Goal: Task Accomplishment & Management: Complete application form

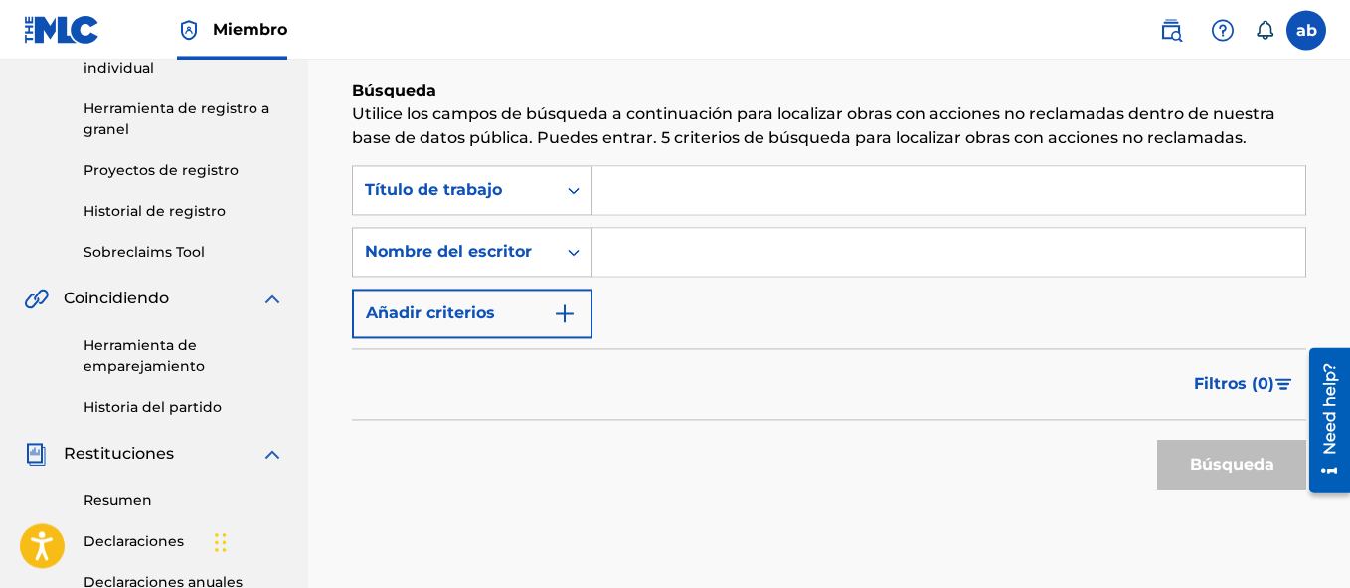
click at [1348, 144] on div "Reclamando Herramienta Búsqueda Añadir editores y acciones Examen Envío Búsqued…" at bounding box center [829, 401] width 1042 height 1156
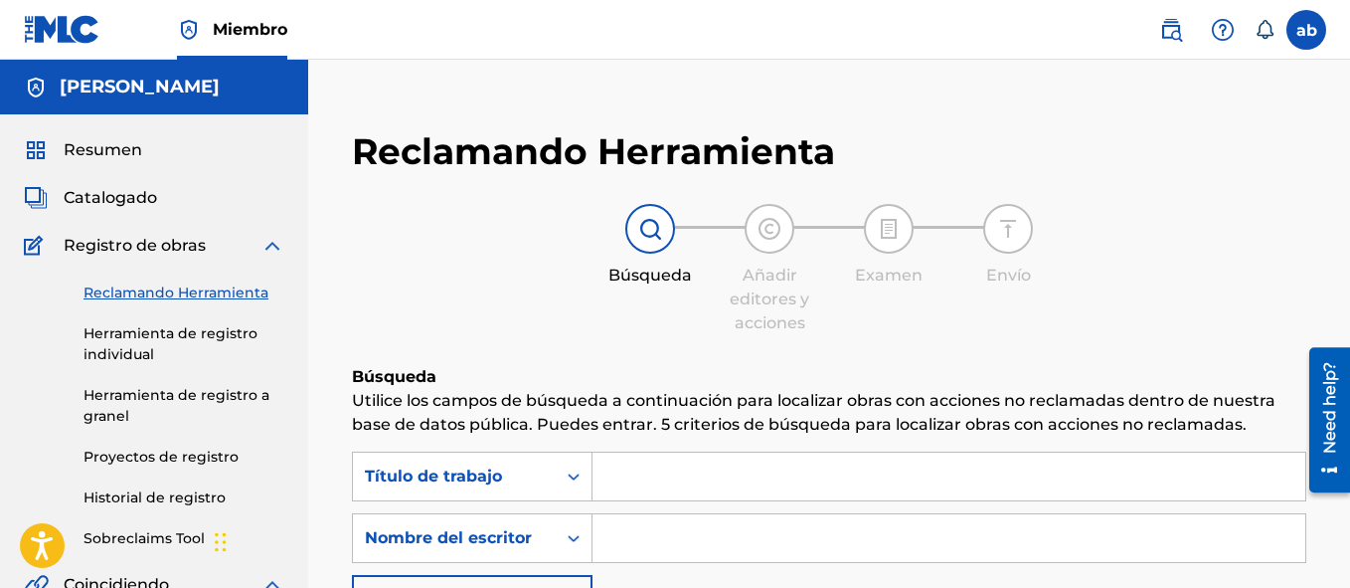
click at [112, 157] on span "Resumen" at bounding box center [103, 150] width 79 height 24
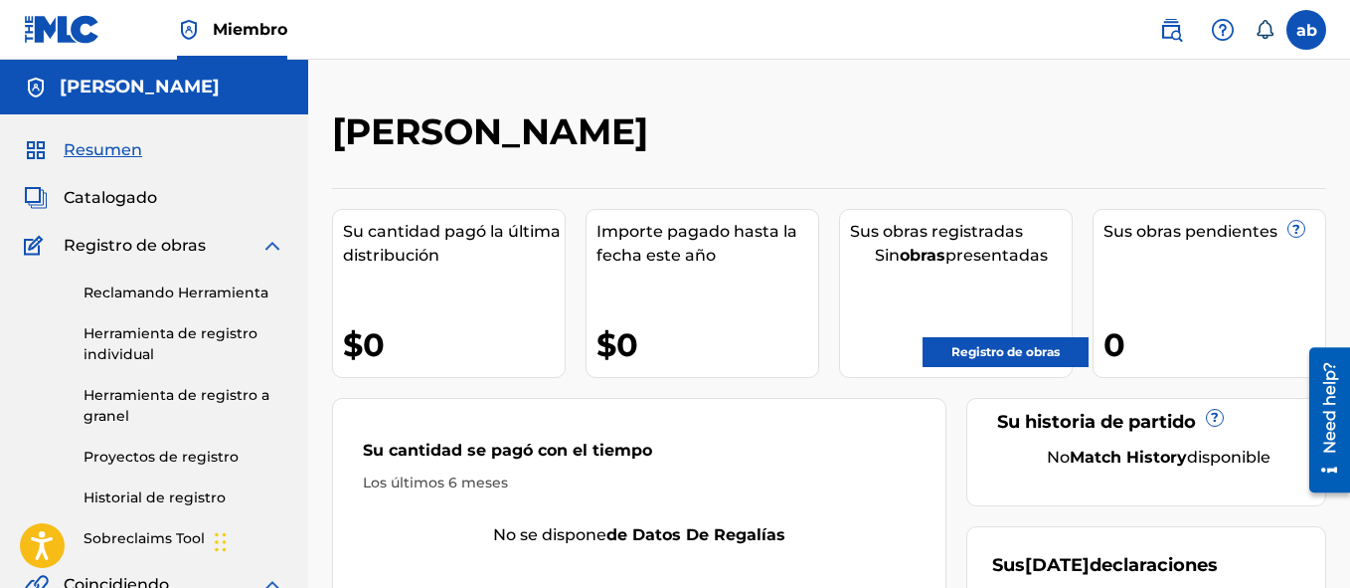
click at [1236, 235] on div "Sus obras pendientes ?" at bounding box center [1215, 232] width 222 height 24
click at [101, 208] on span "Catalogado" at bounding box center [110, 198] width 93 height 24
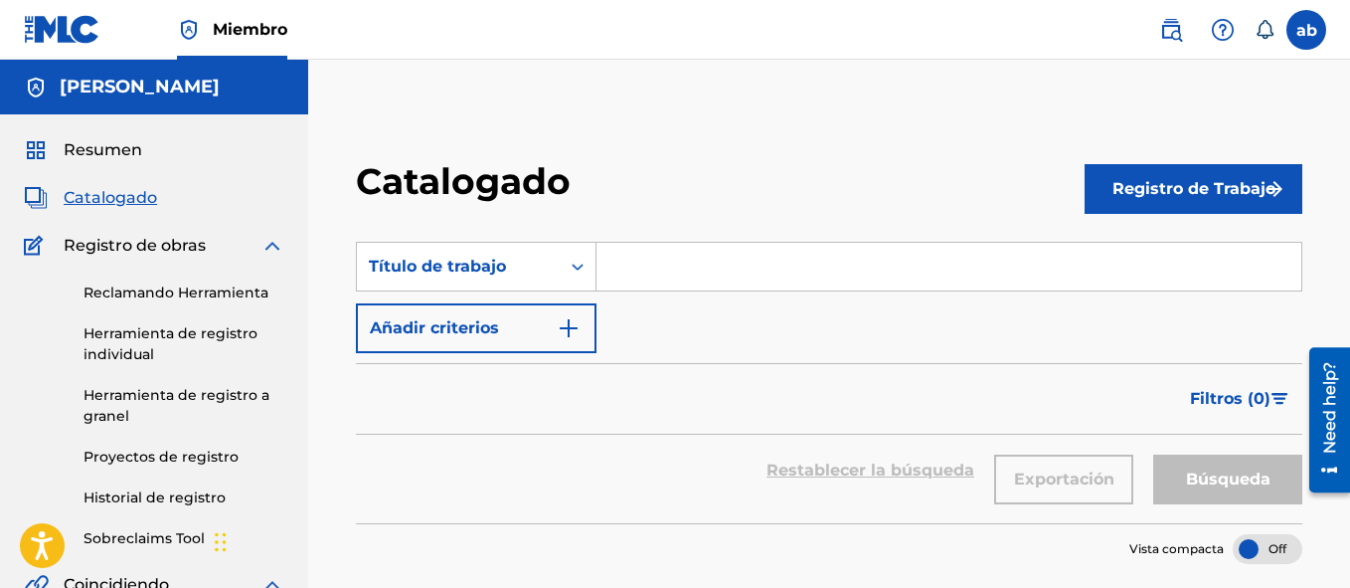
drag, startPoint x: 113, startPoint y: 251, endPoint x: 162, endPoint y: 247, distance: 48.9
click at [114, 251] on span "Registro de obras" at bounding box center [135, 246] width 142 height 24
click at [273, 250] on img at bounding box center [272, 246] width 24 height 24
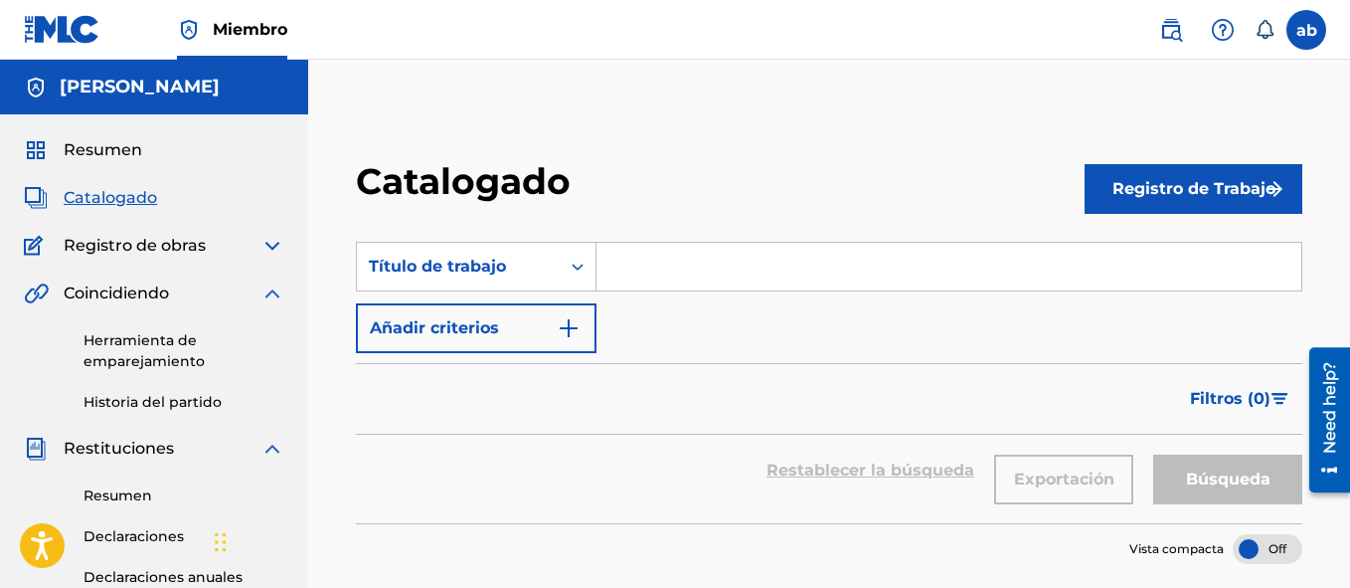
click at [273, 251] on img at bounding box center [272, 246] width 24 height 24
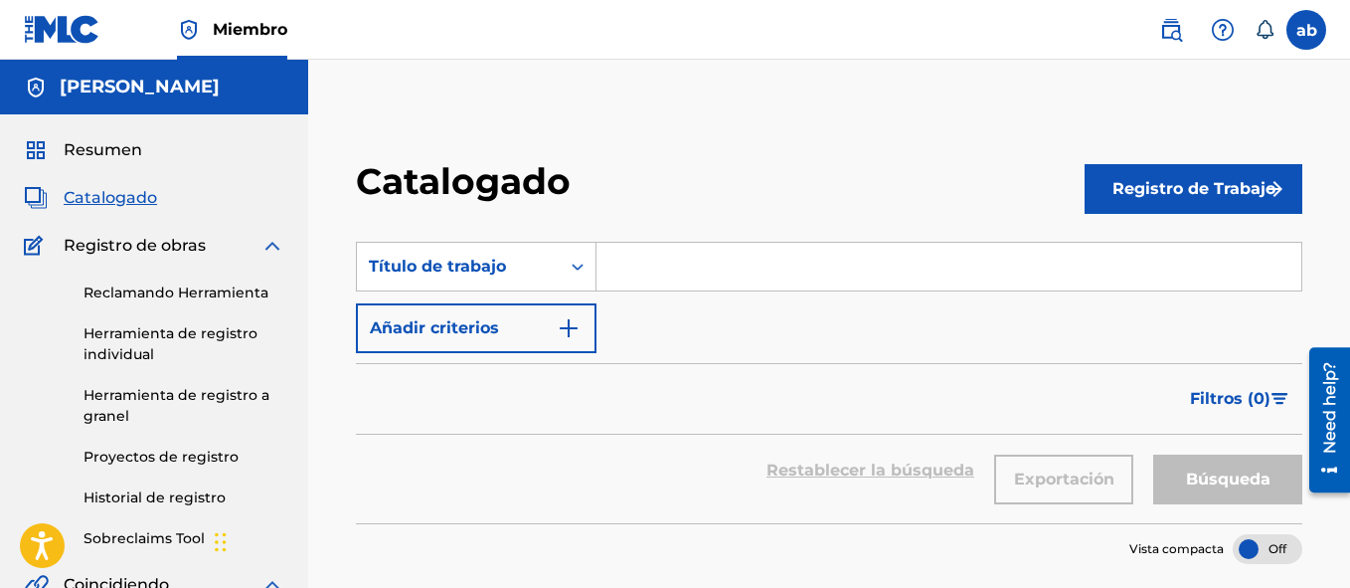
click at [273, 251] on img at bounding box center [272, 246] width 24 height 24
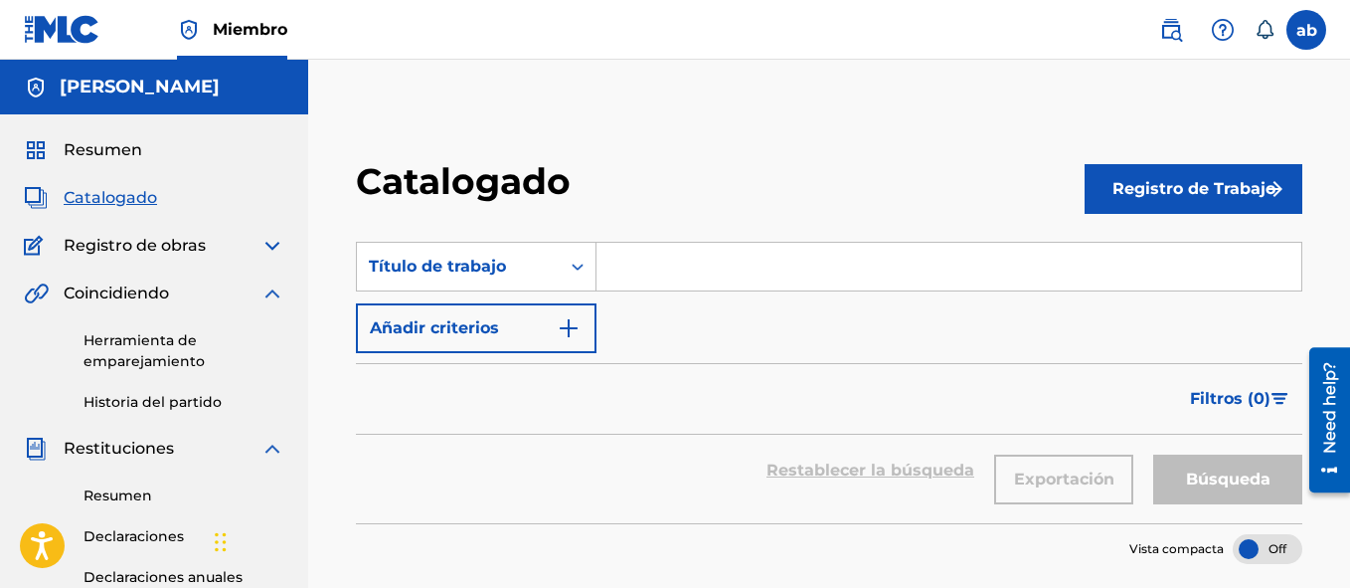
click at [135, 494] on link "Resumen" at bounding box center [184, 495] width 201 height 21
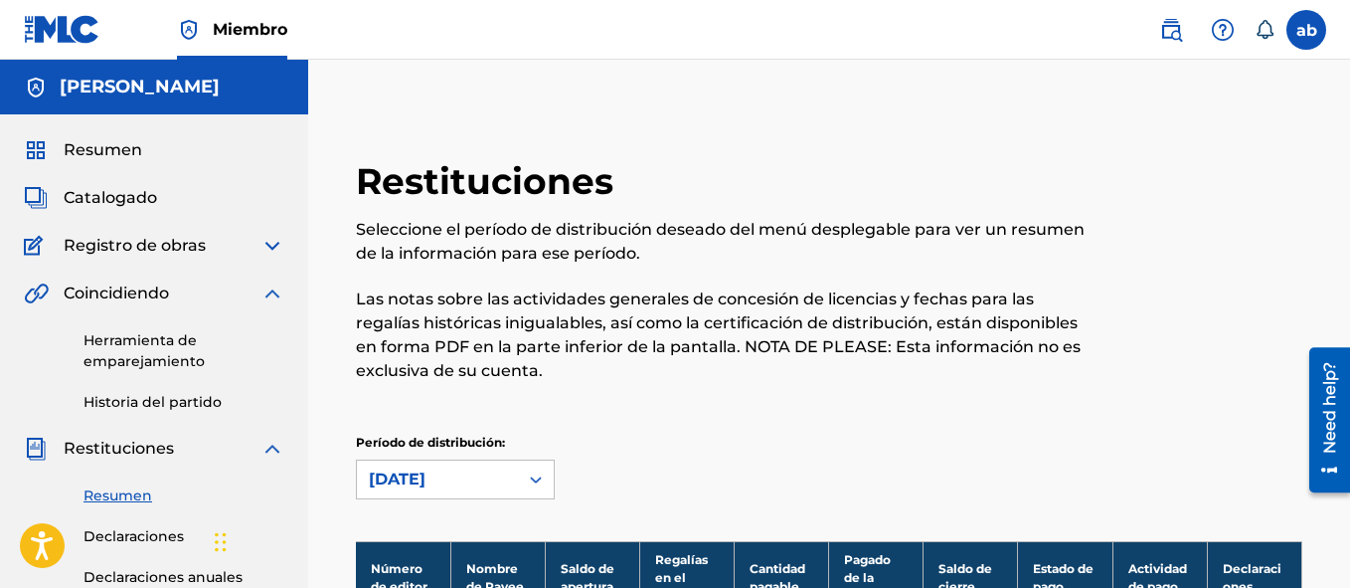
click at [1307, 38] on label at bounding box center [1307, 30] width 40 height 40
click at [1306, 30] on input "ab [PERSON_NAME] [EMAIL_ADDRESS][DOMAIN_NAME] Notification Preferences Profile …" at bounding box center [1306, 30] width 0 height 0
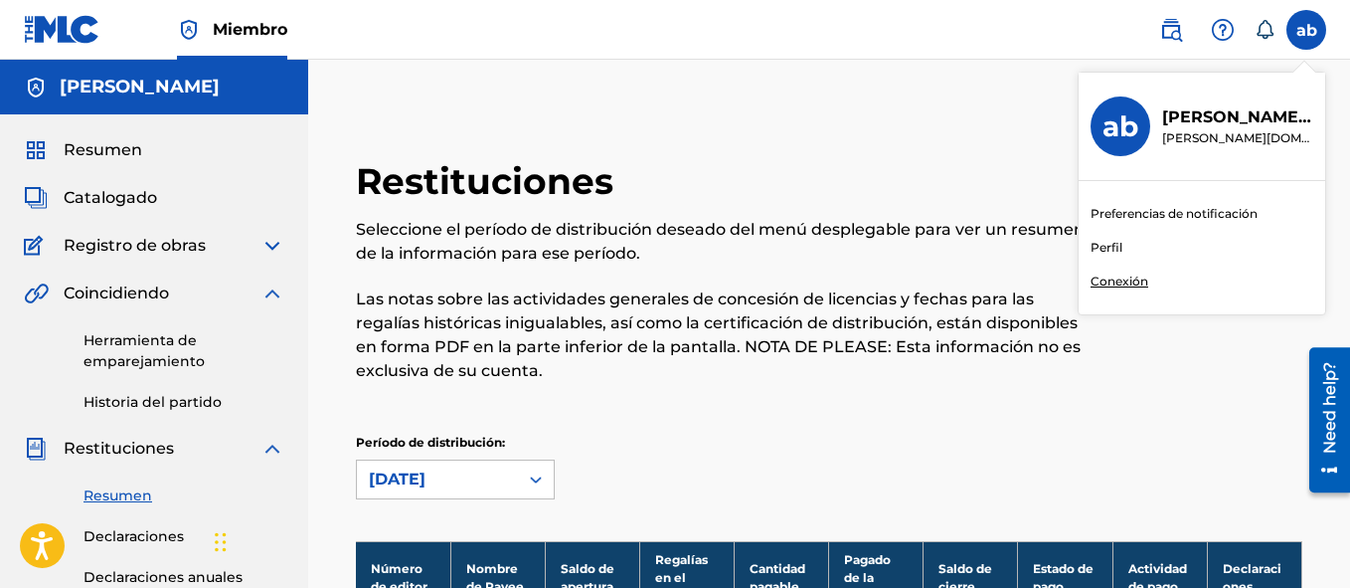
click at [1116, 246] on link "Perfil" at bounding box center [1107, 248] width 32 height 18
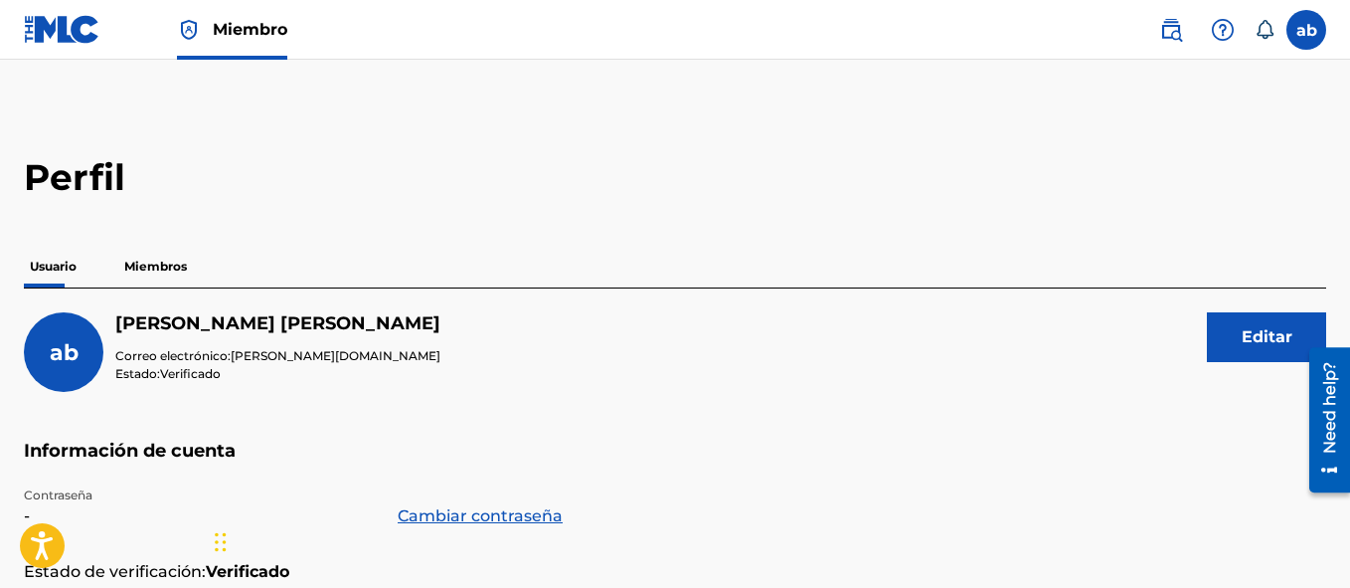
click at [146, 442] on h5 "Información de cuenta" at bounding box center [675, 462] width 1302 height 47
drag, startPoint x: 255, startPoint y: 330, endPoint x: 245, endPoint y: 326, distance: 10.7
click at [254, 330] on h5 "[PERSON_NAME]" at bounding box center [277, 323] width 325 height 23
click at [153, 270] on p "Miembros" at bounding box center [155, 267] width 75 height 42
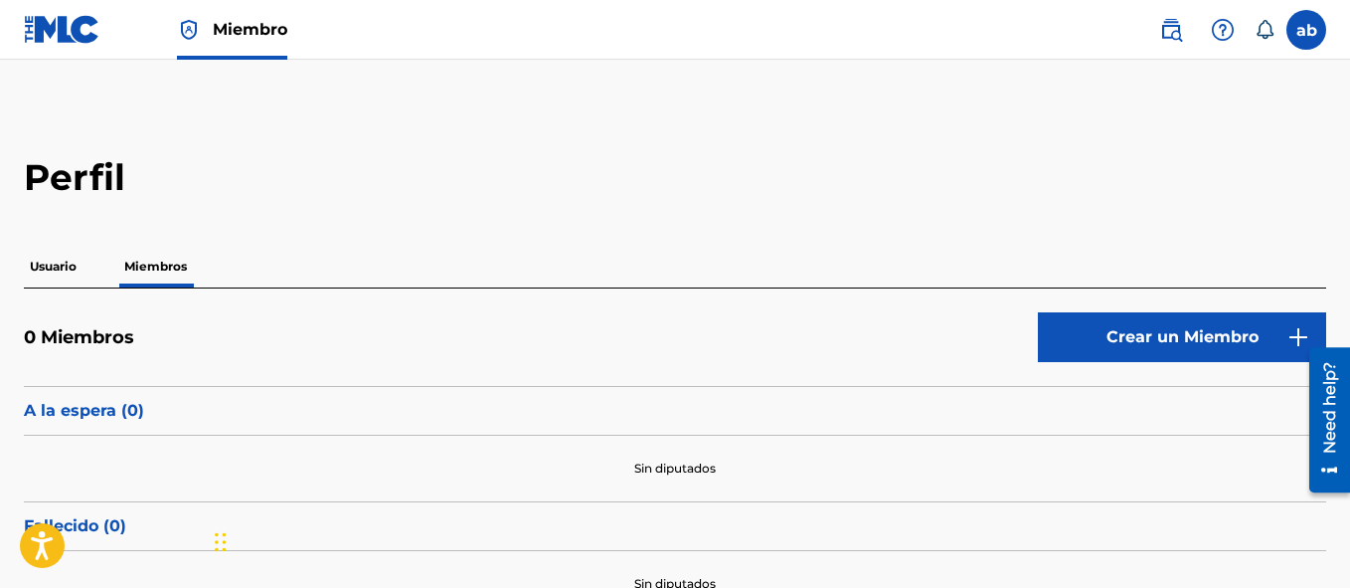
click at [1312, 38] on label at bounding box center [1307, 30] width 40 height 40
click at [1306, 30] on input "ab [PERSON_NAME] muñoz [DOMAIN_NAME] Preferencias de notificación Perfil Conexi…" at bounding box center [1306, 30] width 0 height 0
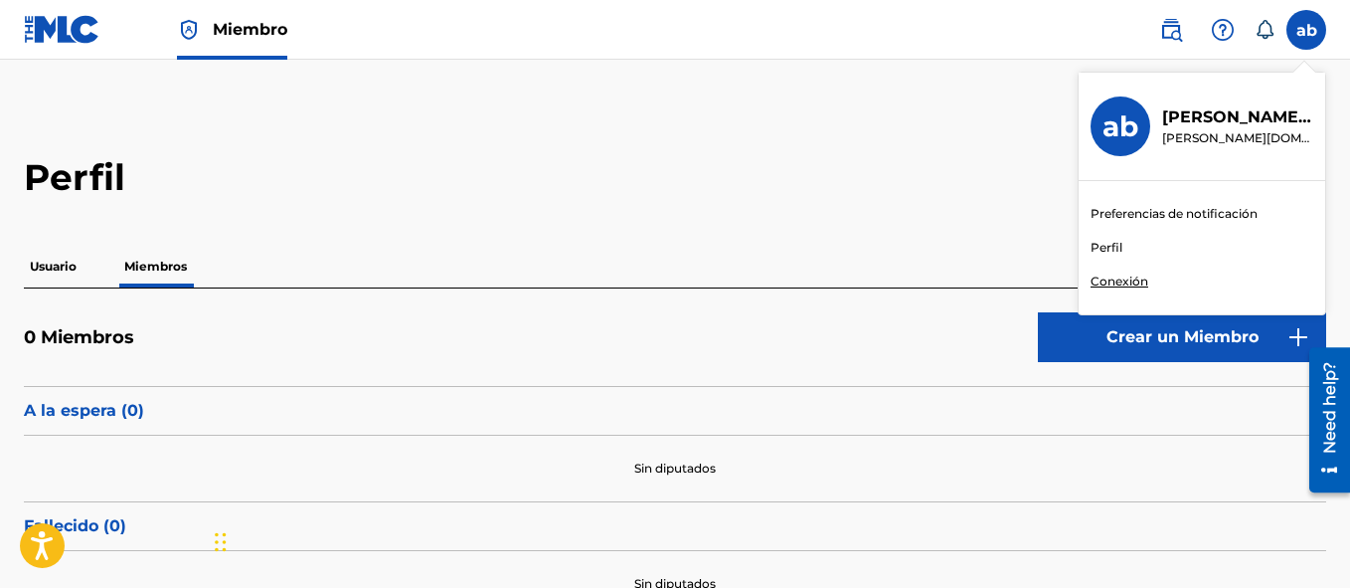
click at [1114, 244] on link "Perfil" at bounding box center [1107, 248] width 32 height 18
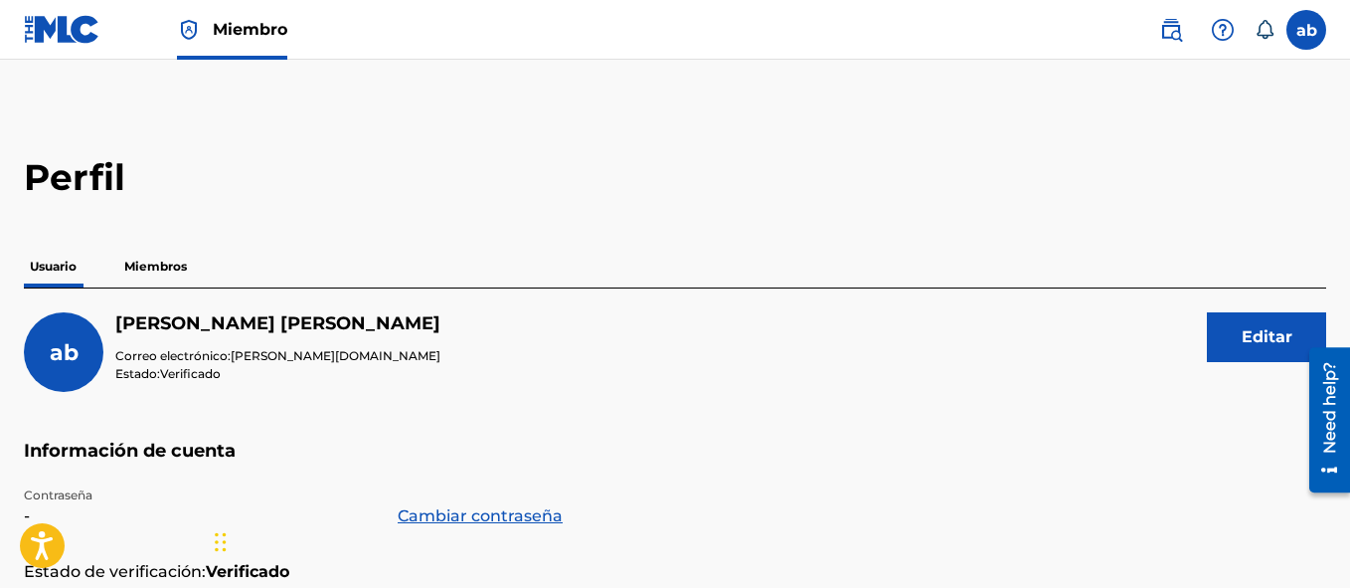
click at [36, 21] on img at bounding box center [62, 29] width 77 height 29
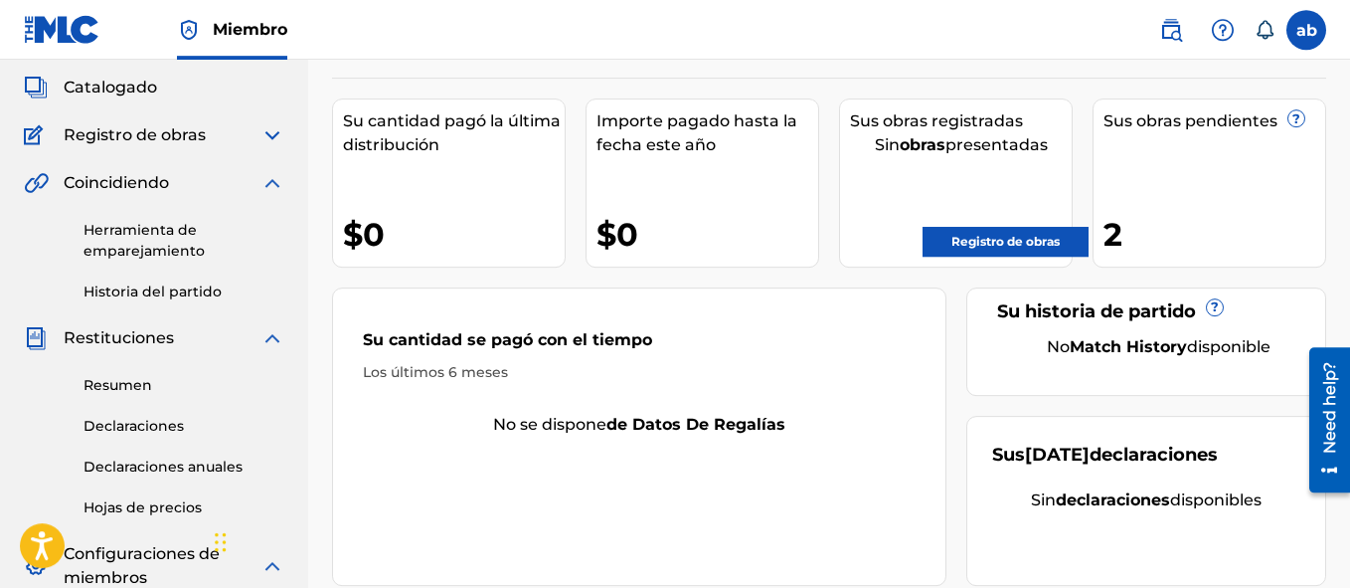
scroll to position [112, 0]
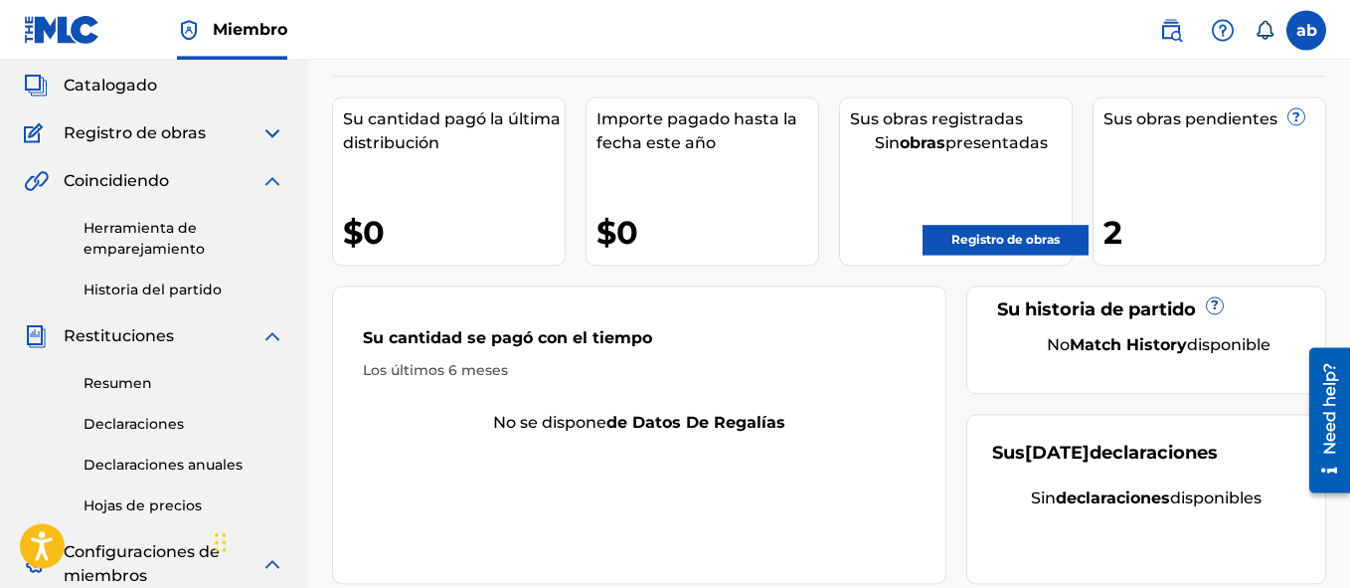
click at [1112, 230] on div "2" at bounding box center [1215, 232] width 222 height 45
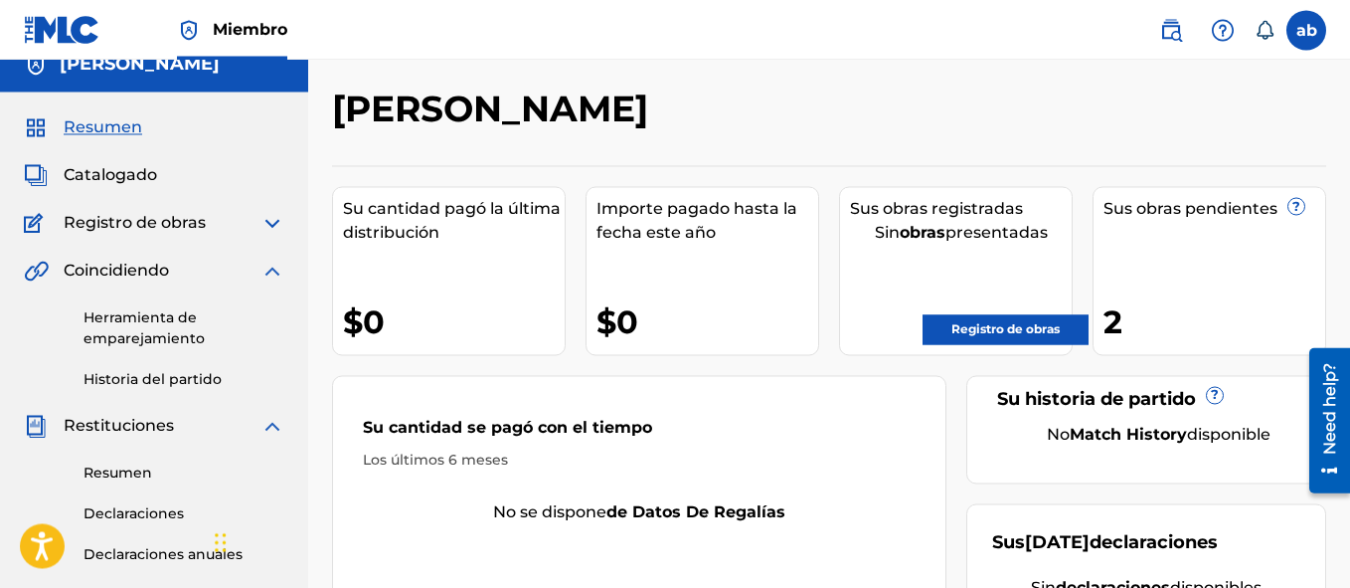
scroll to position [19, 0]
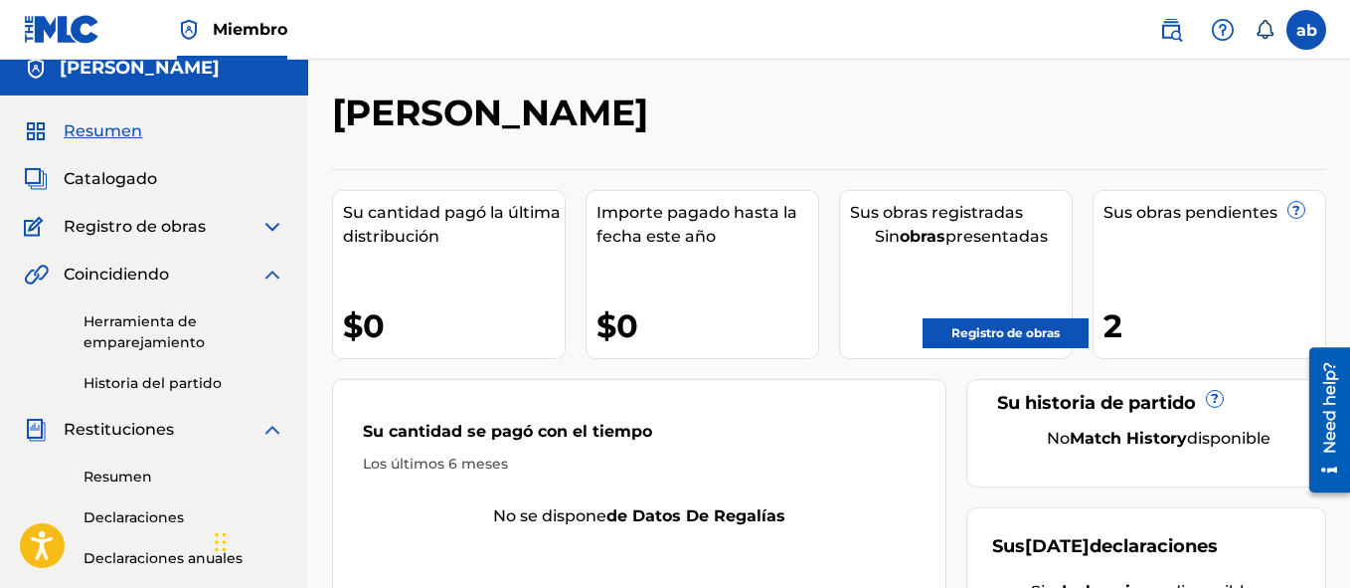
click at [148, 384] on link "Historia del partido" at bounding box center [184, 383] width 201 height 21
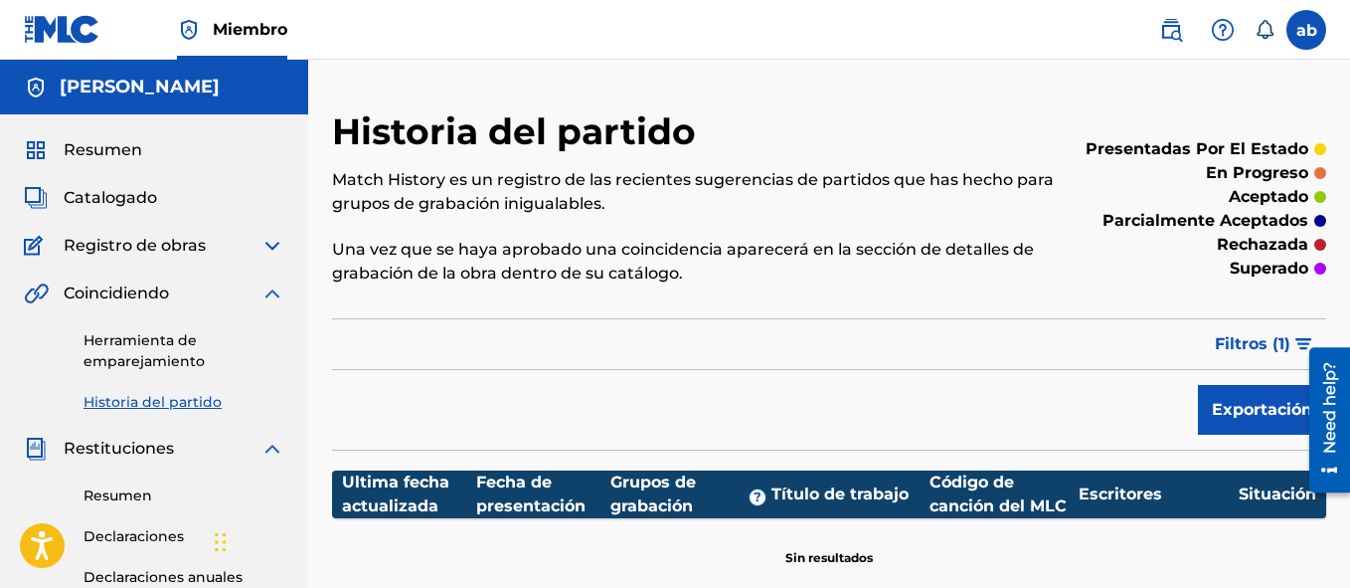
click at [1266, 339] on span "Filtros (1)" at bounding box center [1253, 344] width 76 height 24
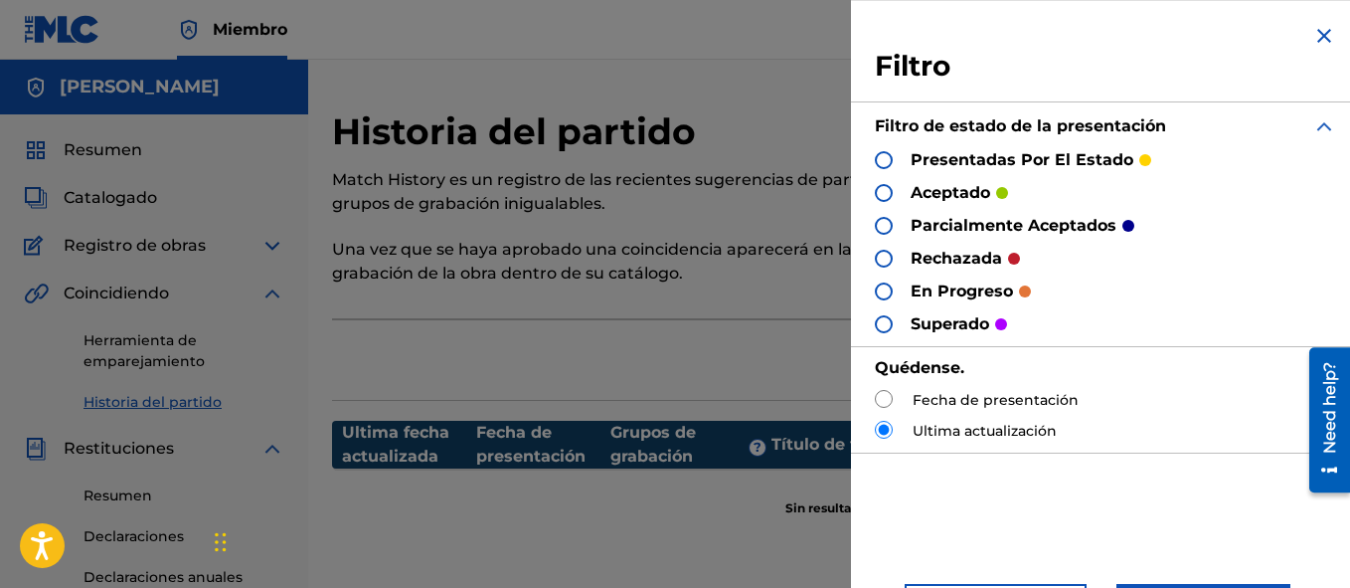
click at [770, 295] on div "Historia del partido Match History es un registro de las recientes sugerencias …" at bounding box center [714, 208] width 764 height 199
click at [1315, 32] on img at bounding box center [1324, 36] width 24 height 24
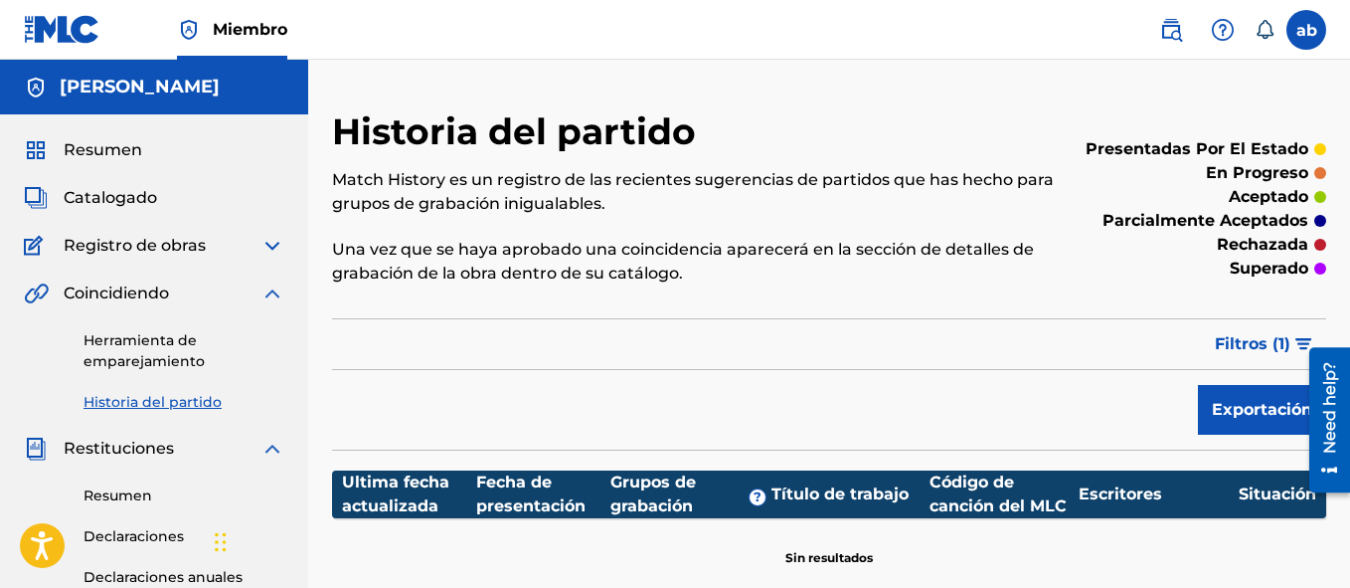
click at [93, 152] on span "Resumen" at bounding box center [103, 150] width 79 height 24
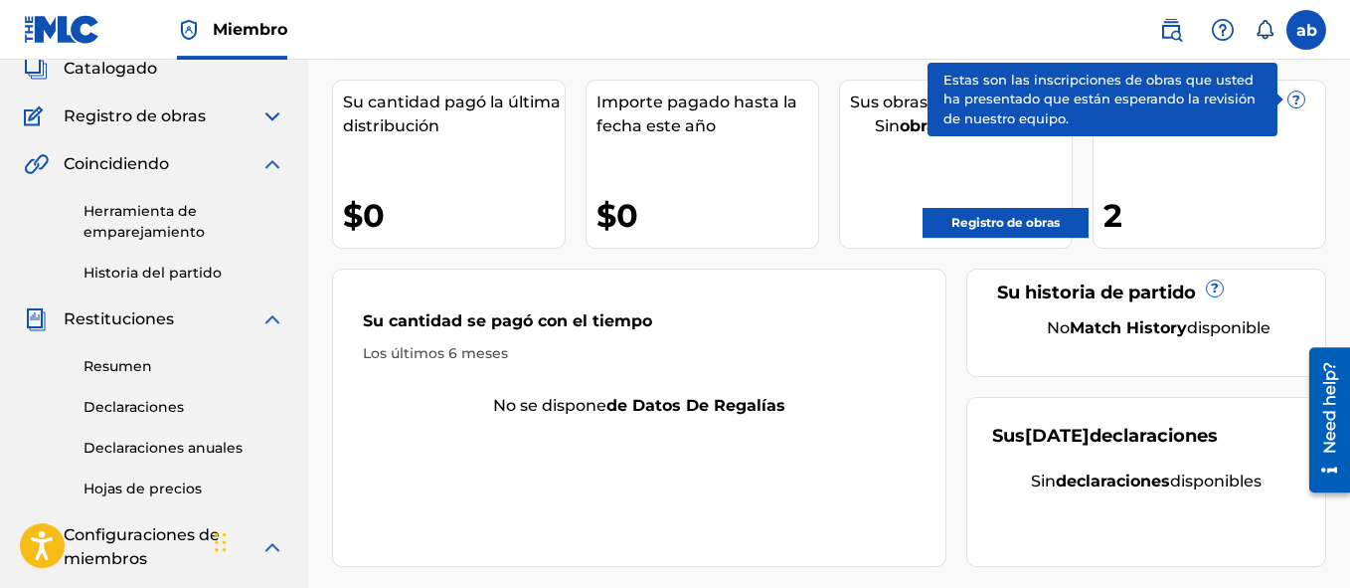
scroll to position [7, 0]
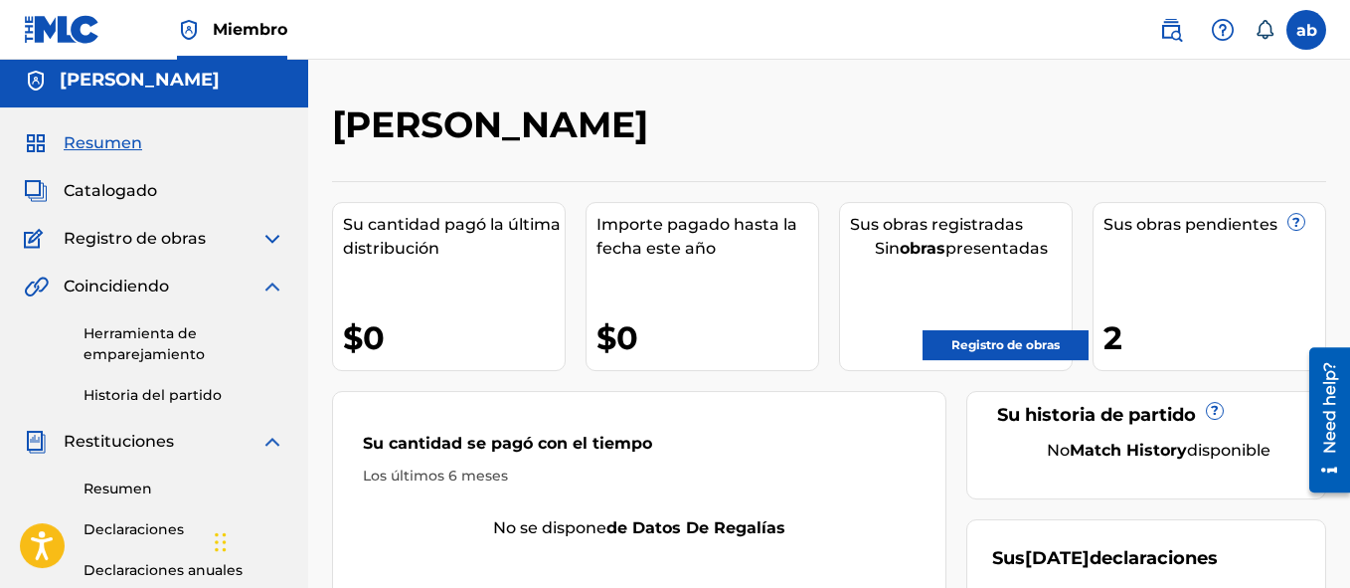
click at [1303, 220] on span "?" at bounding box center [1297, 222] width 18 height 18
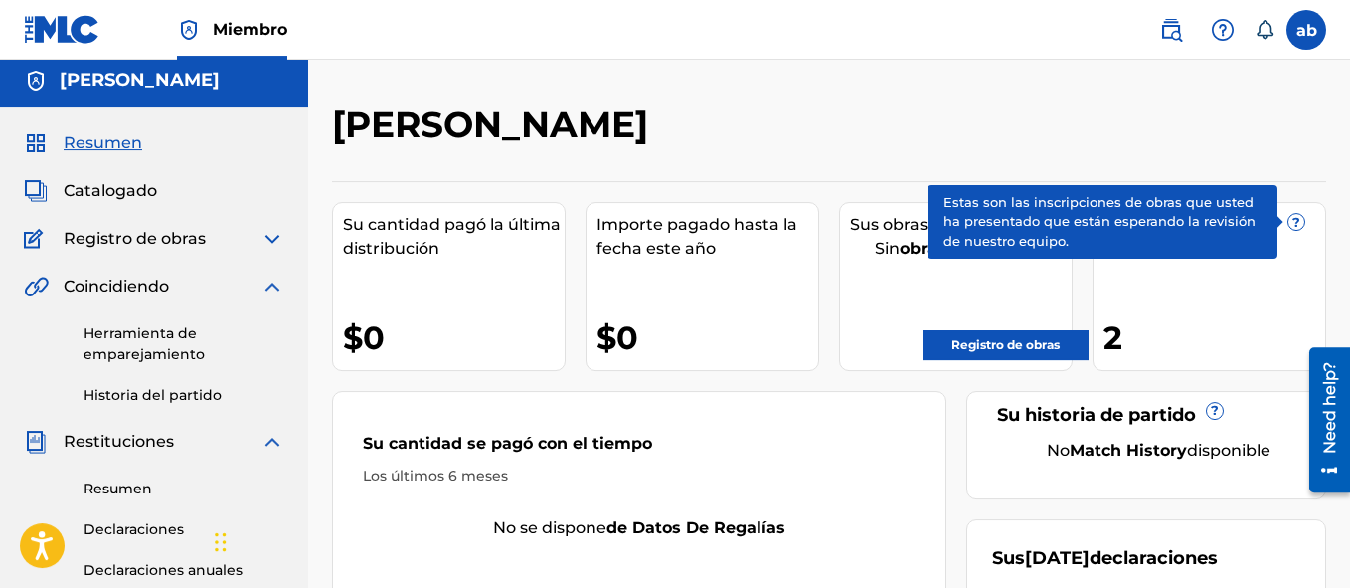
click at [1292, 221] on span "?" at bounding box center [1296, 222] width 16 height 16
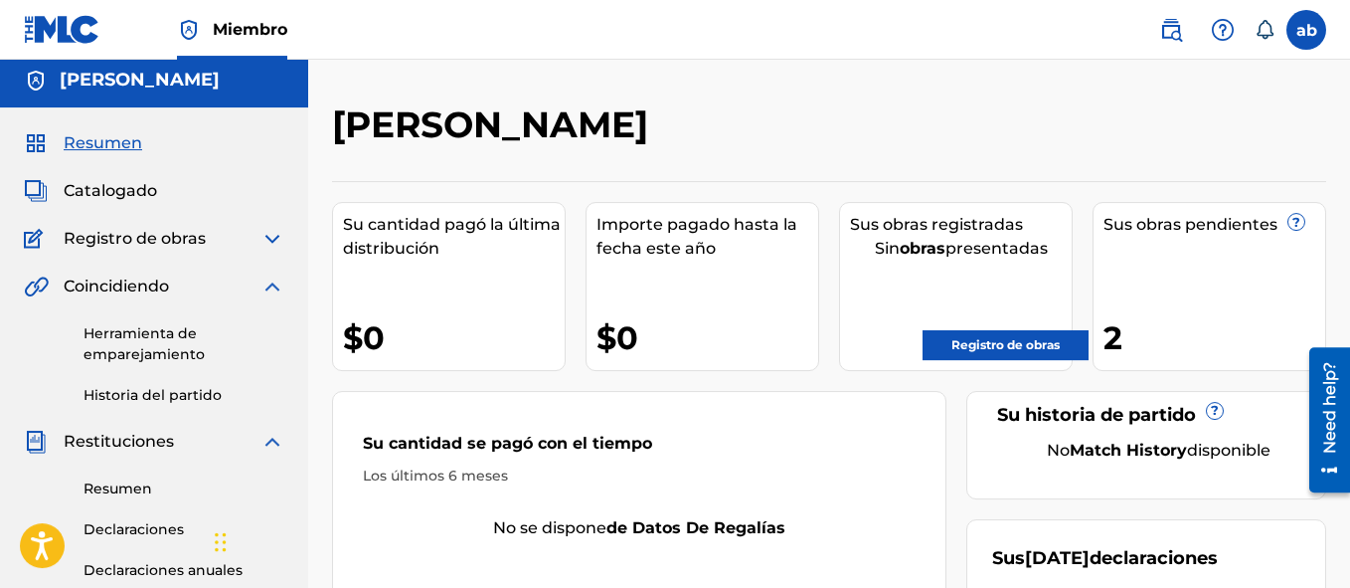
click at [1043, 352] on link "Registro de obras" at bounding box center [1006, 345] width 166 height 30
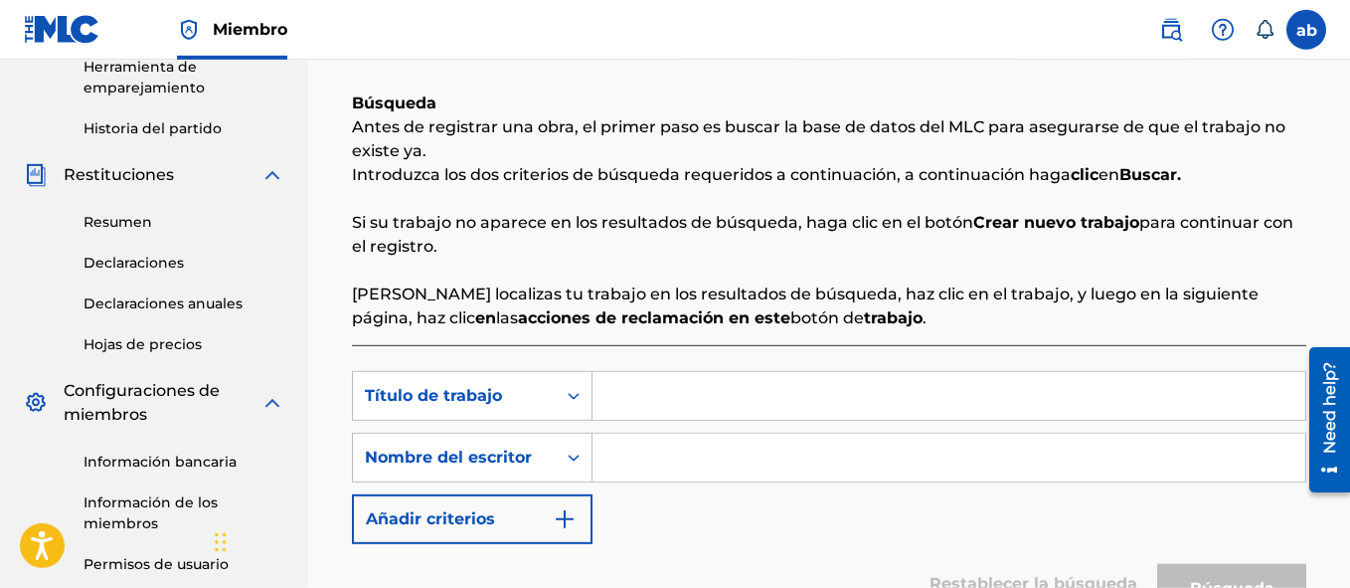
scroll to position [280, 0]
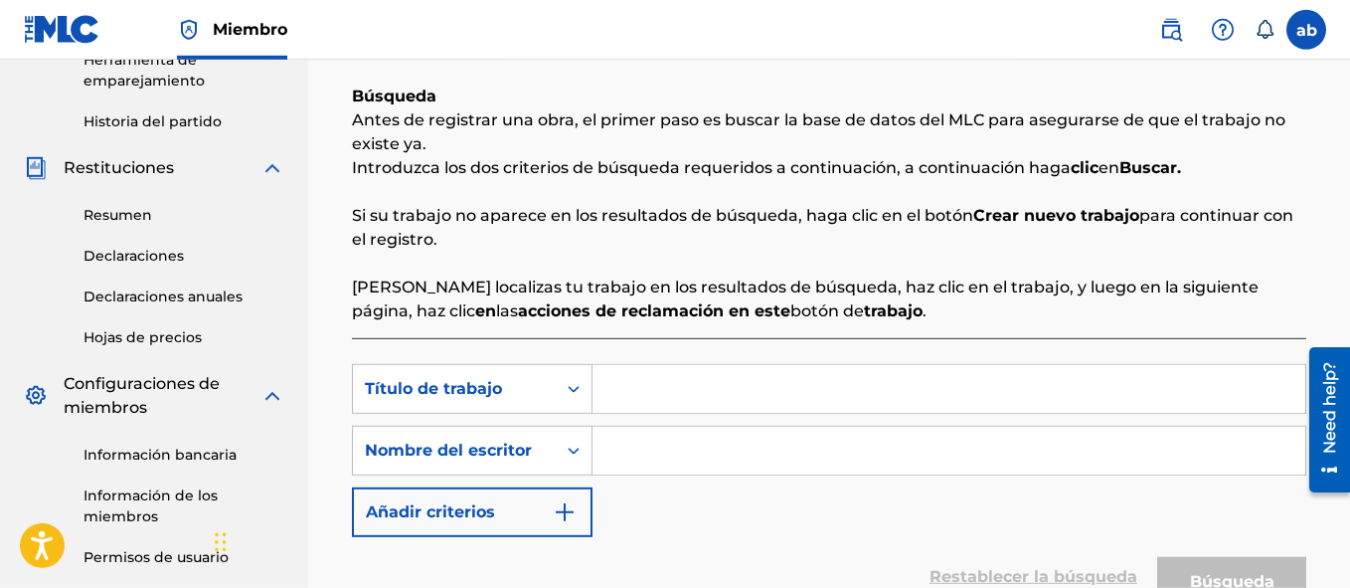
click at [615, 402] on input "Formulario de búsqueda" at bounding box center [949, 389] width 713 height 48
type input "el mismo de [DATE]"
click at [753, 454] on input "Formulario de búsqueda" at bounding box center [949, 451] width 713 height 48
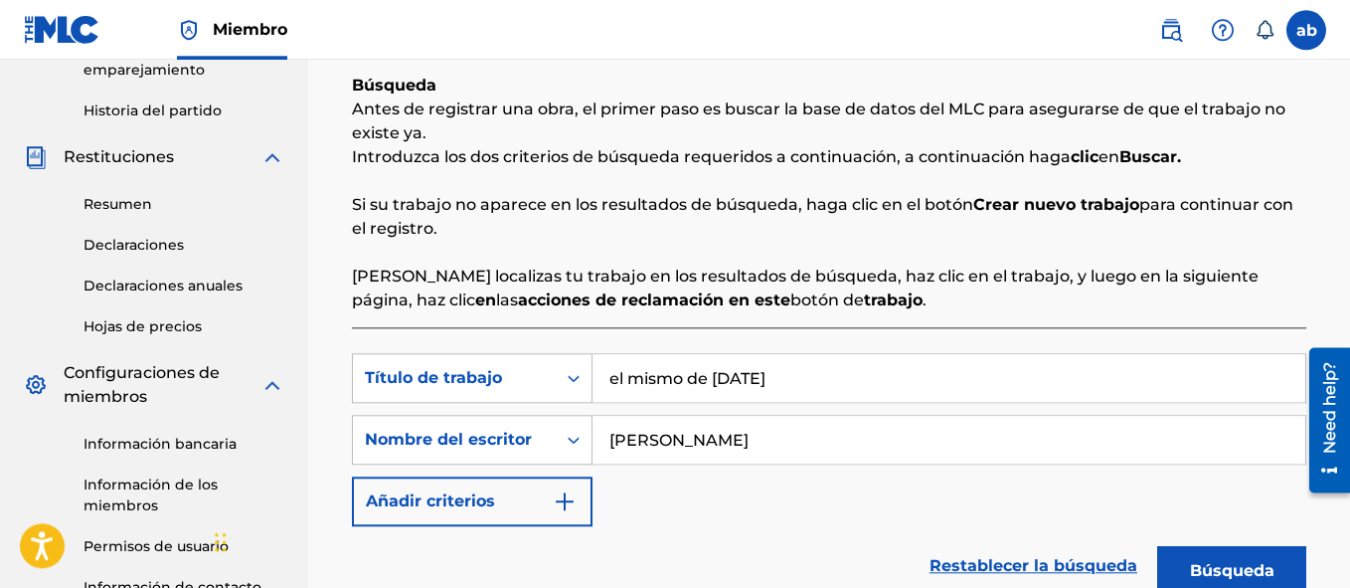
scroll to position [301, 0]
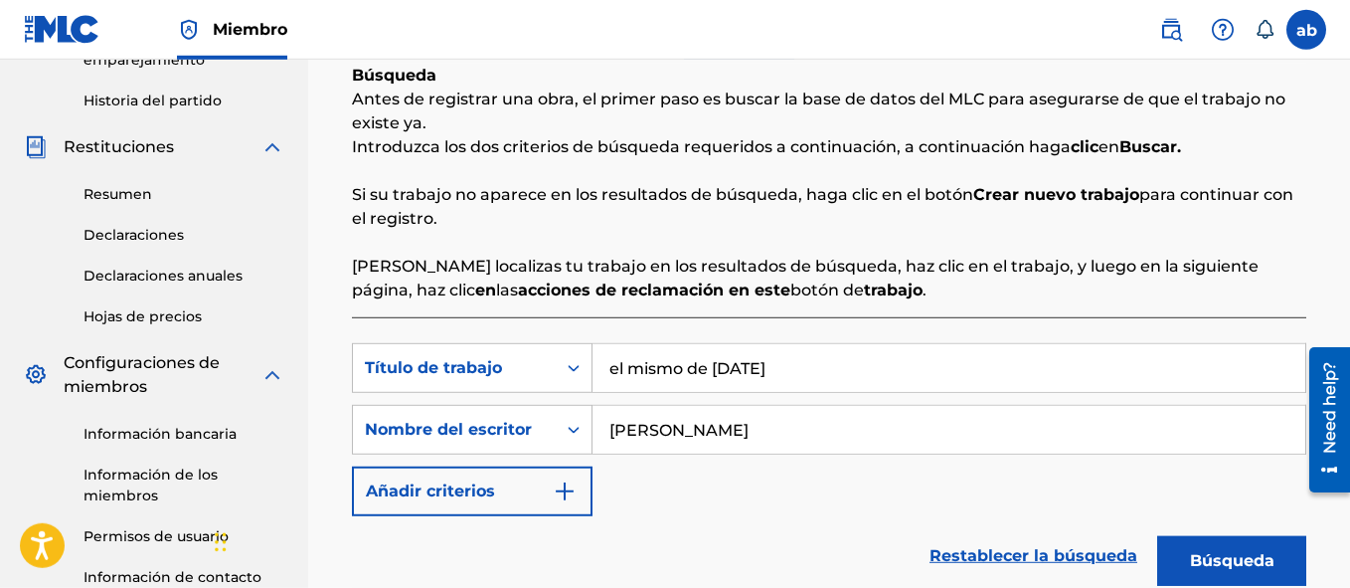
type input "[PERSON_NAME]"
click at [1224, 544] on button "Búsqueda" at bounding box center [1231, 561] width 149 height 50
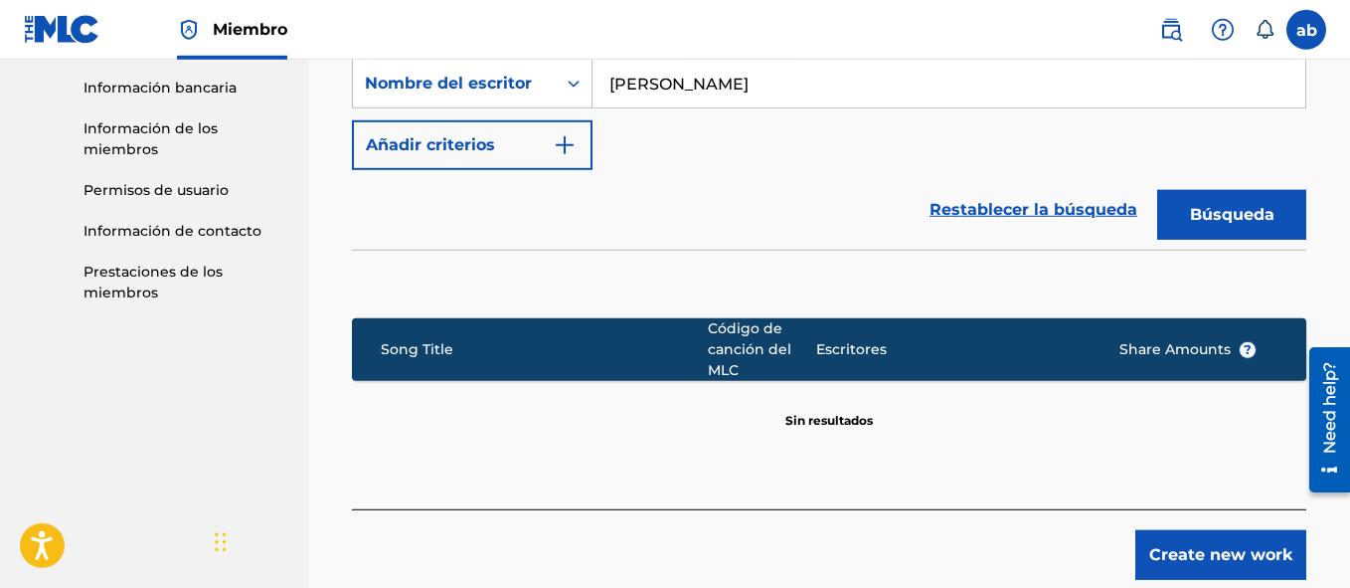
scroll to position [682, 0]
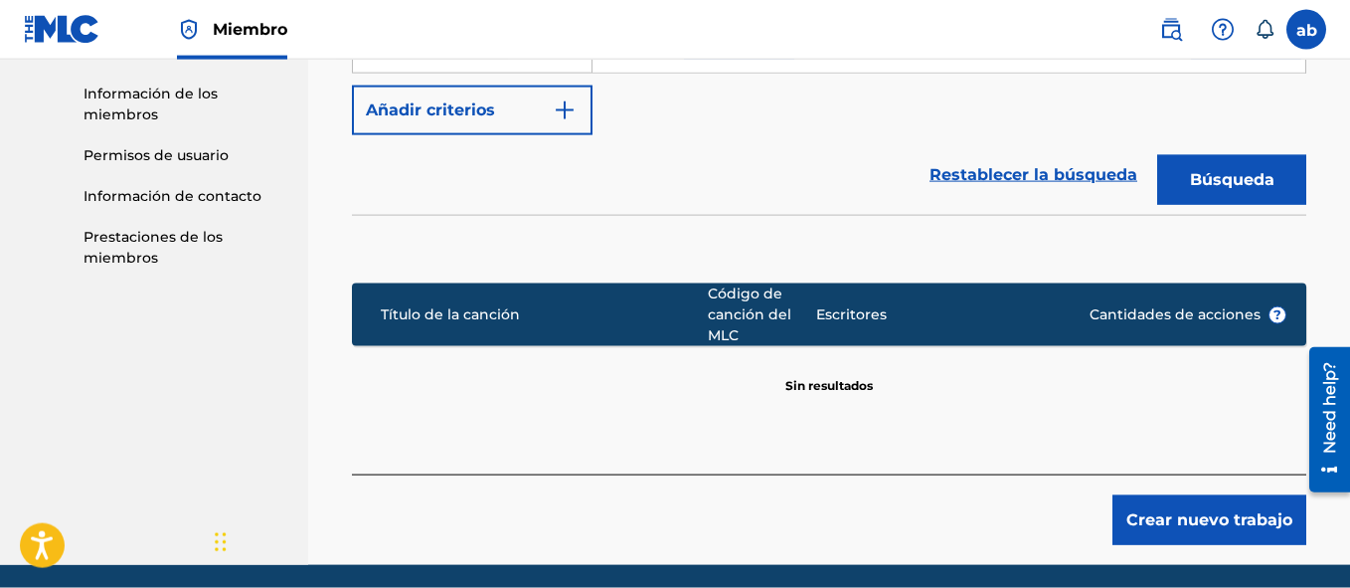
click at [1207, 509] on button "Crear nuevo trabajo" at bounding box center [1210, 520] width 194 height 50
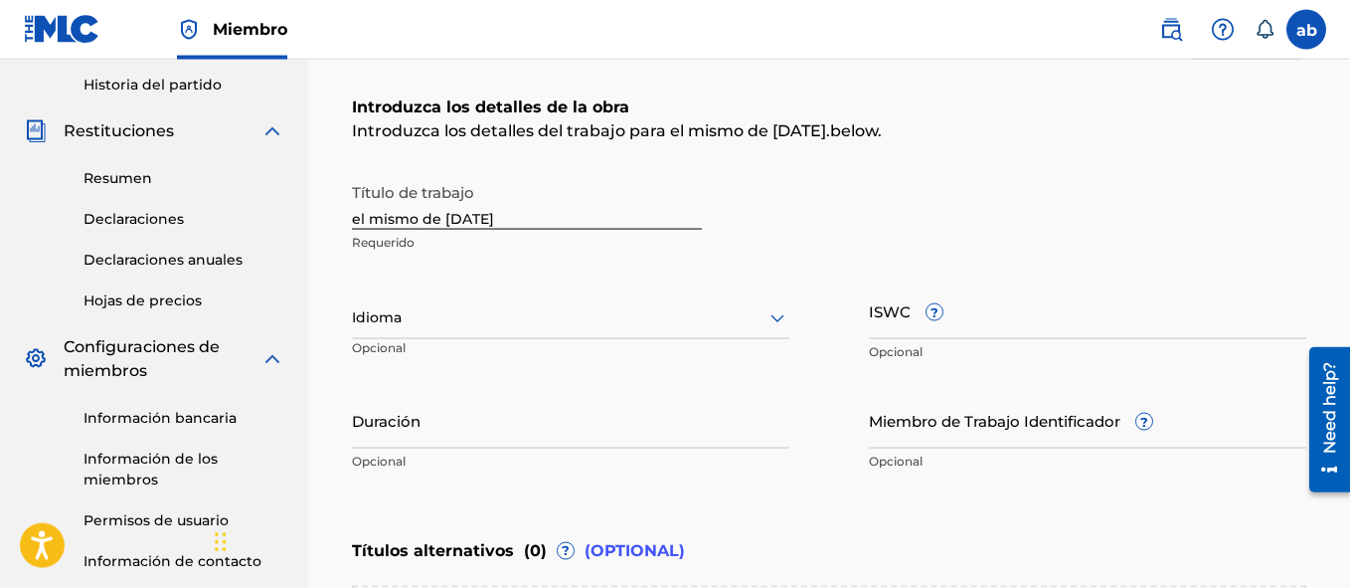
scroll to position [305, 0]
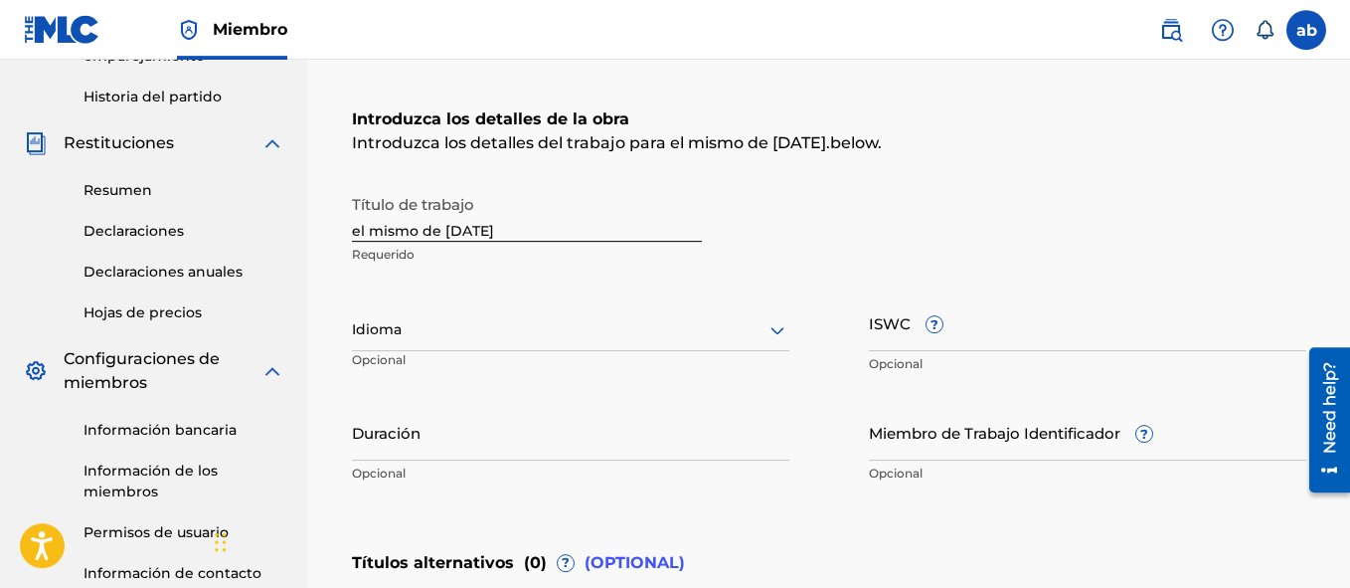
click at [779, 338] on icon at bounding box center [778, 330] width 24 height 24
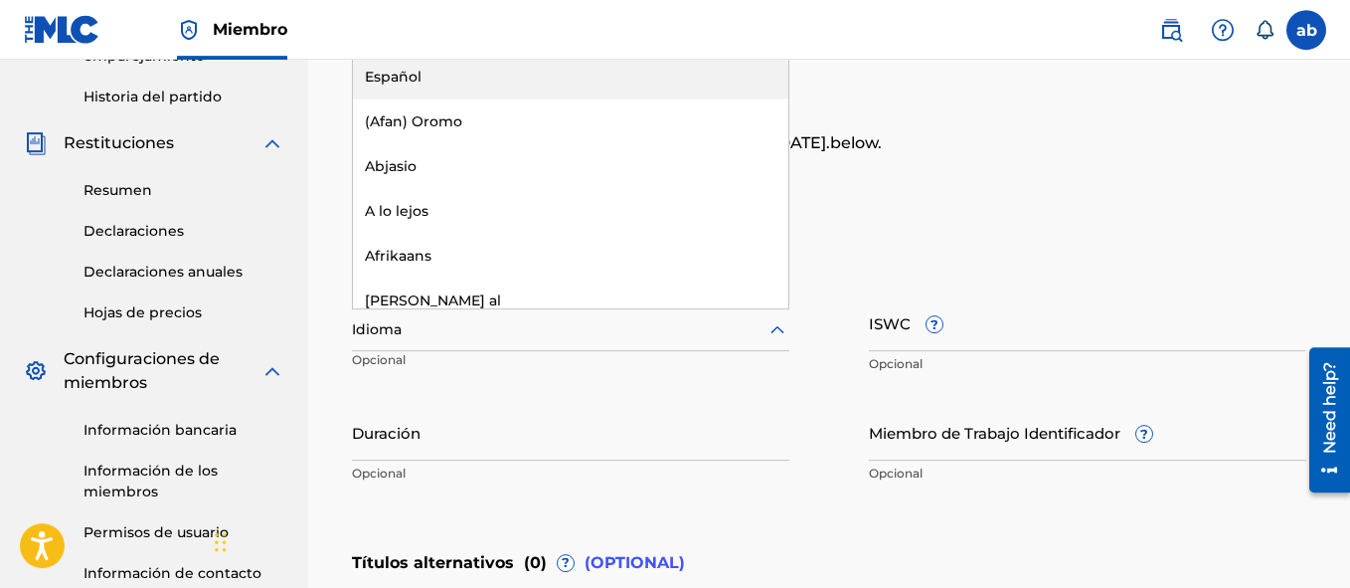
click at [503, 73] on div "Español" at bounding box center [570, 77] width 435 height 45
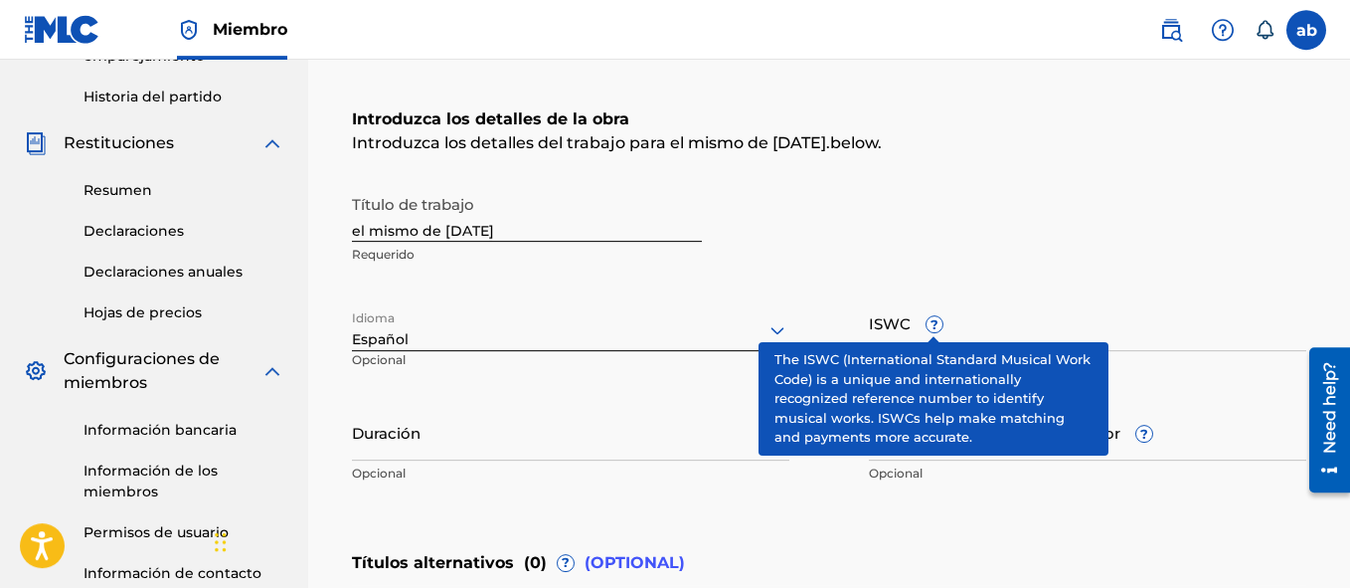
click at [913, 327] on input "ISWC ?" at bounding box center [1087, 322] width 437 height 57
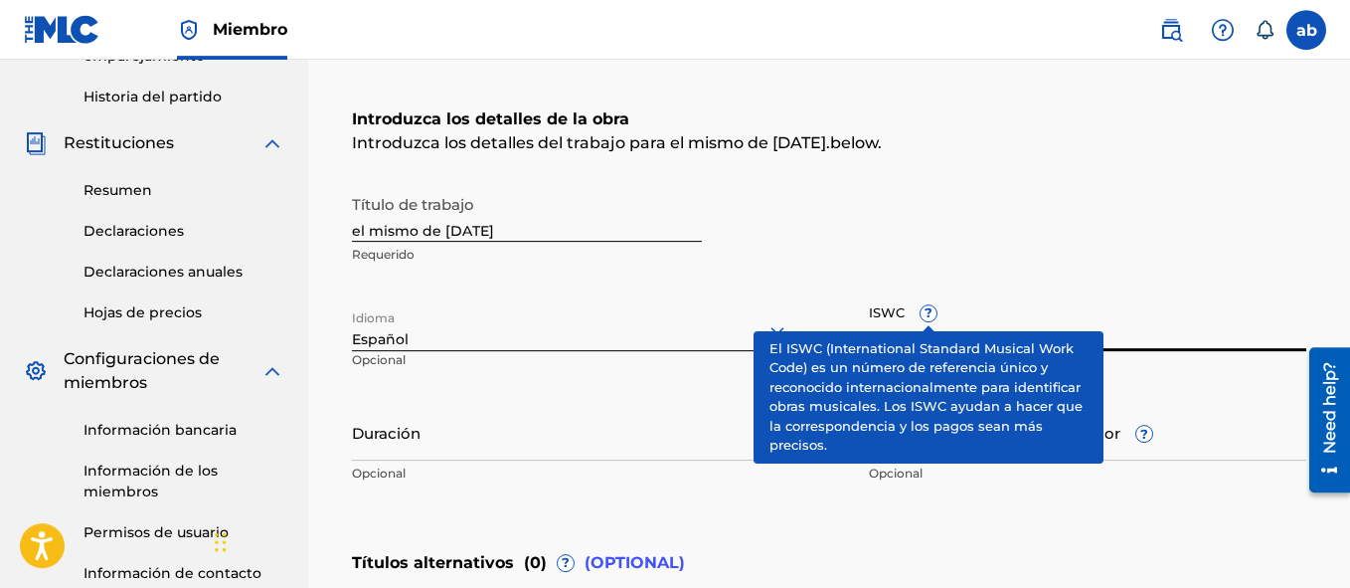
click at [913, 327] on input "ISWC ?" at bounding box center [1087, 322] width 437 height 57
paste input "T-322.573.396-6"
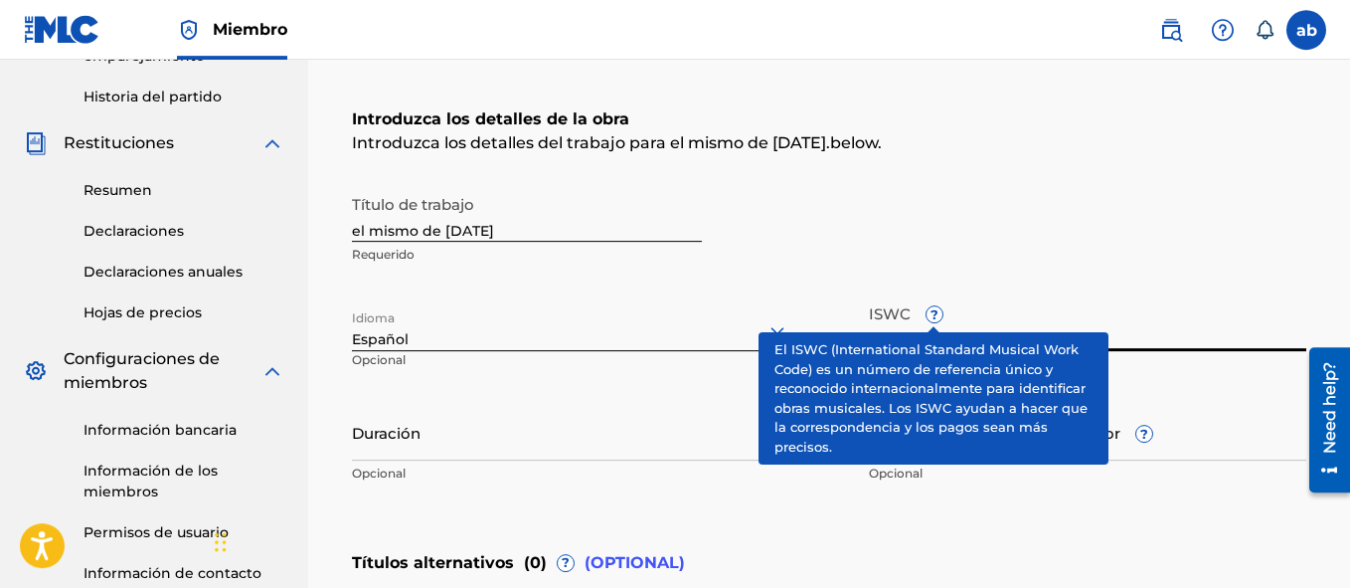
type input "T-322.573.396-6"
click at [862, 316] on div "Título de trabajo el mismo de [DATE] Requerido Idioma Español Opcional ISWC ? T…" at bounding box center [829, 339] width 954 height 308
click at [877, 315] on input "T-322.573.396-6" at bounding box center [1087, 322] width 437 height 57
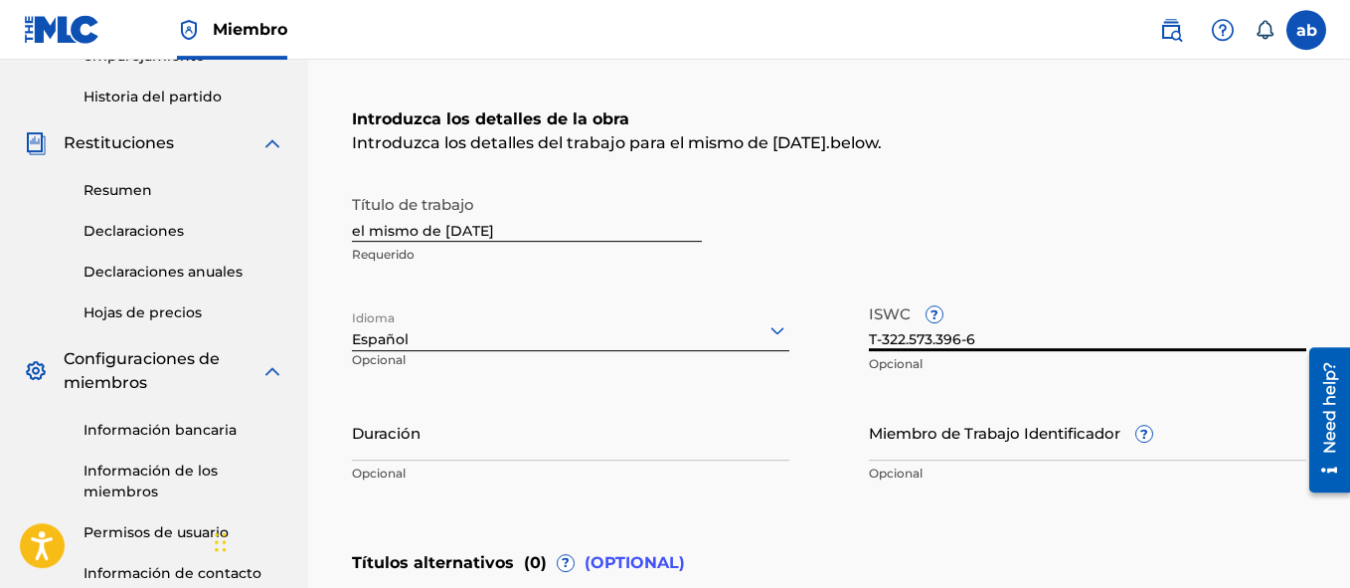
click at [1049, 332] on input "T-322.573.396-6" at bounding box center [1087, 322] width 437 height 57
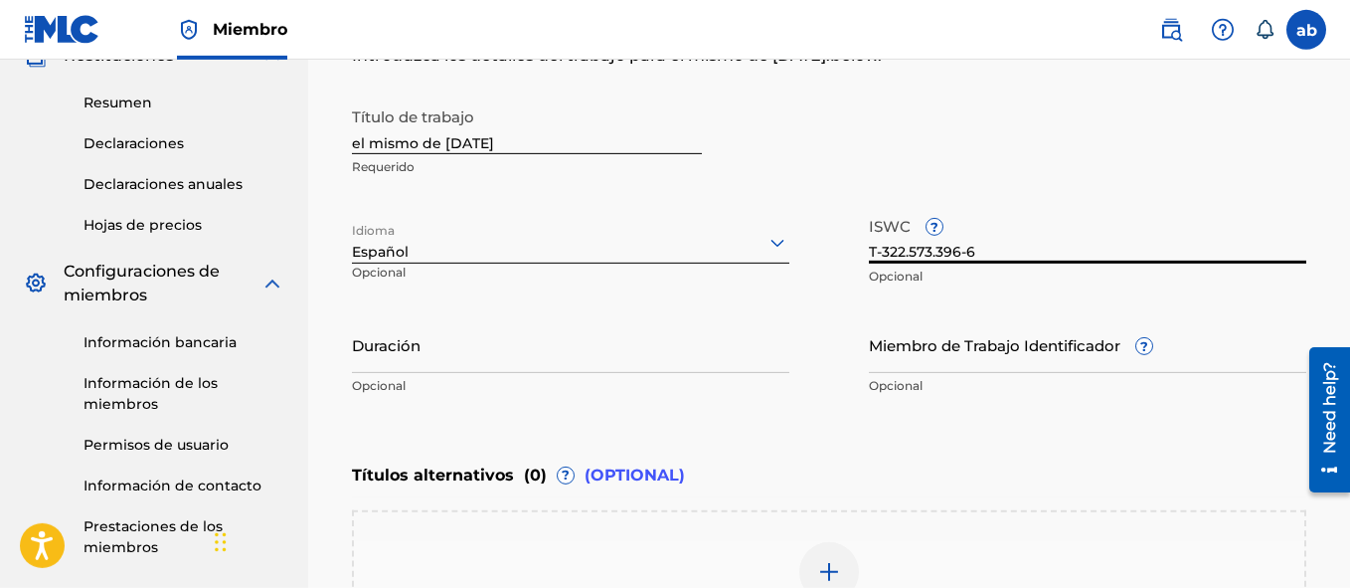
scroll to position [399, 0]
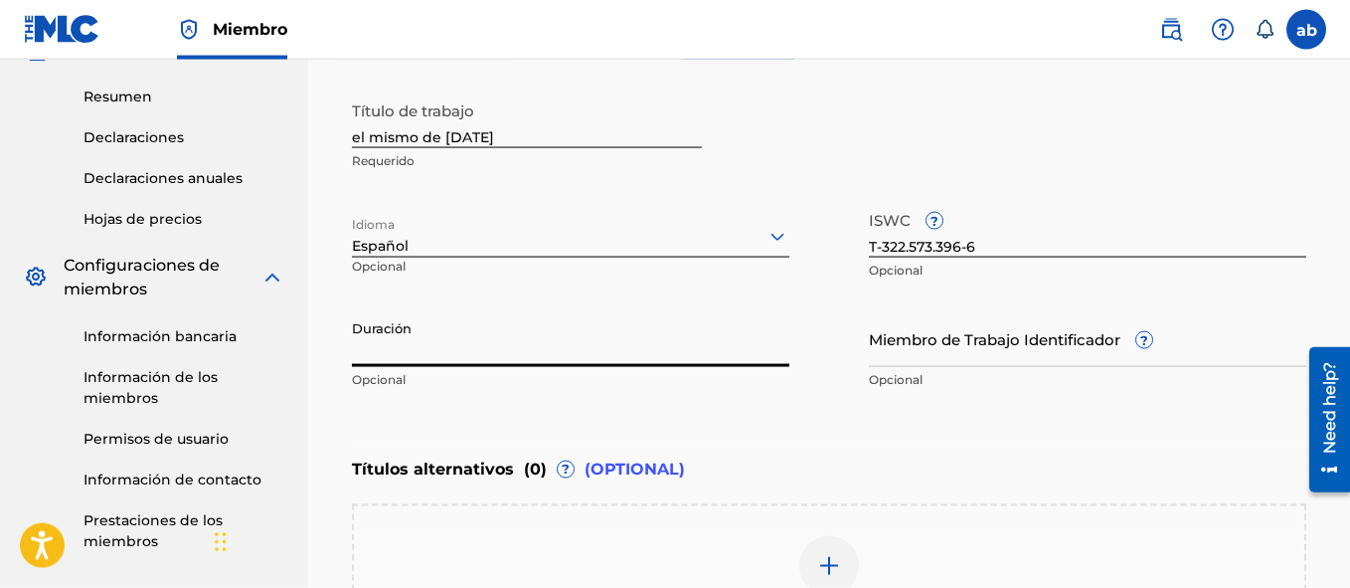
click at [510, 326] on input "Duración" at bounding box center [570, 338] width 437 height 57
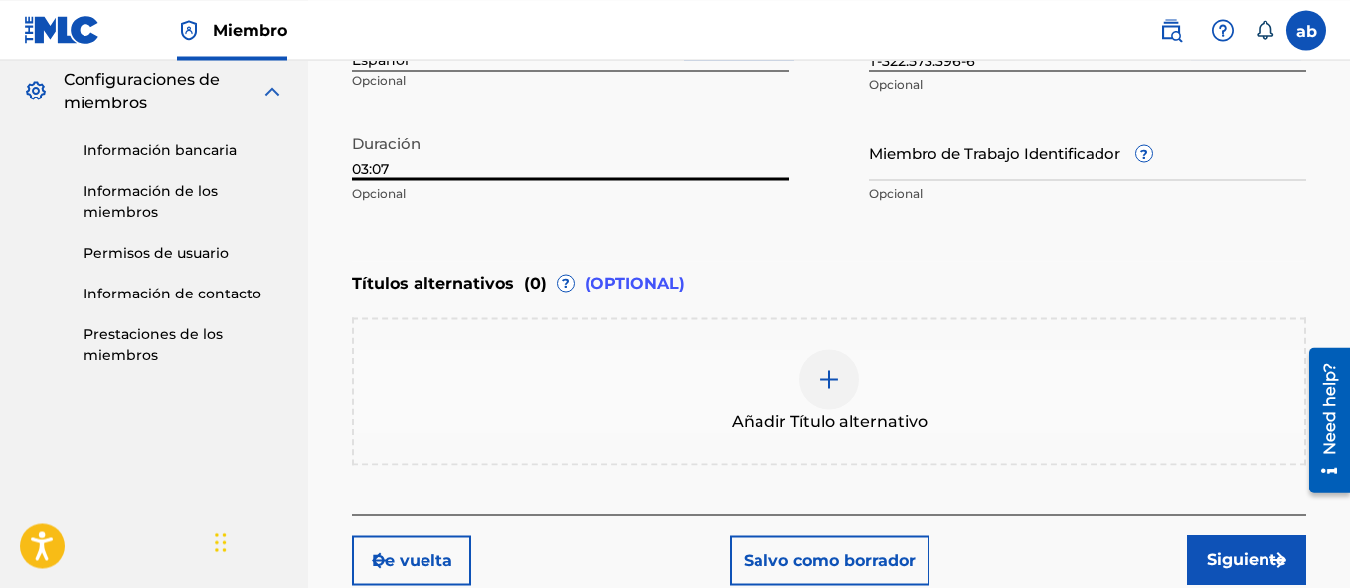
scroll to position [698, 0]
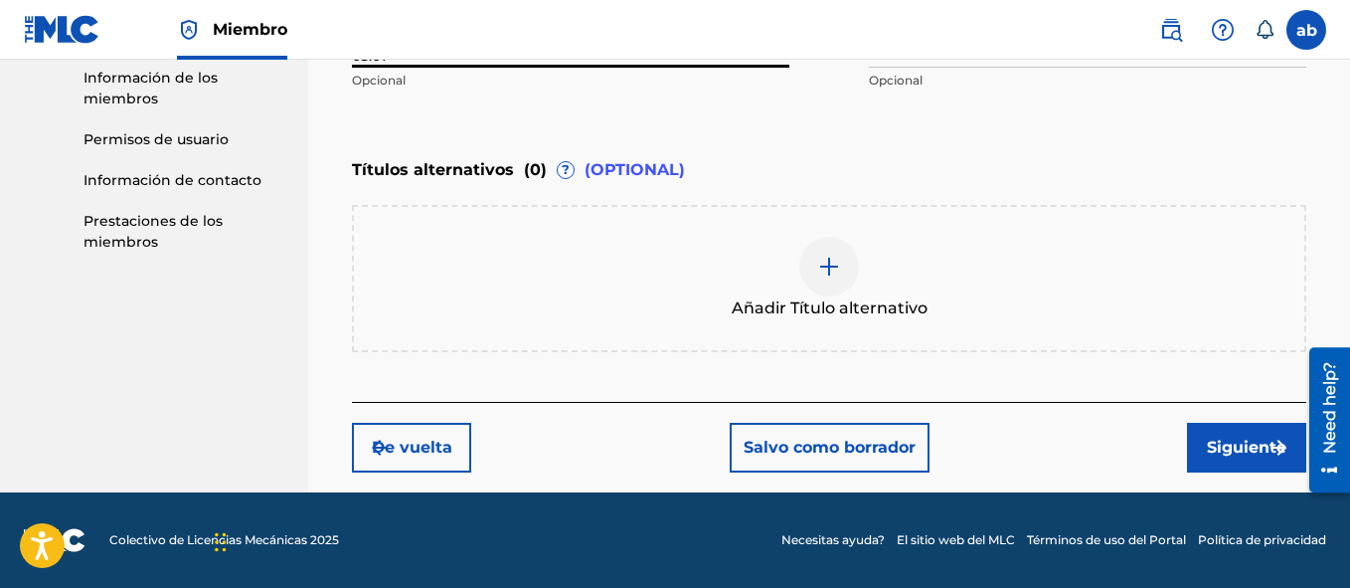
type input "03:07"
click at [1240, 455] on button "Siguiente" at bounding box center [1246, 448] width 119 height 50
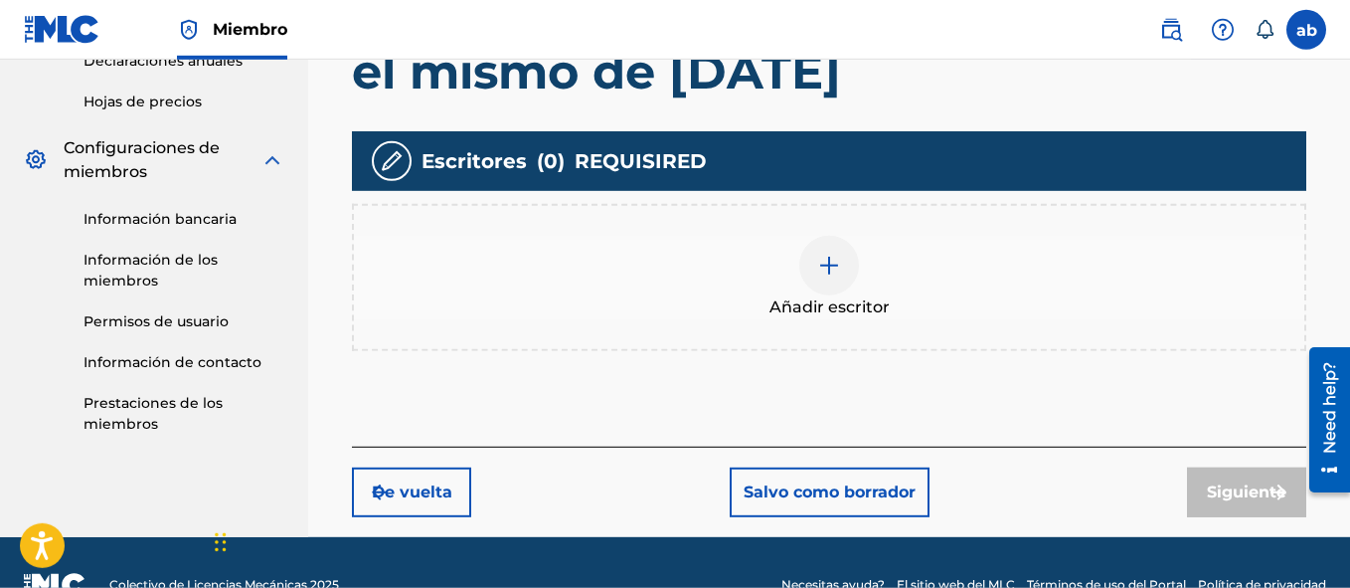
scroll to position [518, 0]
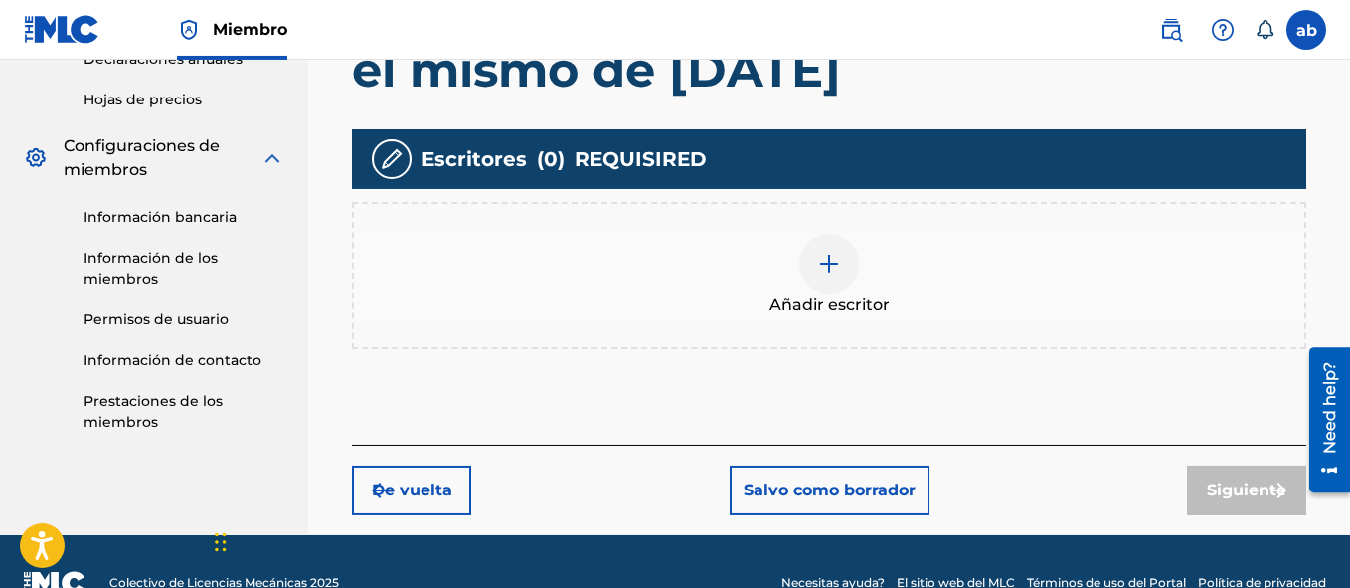
click at [820, 257] on img at bounding box center [829, 264] width 24 height 24
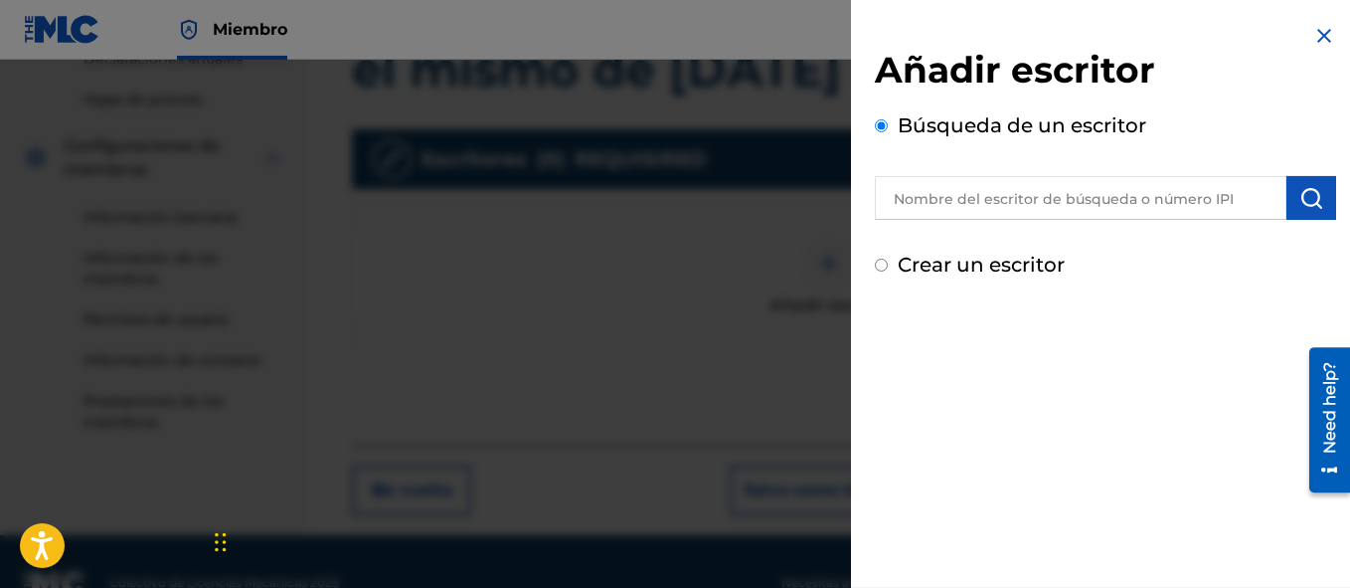
click at [882, 274] on div "Crear un escritor" at bounding box center [1105, 265] width 461 height 30
click at [880, 260] on input "Crear un escritor" at bounding box center [881, 264] width 13 height 13
radio input "false"
radio input "true"
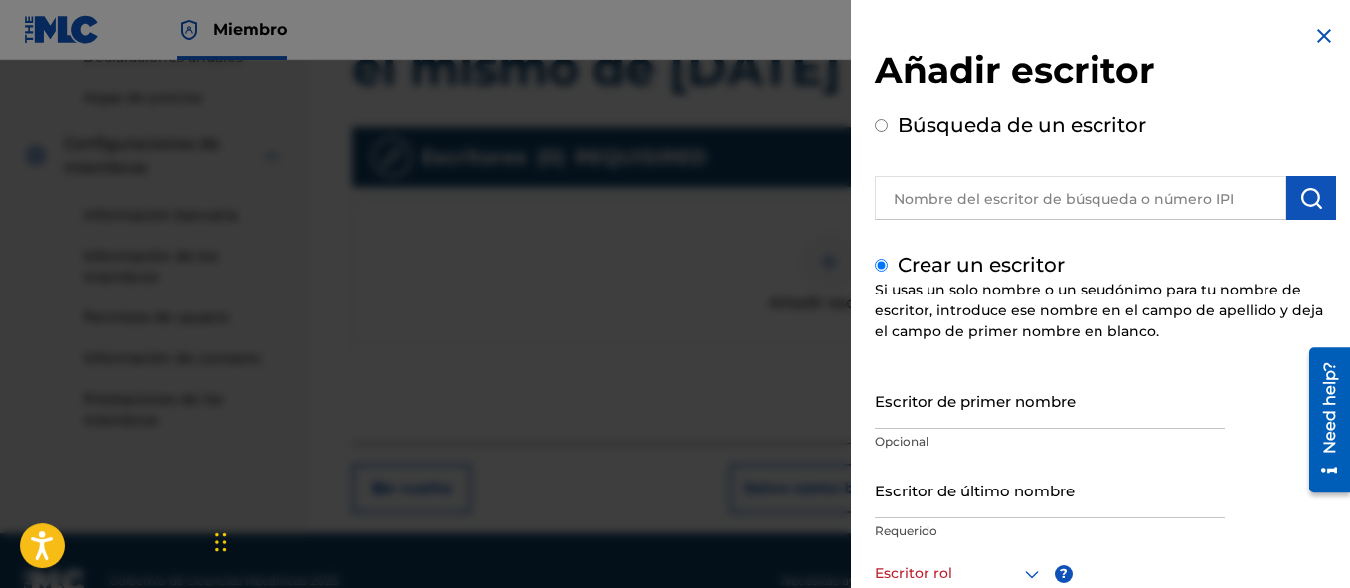
scroll to position [561, 0]
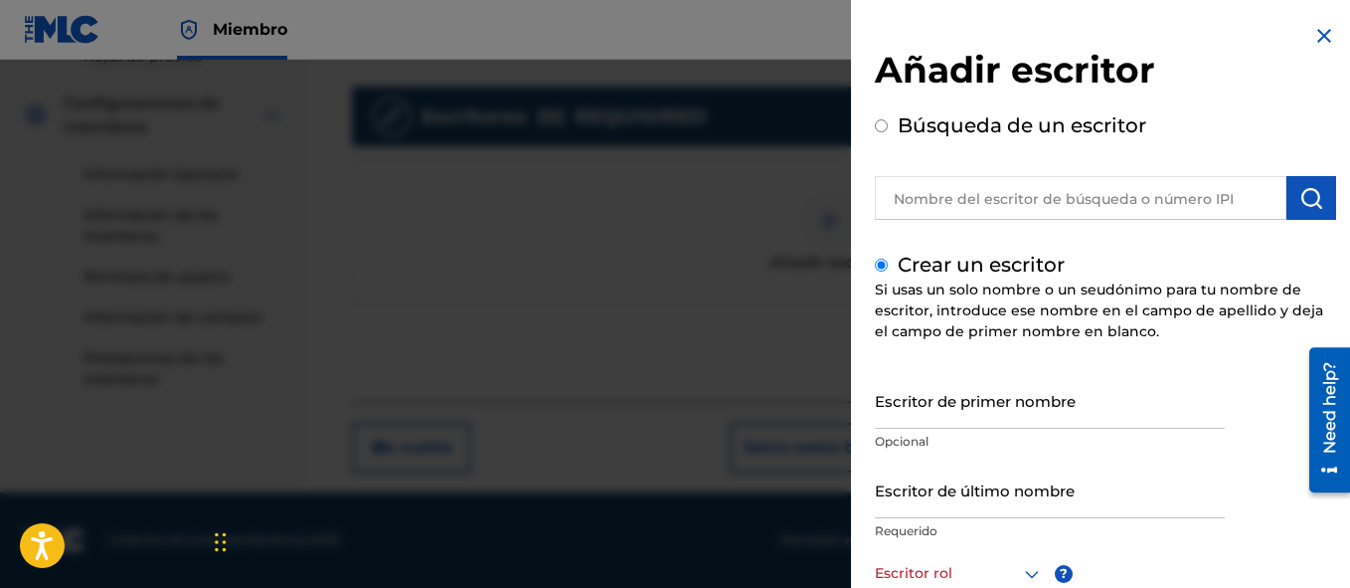
click at [1108, 399] on input "Escritor de primer nombre" at bounding box center [1050, 400] width 350 height 57
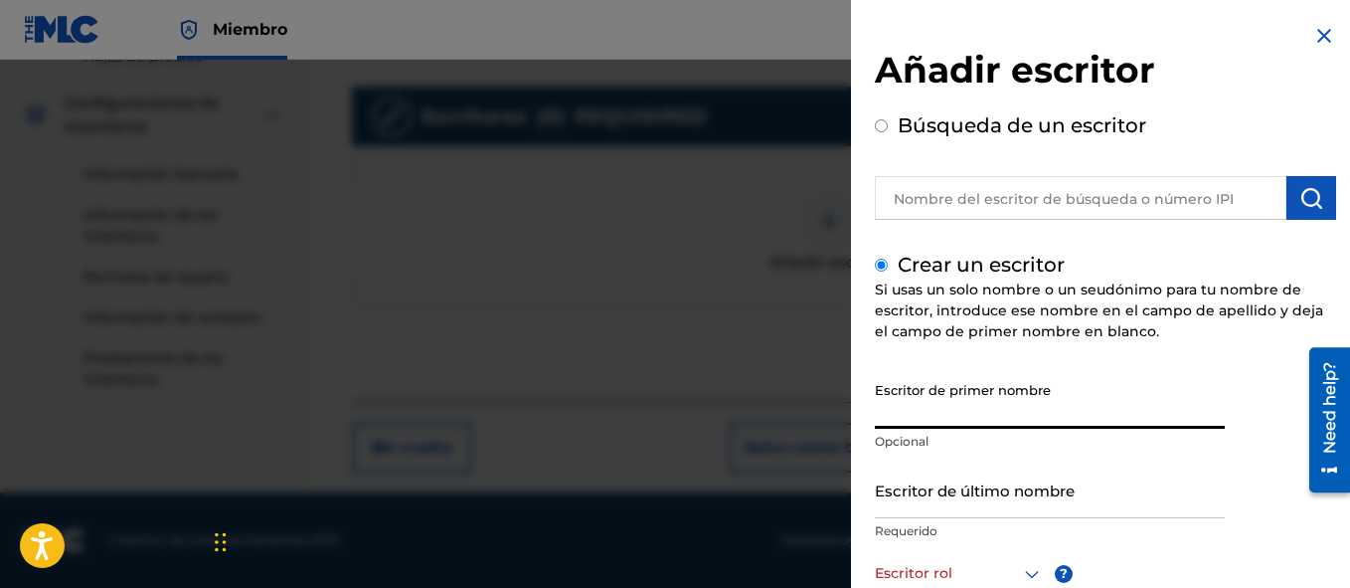
click at [1038, 479] on input "Escritor de último nombre" at bounding box center [1050, 489] width 350 height 57
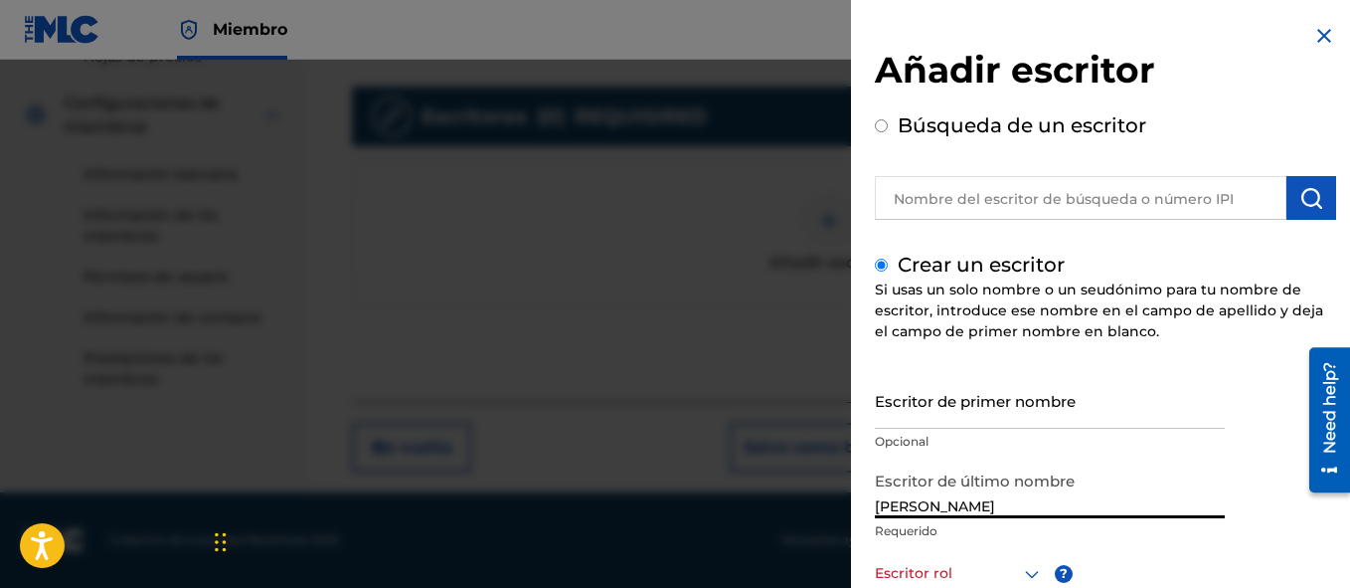
type input "[PERSON_NAME]"
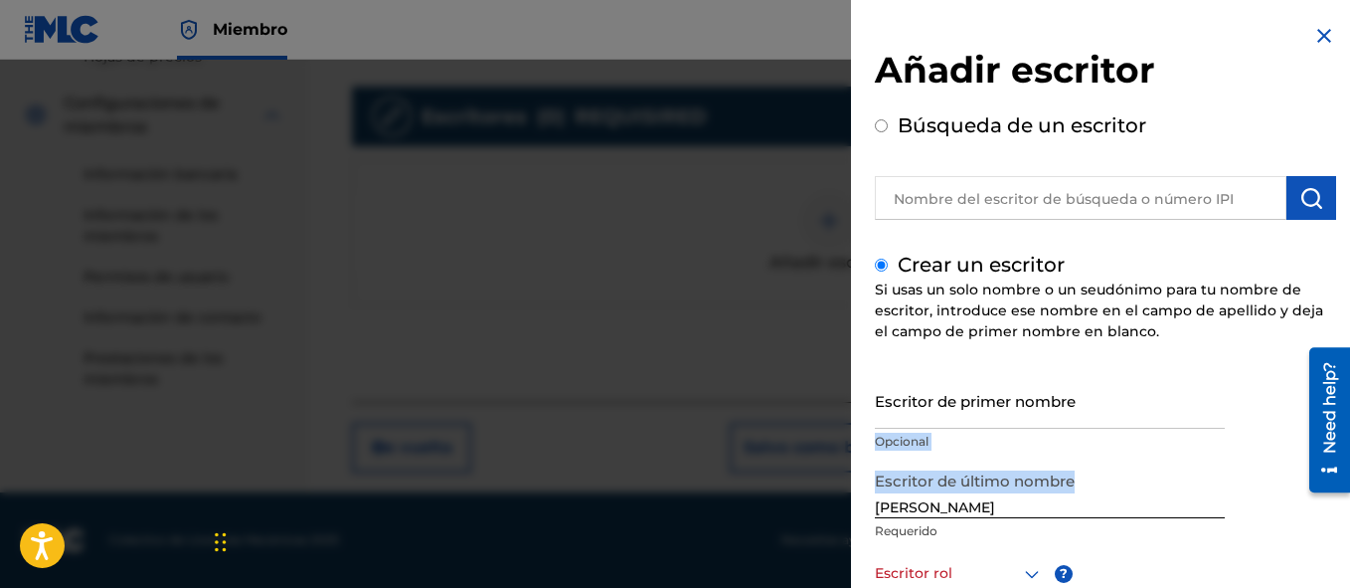
drag, startPoint x: 1227, startPoint y: 420, endPoint x: 1232, endPoint y: 508, distance: 88.6
click at [1232, 508] on div "Escritor de primer nombre Opcional Escritor de último nombre [PERSON_NAME] Requ…" at bounding box center [1105, 589] width 461 height 435
click at [1248, 512] on div "Escritor de primer nombre Opcional Escritor de último nombre [PERSON_NAME] Requ…" at bounding box center [1105, 589] width 461 height 435
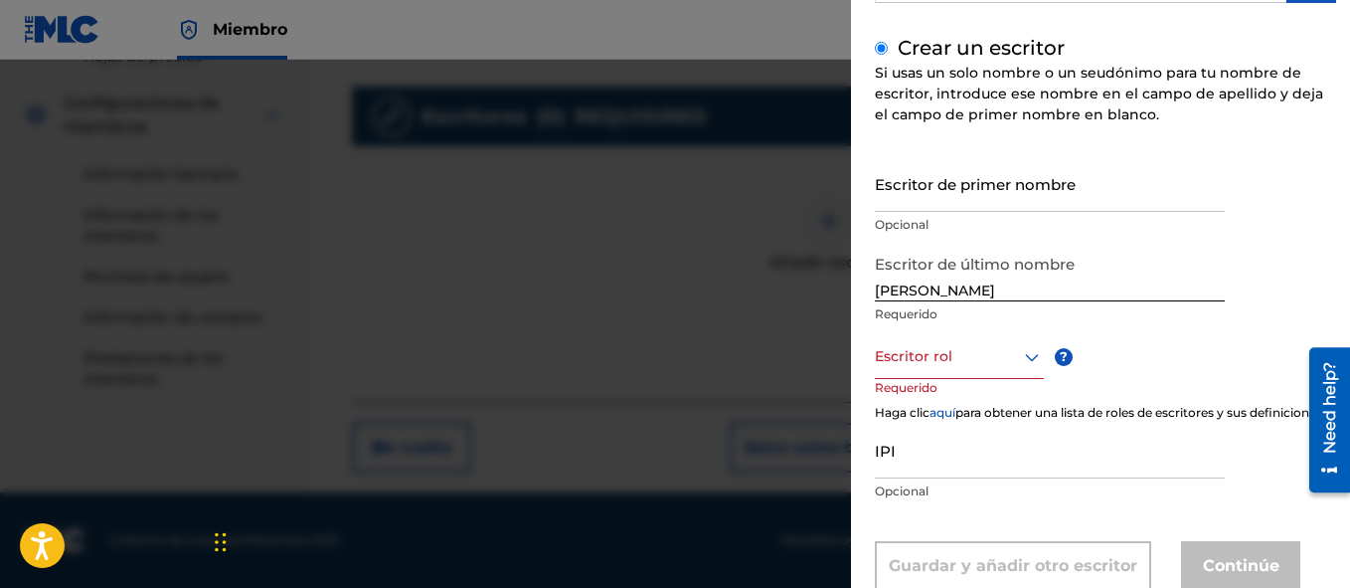
scroll to position [291, 0]
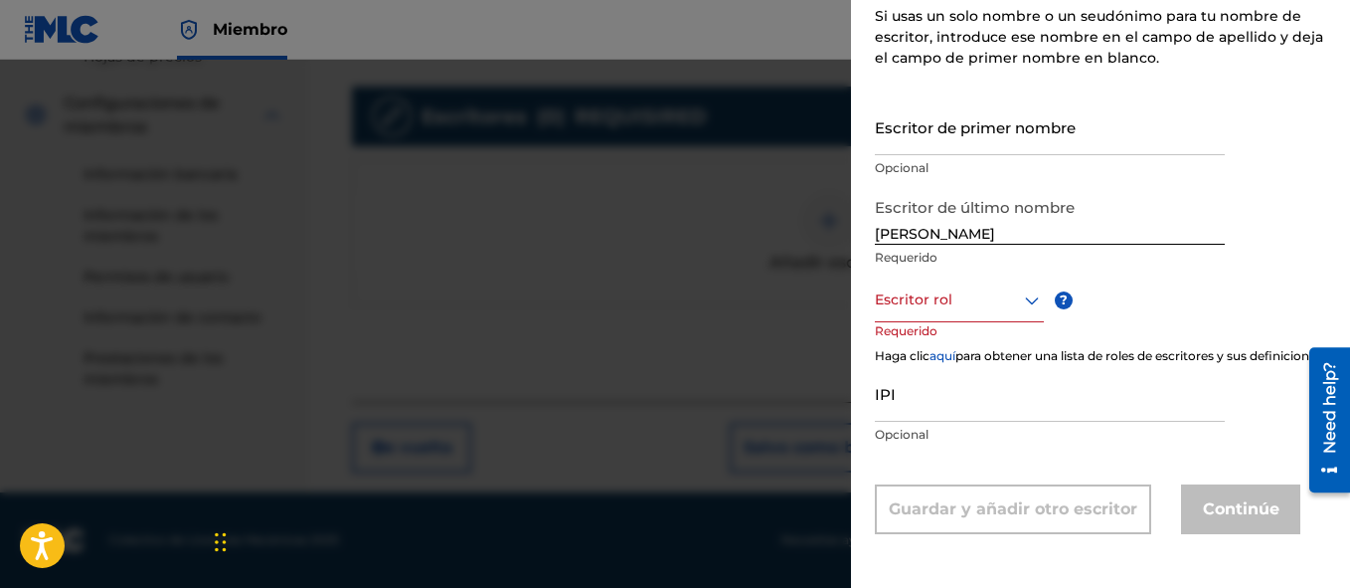
drag, startPoint x: 1248, startPoint y: 505, endPoint x: 1236, endPoint y: 541, distance: 37.7
click at [1245, 587] on div "Añadir escritor Búsqueda de un escritor [DEMOGRAPHIC_DATA] un escritor Si usas …" at bounding box center [1105, 294] width 509 height 588
click at [1248, 121] on div "Escritor de primer nombre Opcional Escritor de último nombre [PERSON_NAME] Requ…" at bounding box center [1105, 315] width 461 height 435
click at [1035, 288] on icon at bounding box center [1032, 300] width 24 height 24
drag, startPoint x: 1300, startPoint y: 157, endPoint x: 1223, endPoint y: 148, distance: 78.1
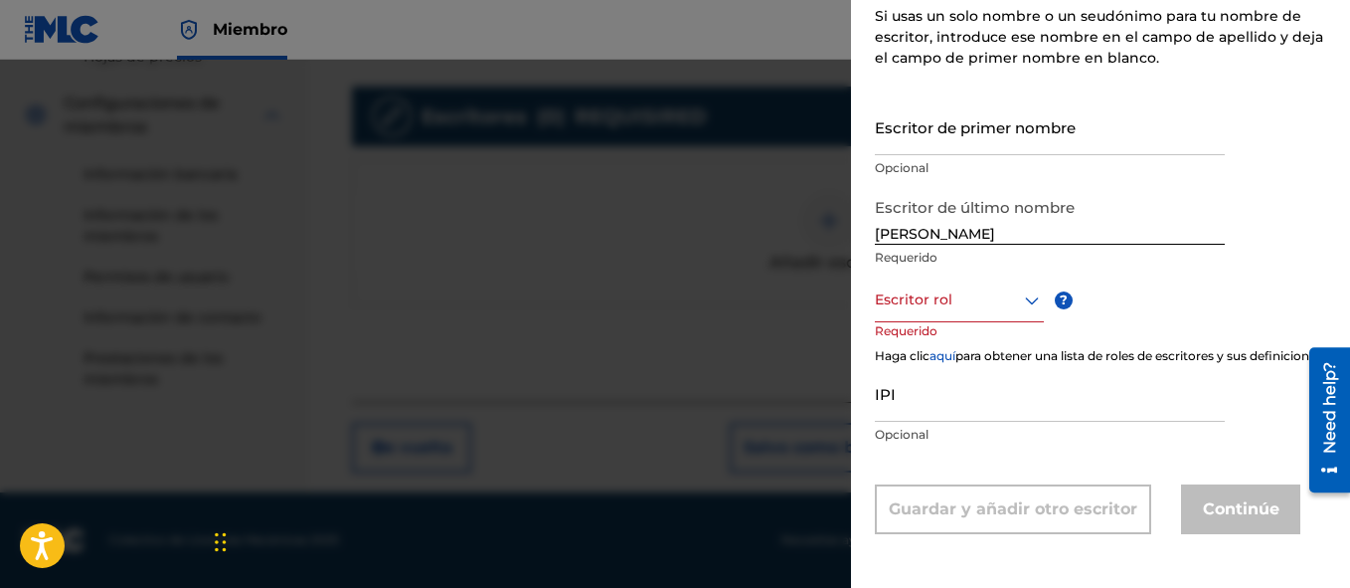
click at [1223, 148] on div "Escritor de primer nombre Opcional Escritor de último nombre [PERSON_NAME] Requ…" at bounding box center [1105, 315] width 461 height 435
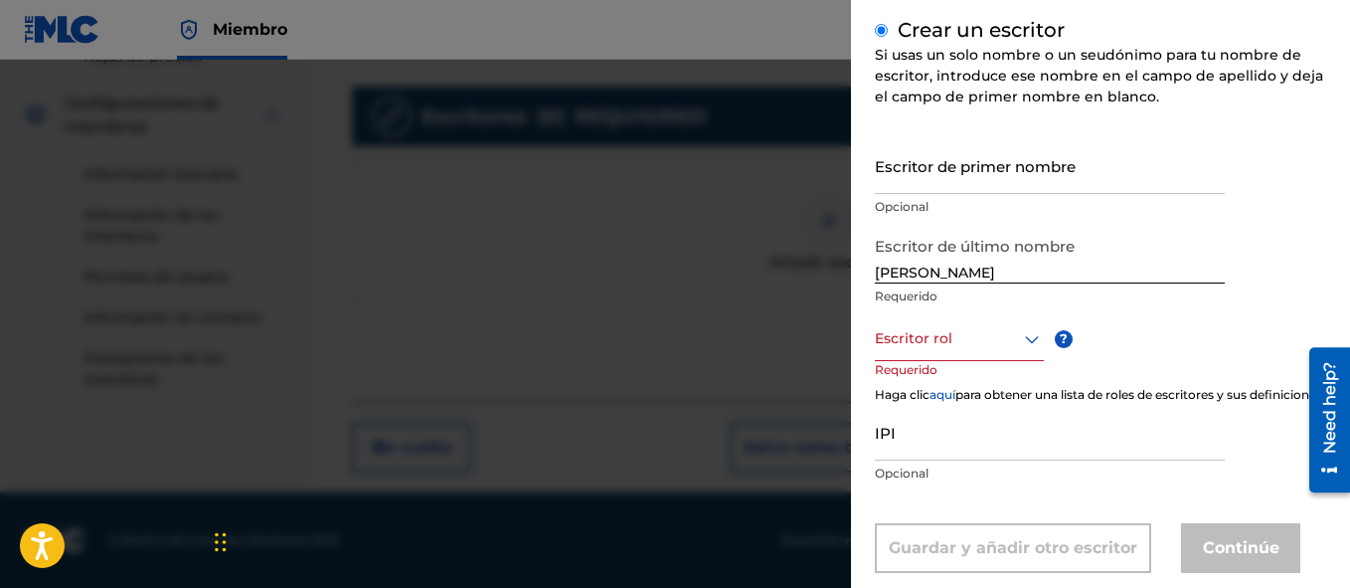
scroll to position [178, 0]
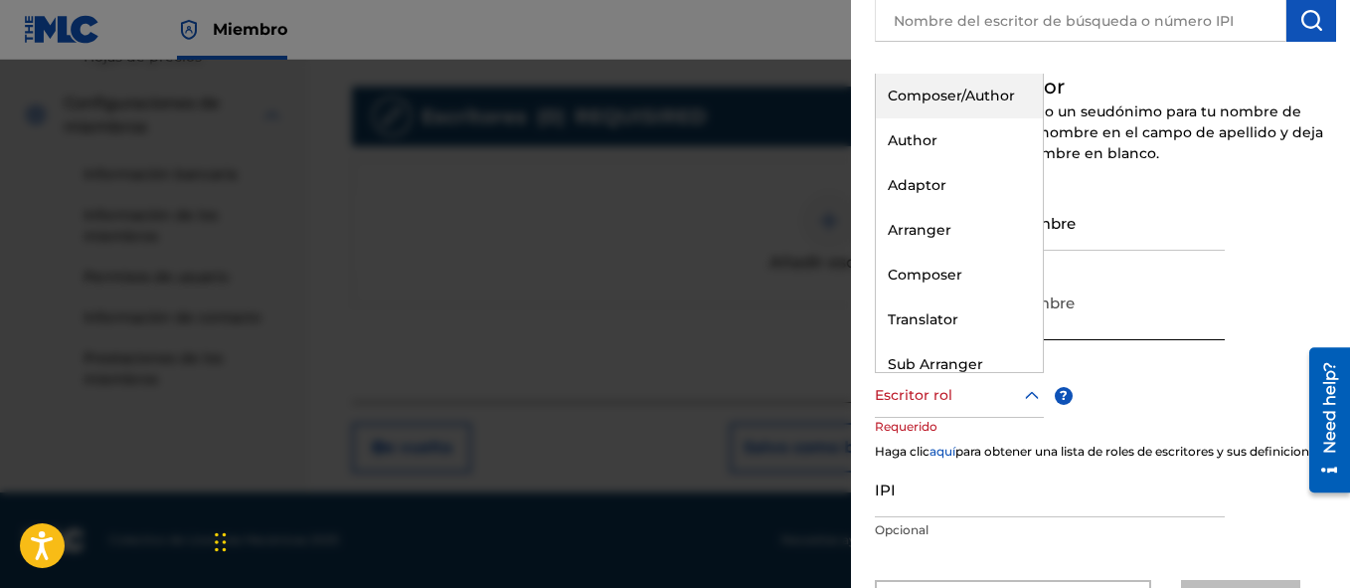
click at [1039, 399] on icon at bounding box center [1032, 396] width 24 height 24
click at [952, 114] on div "Compositor/Autor" at bounding box center [959, 96] width 167 height 45
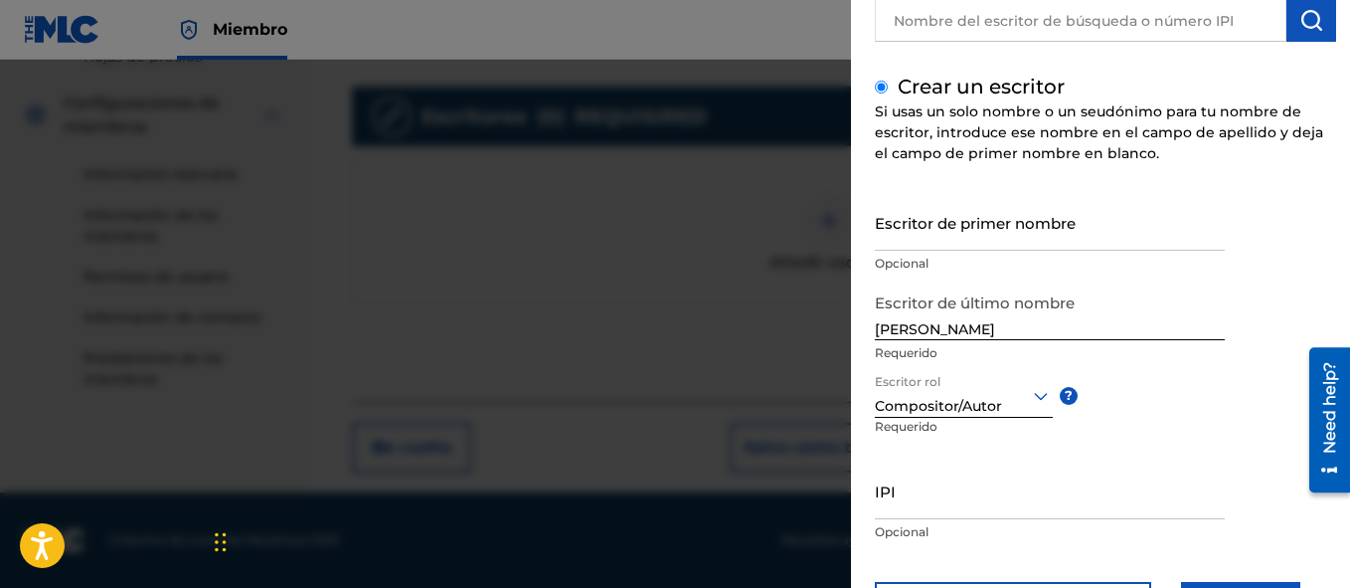
click at [1147, 429] on div "Escritor de primer nombre Opcional Escritor de último nombre [PERSON_NAME] Requ…" at bounding box center [1105, 412] width 461 height 437
click at [976, 496] on input "IPI" at bounding box center [1050, 490] width 350 height 57
paste input "01204387085"
type input "01204387085"
click at [1288, 429] on div "Escritor de primer nombre Opcional Escritor de último nombre [PERSON_NAME] Requ…" at bounding box center [1105, 412] width 461 height 437
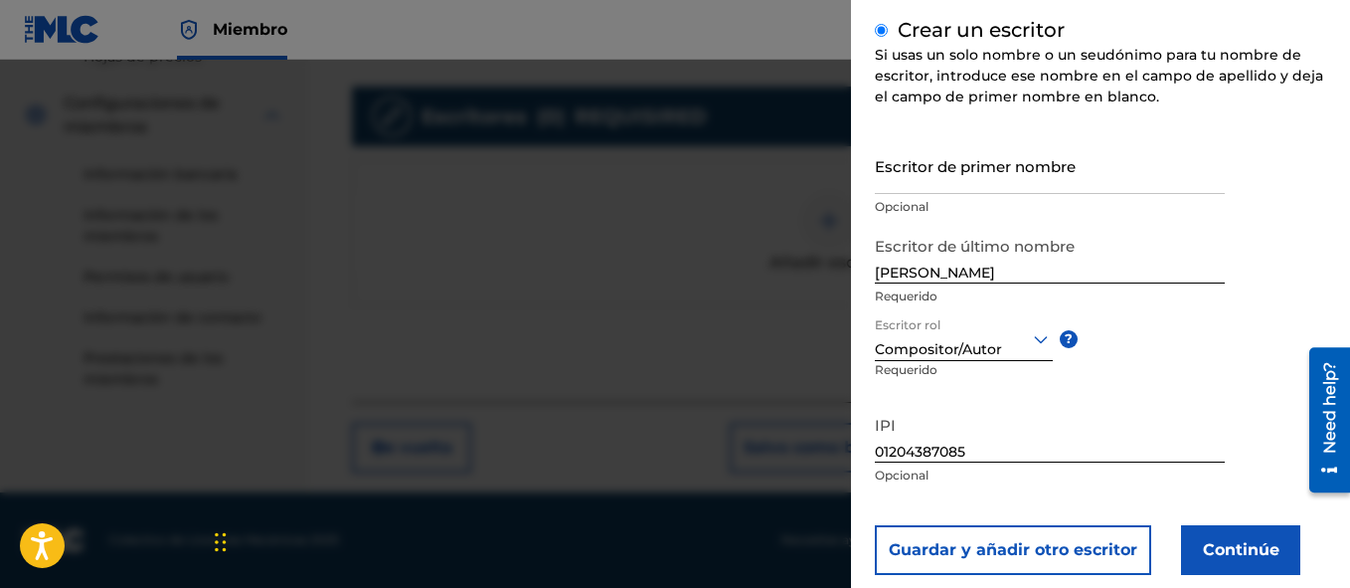
scroll to position [275, 0]
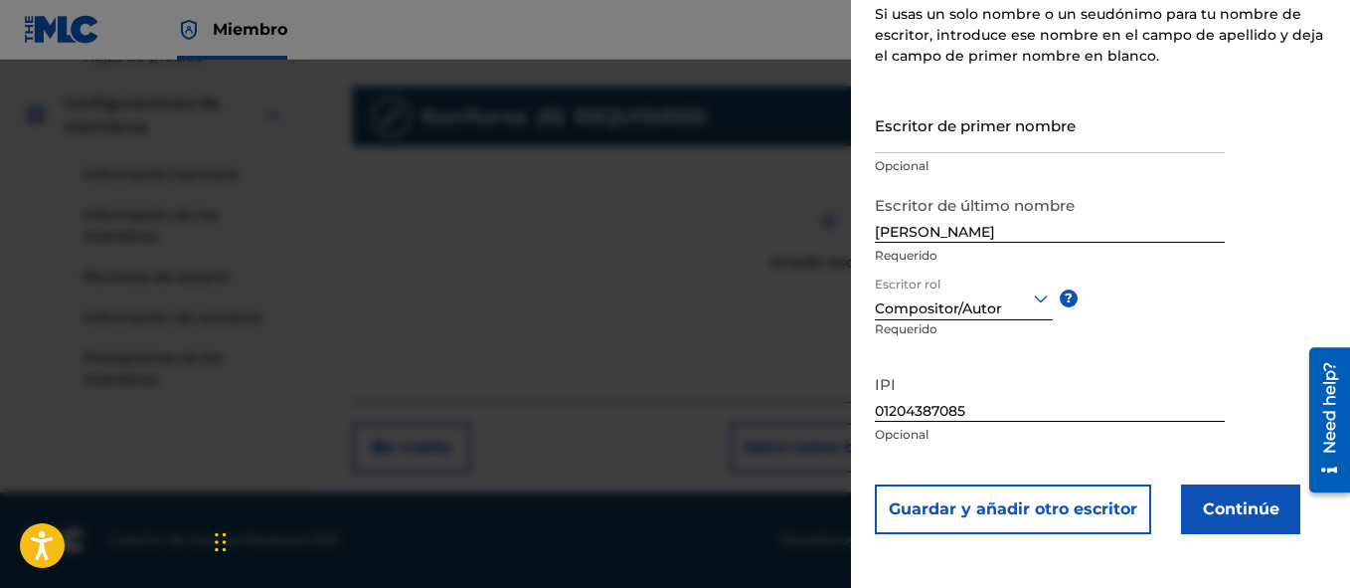
click at [1254, 502] on button "Continúe" at bounding box center [1240, 509] width 119 height 50
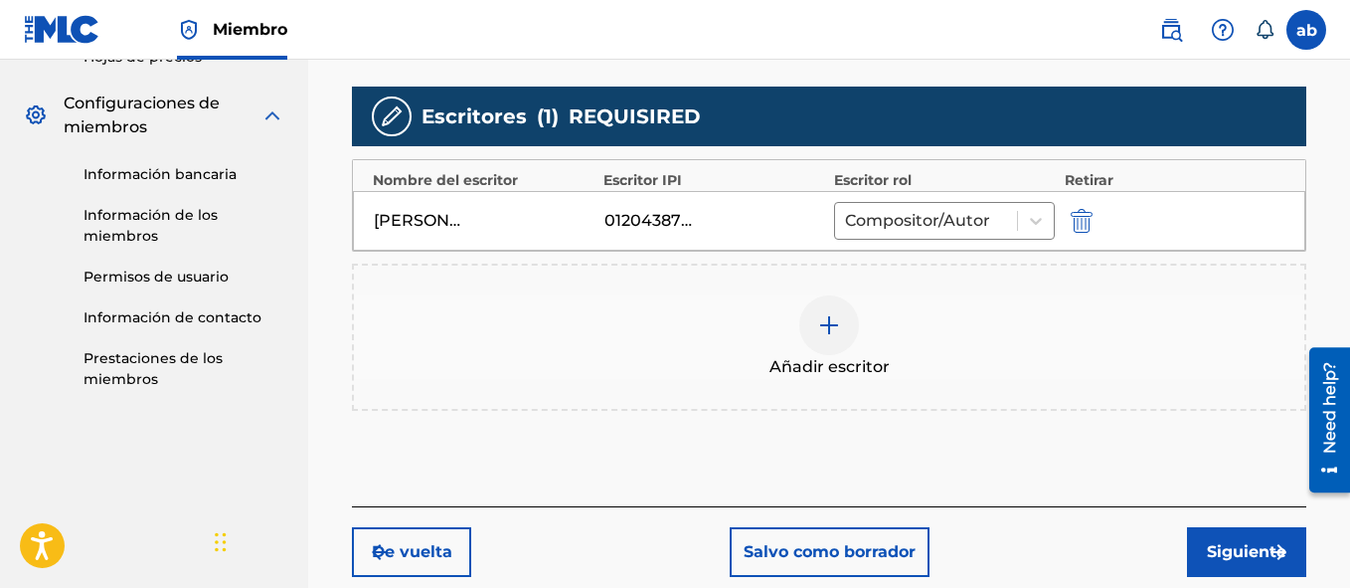
click at [1250, 559] on button "Siguiente" at bounding box center [1246, 552] width 119 height 50
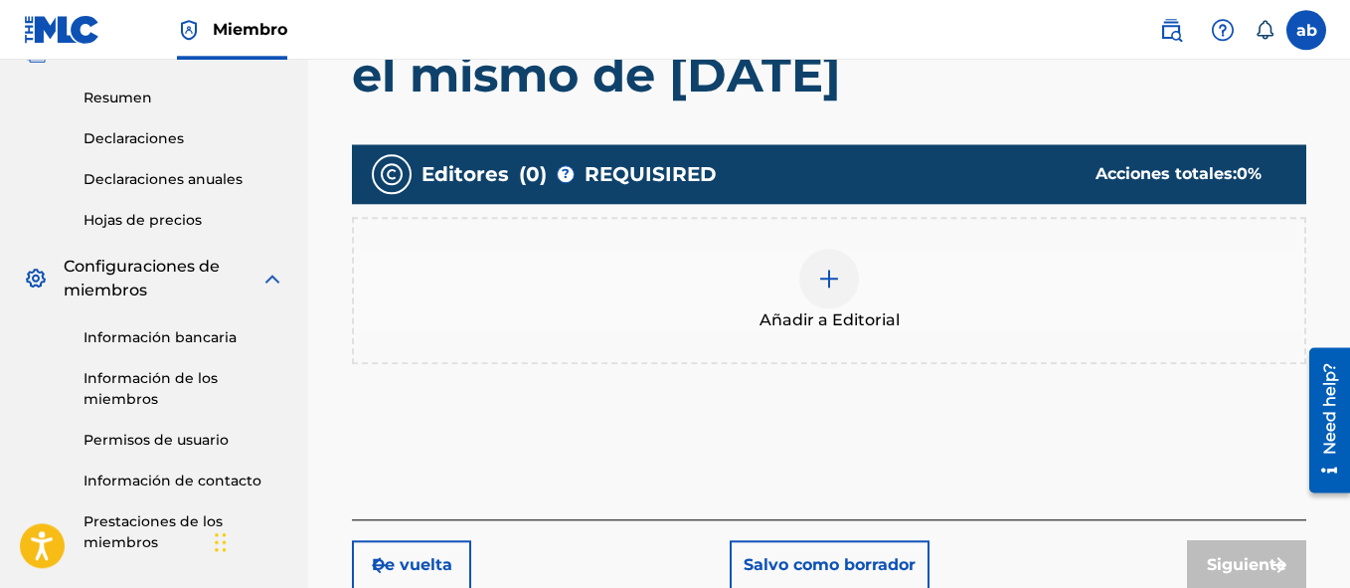
scroll to position [481, 0]
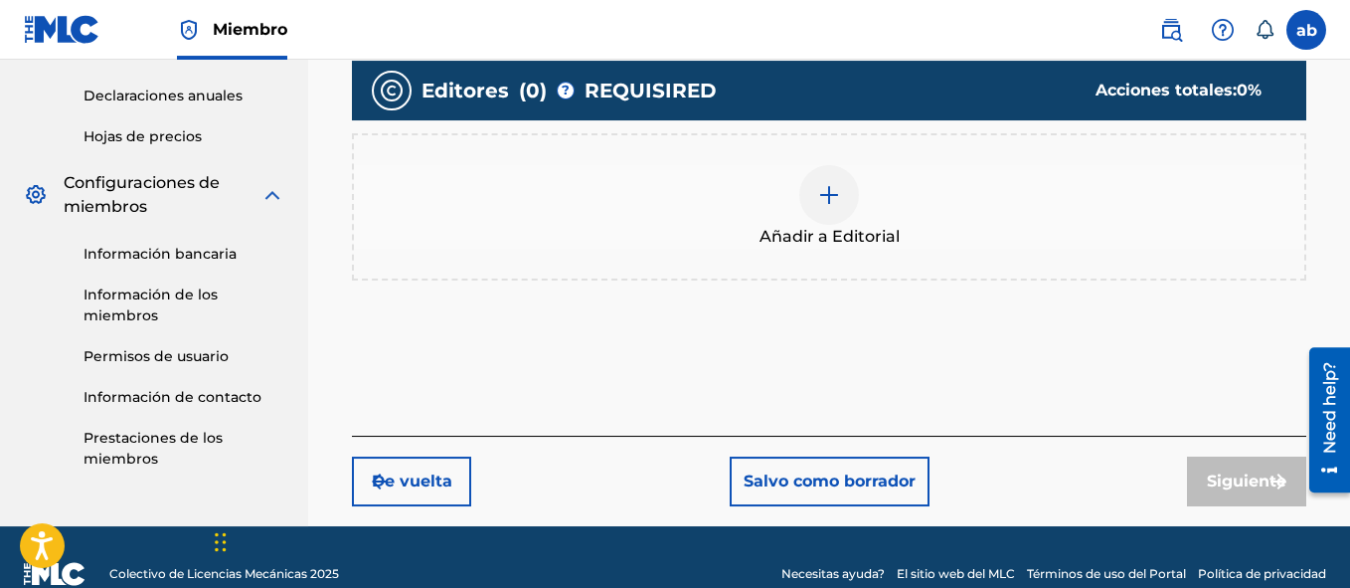
click at [845, 216] on div at bounding box center [829, 195] width 60 height 60
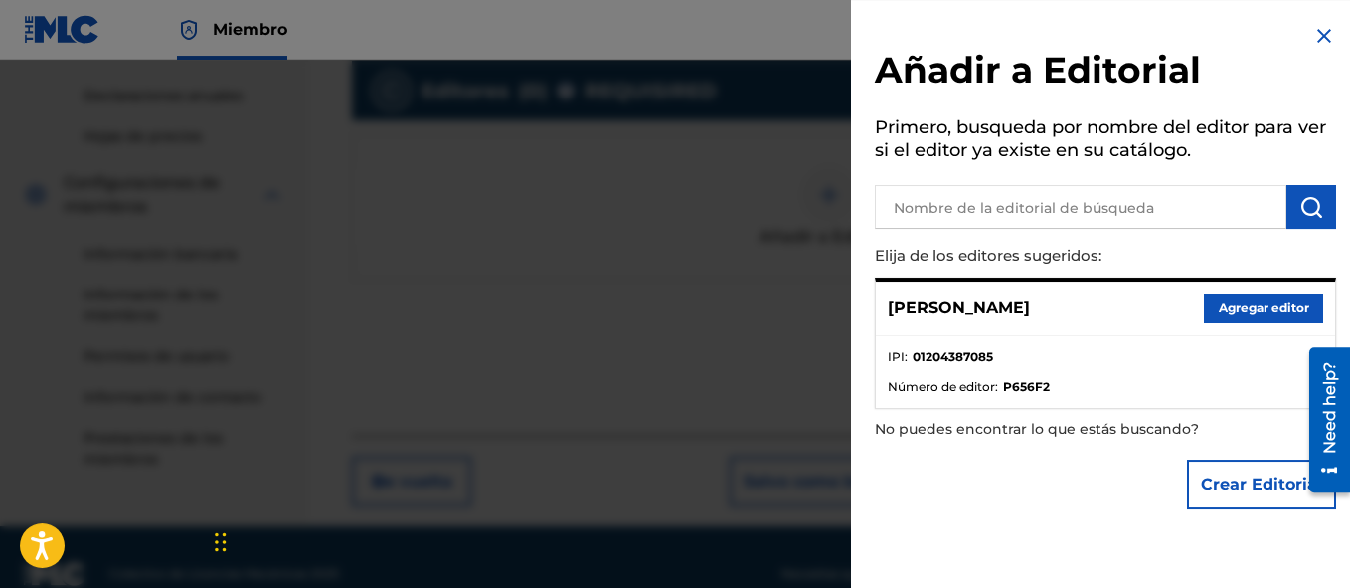
click at [1243, 311] on button "Agregar editor" at bounding box center [1263, 308] width 119 height 30
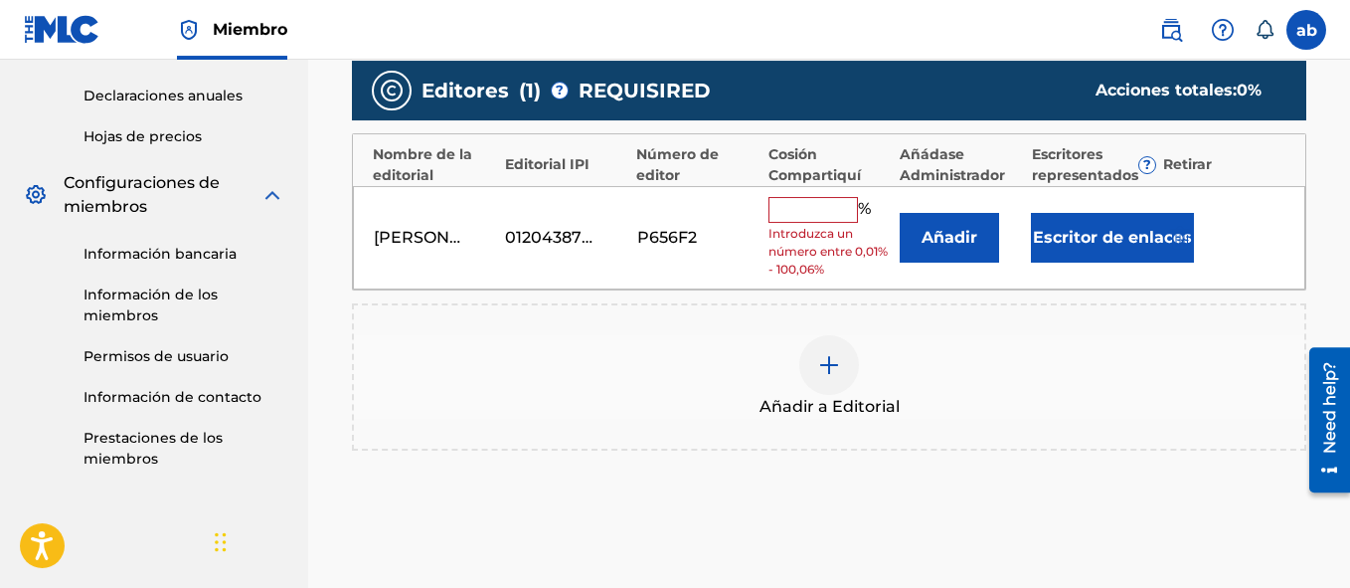
click at [809, 203] on input "text" at bounding box center [813, 210] width 89 height 26
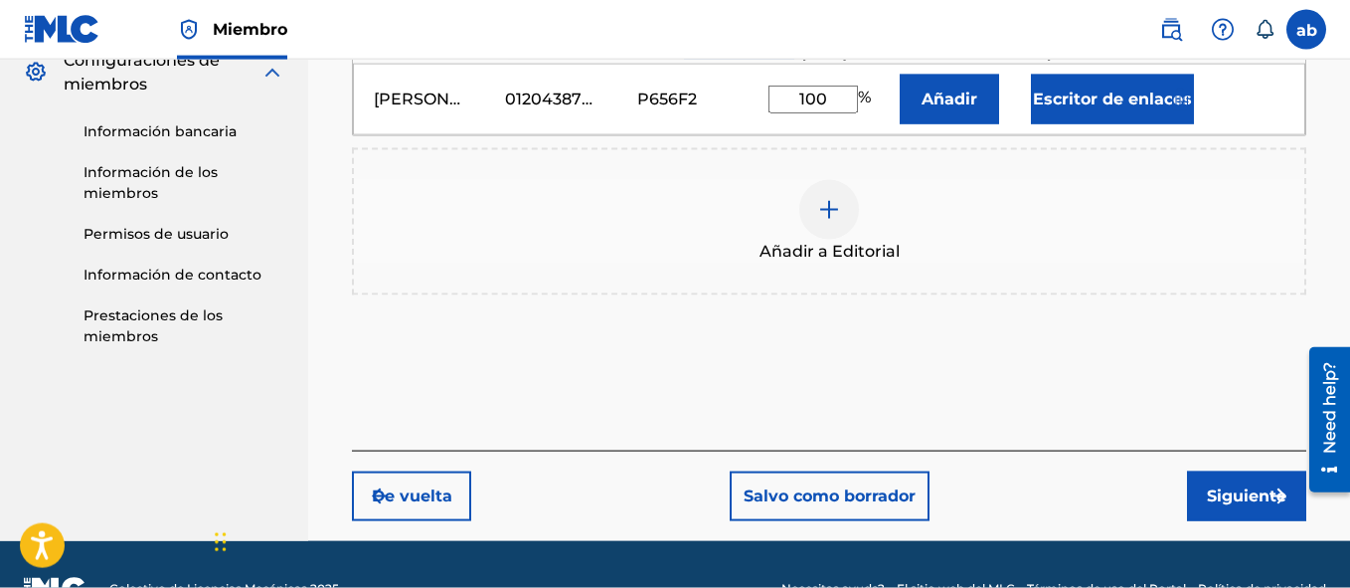
scroll to position [616, 0]
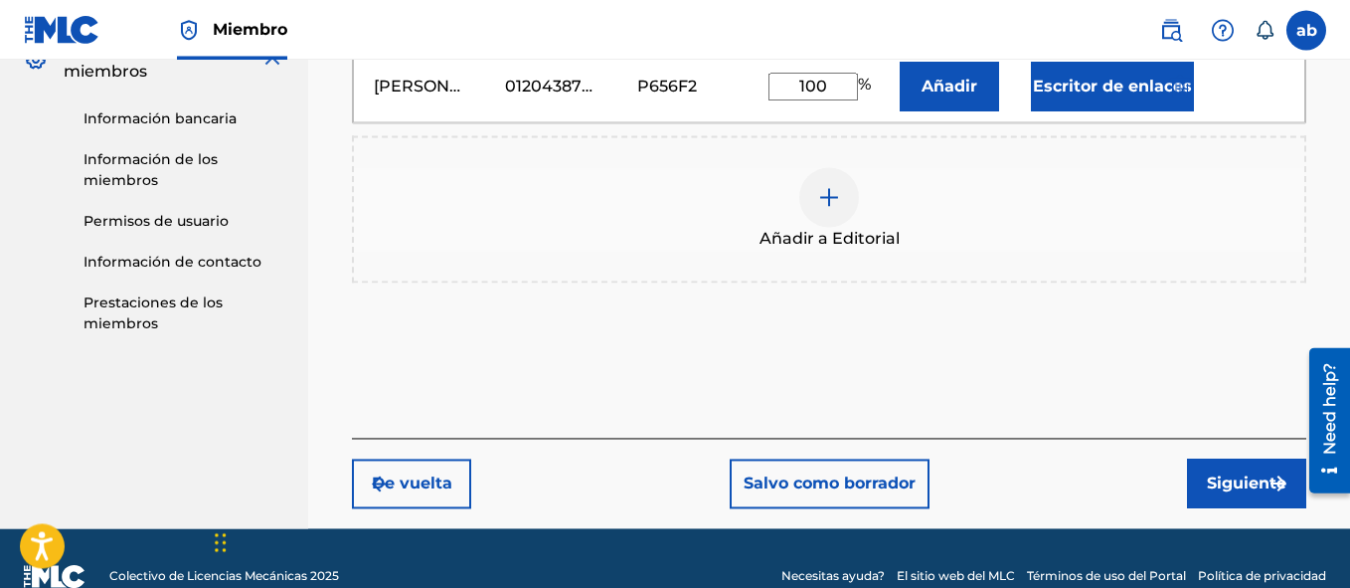
type input "100"
click at [1241, 492] on button "Siguiente" at bounding box center [1246, 483] width 119 height 50
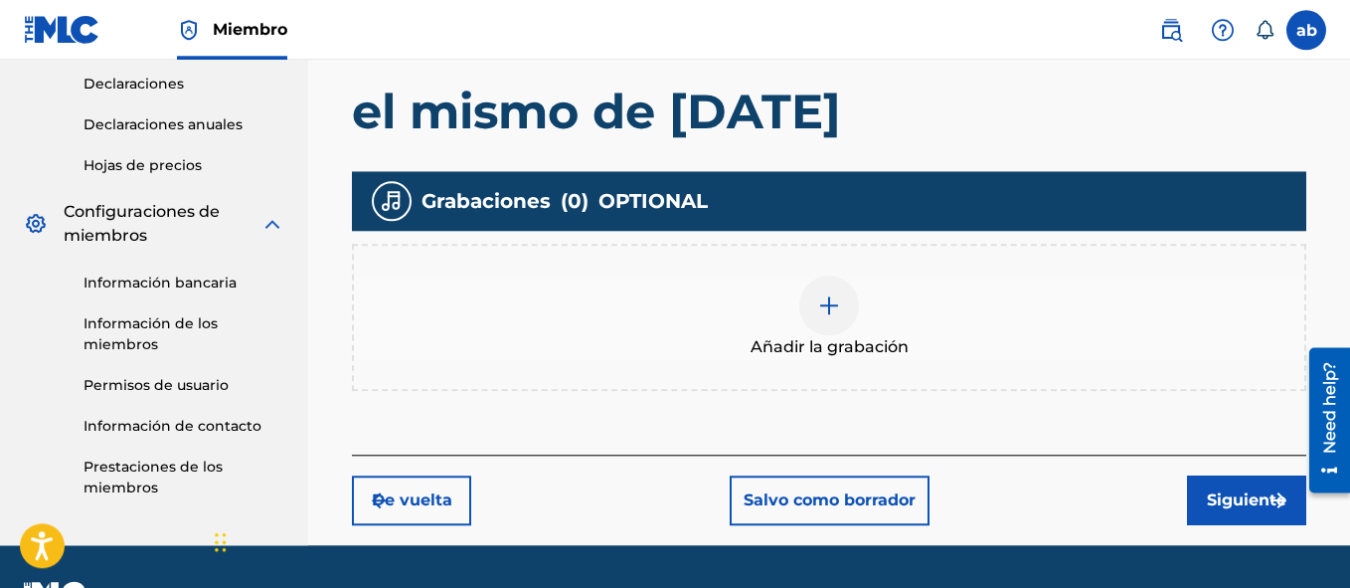
scroll to position [455, 0]
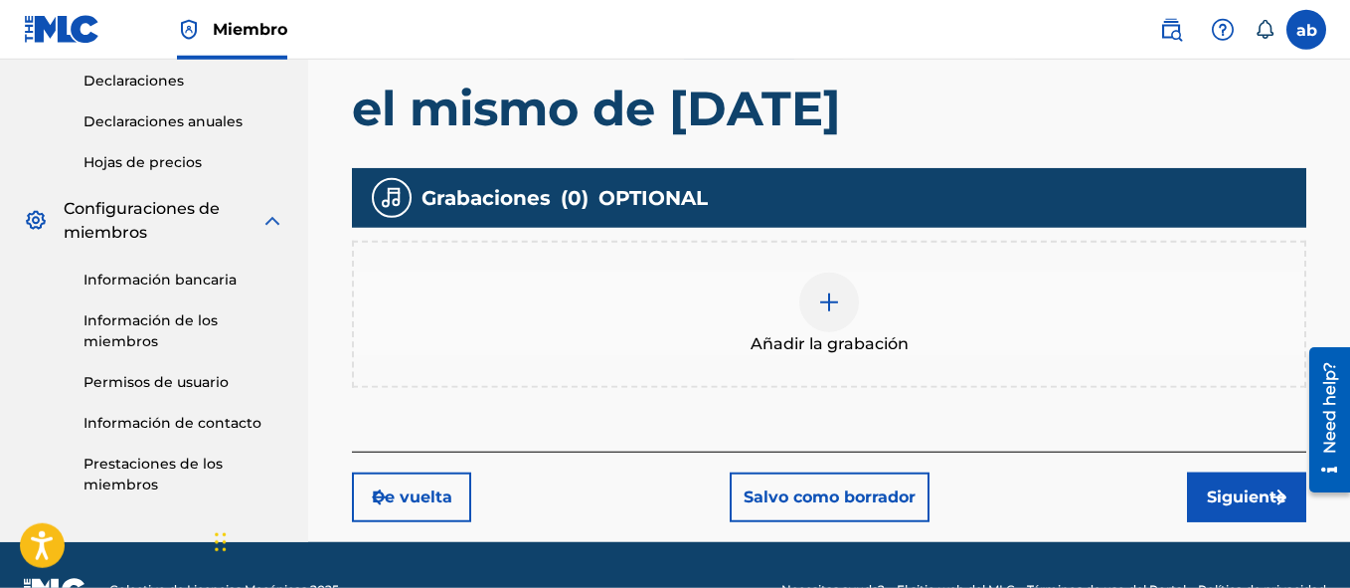
click at [1217, 489] on button "Siguiente" at bounding box center [1246, 497] width 119 height 50
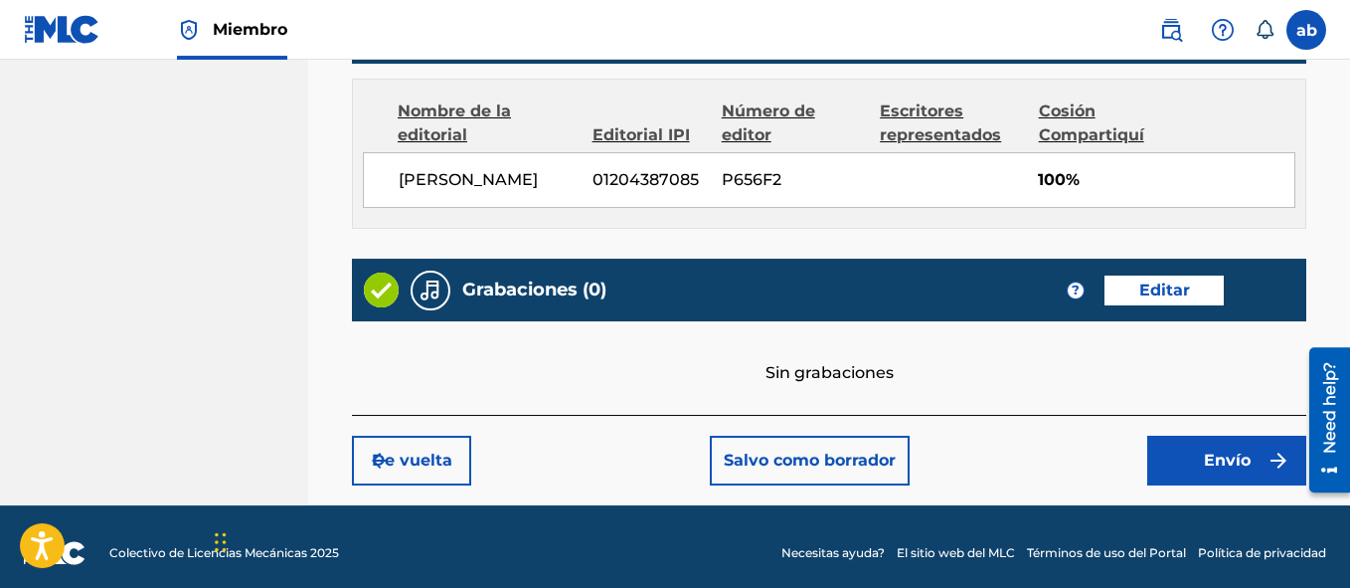
scroll to position [1136, 0]
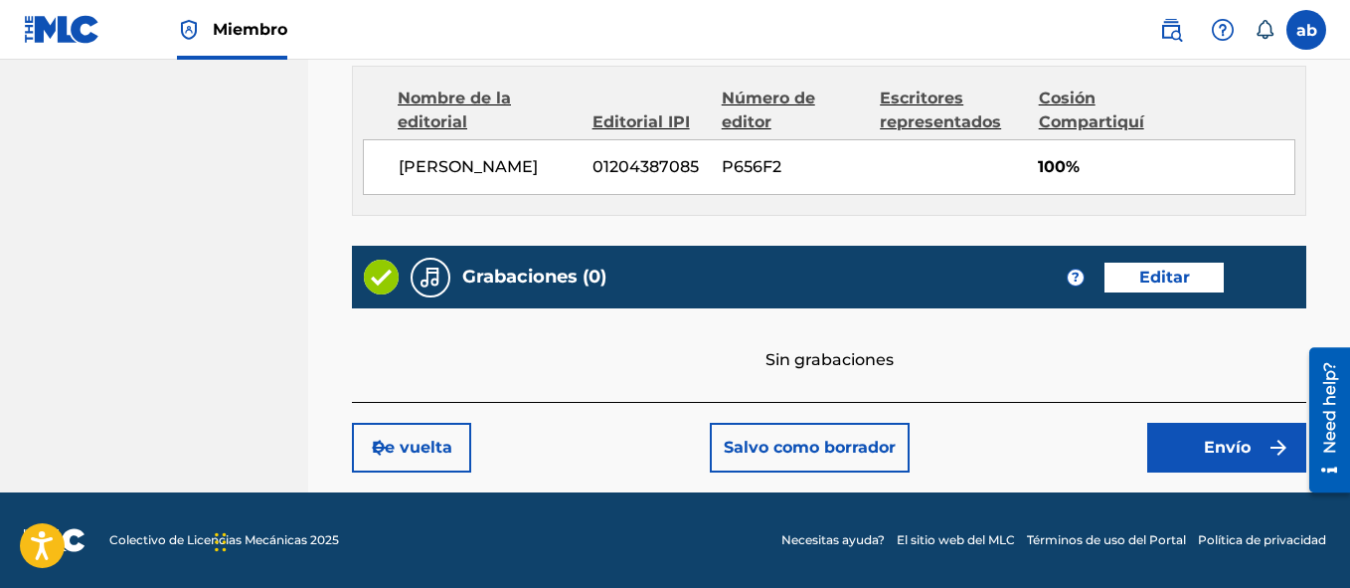
click at [1177, 279] on button "Editar" at bounding box center [1164, 277] width 119 height 30
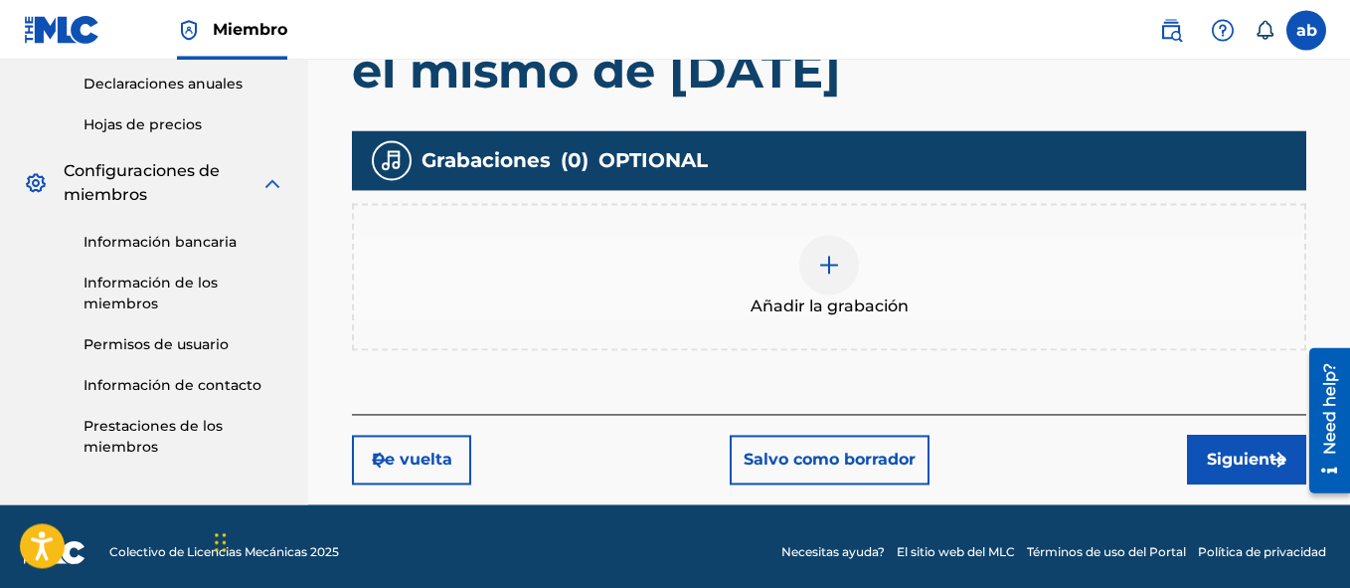
scroll to position [496, 0]
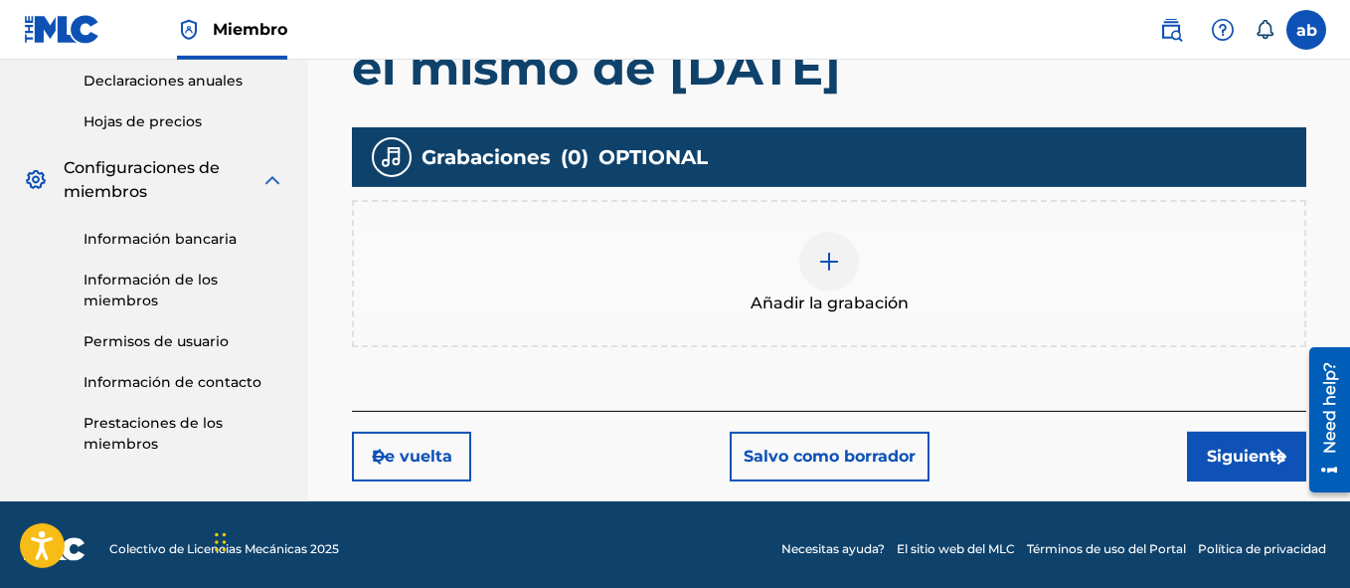
click at [1221, 452] on button "Siguiente" at bounding box center [1246, 456] width 119 height 50
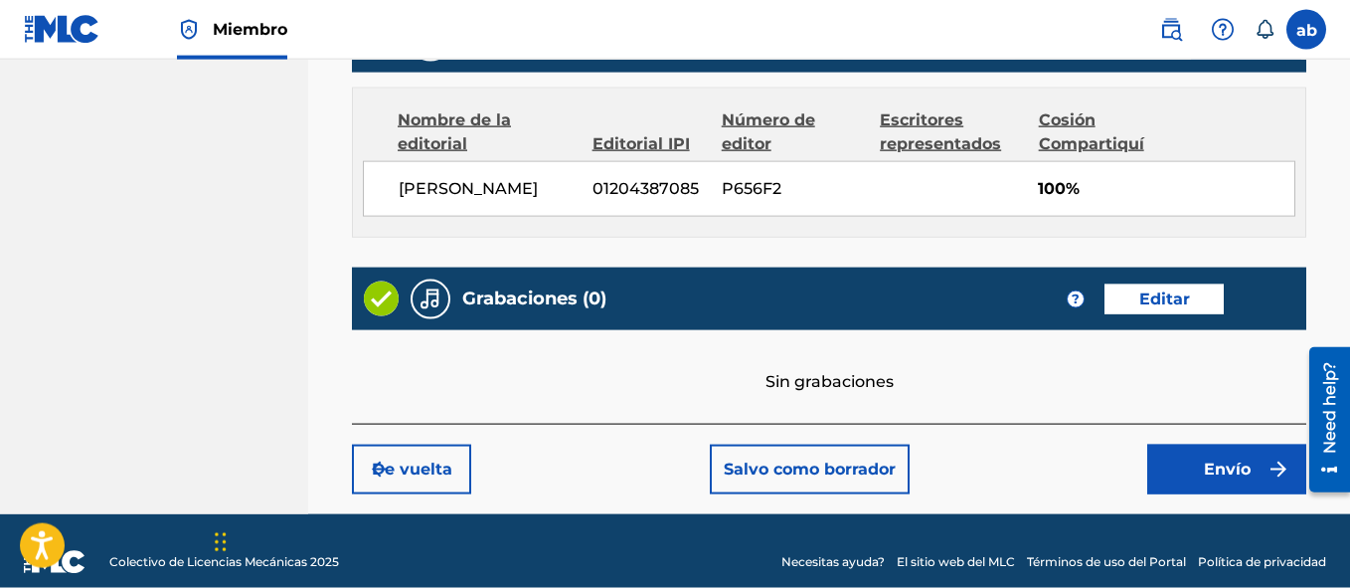
scroll to position [1094, 0]
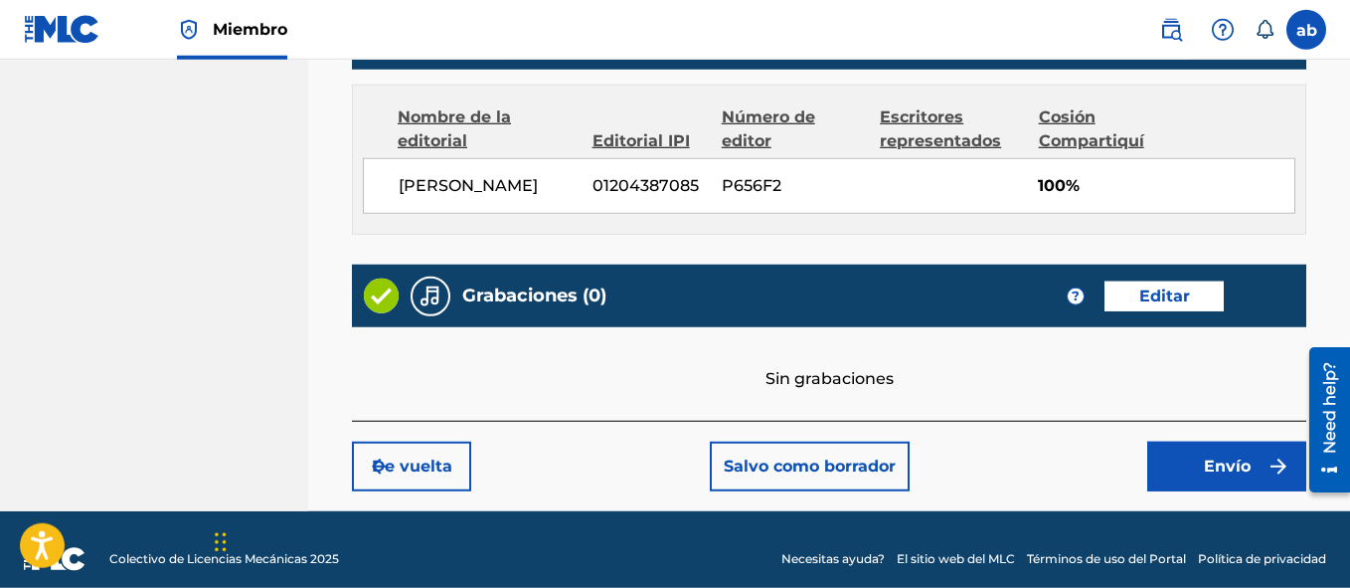
click at [1217, 482] on button "Envío" at bounding box center [1226, 466] width 159 height 50
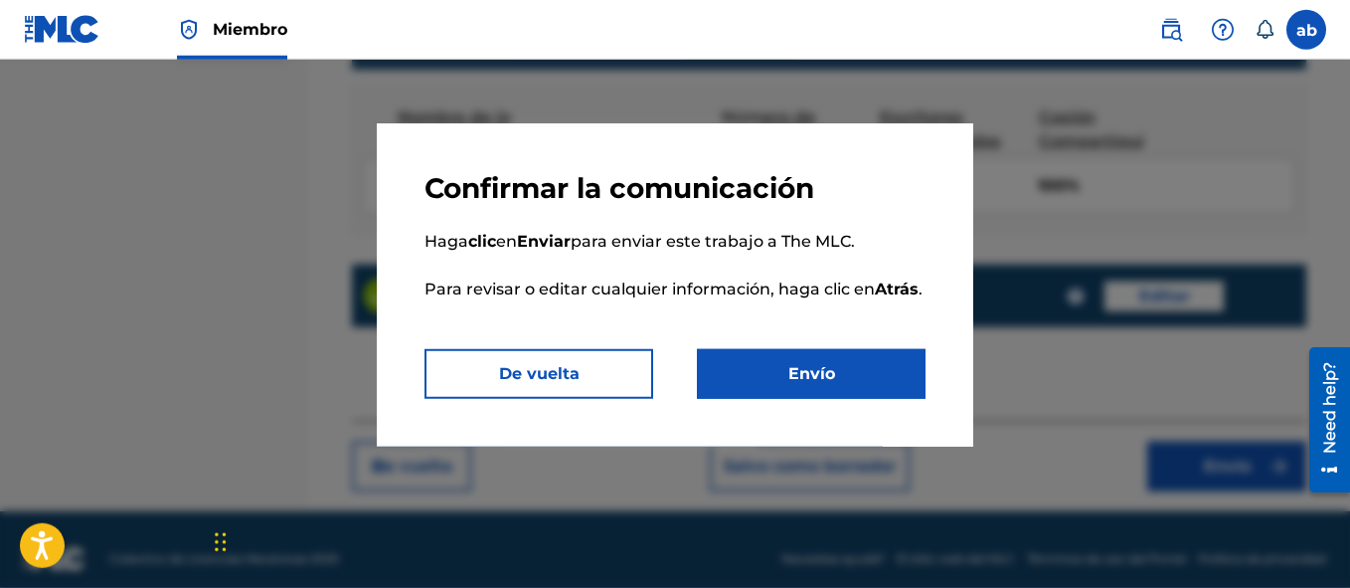
click at [838, 362] on button "Envío" at bounding box center [811, 374] width 229 height 50
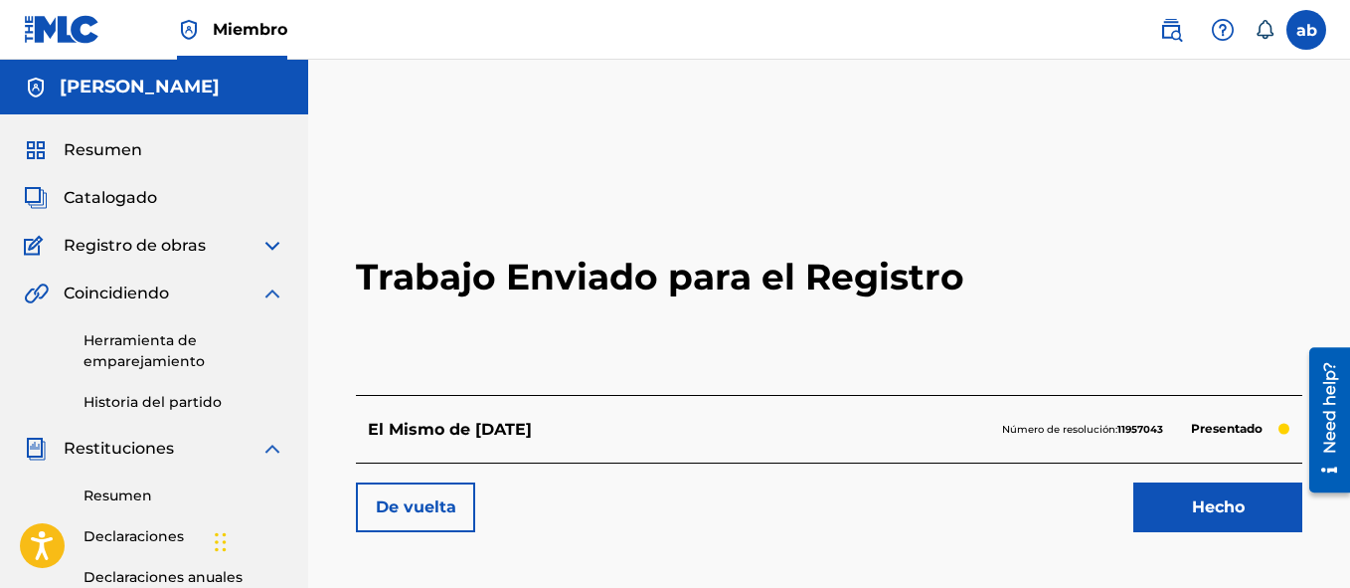
click at [1200, 493] on link "Hecho" at bounding box center [1217, 507] width 169 height 50
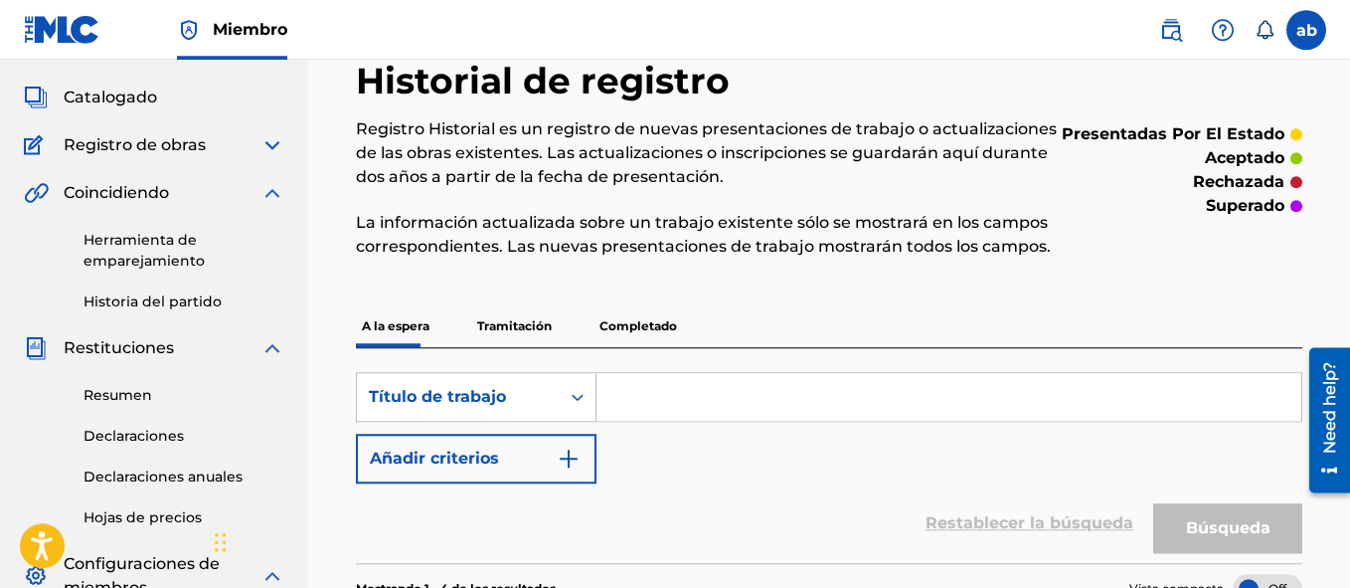
scroll to position [44, 0]
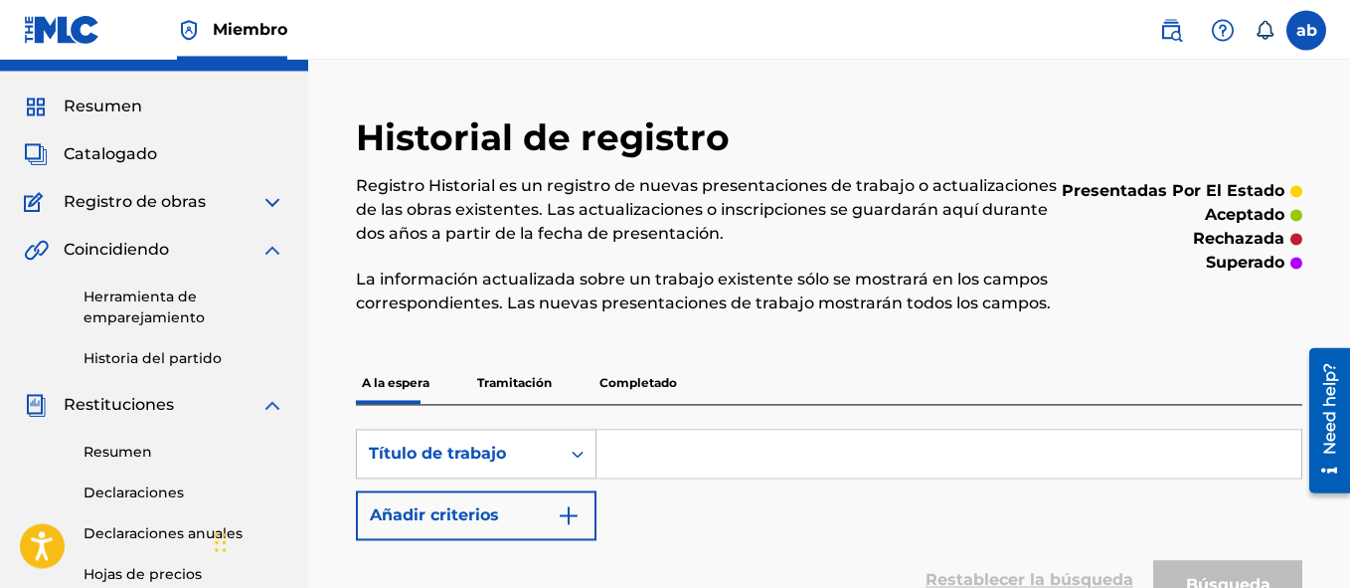
click at [101, 102] on span "Resumen" at bounding box center [103, 106] width 79 height 24
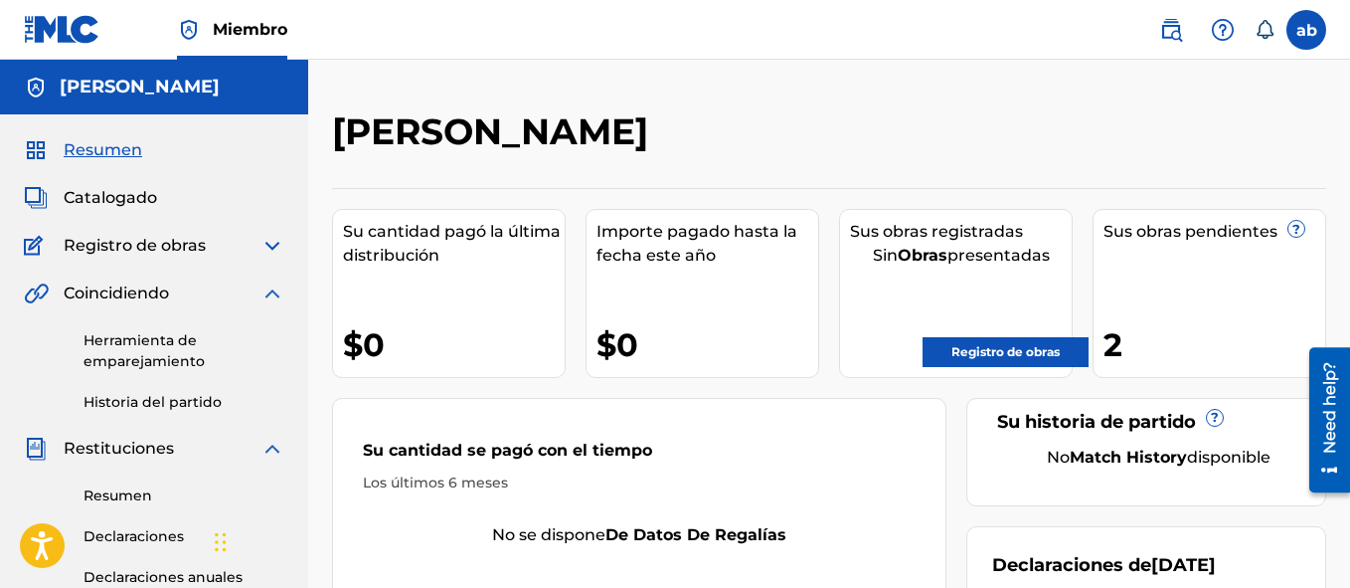
click at [1288, 226] on span "?" at bounding box center [1297, 232] width 18 height 24
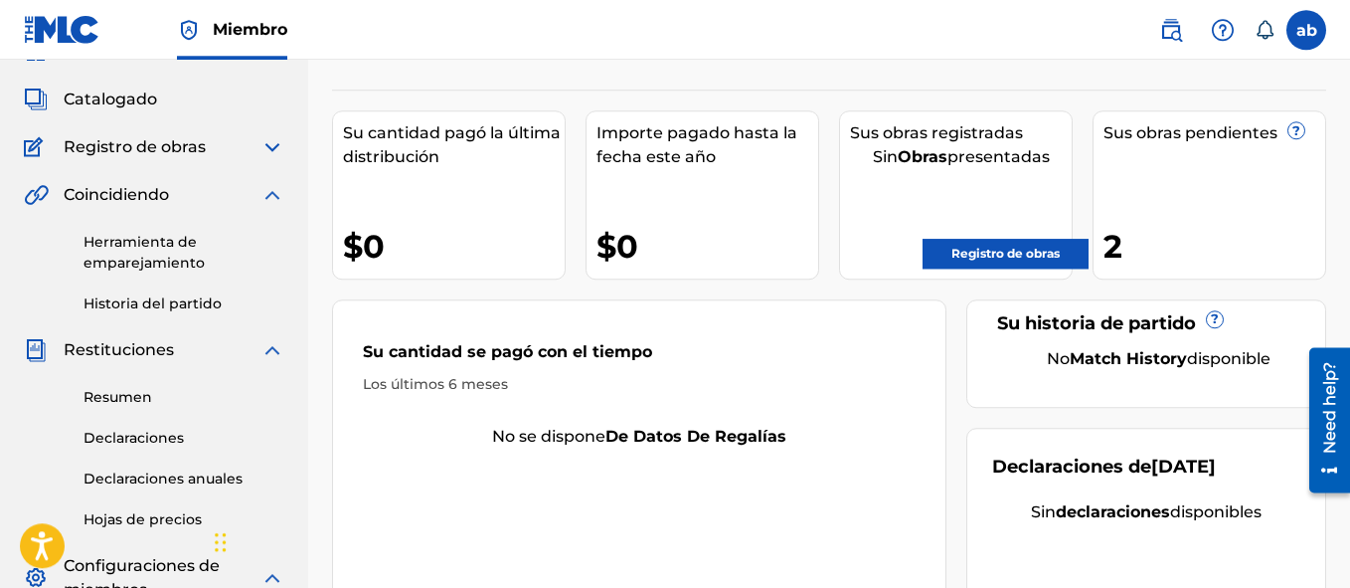
scroll to position [59, 0]
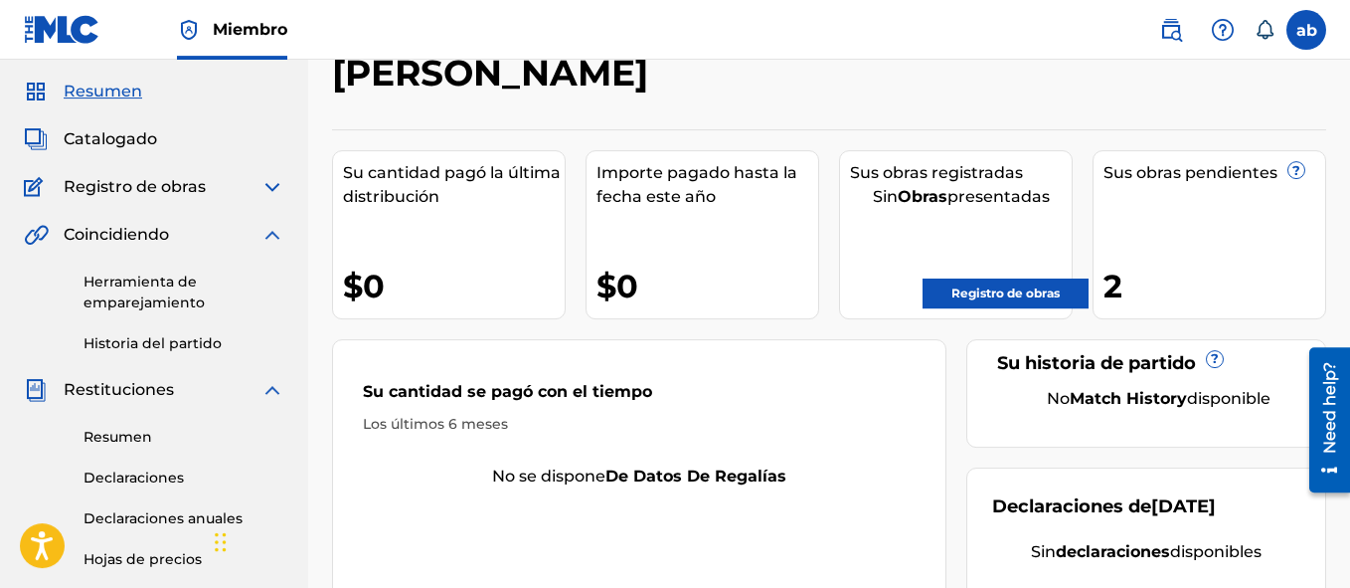
click at [119, 94] on span "Resumen" at bounding box center [103, 92] width 79 height 24
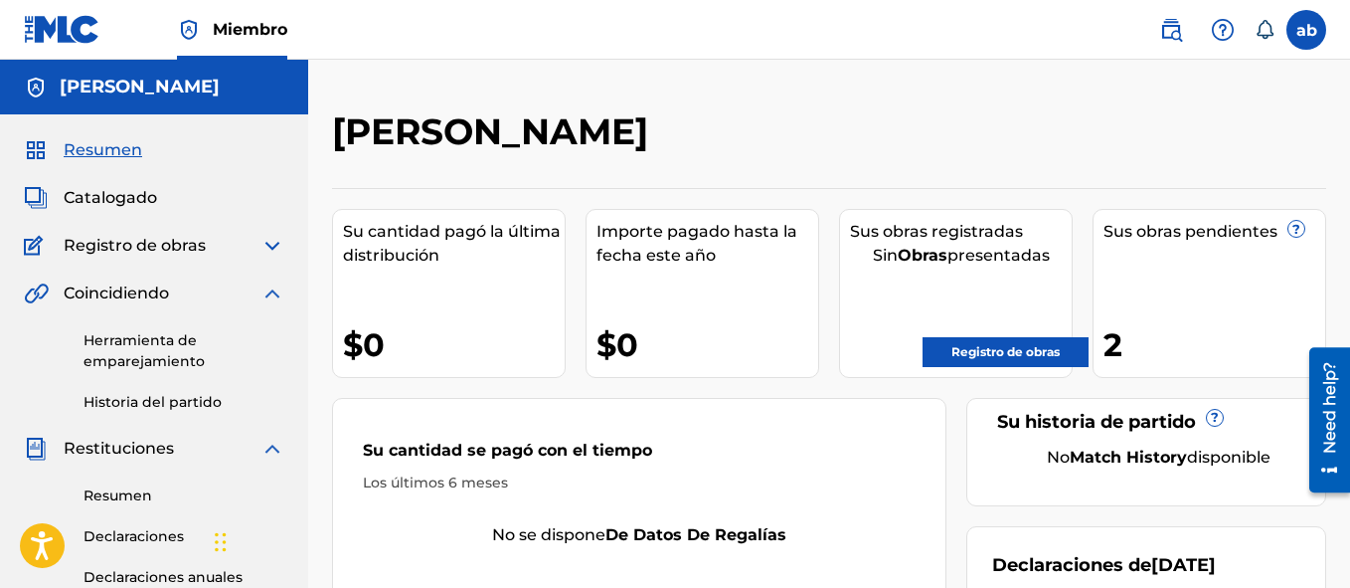
click at [958, 348] on link "Registro de obras" at bounding box center [1006, 352] width 166 height 30
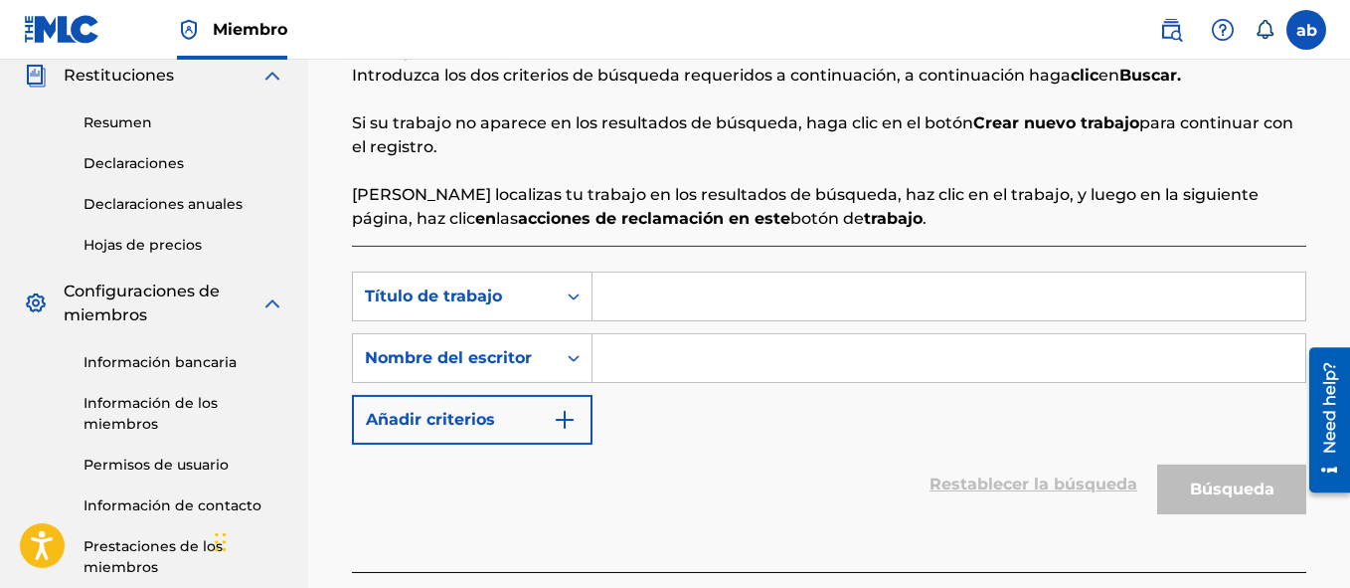
scroll to position [375, 0]
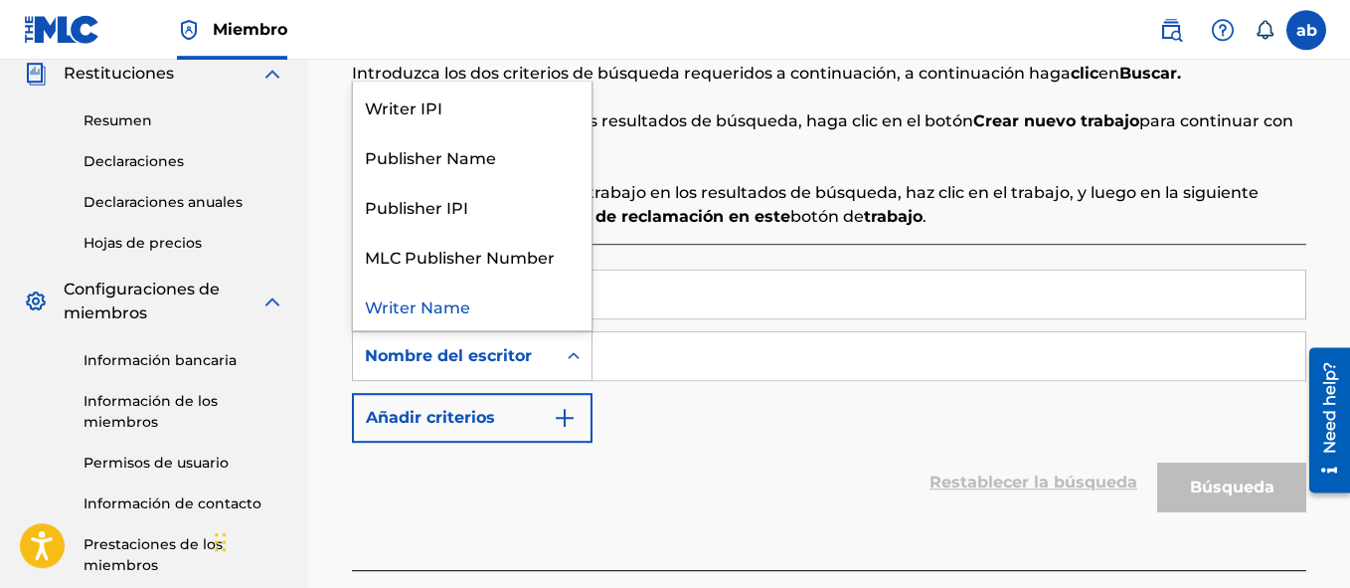
click at [570, 361] on icon "Formulario de búsqueda" at bounding box center [574, 356] width 20 height 20
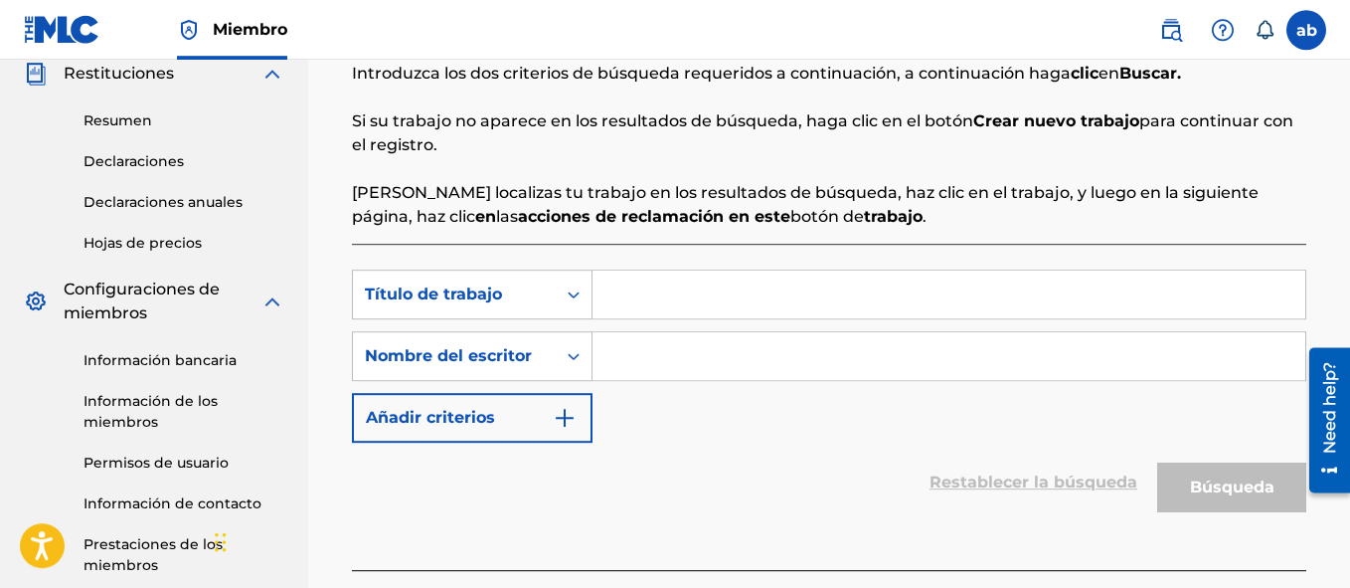
click at [709, 287] on input "Formulario de búsqueda" at bounding box center [949, 294] width 713 height 48
type input "correteando los billetes"
click at [914, 347] on input "Formulario de búsqueda" at bounding box center [949, 356] width 713 height 48
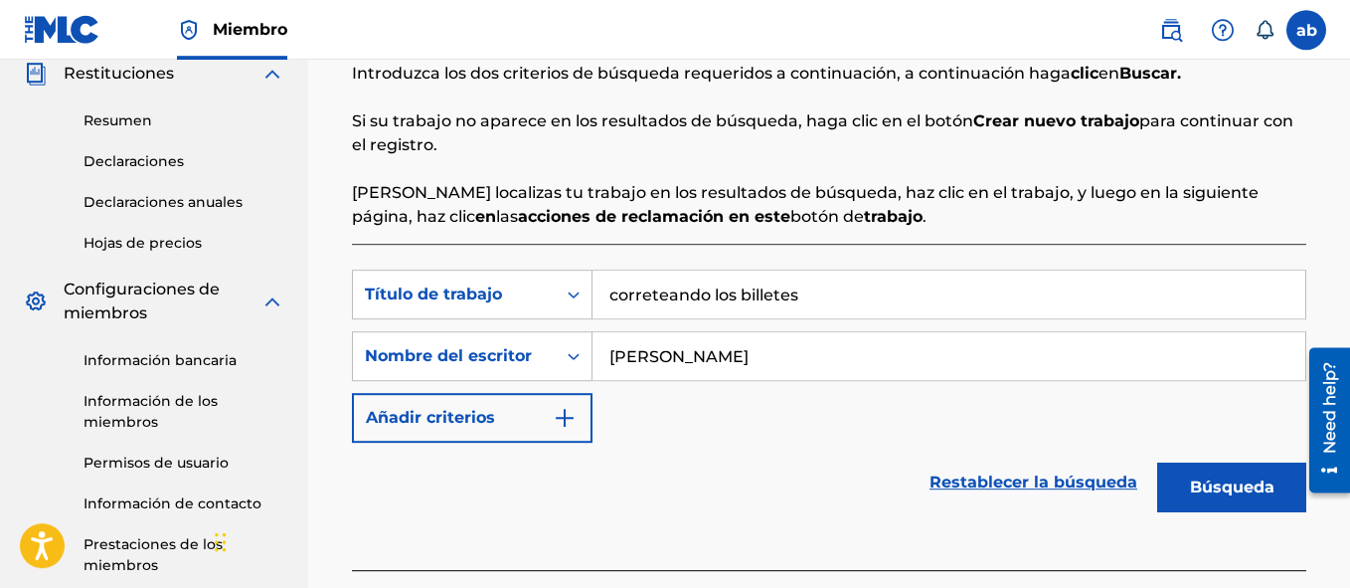
type input "[PERSON_NAME]"
click at [1216, 477] on button "Búsqueda" at bounding box center [1231, 487] width 149 height 50
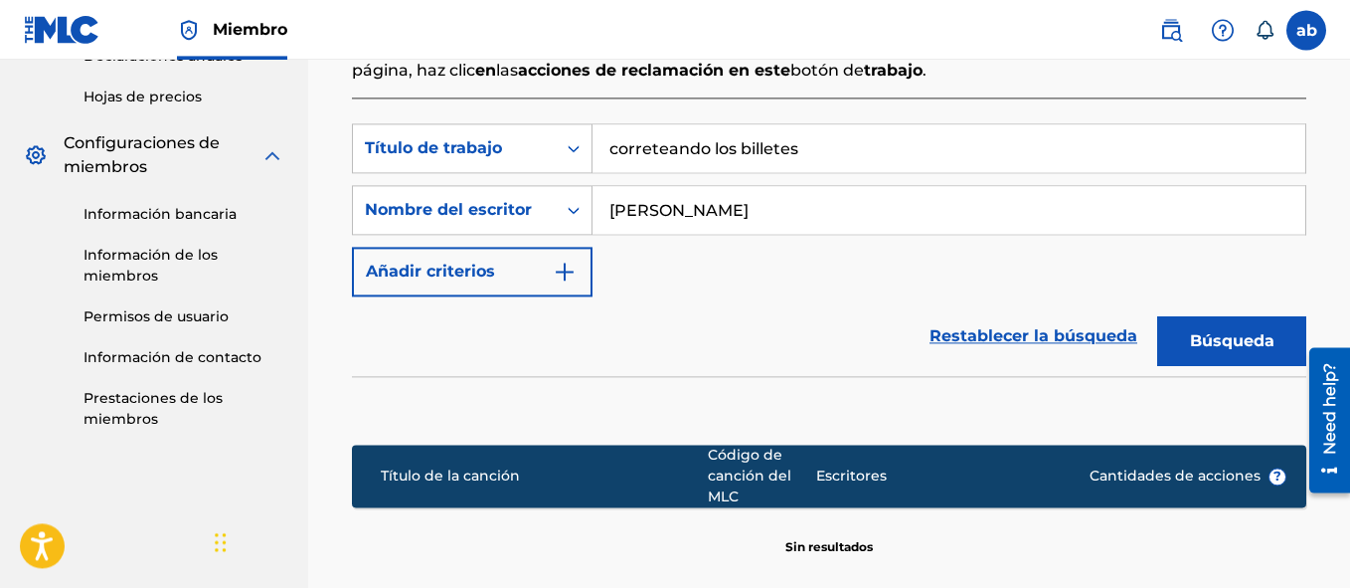
scroll to position [525, 0]
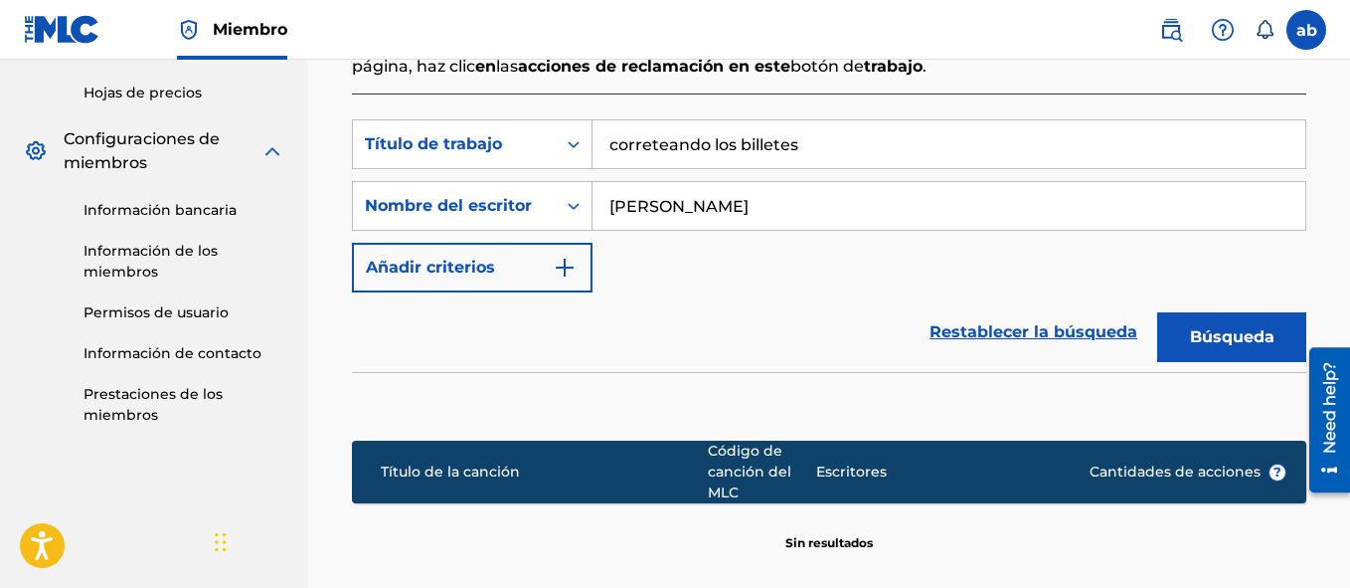
drag, startPoint x: 1355, startPoint y: 268, endPoint x: 42, endPoint y: 7, distance: 1339.1
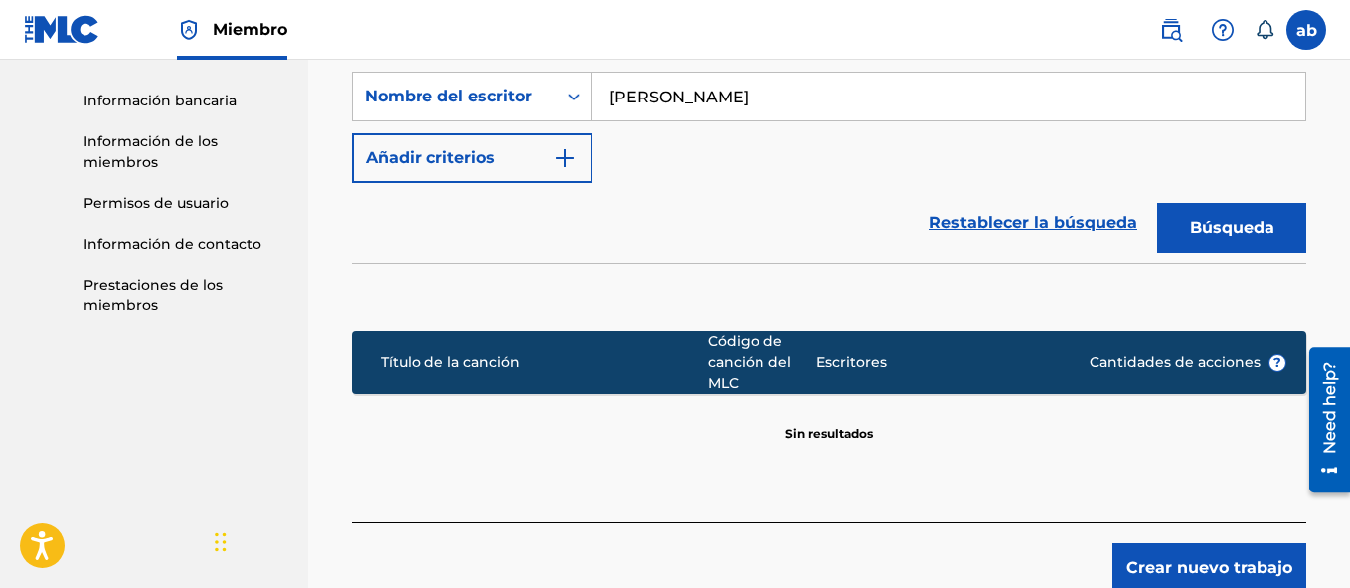
scroll to position [674, 0]
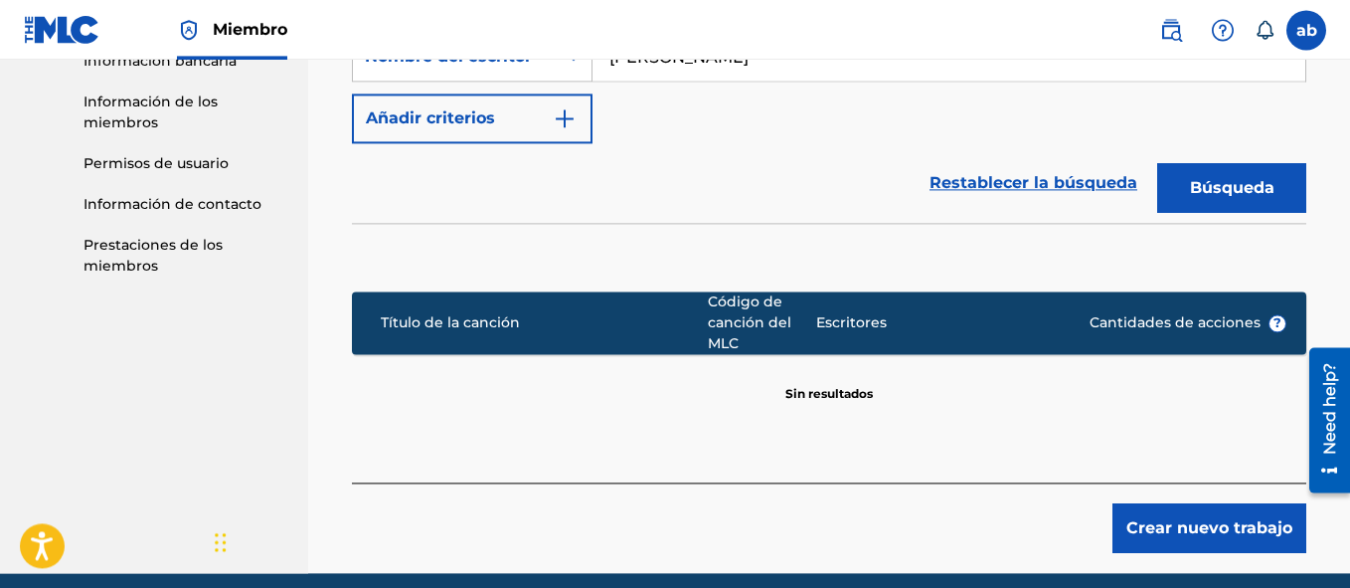
click at [1204, 516] on button "Crear nuevo trabajo" at bounding box center [1210, 528] width 194 height 50
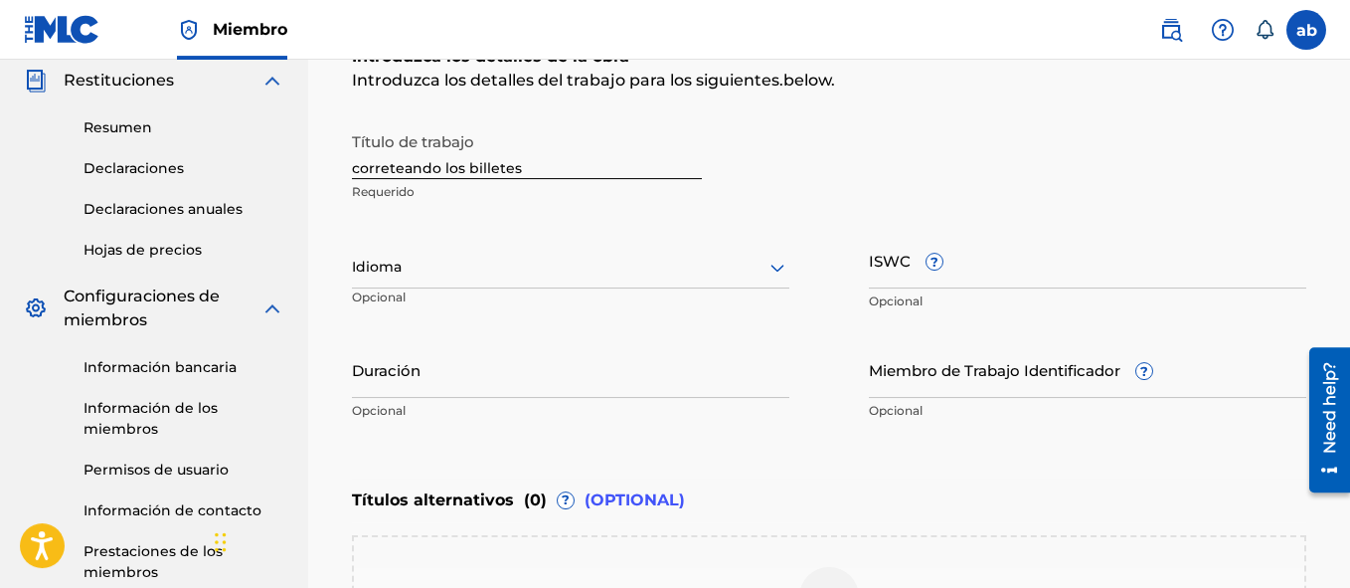
scroll to position [241, 0]
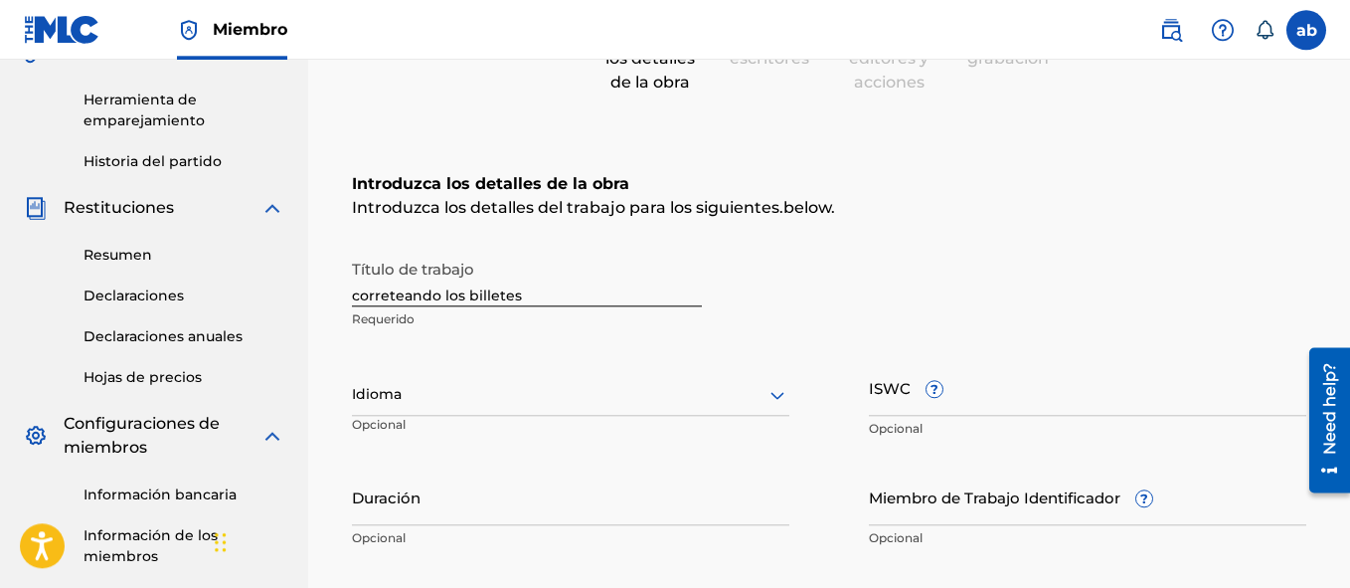
click at [889, 385] on input "ISWC ?" at bounding box center [1087, 387] width 437 height 57
paste input "T-323.368.131-3"
type input "T-323.368.131-3"
click at [610, 383] on div at bounding box center [570, 394] width 437 height 25
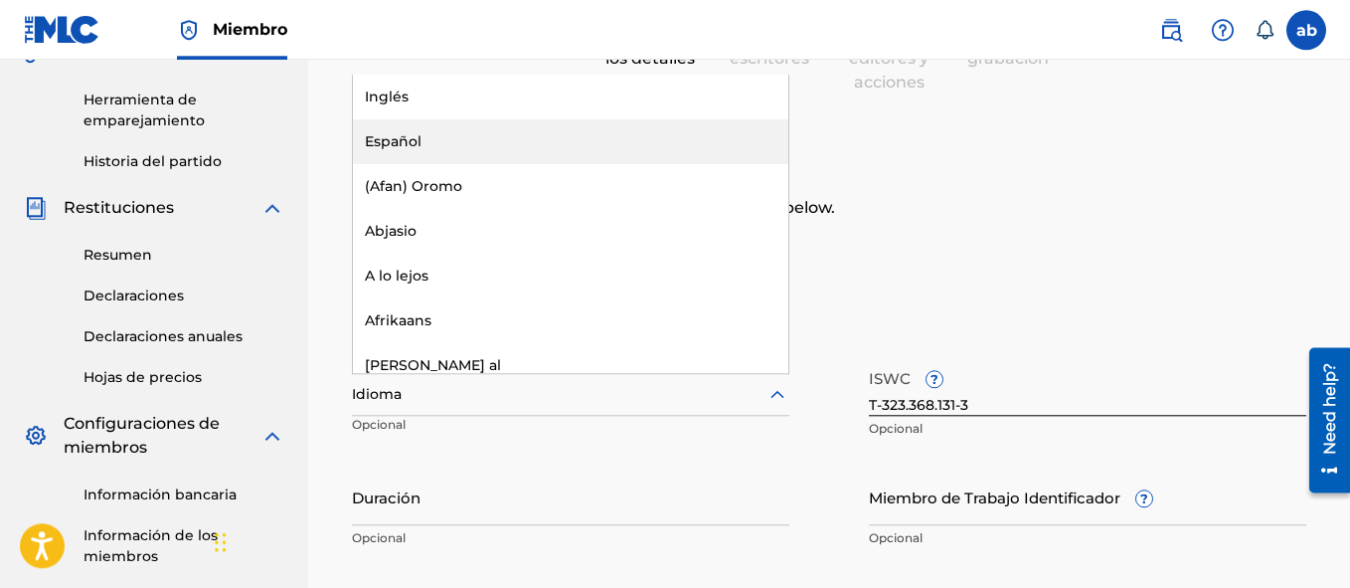
click at [487, 123] on div "Español" at bounding box center [570, 141] width 435 height 45
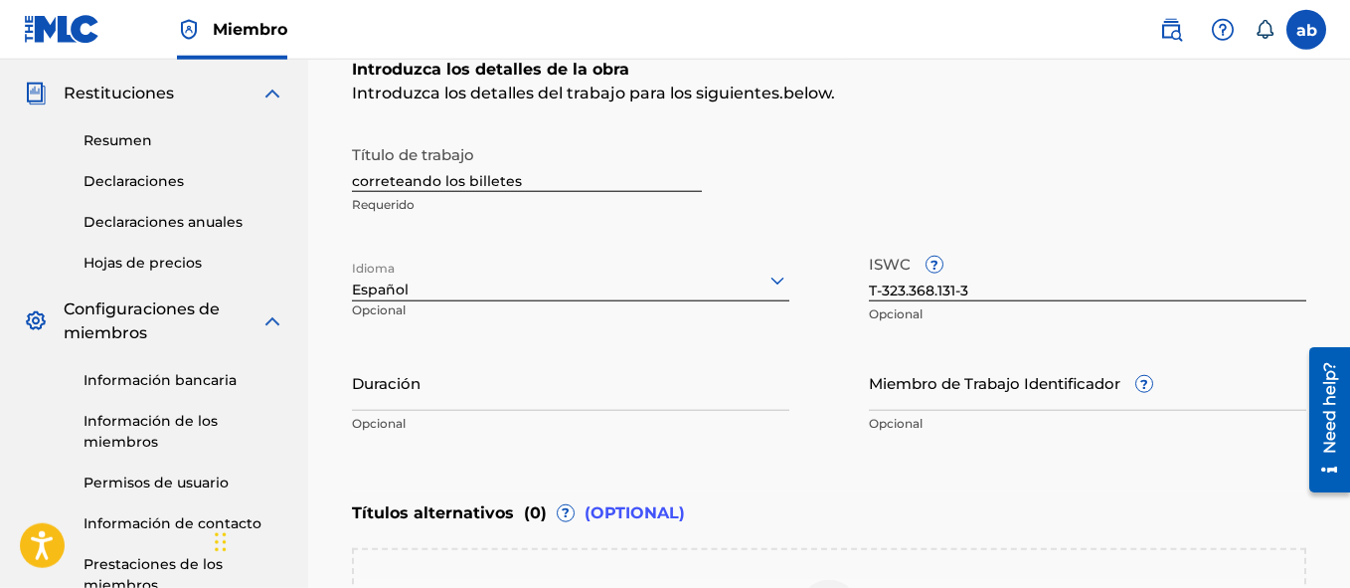
scroll to position [357, 0]
click at [497, 391] on input "Duración" at bounding box center [570, 380] width 437 height 57
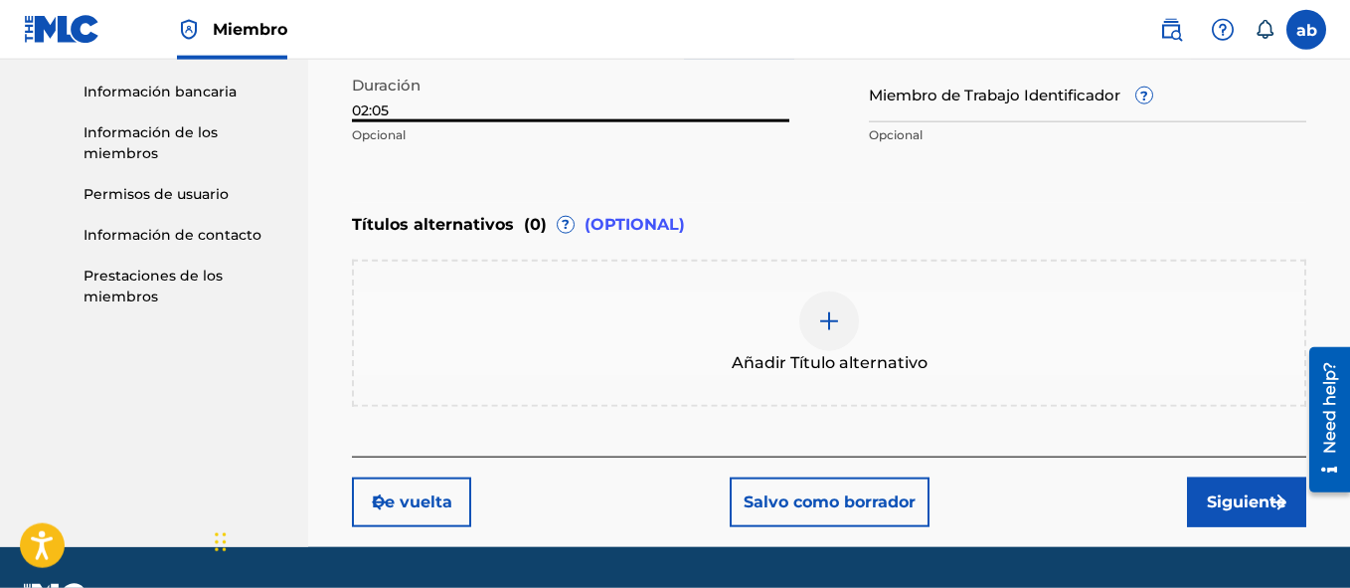
type input "02:05"
click at [1222, 497] on button "Siguiente" at bounding box center [1246, 502] width 119 height 50
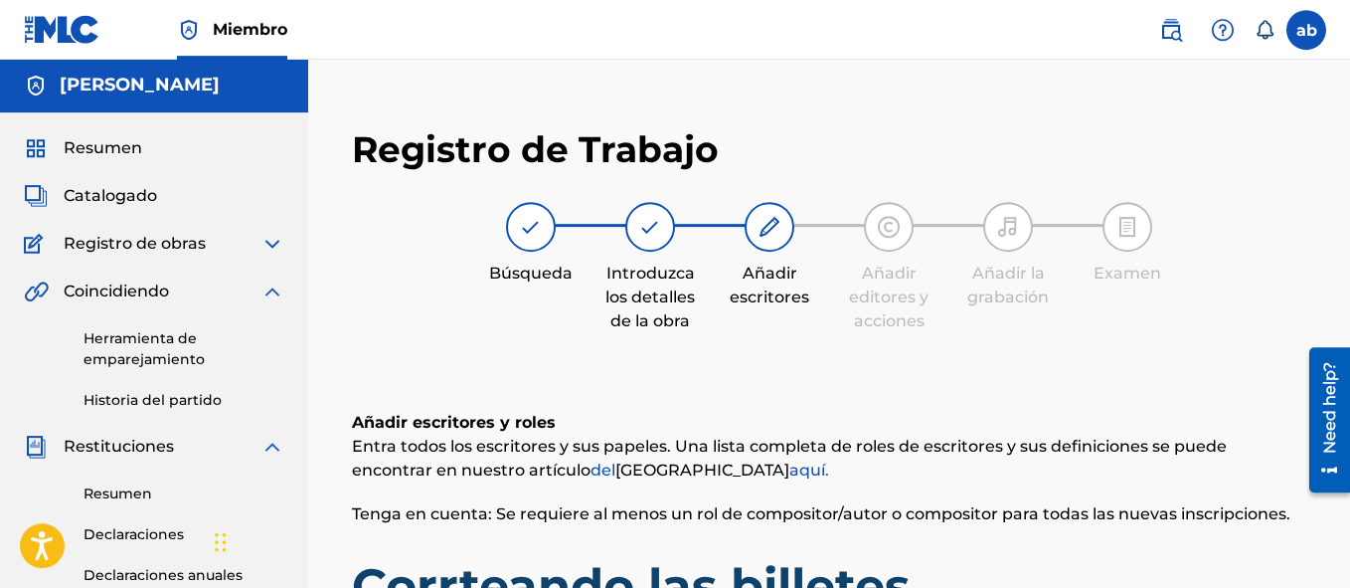
scroll to position [0, 0]
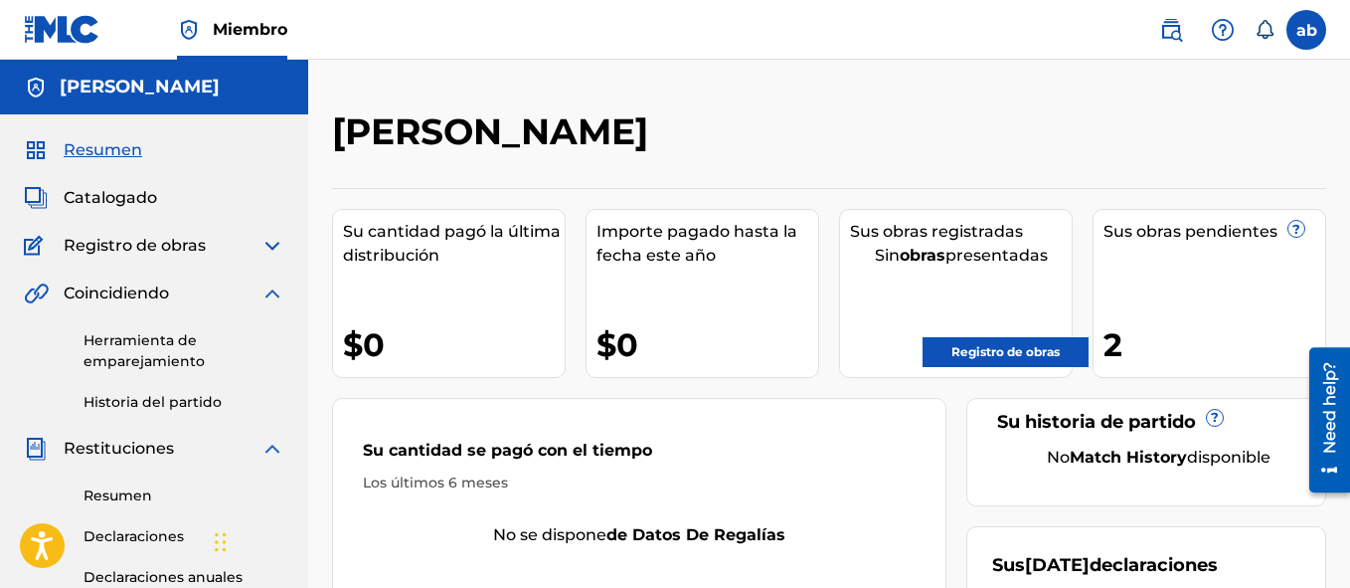
click at [1032, 342] on link "Registro de obras" at bounding box center [1006, 352] width 166 height 30
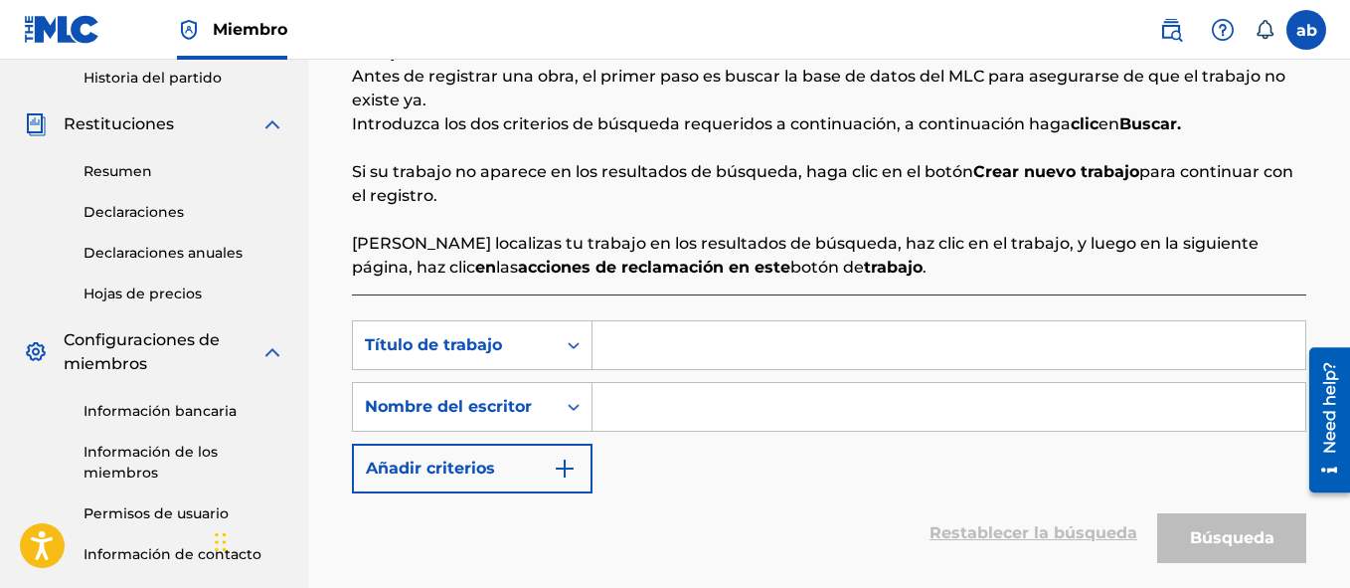
scroll to position [331, 0]
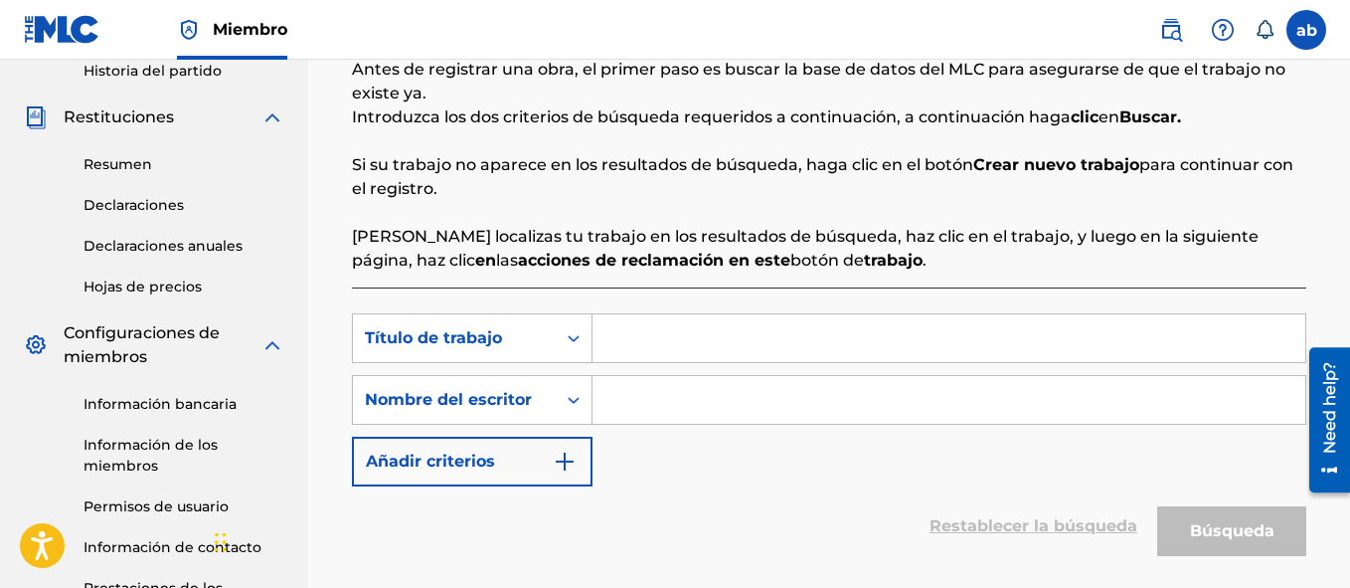
click at [949, 352] on input "Formulario de búsqueda" at bounding box center [949, 338] width 713 height 48
type input "correteando los billetes"
click at [910, 405] on input "Formulario de búsqueda" at bounding box center [949, 400] width 713 height 48
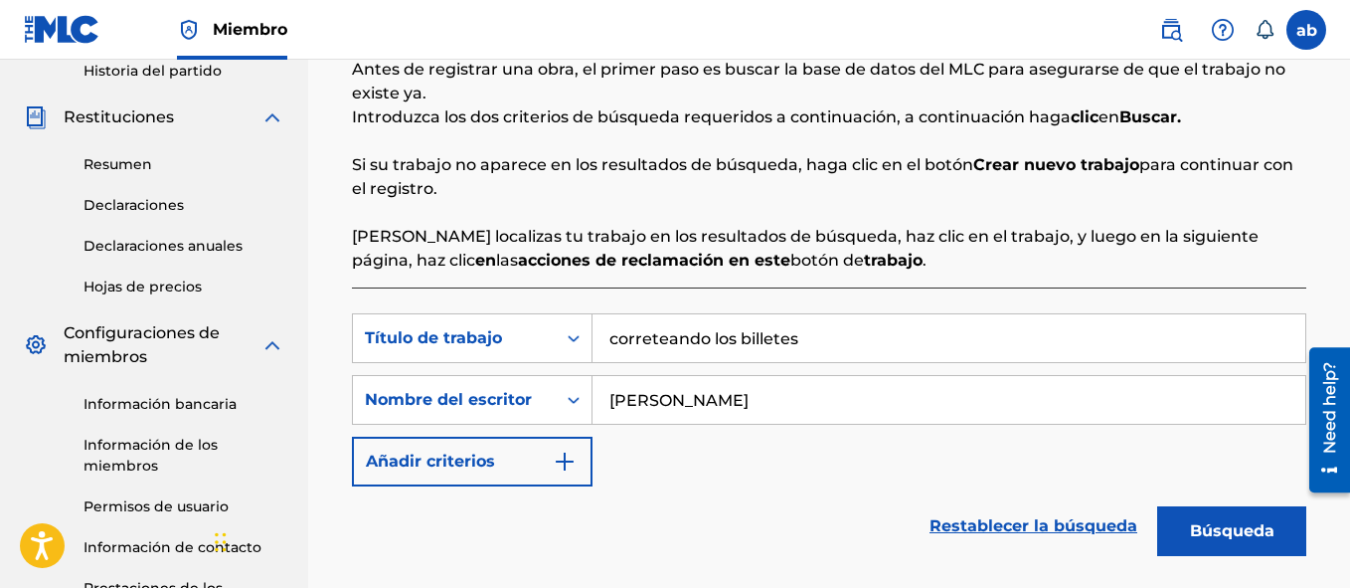
type input "[PERSON_NAME]"
click at [1221, 516] on button "Búsqueda" at bounding box center [1231, 531] width 149 height 50
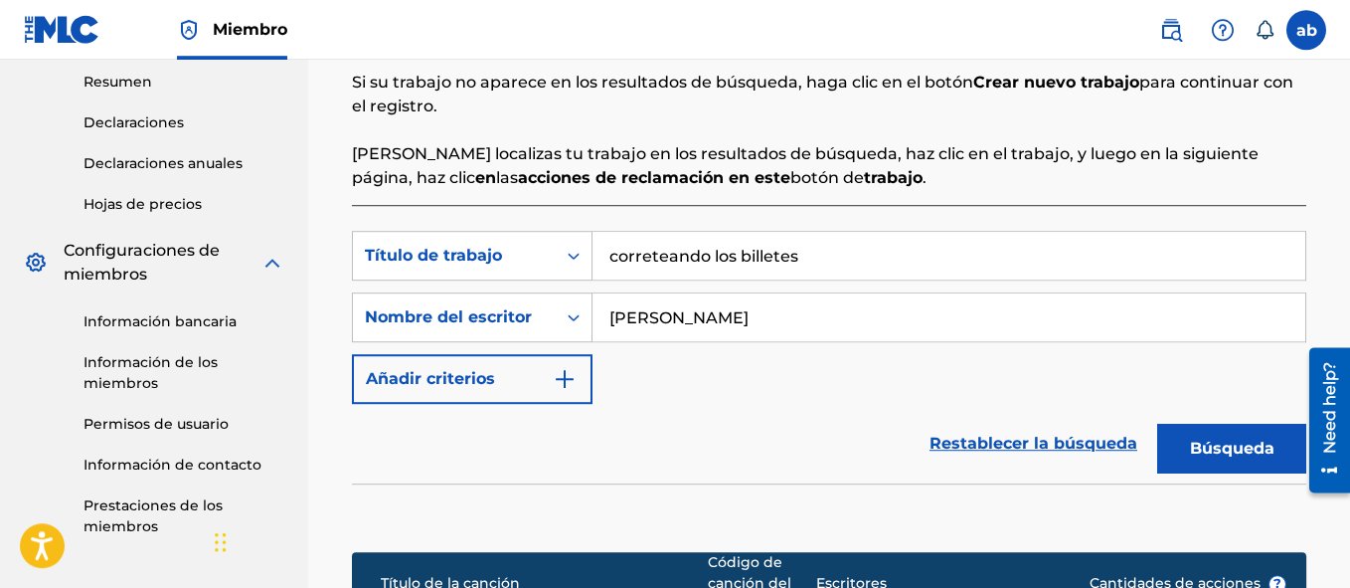
scroll to position [416, 0]
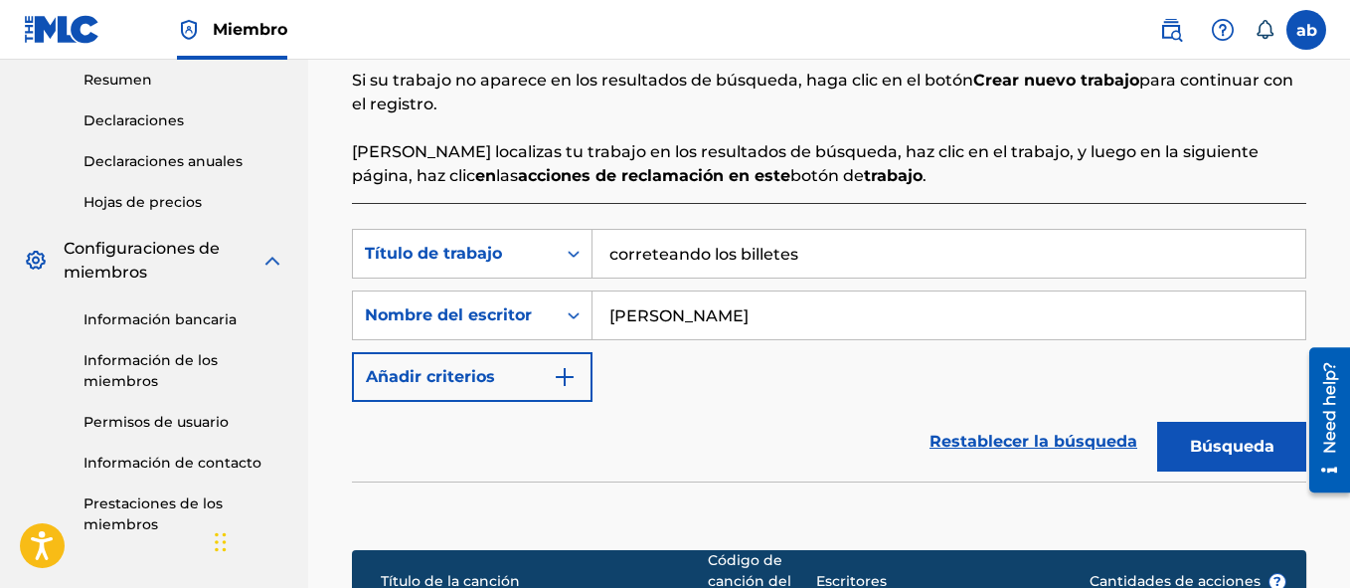
click at [1194, 448] on button "Búsqueda" at bounding box center [1231, 447] width 149 height 50
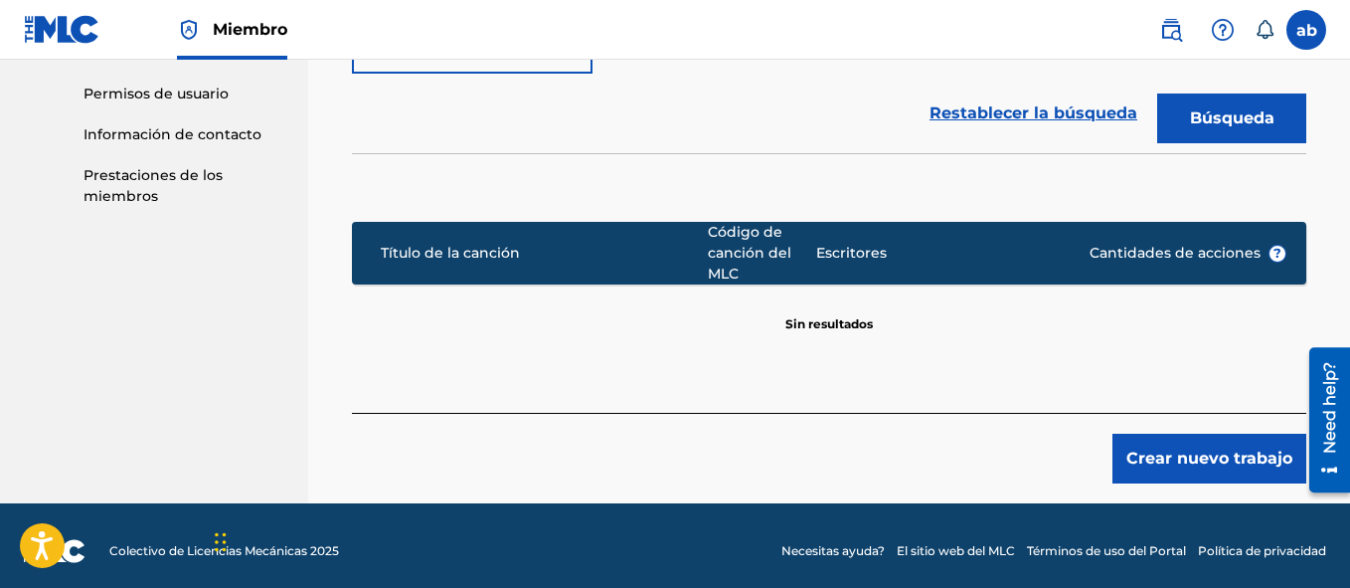
scroll to position [755, 0]
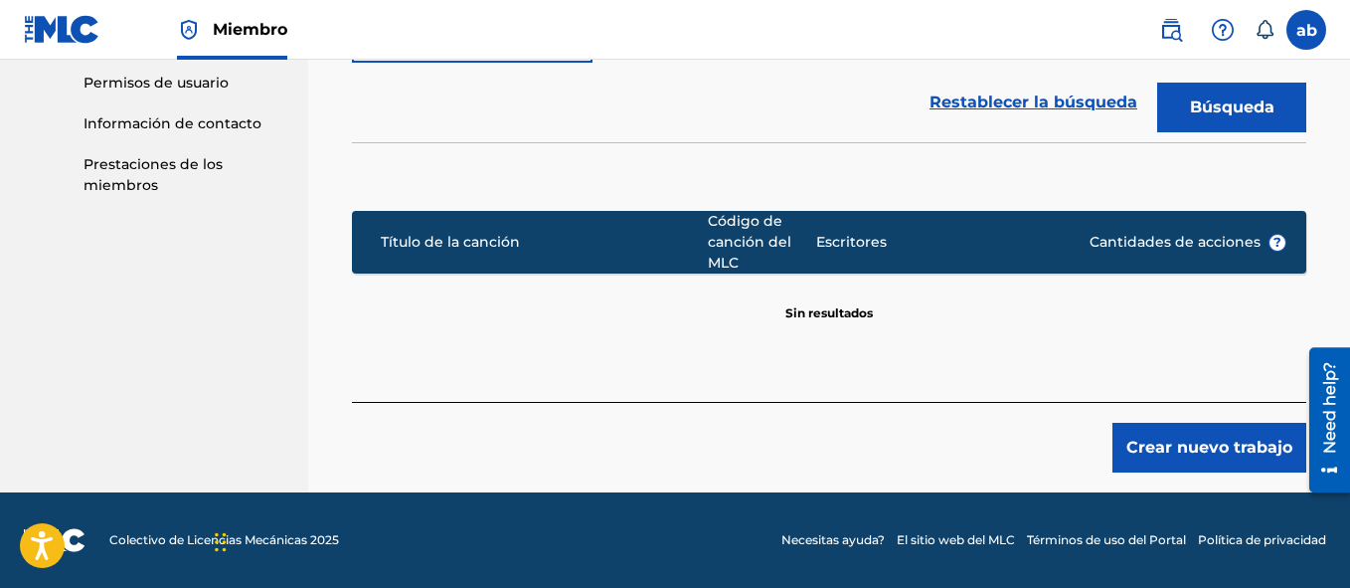
click at [1183, 442] on button "Crear nuevo trabajo" at bounding box center [1210, 448] width 194 height 50
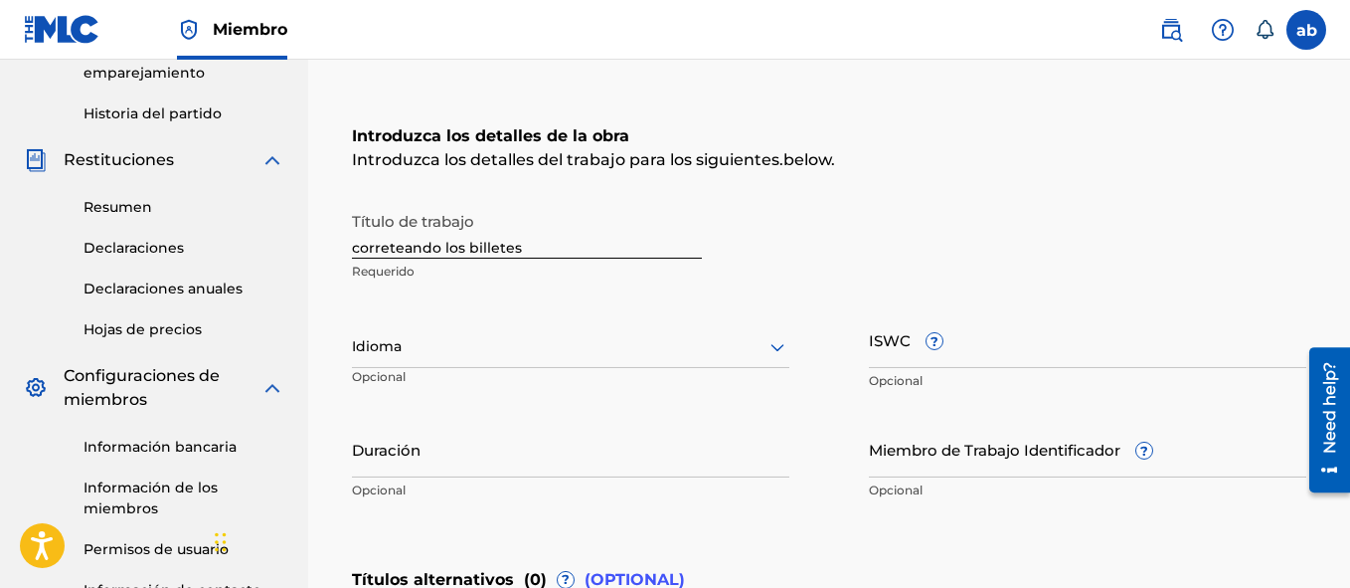
scroll to position [261, 0]
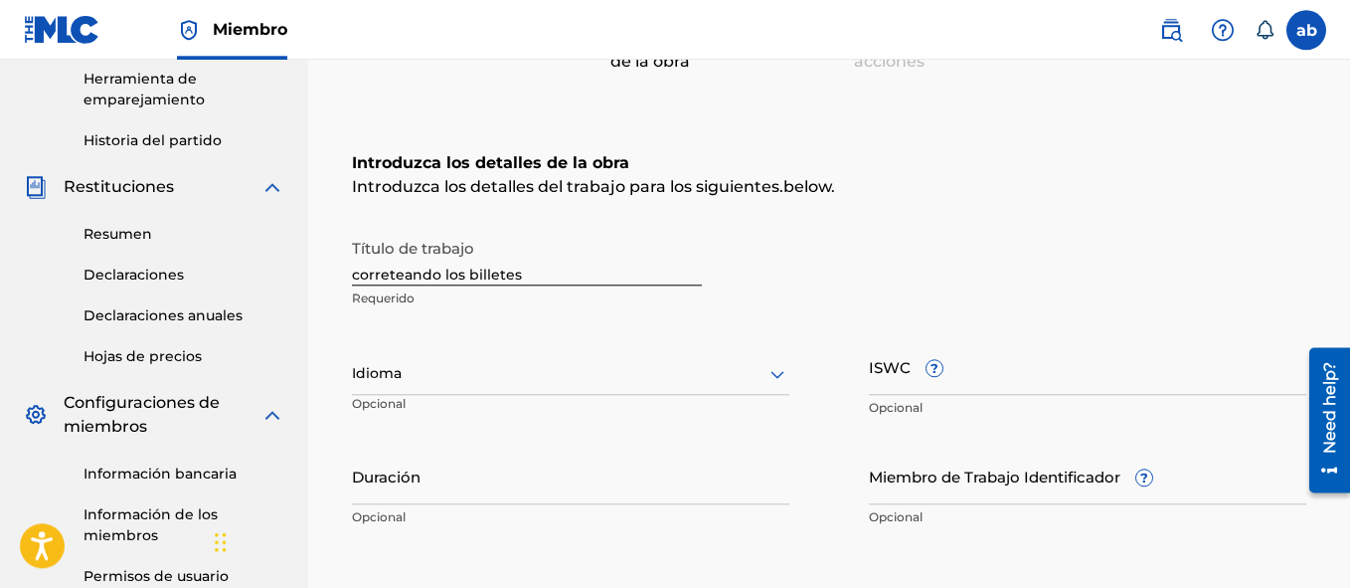
click at [907, 375] on input "ISWC ?" at bounding box center [1087, 366] width 437 height 57
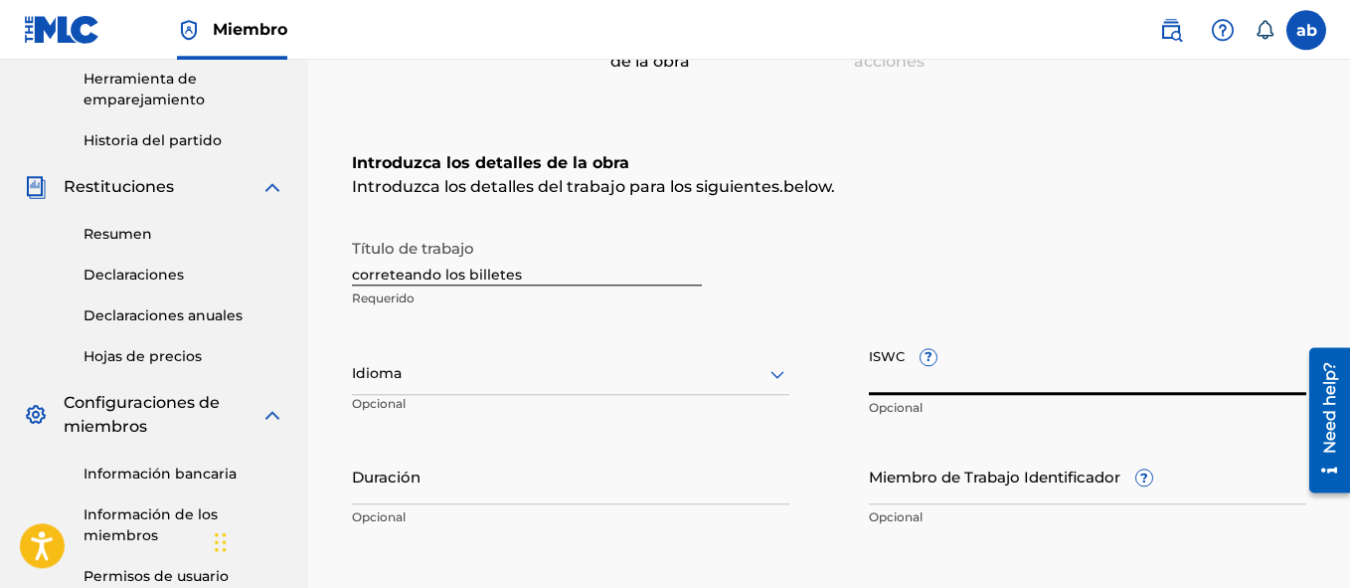
paste input "T-323.368.131-3"
type input "T-323.368.131-3"
click at [631, 377] on div at bounding box center [570, 373] width 437 height 25
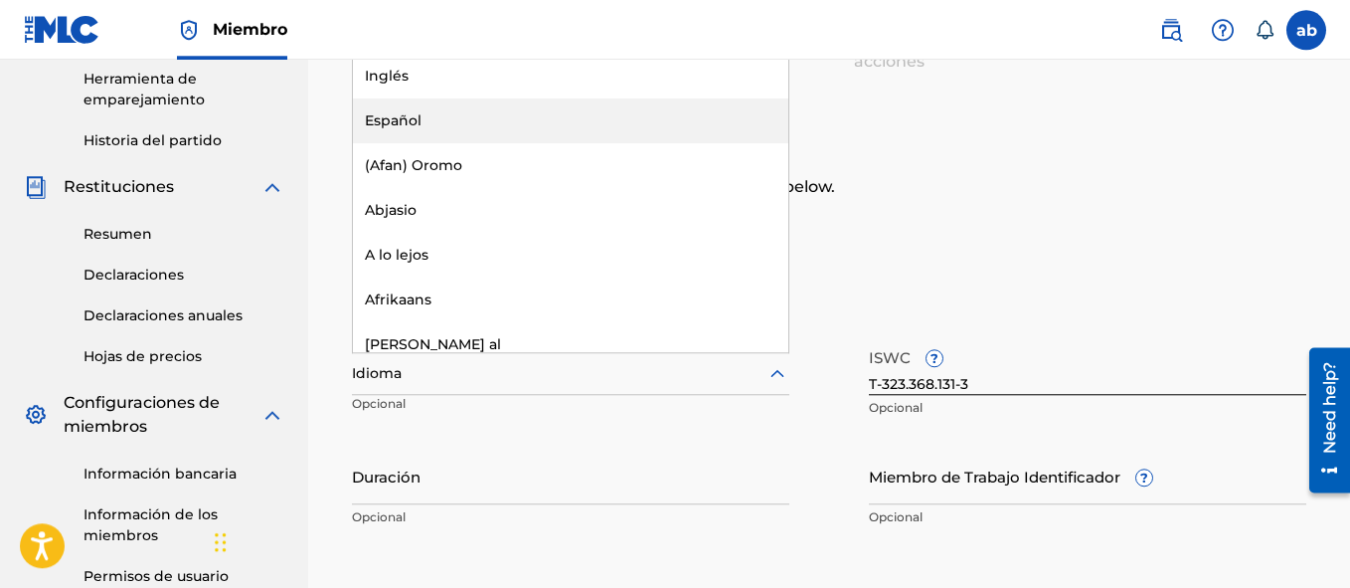
click at [554, 117] on div "Español" at bounding box center [570, 120] width 435 height 45
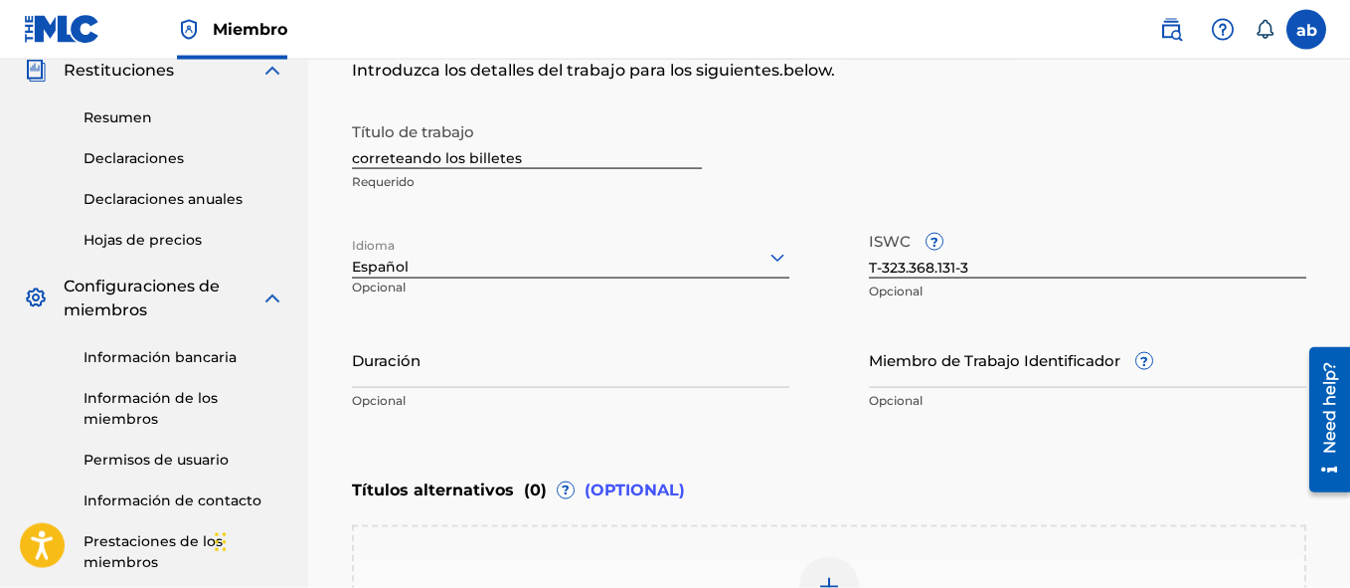
scroll to position [383, 0]
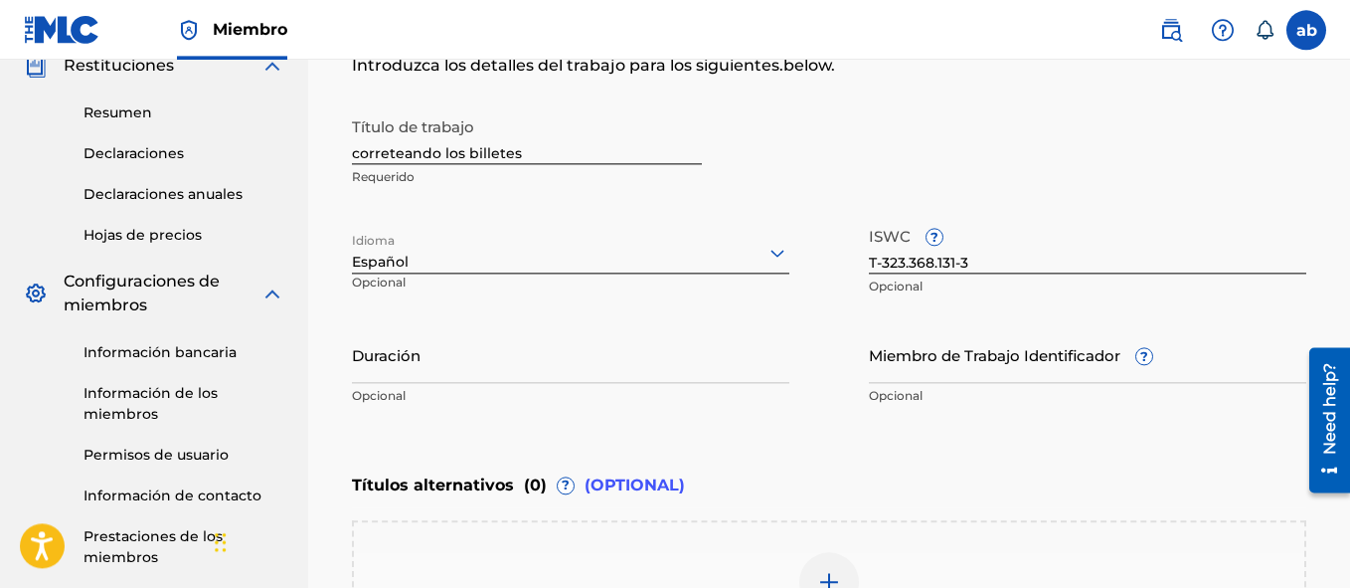
click at [554, 380] on input "Duración" at bounding box center [570, 354] width 437 height 57
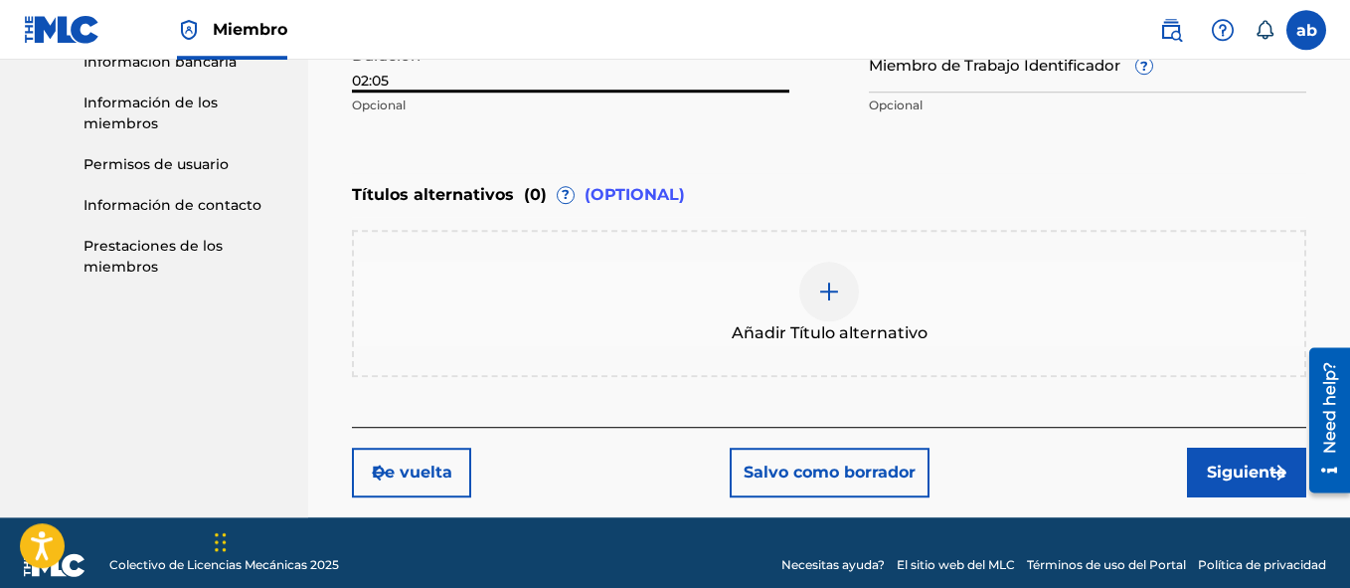
scroll to position [698, 0]
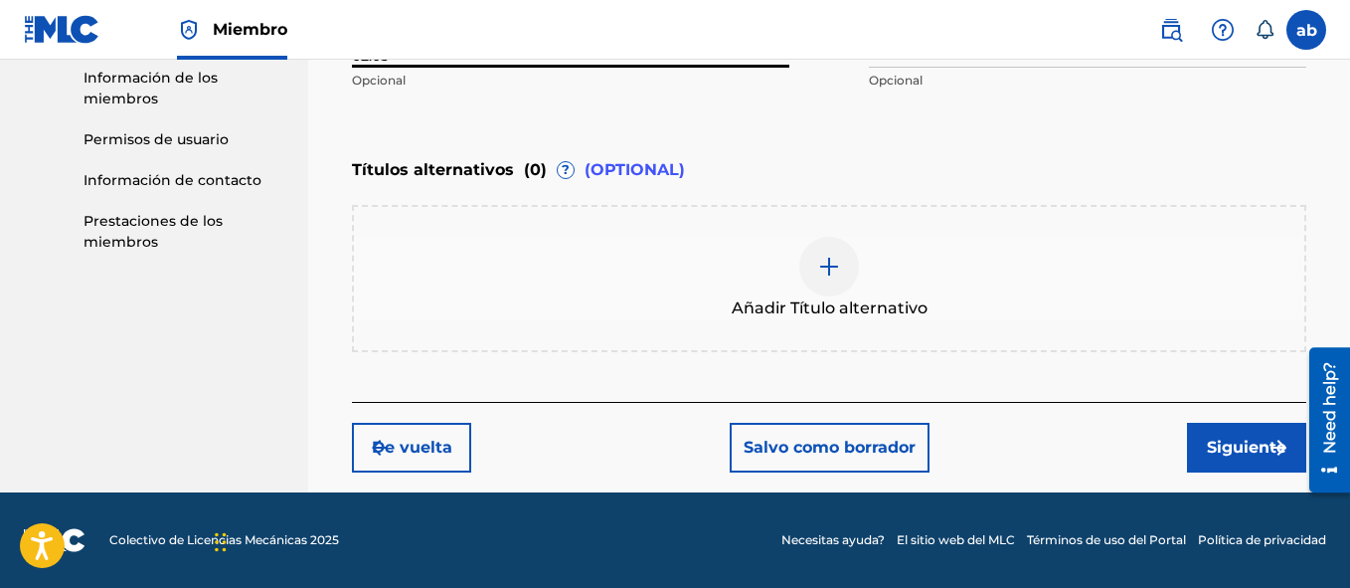
type input "02:05"
click at [1219, 441] on button "Siguiente" at bounding box center [1246, 448] width 119 height 50
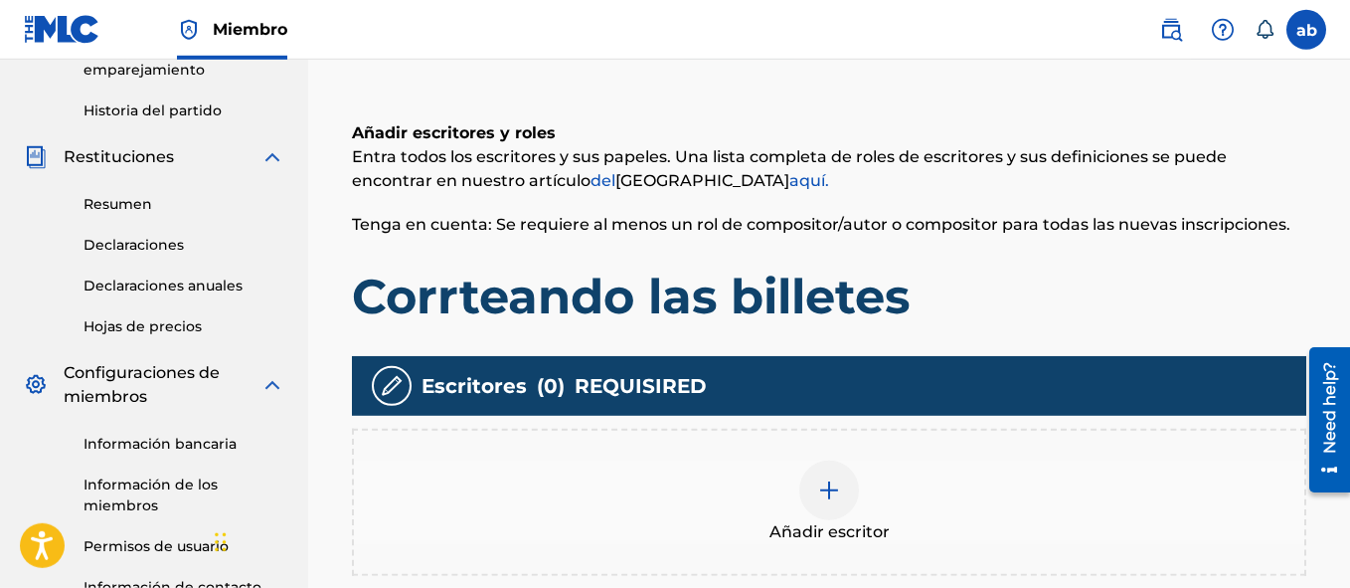
scroll to position [396, 0]
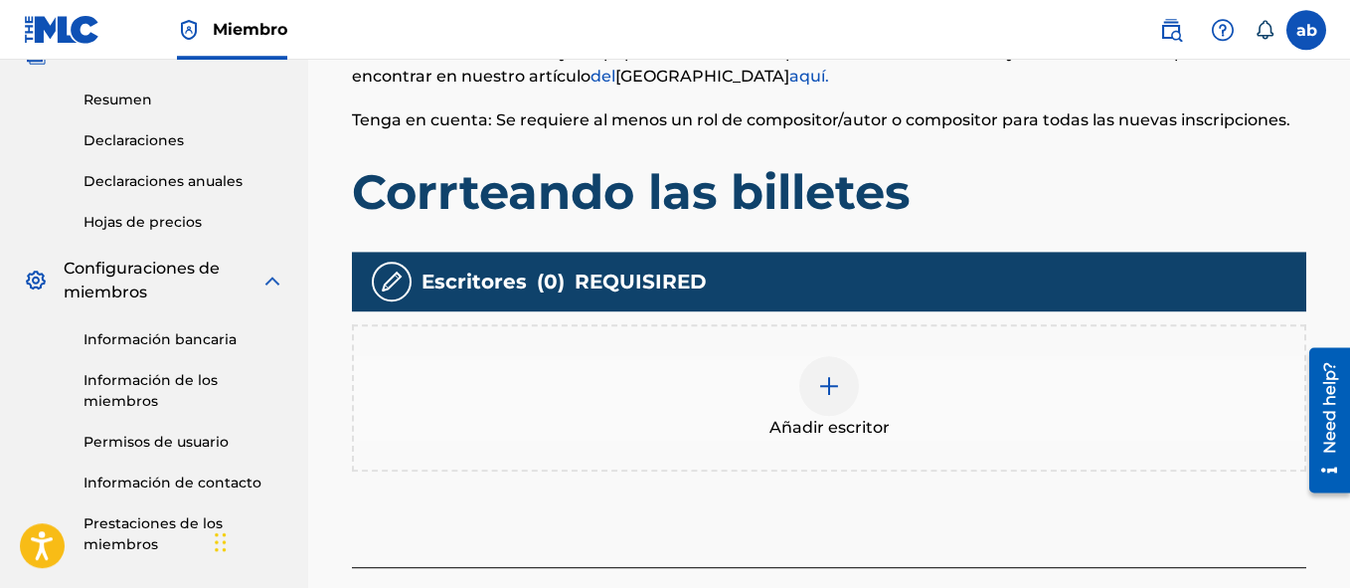
click at [813, 400] on div at bounding box center [829, 386] width 60 height 60
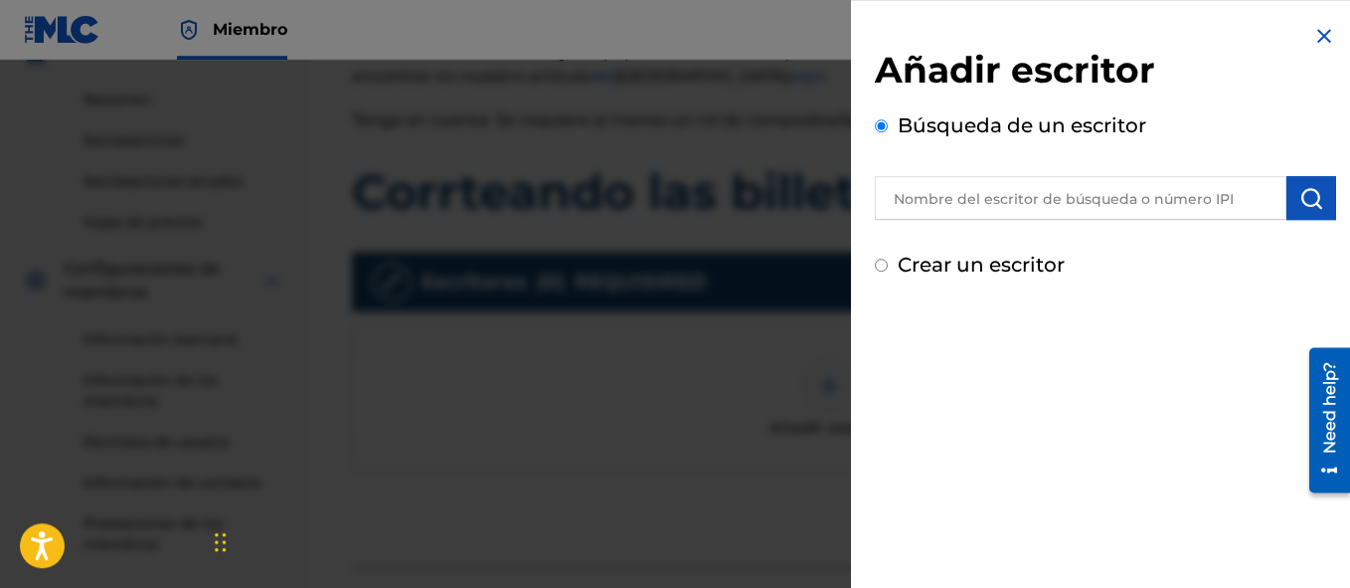
click at [893, 264] on div "Crear un escritor" at bounding box center [1105, 265] width 461 height 30
click at [880, 264] on input "Crear un escritor" at bounding box center [881, 264] width 13 height 13
radio input "false"
radio input "true"
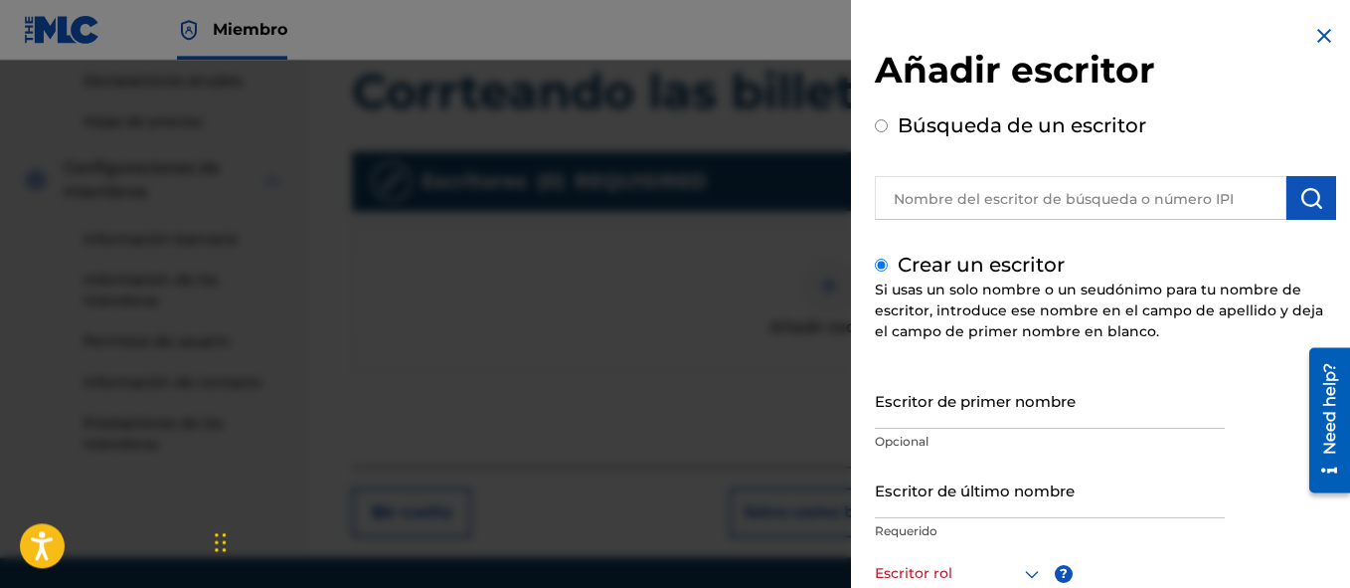
scroll to position [509, 0]
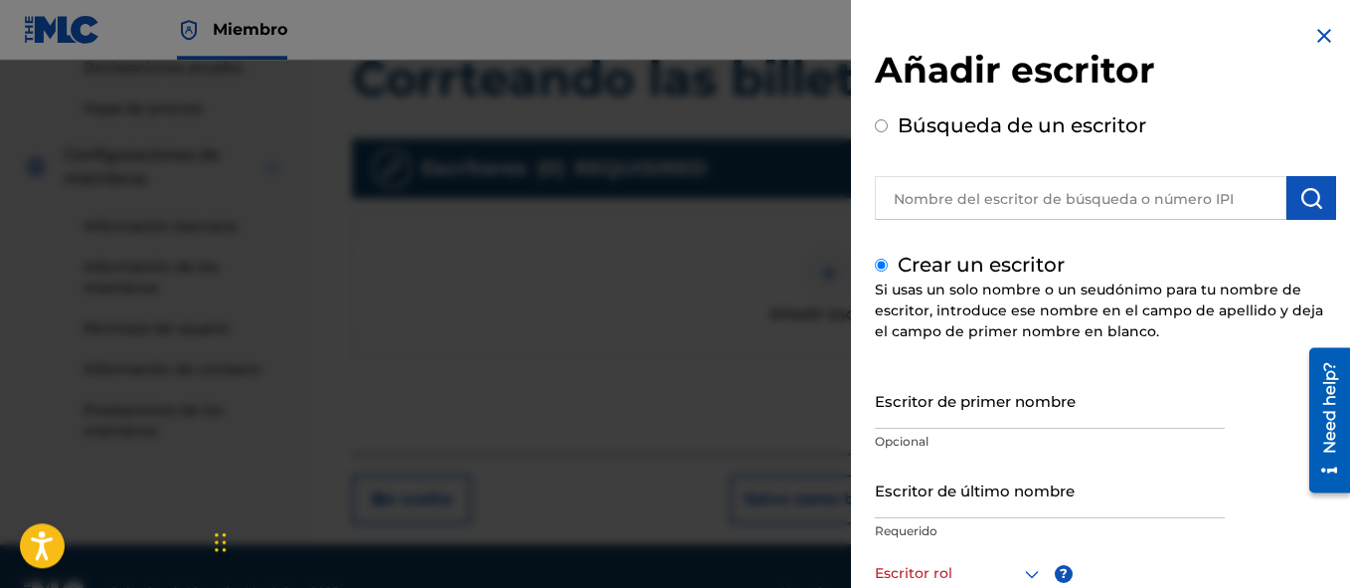
click at [1015, 406] on input "Escritor de primer nombre" at bounding box center [1050, 400] width 350 height 57
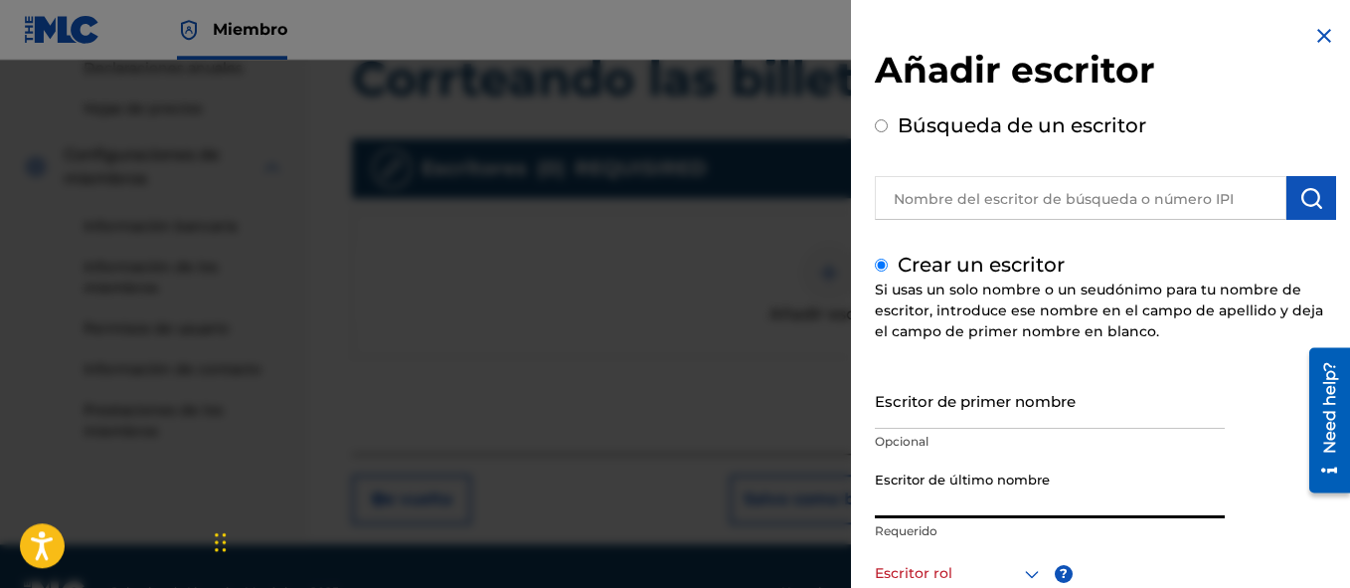
click at [992, 491] on input "Escritor de último nombre" at bounding box center [1050, 489] width 350 height 57
type input "[PERSON_NAME]"
click at [1164, 458] on div "Escritor de primer nombre Opcional" at bounding box center [1050, 416] width 350 height 89
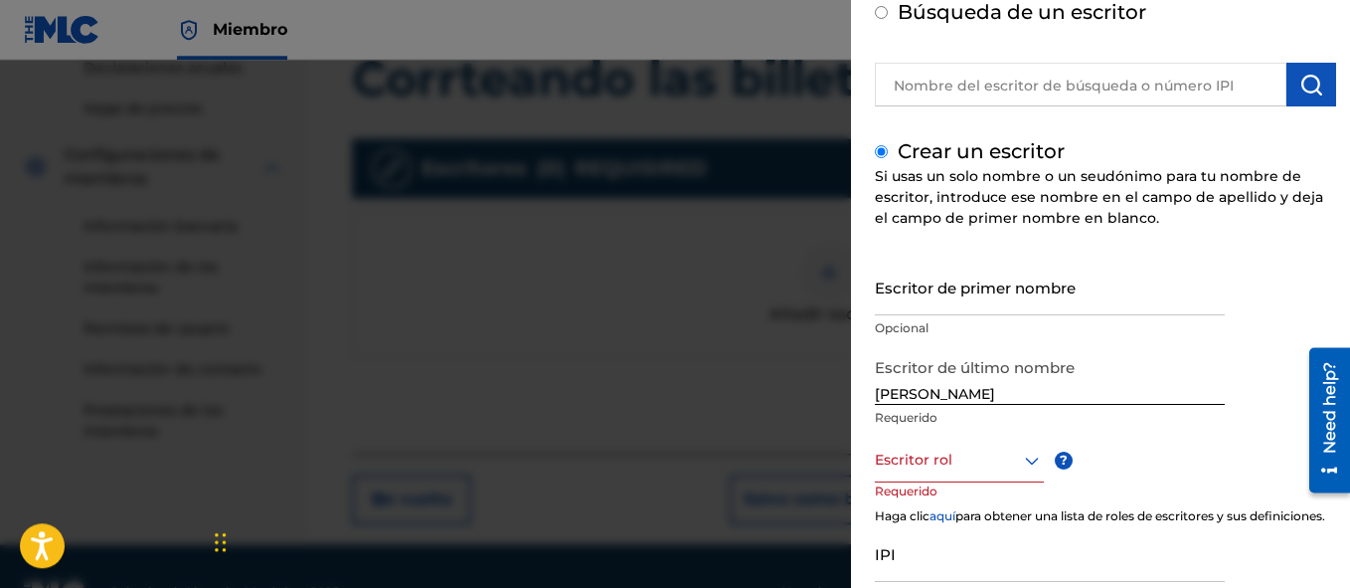
scroll to position [170, 0]
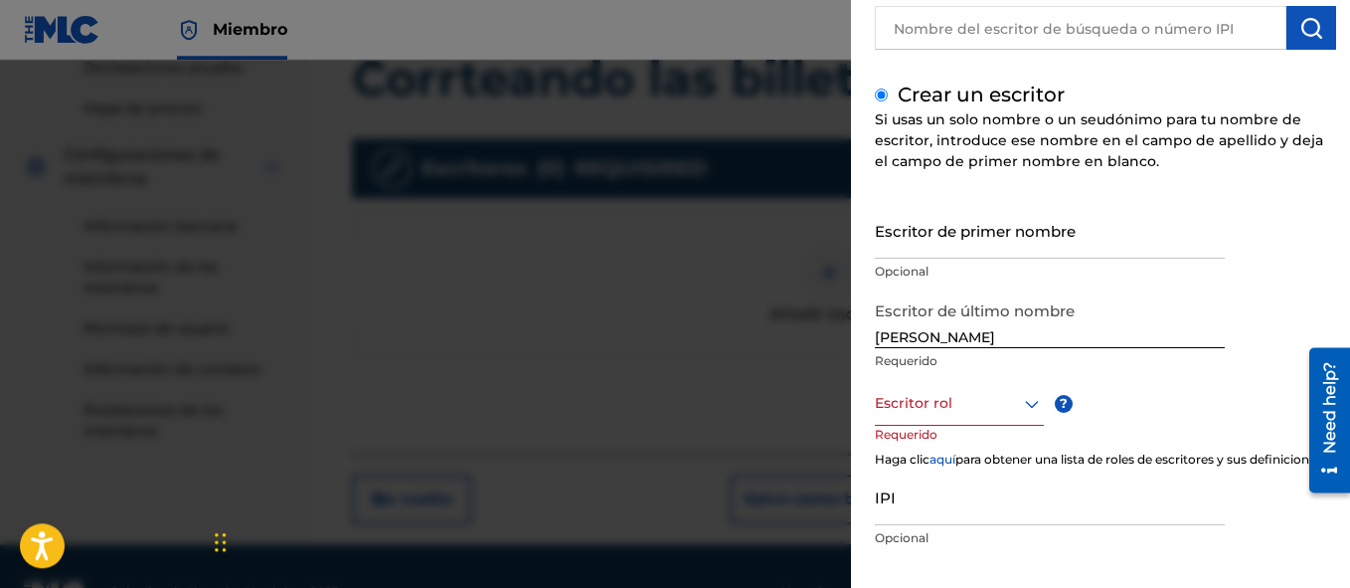
click at [1028, 395] on icon at bounding box center [1032, 404] width 24 height 24
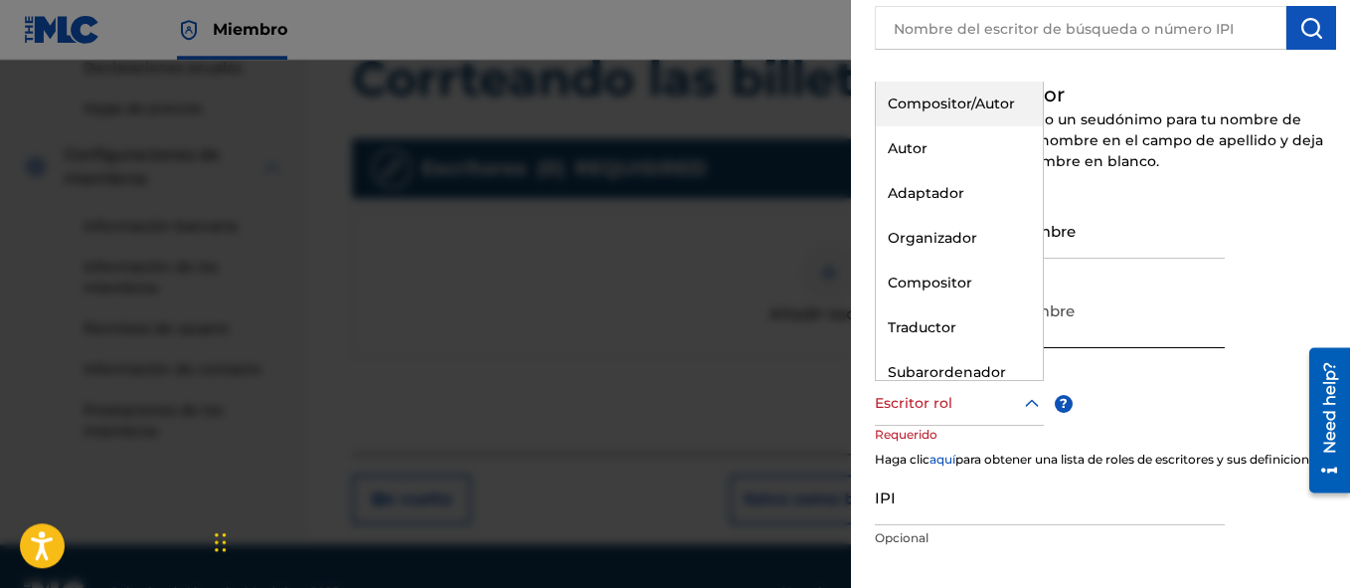
click at [963, 92] on div "Compositor/Autor" at bounding box center [959, 104] width 167 height 45
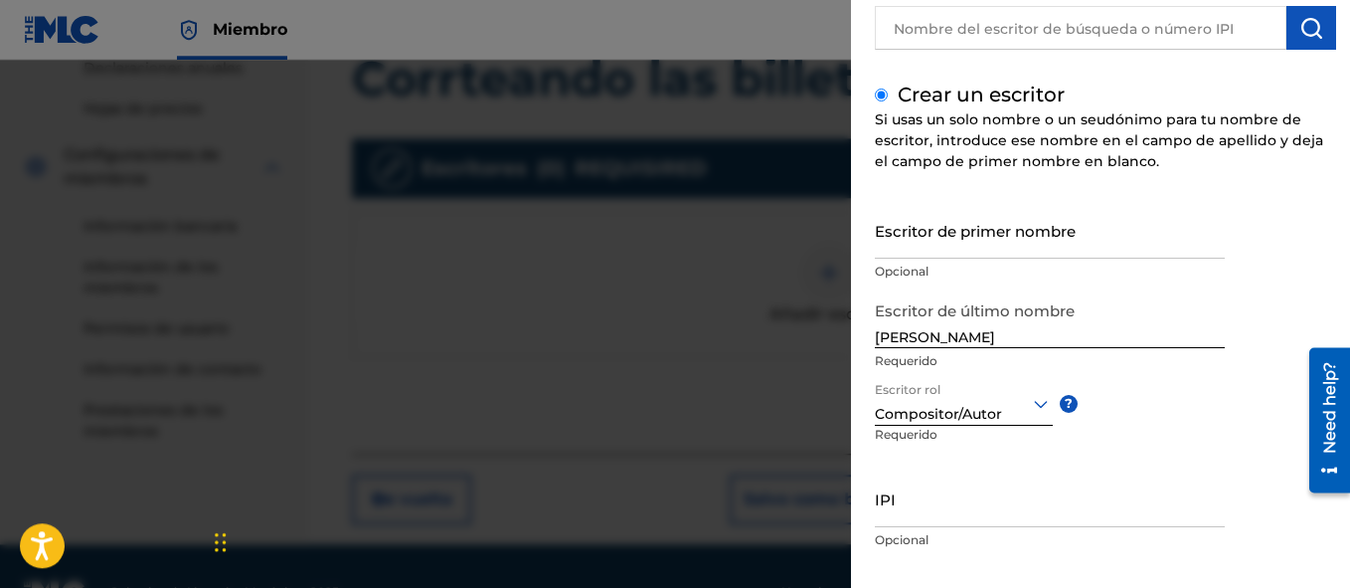
click at [953, 503] on input "IPI" at bounding box center [1050, 498] width 350 height 57
paste input "01204387085"
type input "01204387085"
click at [1157, 391] on div "Escritor de primer nombre Opcional Escritor de último nombre [PERSON_NAME] Requ…" at bounding box center [1105, 420] width 461 height 437
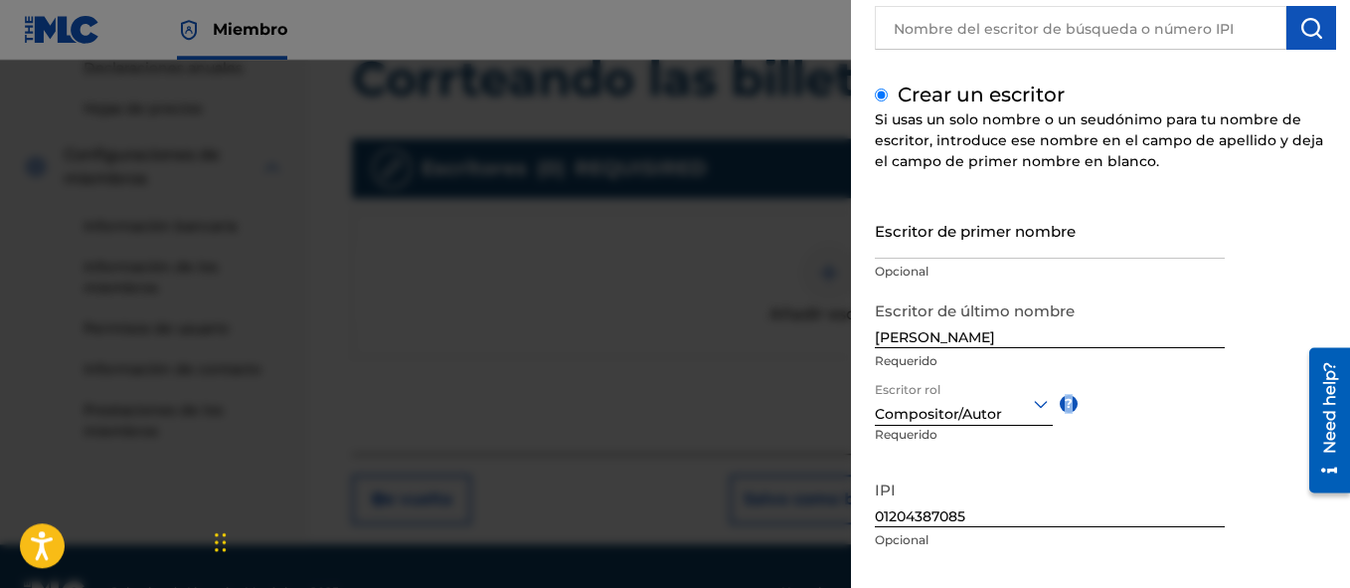
click at [1157, 391] on div "Escritor de primer nombre Opcional Escritor de último nombre [PERSON_NAME] Requ…" at bounding box center [1105, 420] width 461 height 437
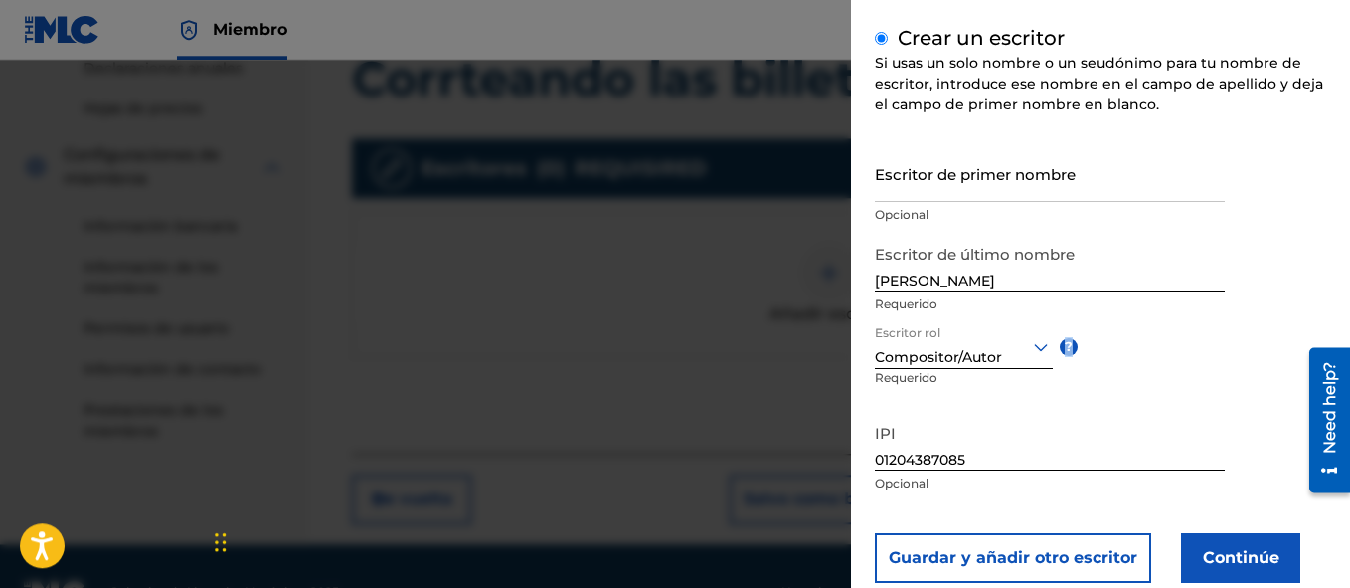
scroll to position [275, 0]
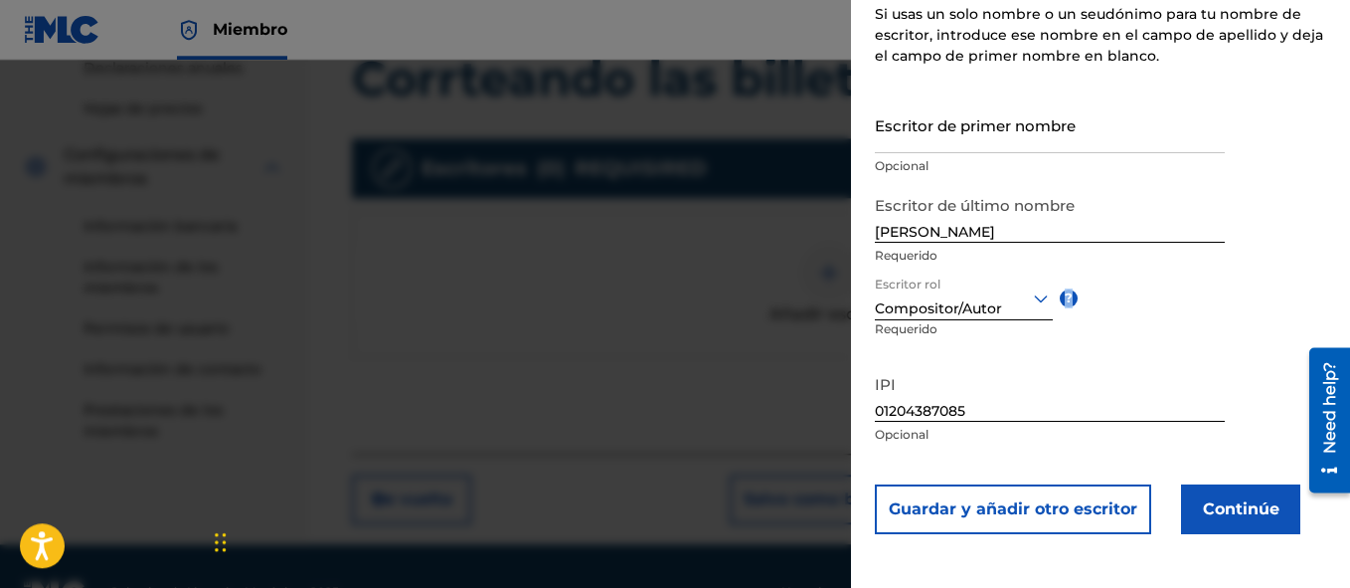
click at [1271, 517] on button "Continúe" at bounding box center [1240, 509] width 119 height 50
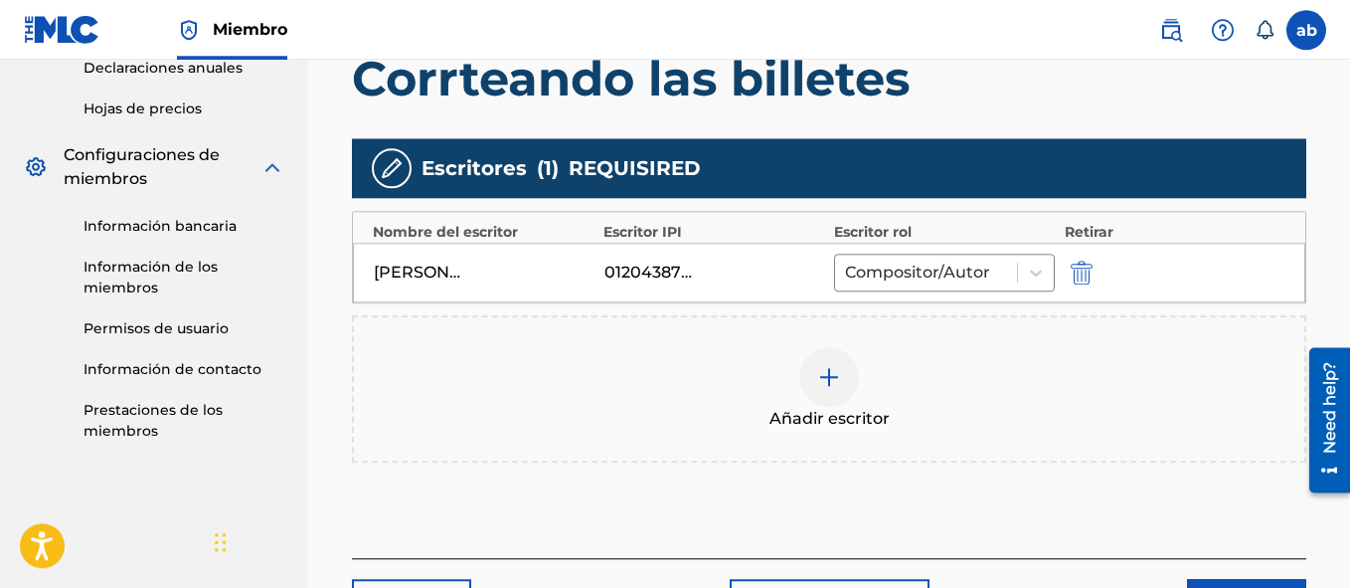
drag, startPoint x: 1349, startPoint y: 282, endPoint x: 1353, endPoint y: 292, distance: 10.7
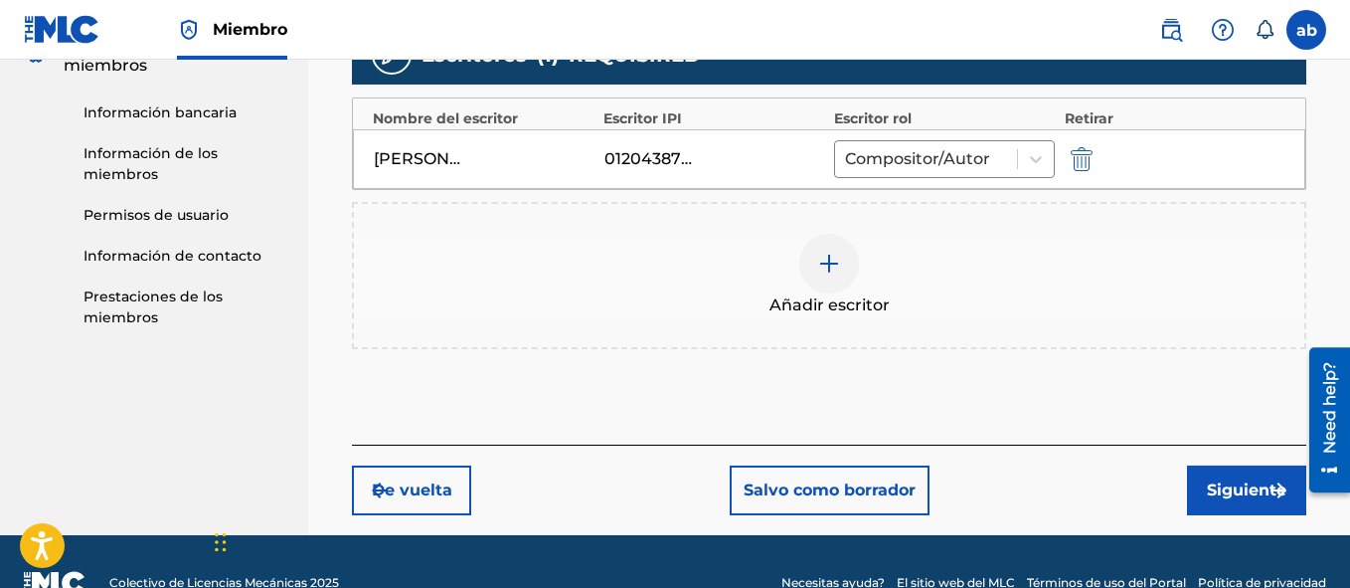
scroll to position [663, 0]
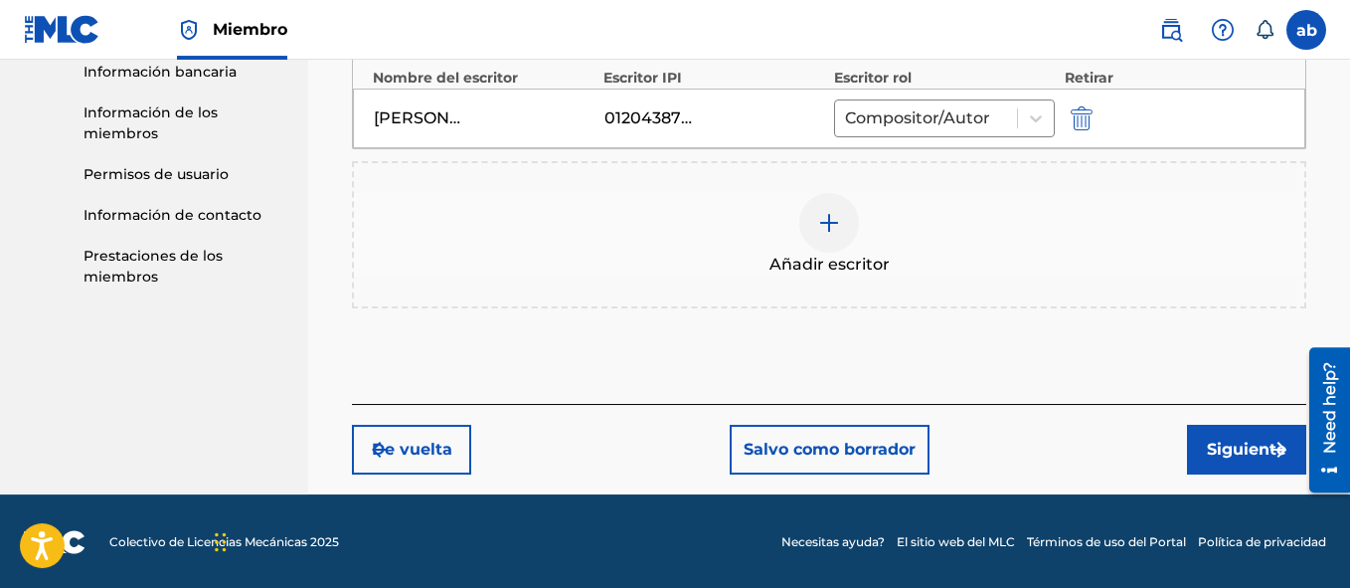
click at [1246, 446] on button "Siguiente" at bounding box center [1246, 450] width 119 height 50
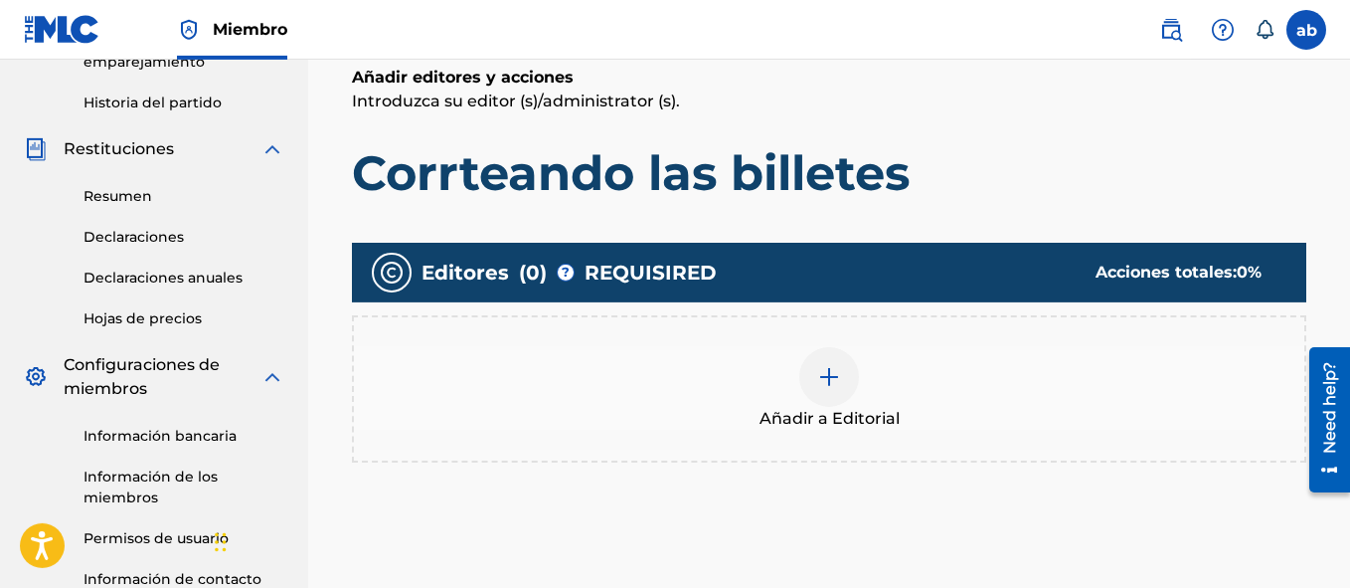
scroll to position [301, 0]
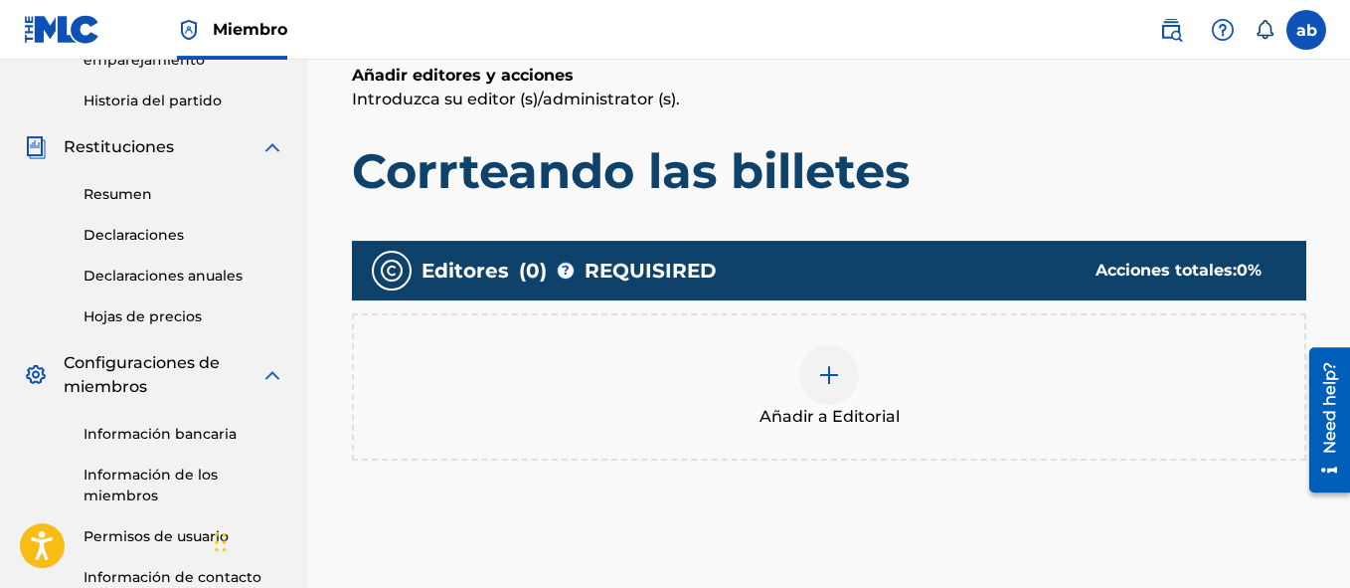
click at [823, 368] on img at bounding box center [829, 375] width 24 height 24
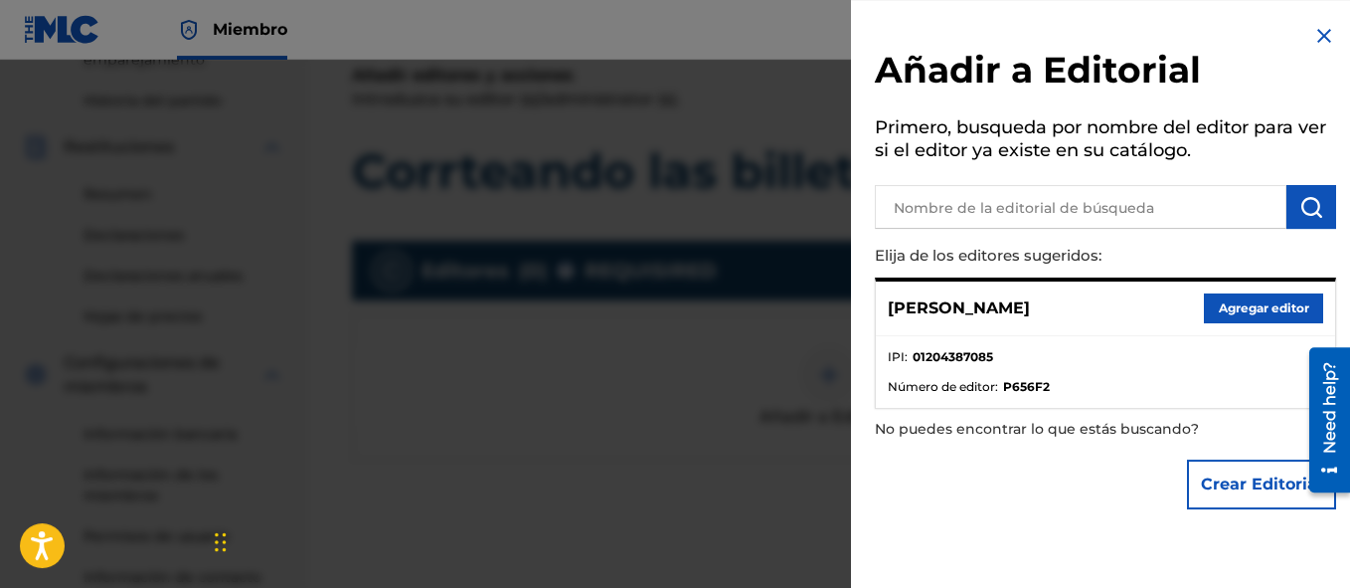
click at [1228, 302] on button "Agregar editor" at bounding box center [1263, 308] width 119 height 30
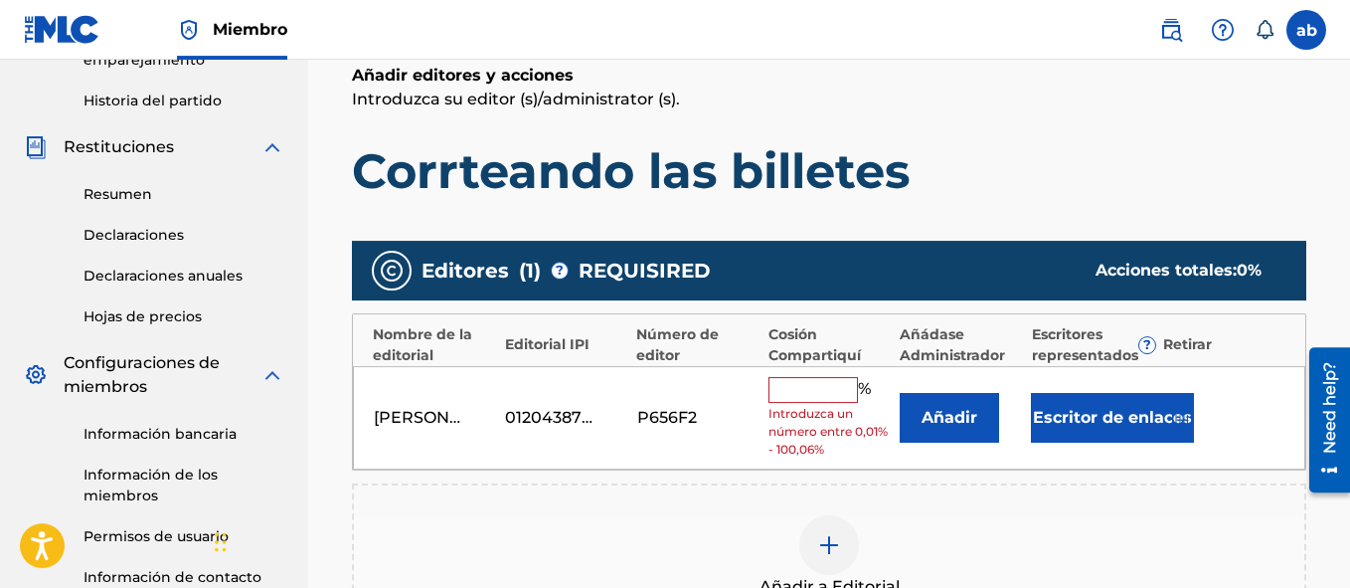
click at [809, 397] on input "text" at bounding box center [813, 390] width 89 height 26
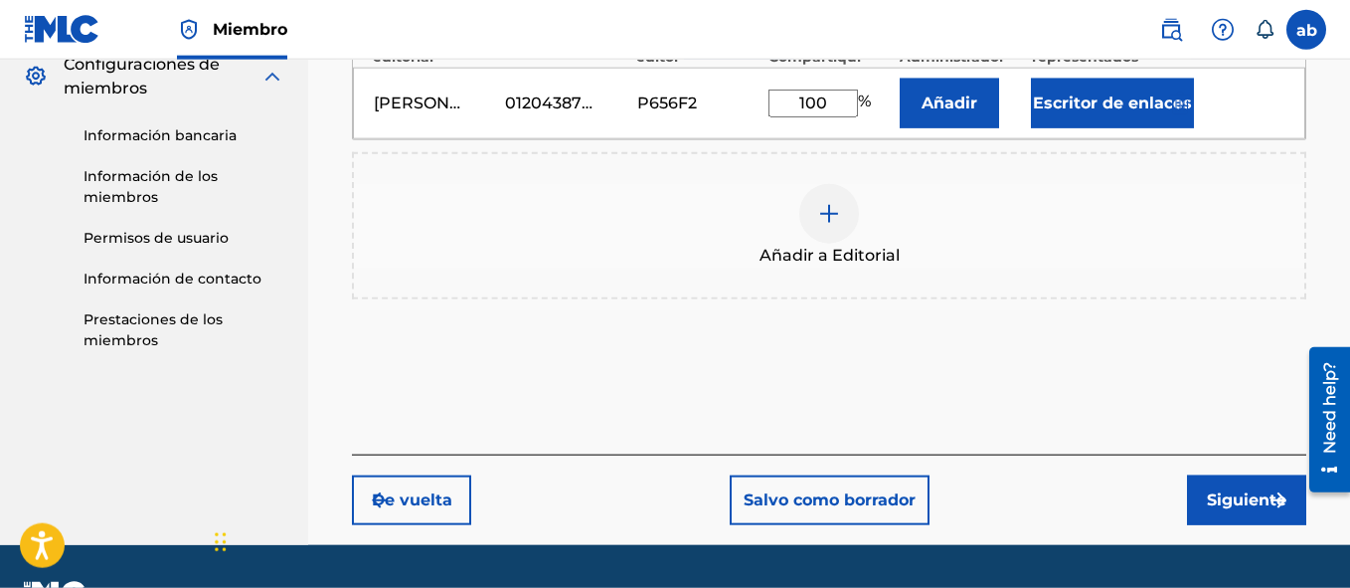
scroll to position [603, 0]
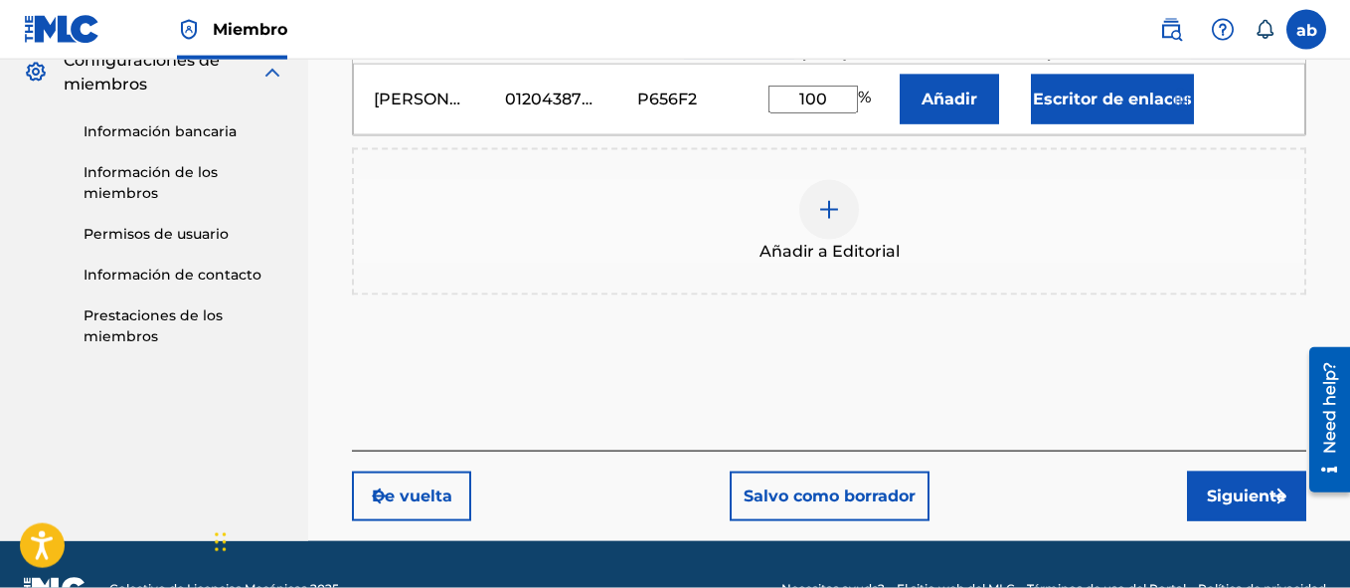
type input "100"
click at [1228, 486] on button "Siguiente" at bounding box center [1246, 496] width 119 height 50
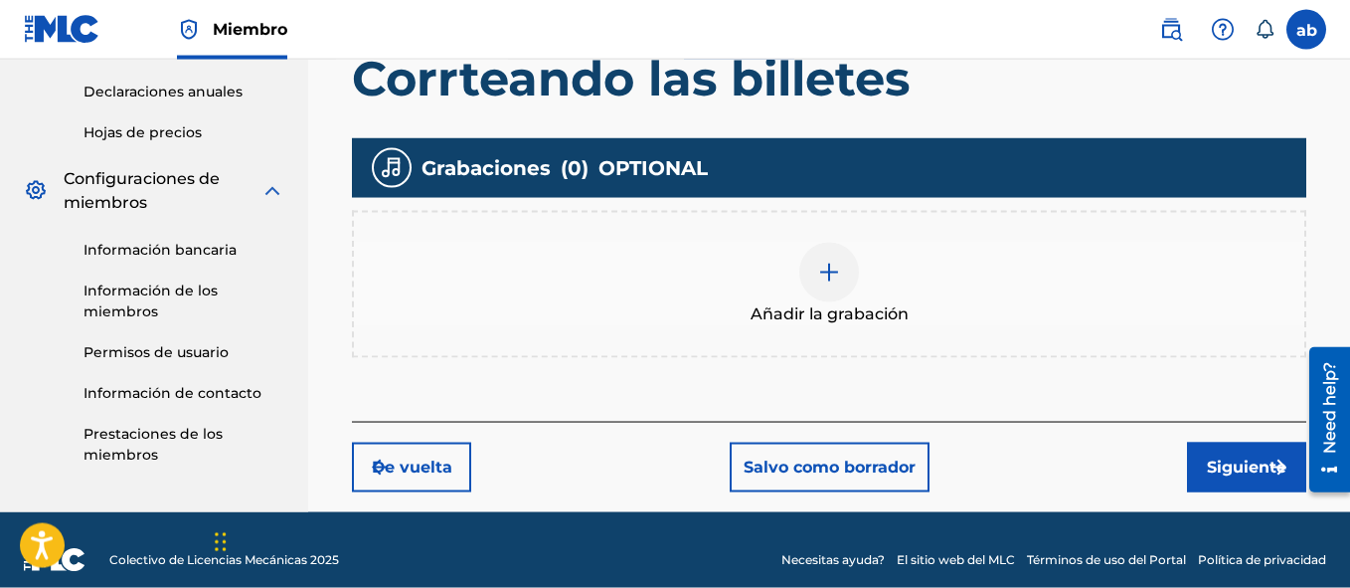
scroll to position [494, 0]
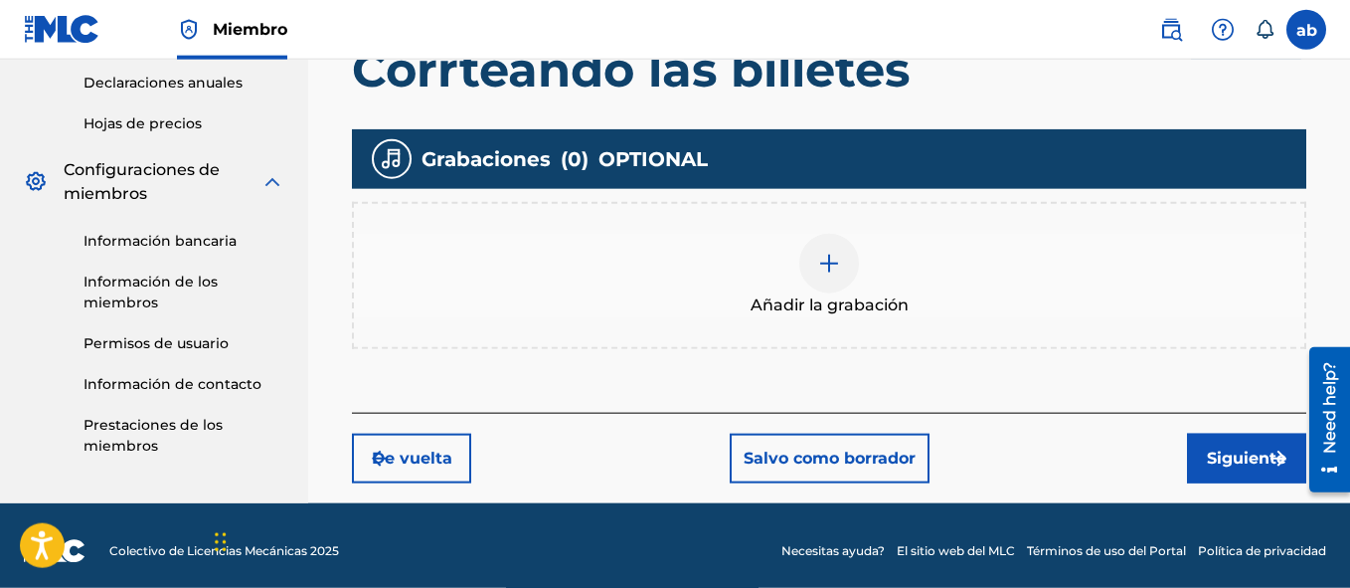
click at [1231, 465] on button "Siguiente" at bounding box center [1246, 458] width 119 height 50
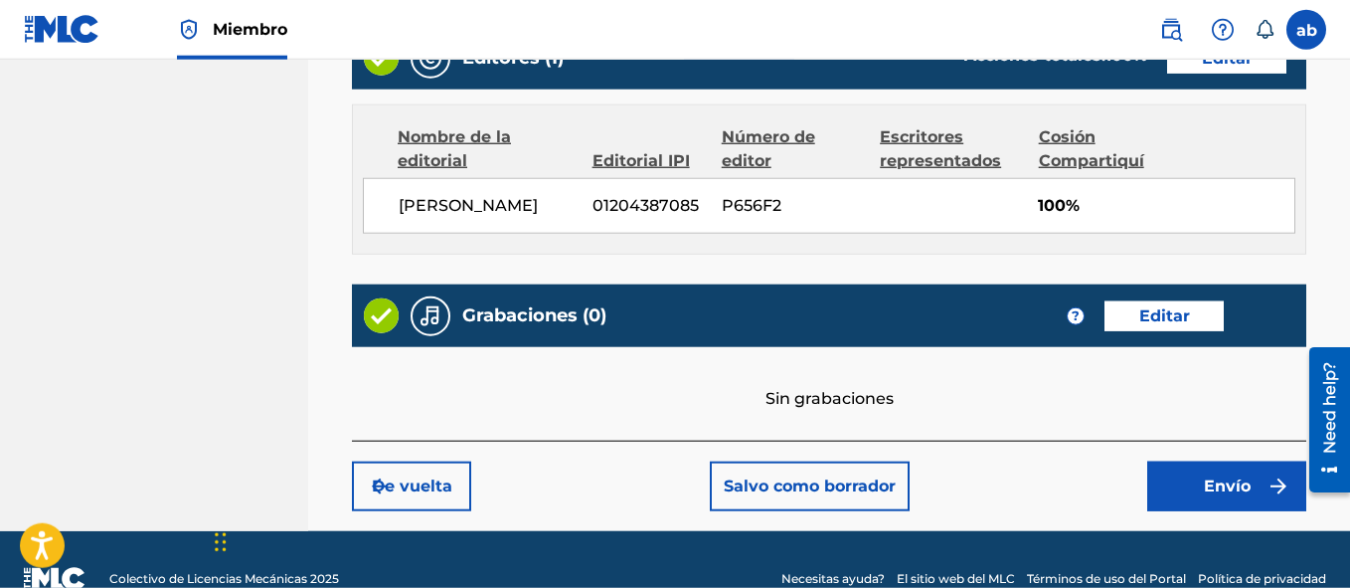
scroll to position [1136, 0]
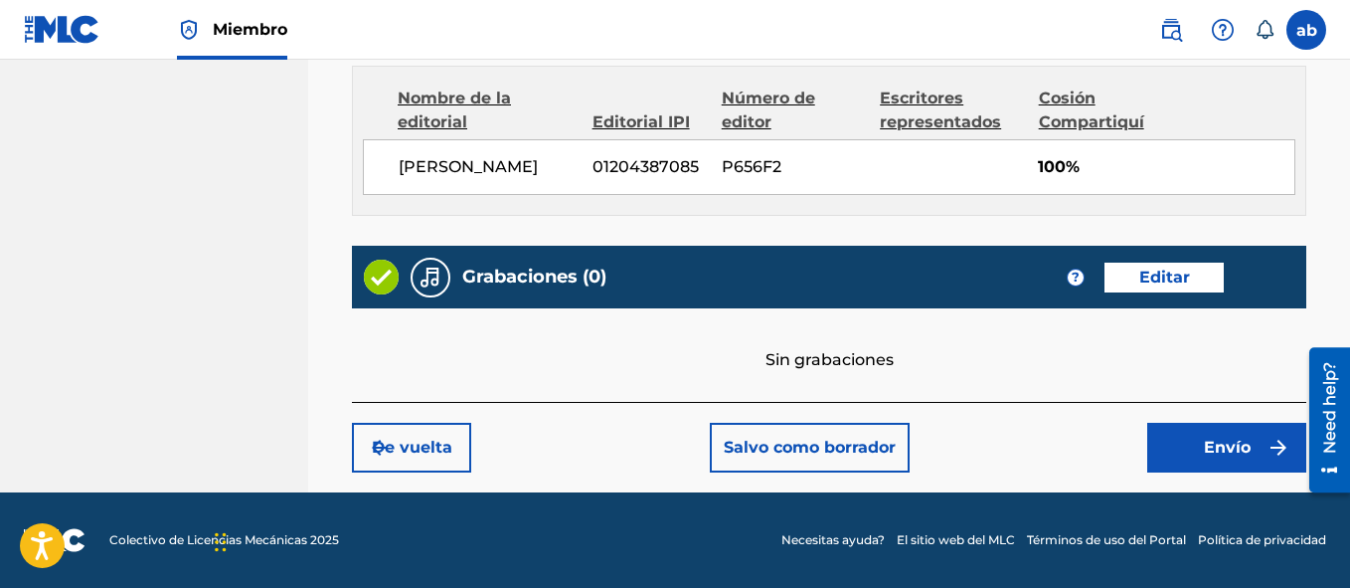
click at [1236, 443] on button "Envío" at bounding box center [1226, 448] width 159 height 50
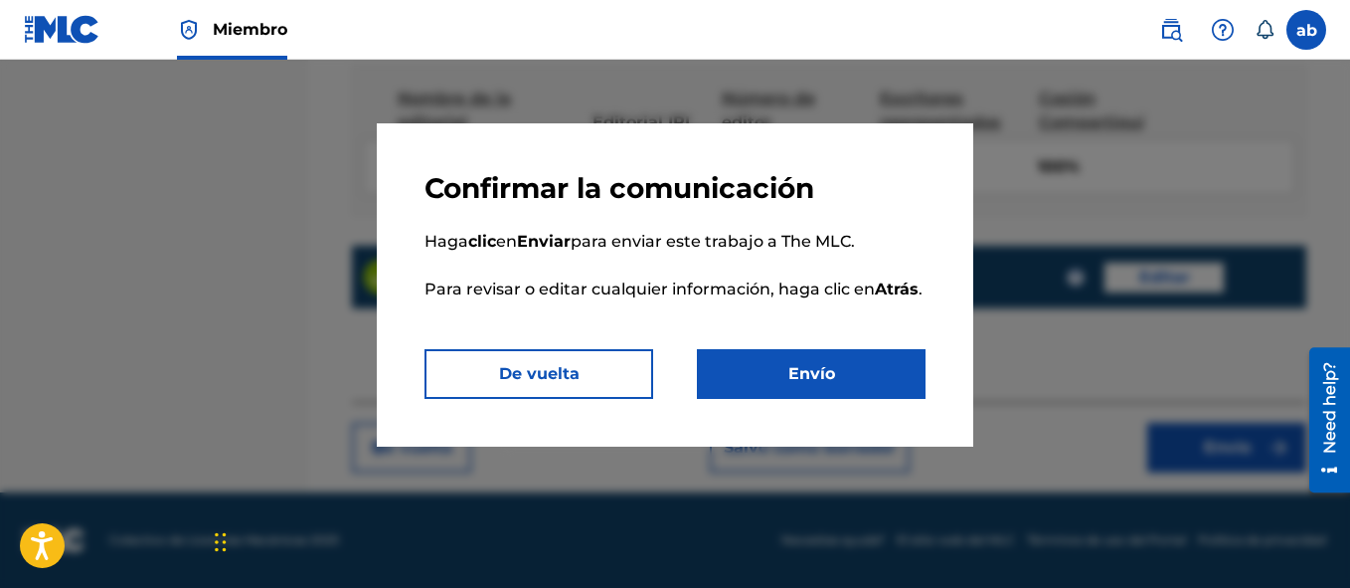
click at [837, 380] on button "Envío" at bounding box center [811, 374] width 229 height 50
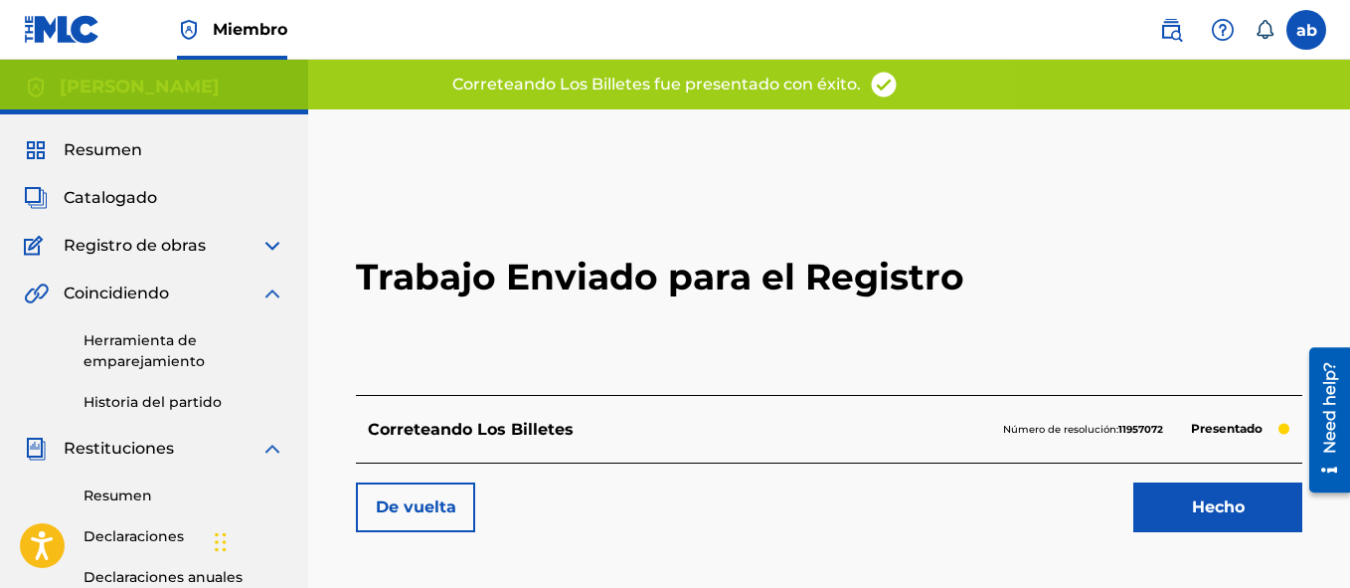
click at [1193, 507] on link "Hecho" at bounding box center [1217, 507] width 169 height 50
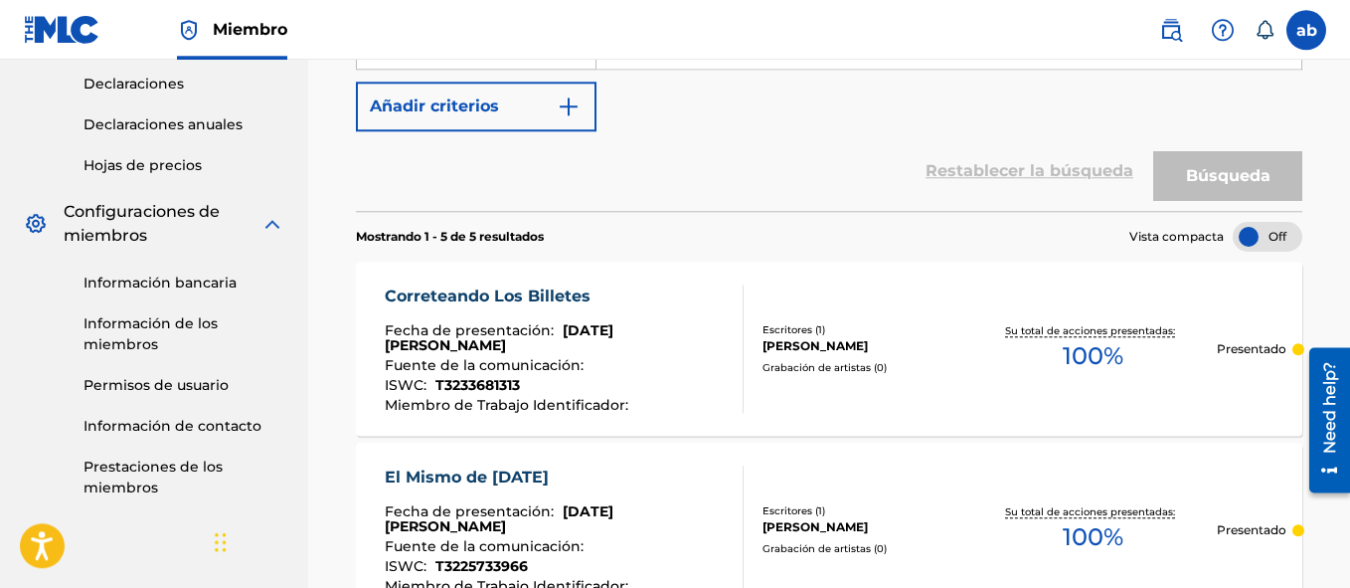
scroll to position [437, 0]
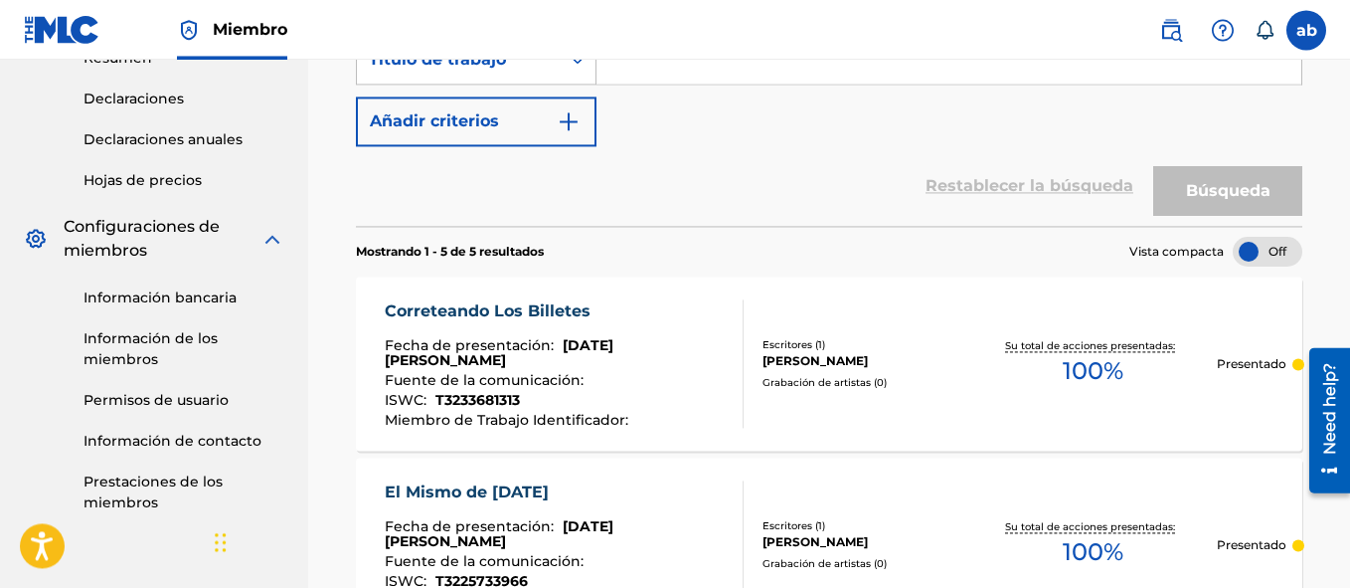
click at [1246, 252] on div at bounding box center [1268, 252] width 70 height 30
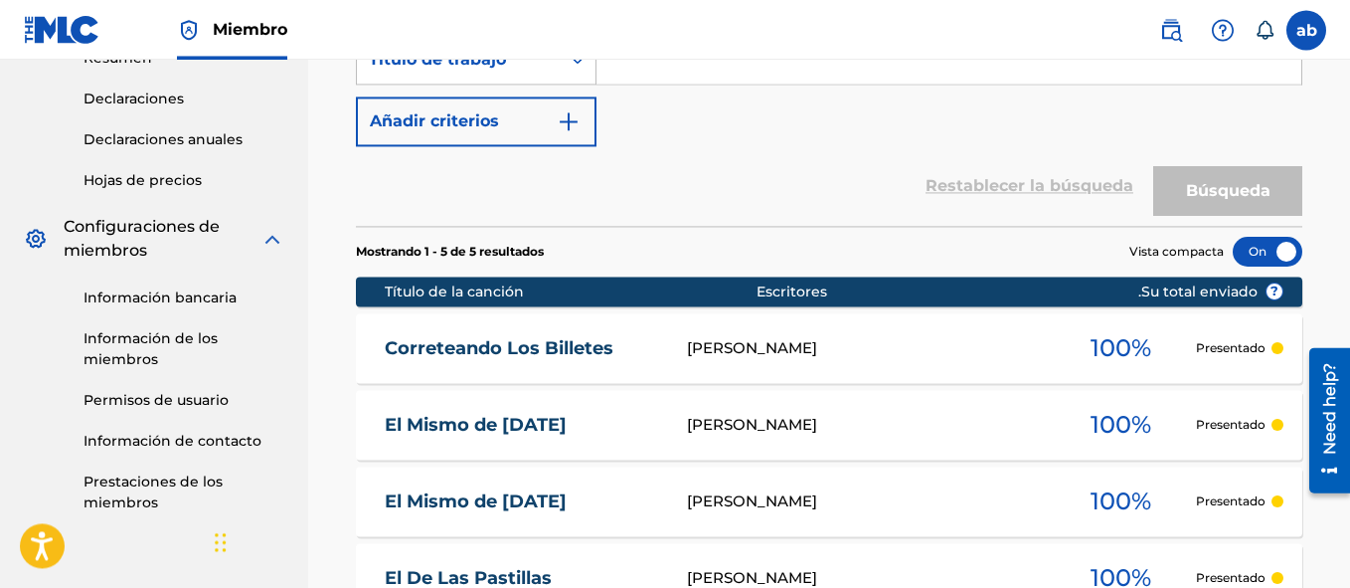
click at [1036, 443] on div "El Mismo de [DATE][PERSON_NAME] 100 % Presentado" at bounding box center [829, 425] width 946 height 70
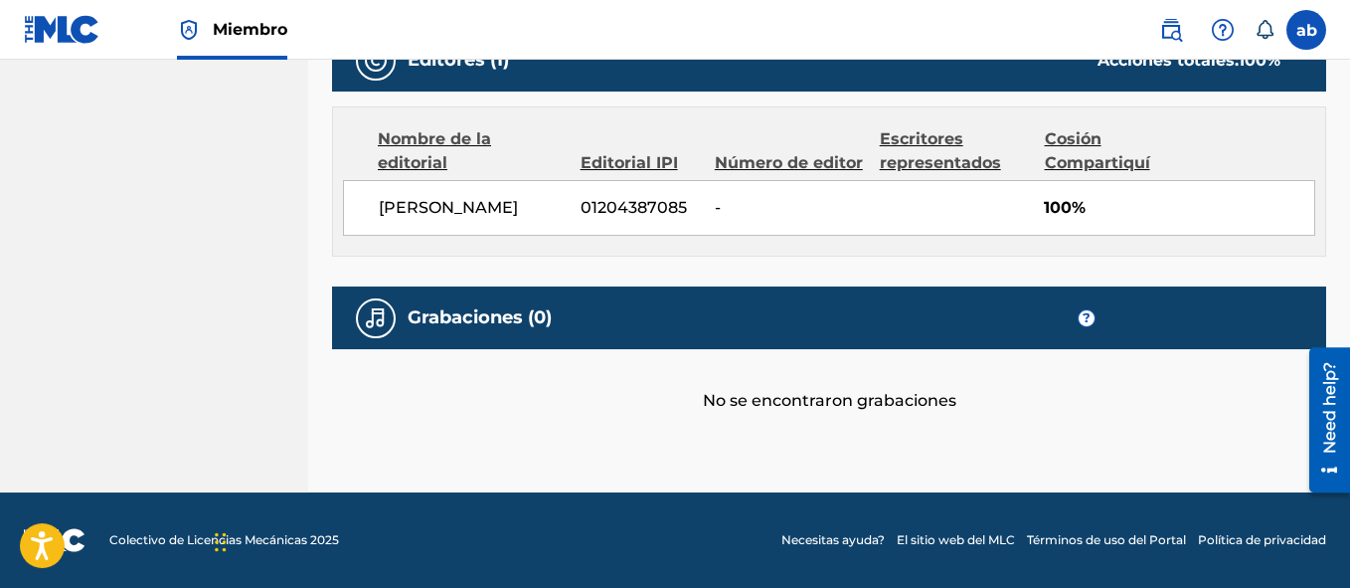
scroll to position [941, 0]
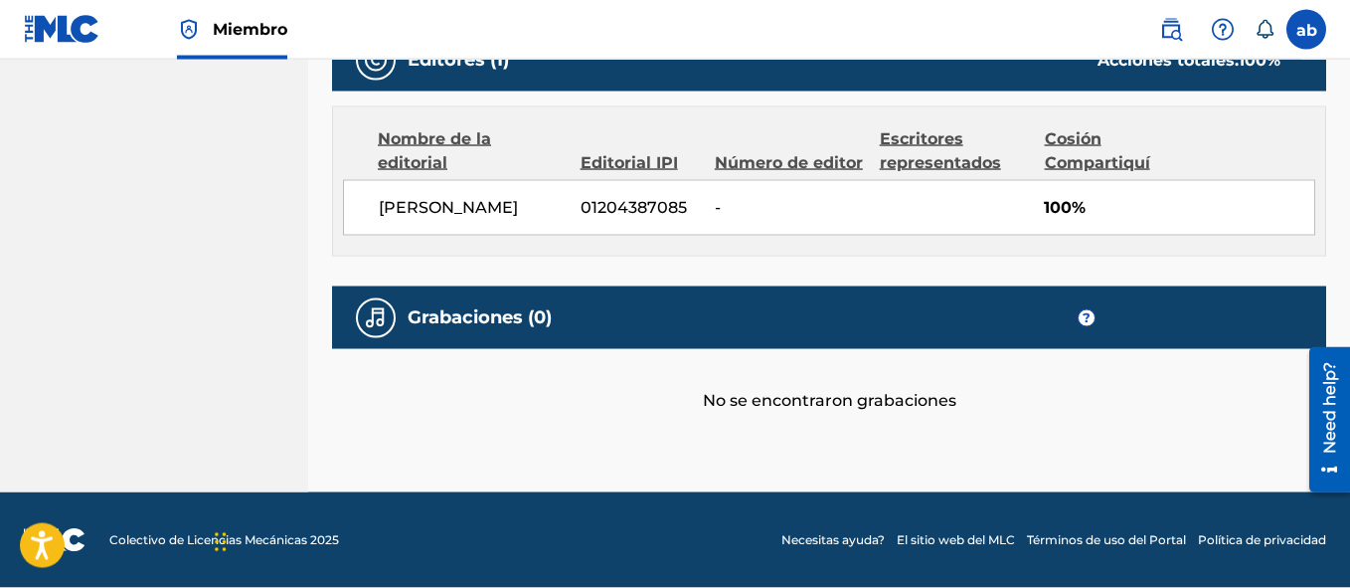
click at [846, 403] on div "No se encontraron grabaciones" at bounding box center [829, 381] width 994 height 64
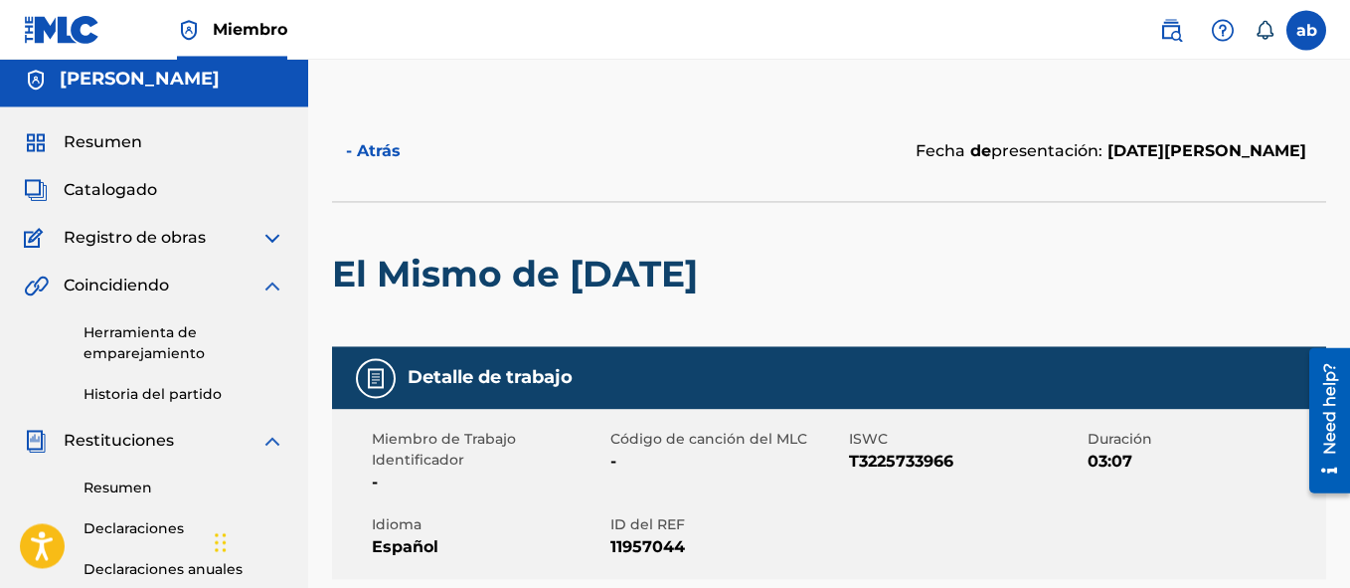
scroll to position [0, 0]
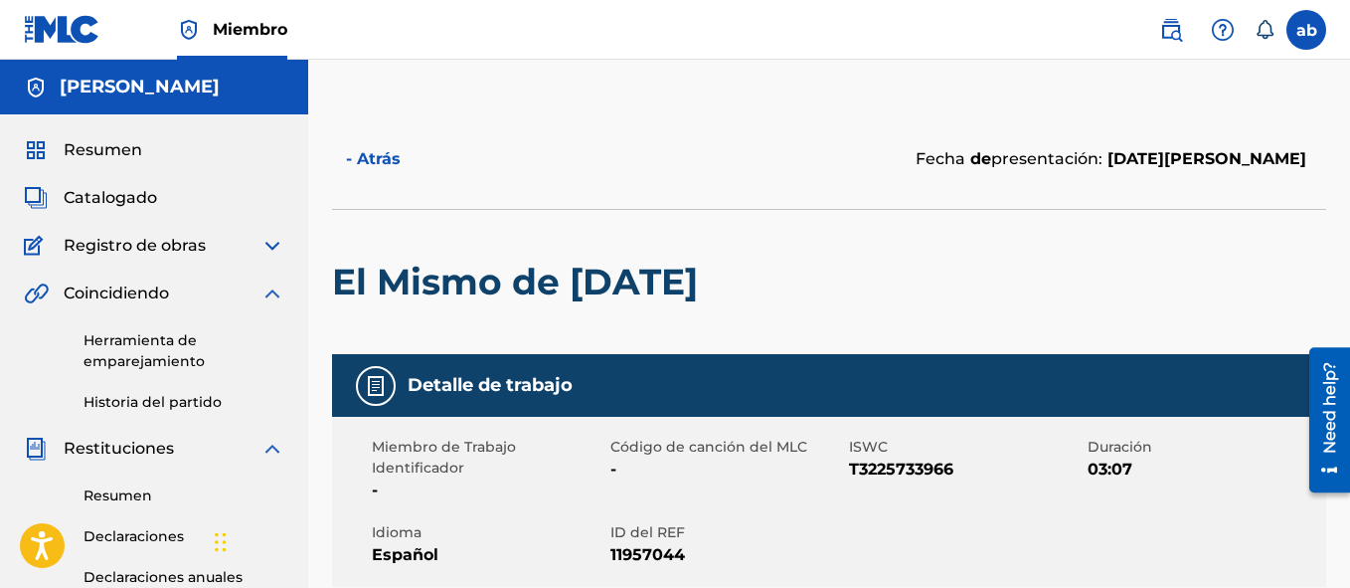
click at [88, 170] on div "Resumen Catalogado Registro de obras Reclamando Herramienta Individual Registra…" at bounding box center [154, 544] width 308 height 860
click at [105, 134] on div "Resumen Catalogado Registro de obras Reclamando Herramienta Individual Registra…" at bounding box center [154, 544] width 308 height 860
click at [106, 144] on span "Resumen" at bounding box center [103, 150] width 79 height 24
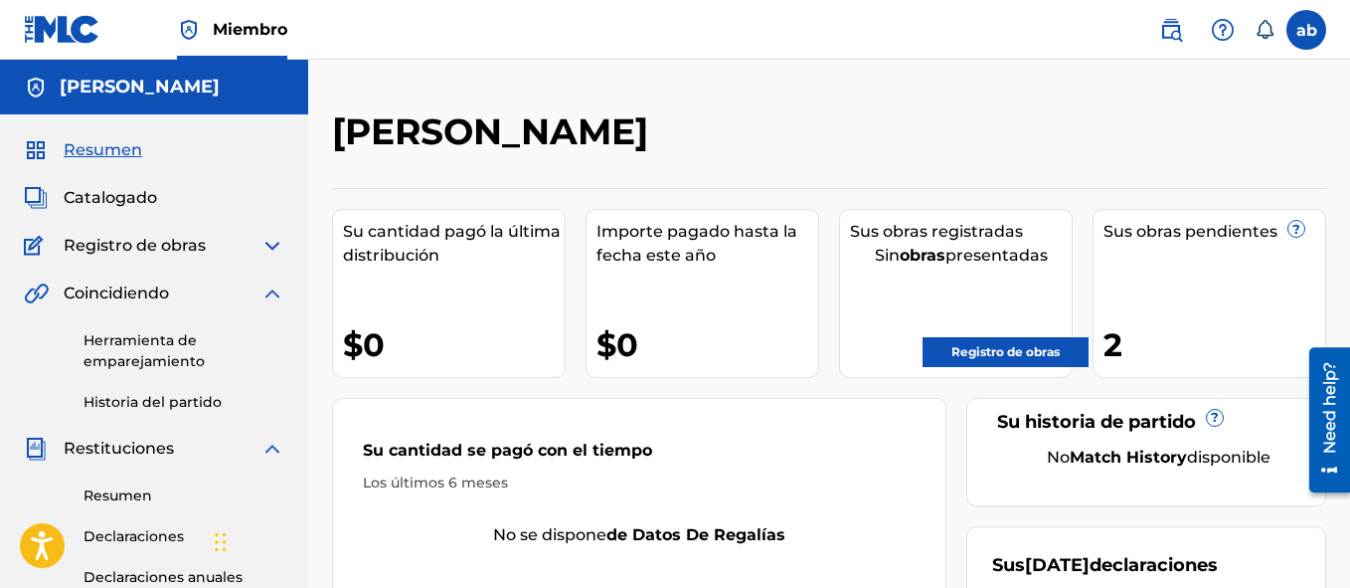
click at [951, 343] on link "Registro de obras" at bounding box center [1006, 352] width 166 height 30
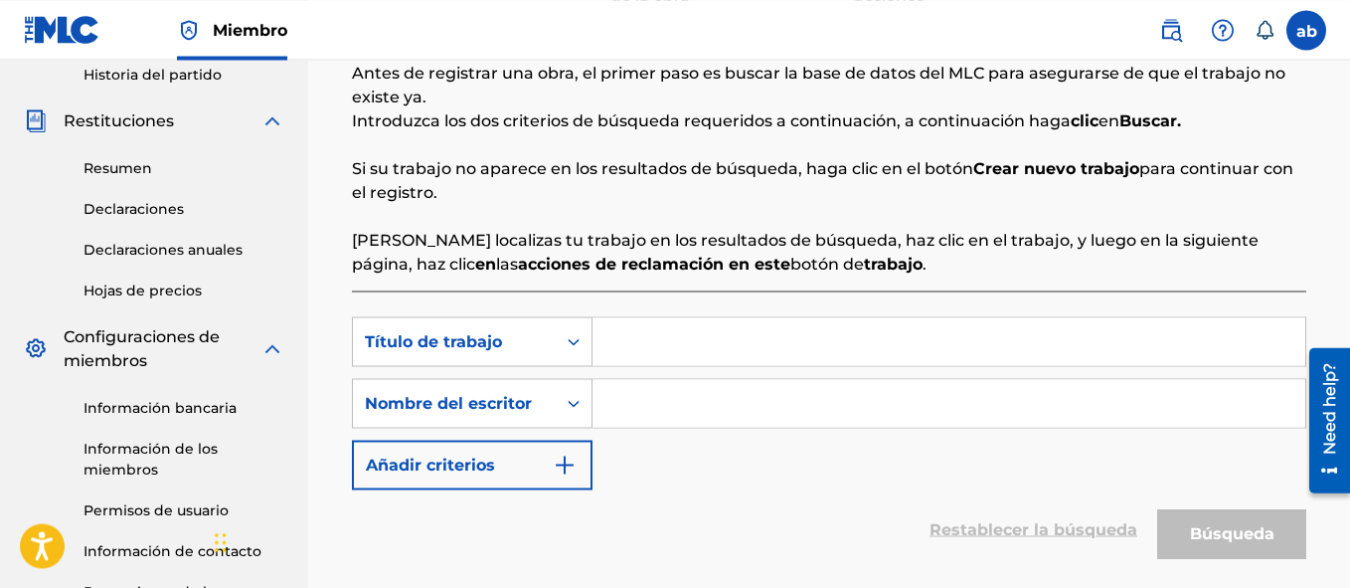
scroll to position [331, 0]
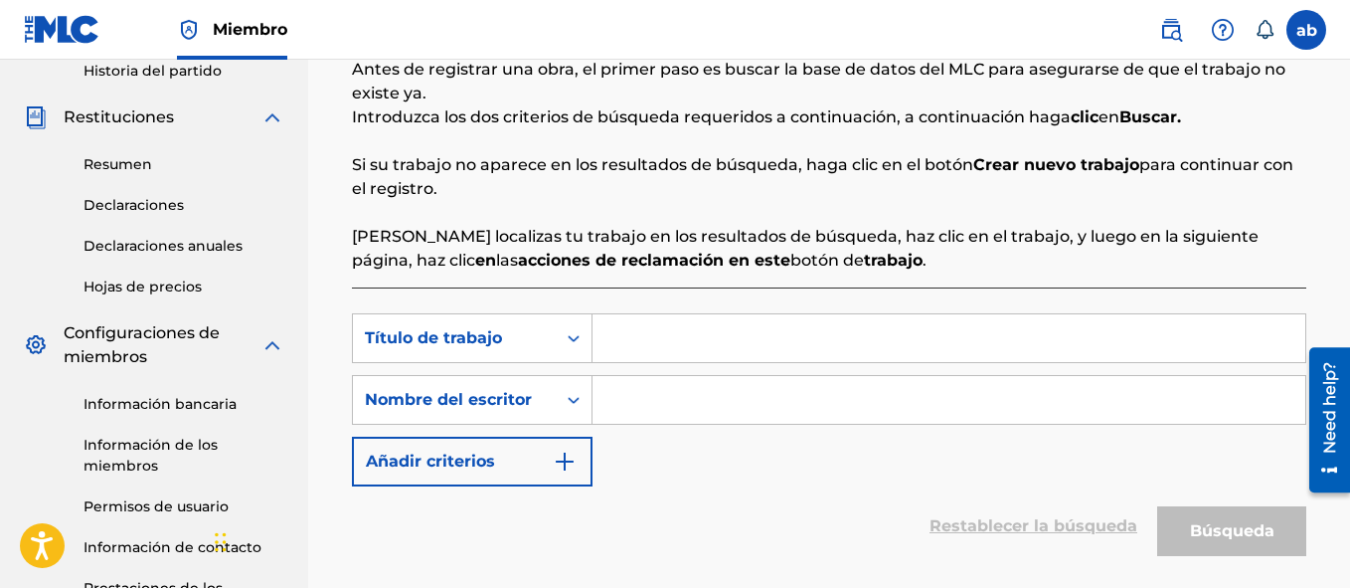
click at [715, 359] on input "Formulario de búsqueda" at bounding box center [949, 338] width 713 height 48
click at [577, 334] on icon "Formulario de búsqueda" at bounding box center [574, 338] width 20 height 20
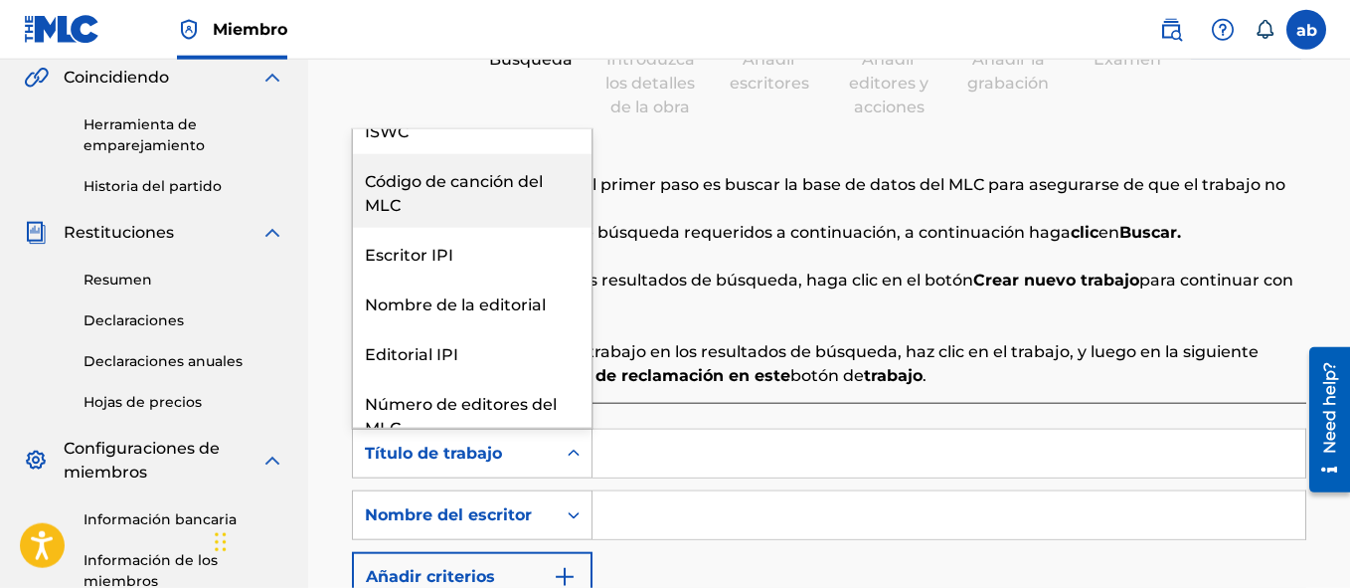
scroll to position [0, 0]
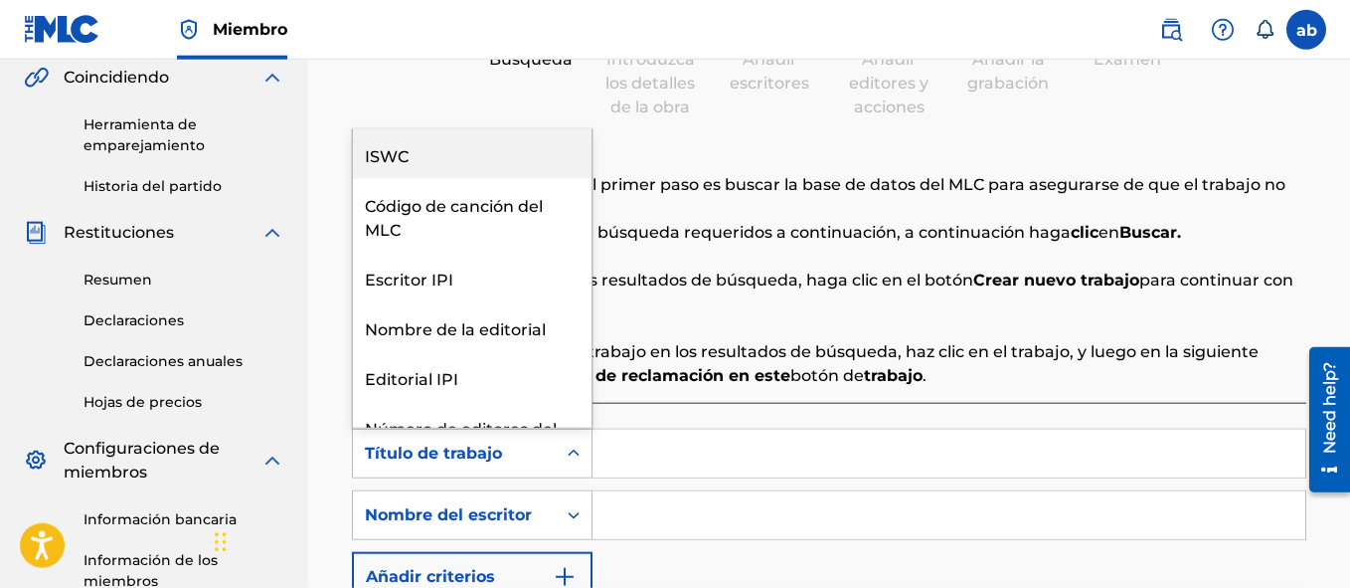
click at [500, 156] on div "ISWC" at bounding box center [472, 154] width 239 height 50
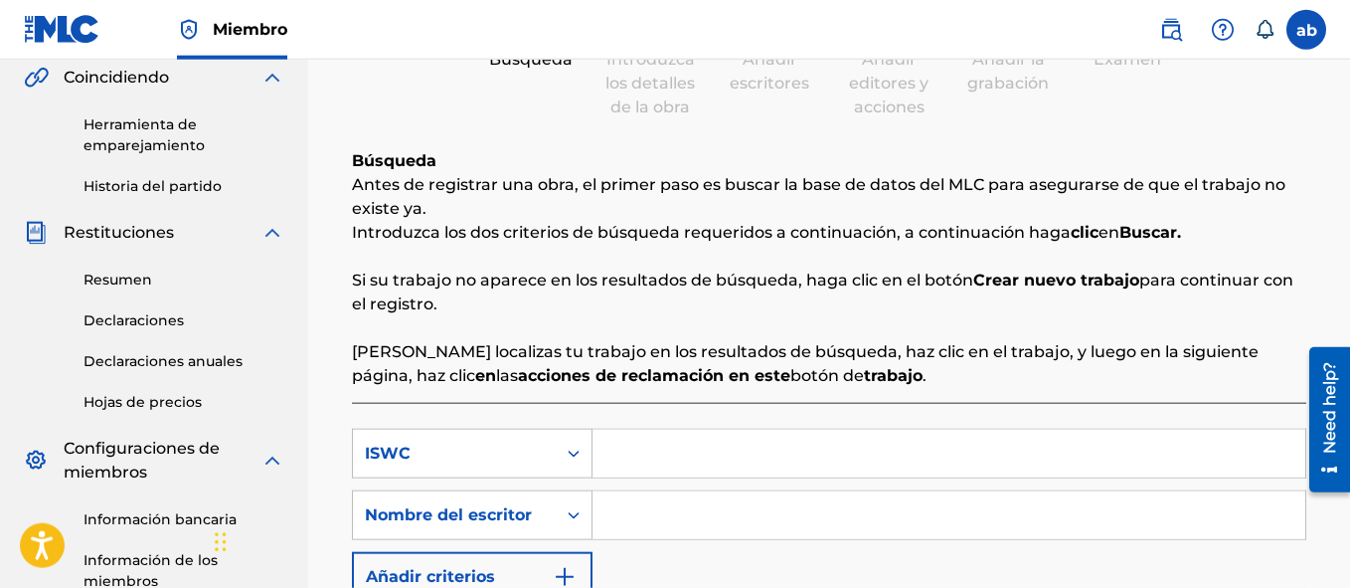
click at [671, 472] on input "Formulario de búsqueda" at bounding box center [949, 453] width 713 height 48
paste input "T-322.417.107-3"
type input "T-322.417.107-3"
click at [628, 520] on input "Formulario de búsqueda" at bounding box center [949, 515] width 713 height 48
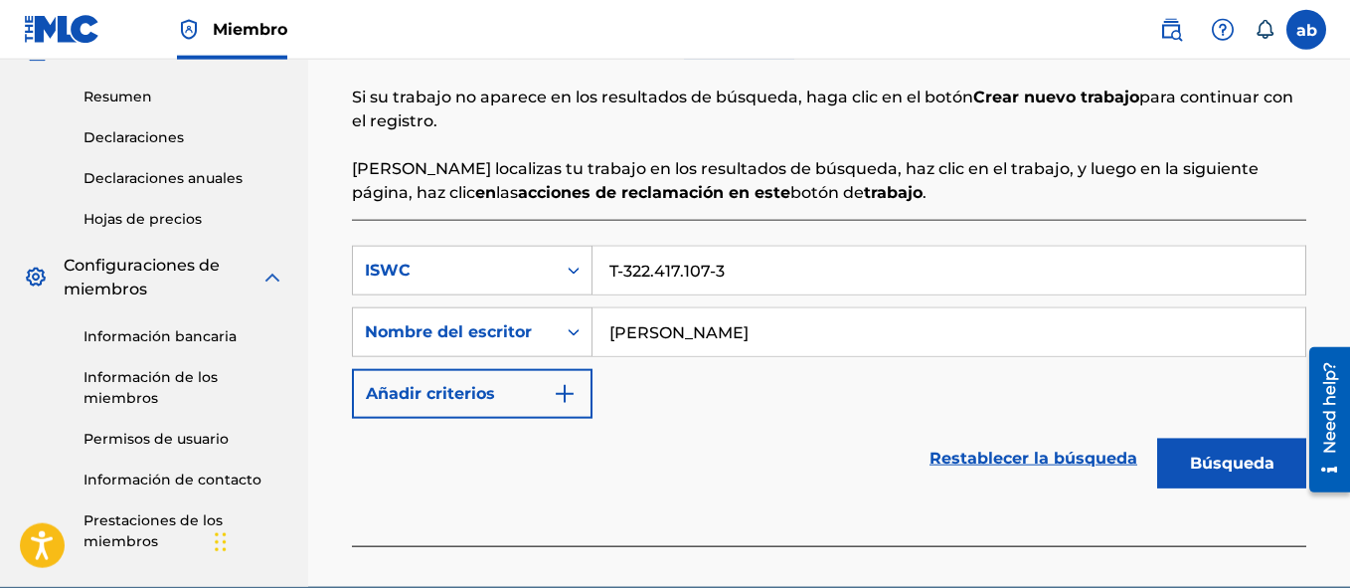
scroll to position [481, 0]
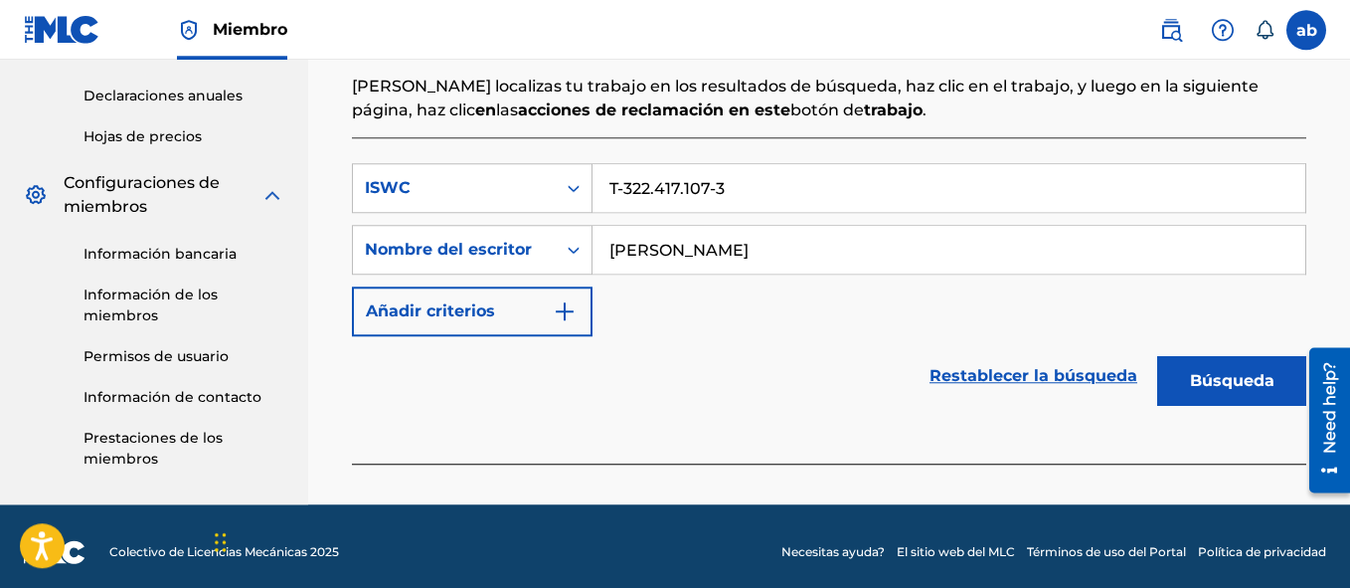
type input "[PERSON_NAME]"
click at [1255, 371] on button "Búsqueda" at bounding box center [1231, 381] width 149 height 50
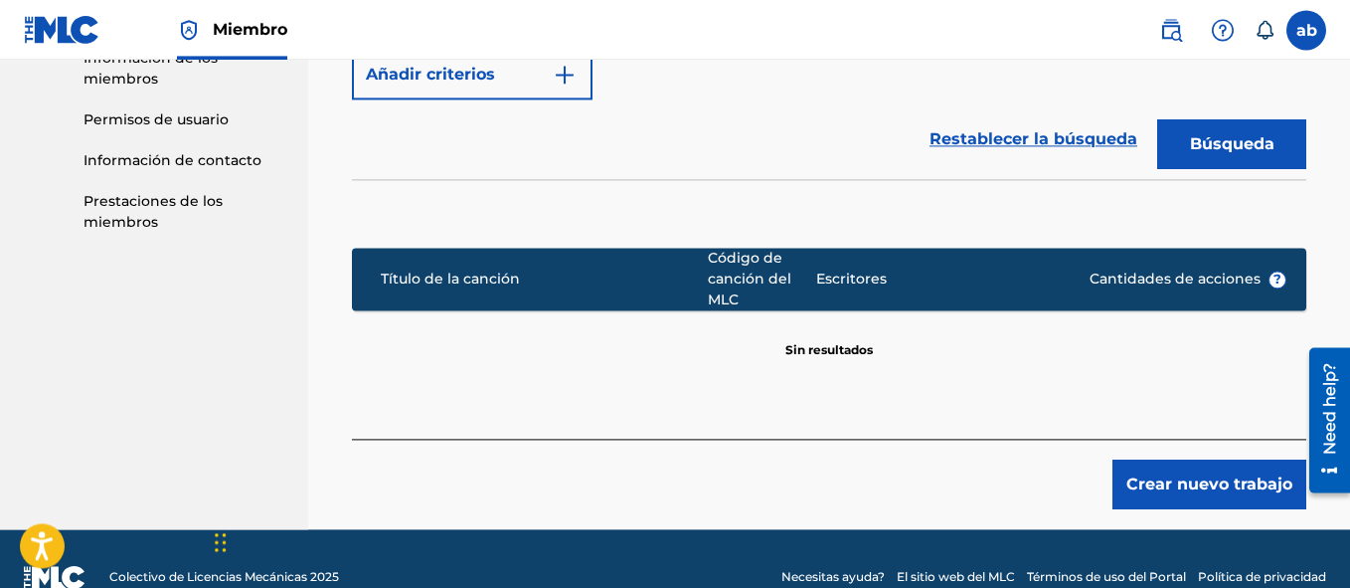
scroll to position [755, 0]
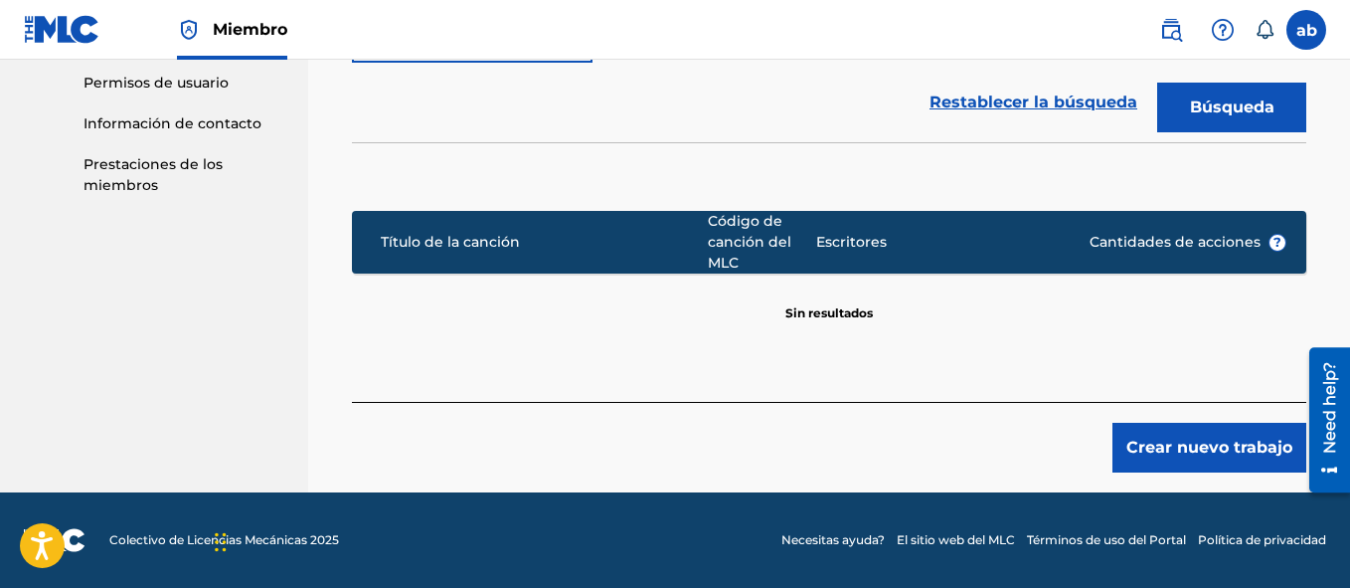
click at [1189, 440] on button "Crear nuevo trabajo" at bounding box center [1210, 448] width 194 height 50
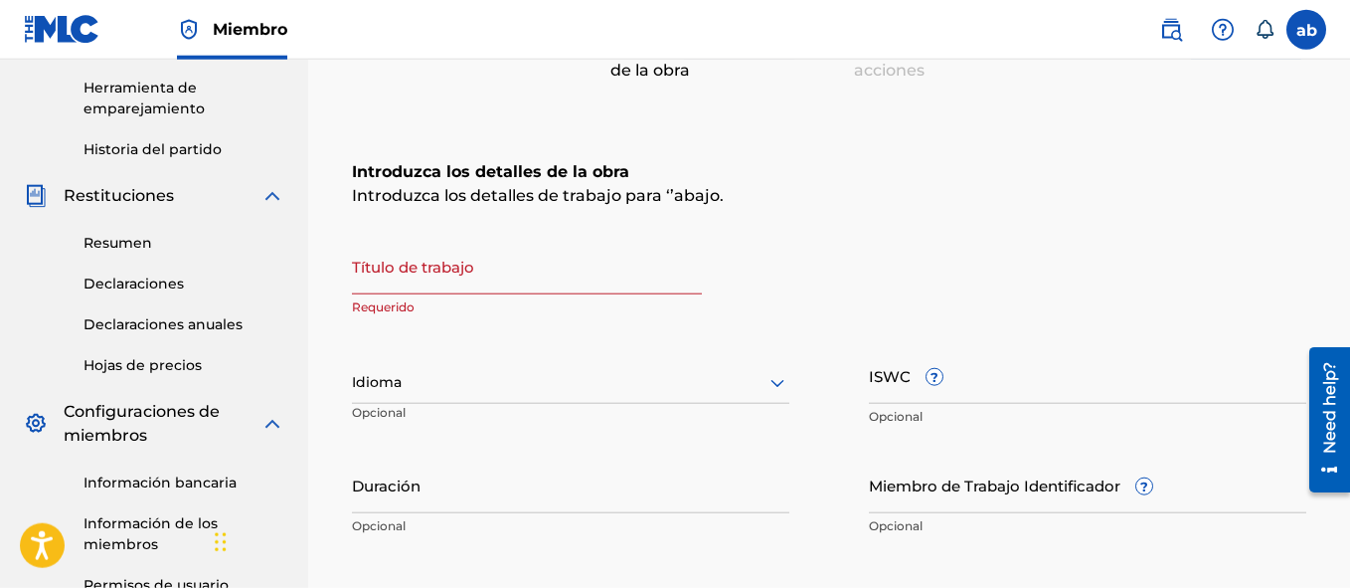
scroll to position [251, 0]
click at [409, 292] on input "Título de trabajo" at bounding box center [527, 268] width 350 height 57
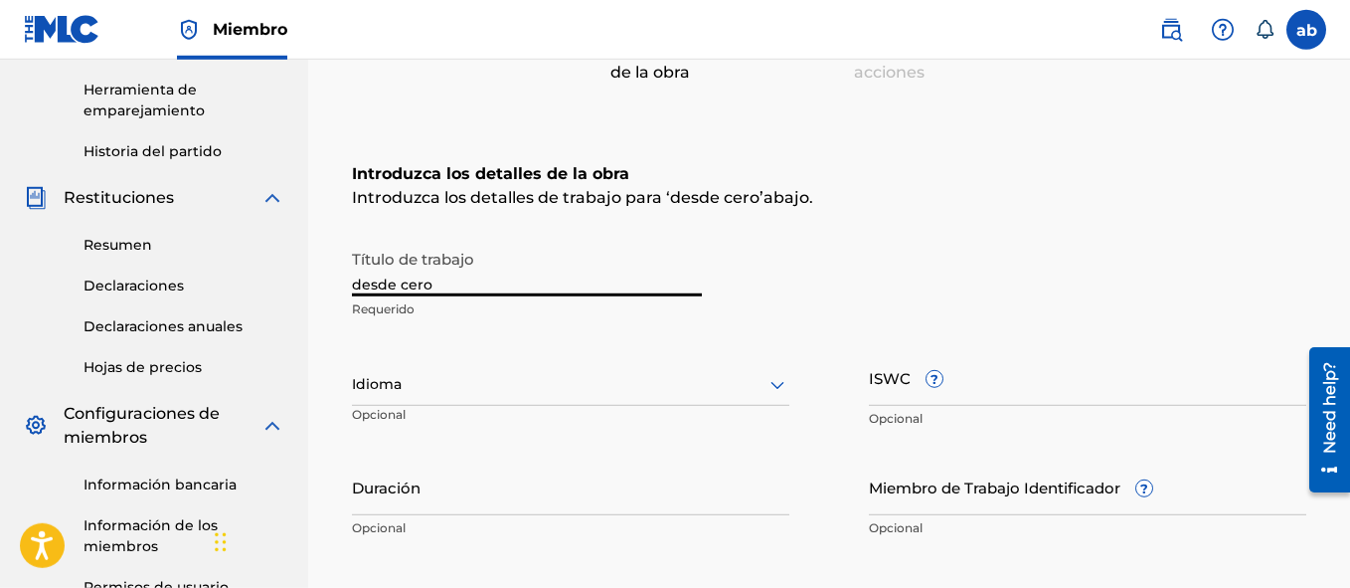
type input "desde cero"
click at [745, 377] on div at bounding box center [570, 384] width 437 height 25
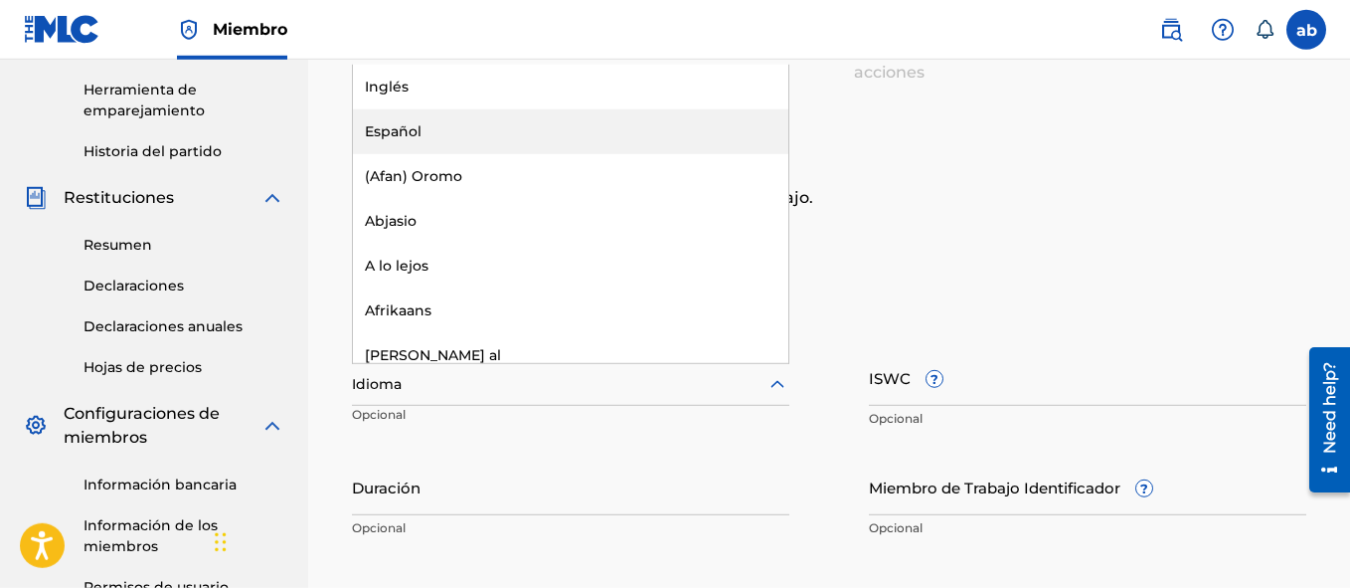
click at [503, 145] on div "Español" at bounding box center [570, 131] width 435 height 45
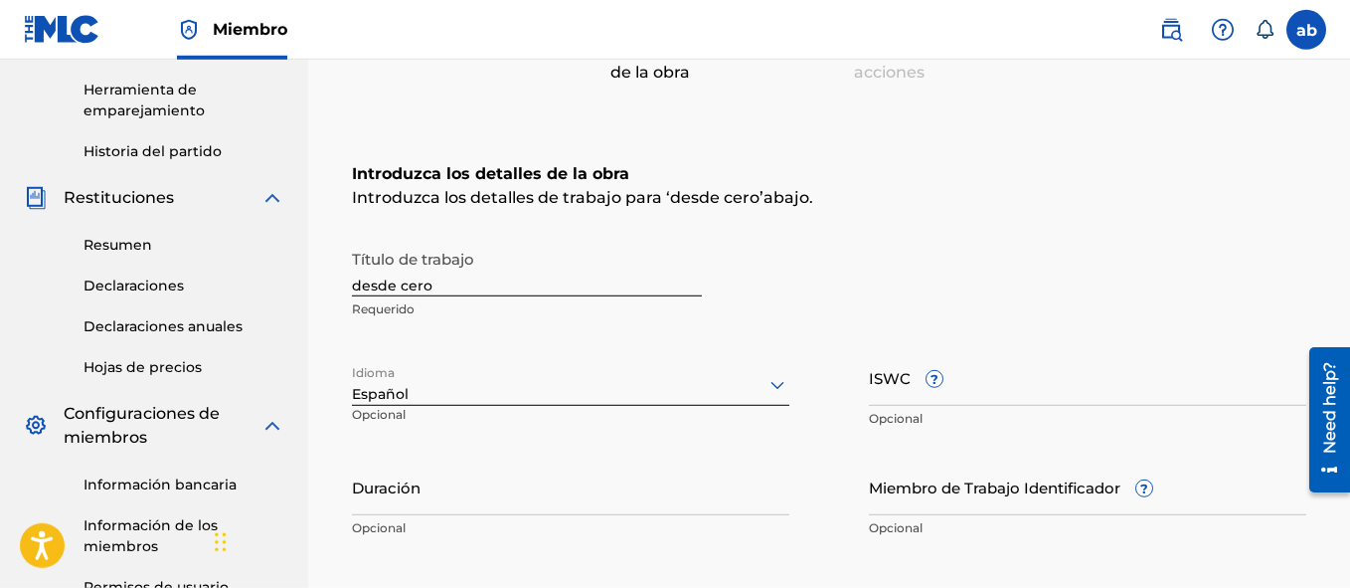
click at [877, 389] on input "ISWC ?" at bounding box center [1087, 377] width 437 height 57
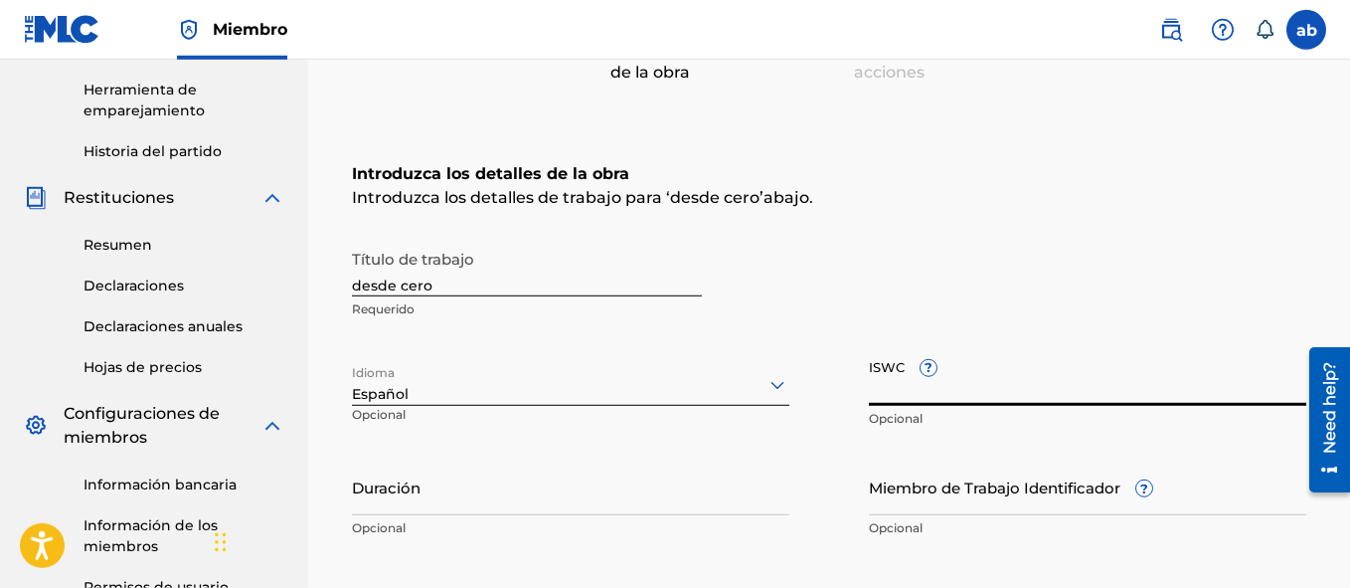
paste input "T-322.417.107-3"
type input "T-322.417.107-3"
click at [546, 508] on input "Duración" at bounding box center [570, 486] width 437 height 57
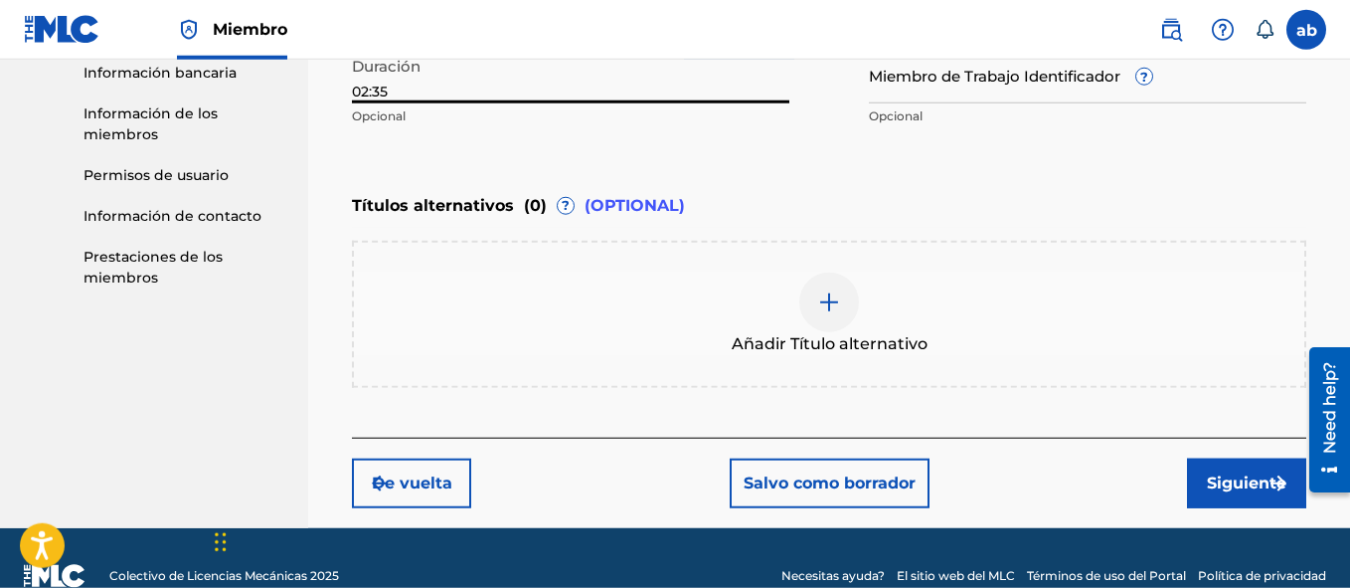
type input "02:35"
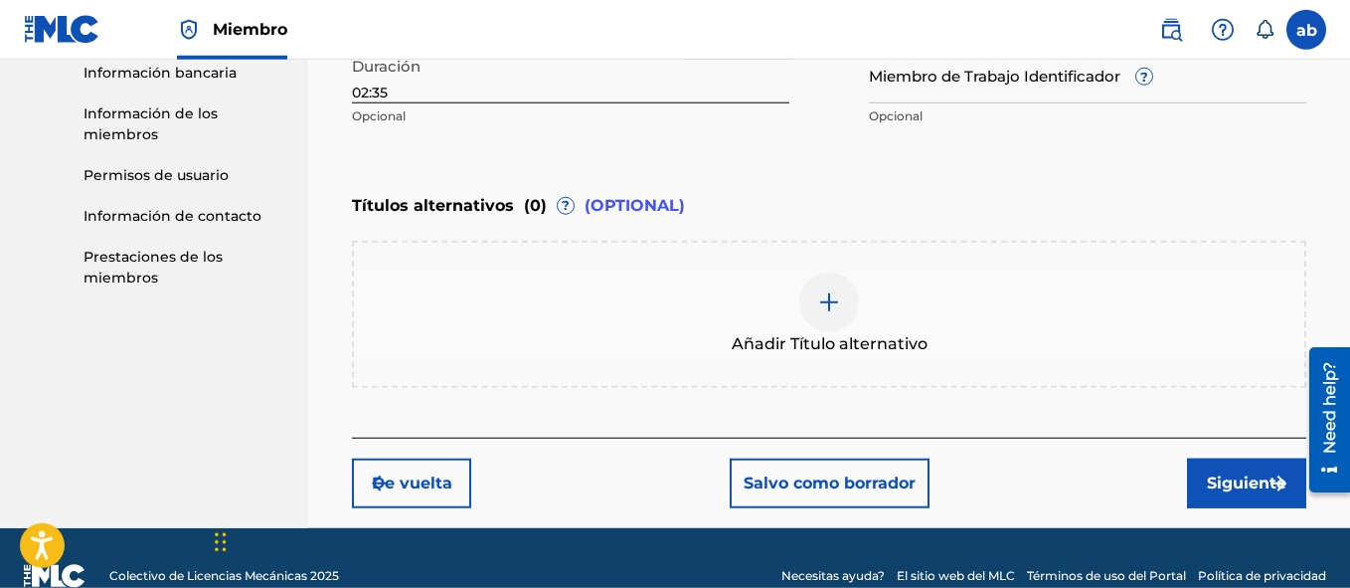
click at [1222, 484] on button "Siguiente" at bounding box center [1246, 483] width 119 height 50
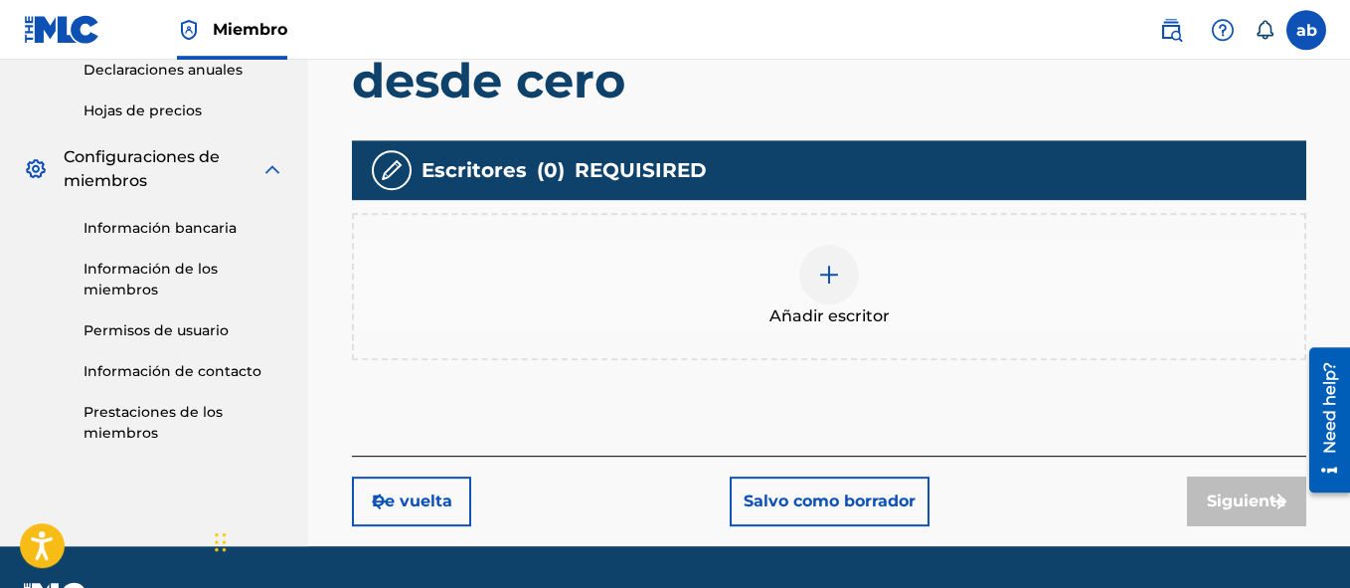
scroll to position [511, 0]
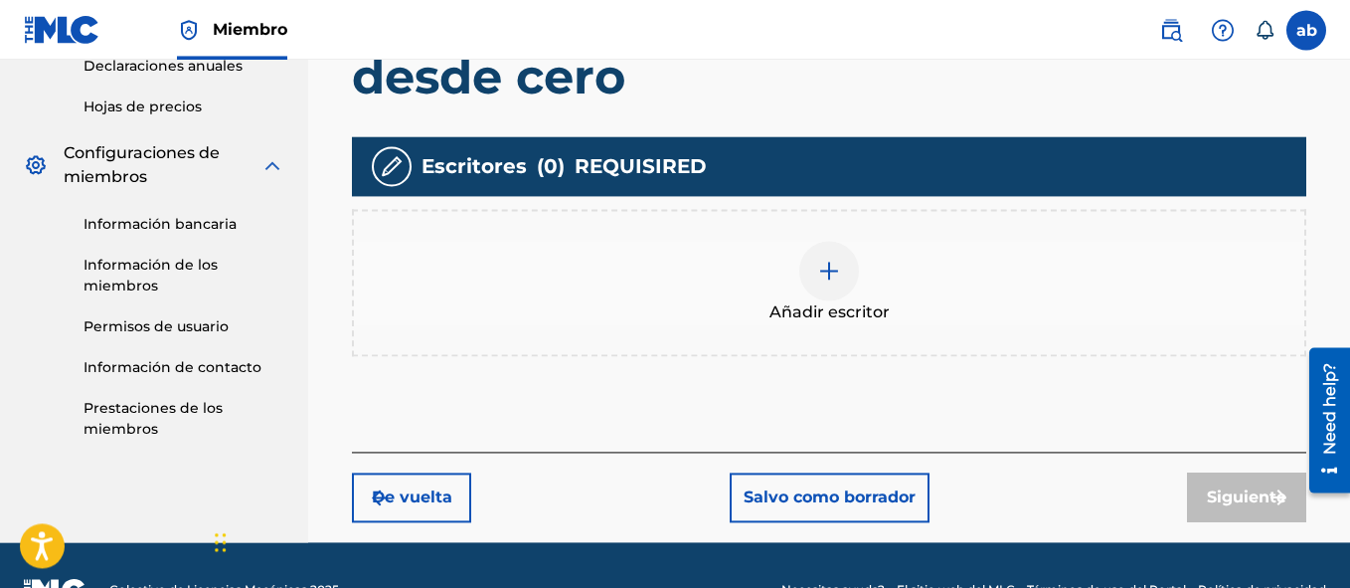
click at [819, 279] on img at bounding box center [829, 270] width 24 height 24
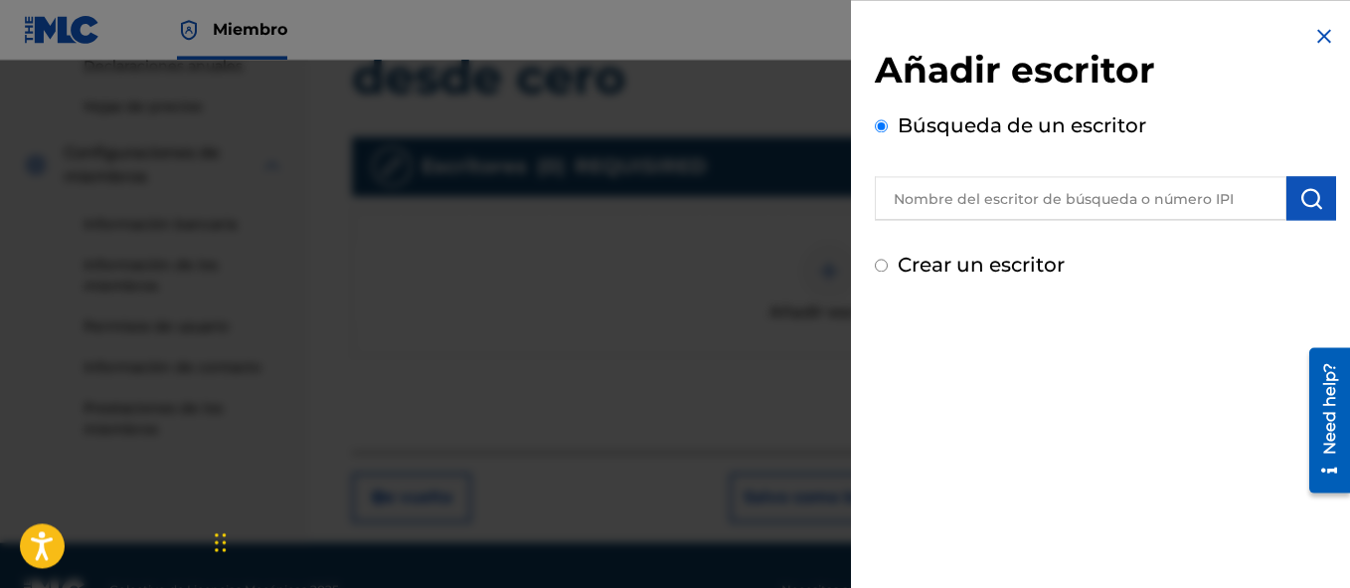
click at [888, 270] on input "Crear un escritor" at bounding box center [881, 264] width 13 height 13
radio input "false"
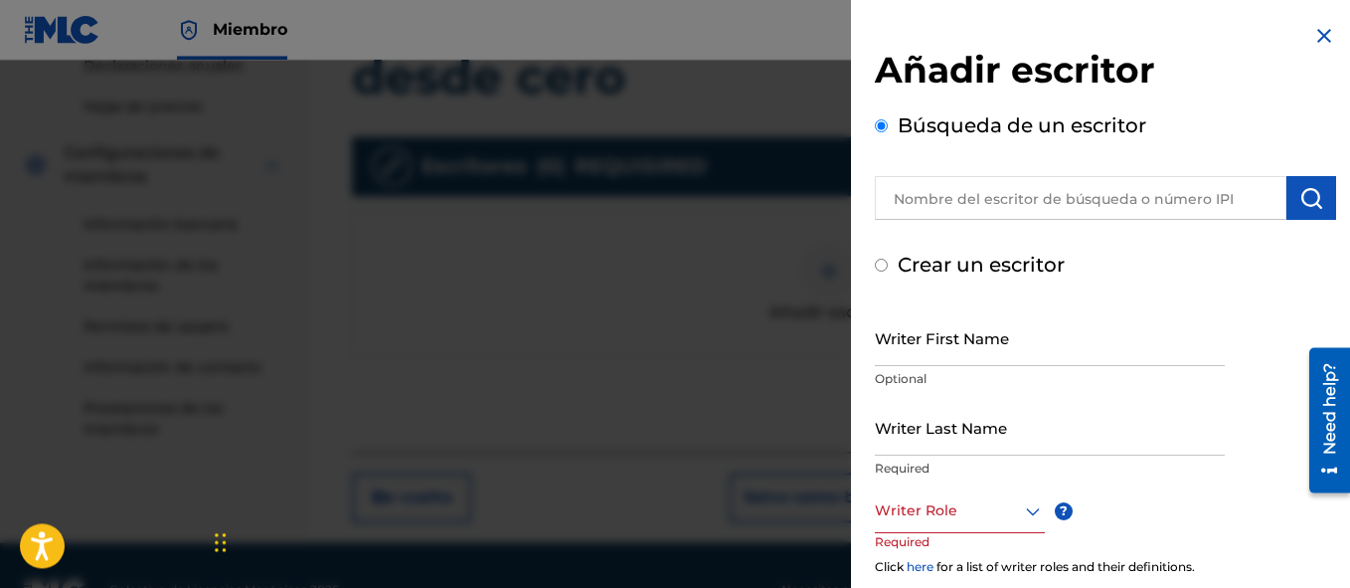
radio input "false"
radio input "true"
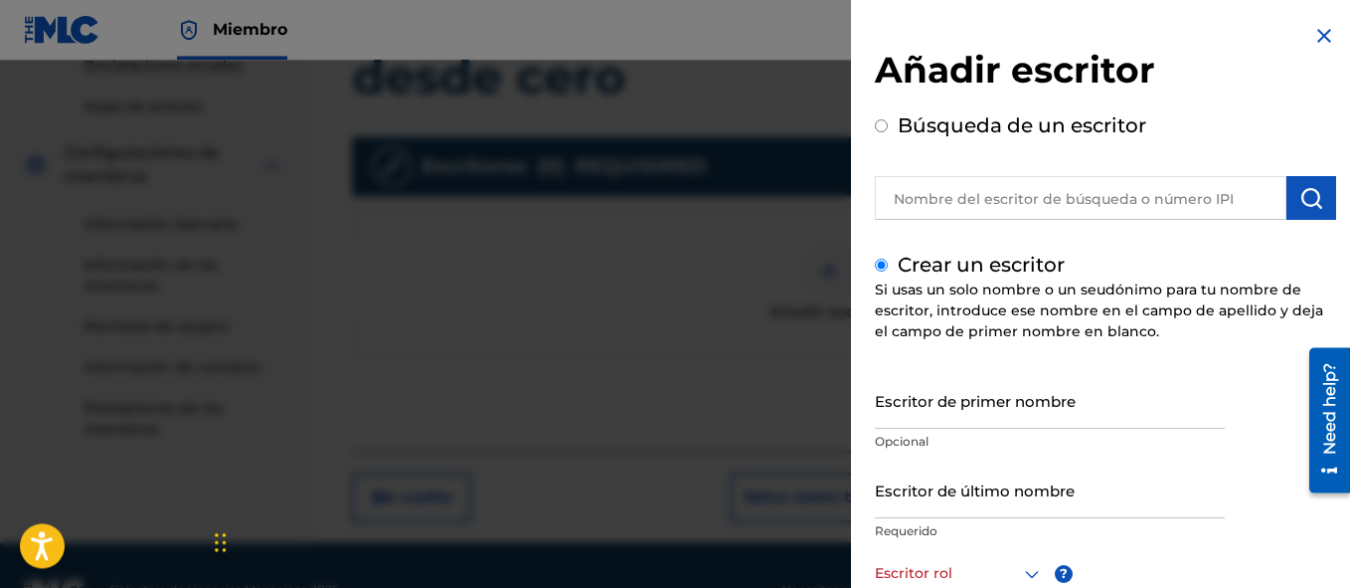
click at [920, 487] on input "Escritor de último nombre" at bounding box center [1050, 489] width 350 height 57
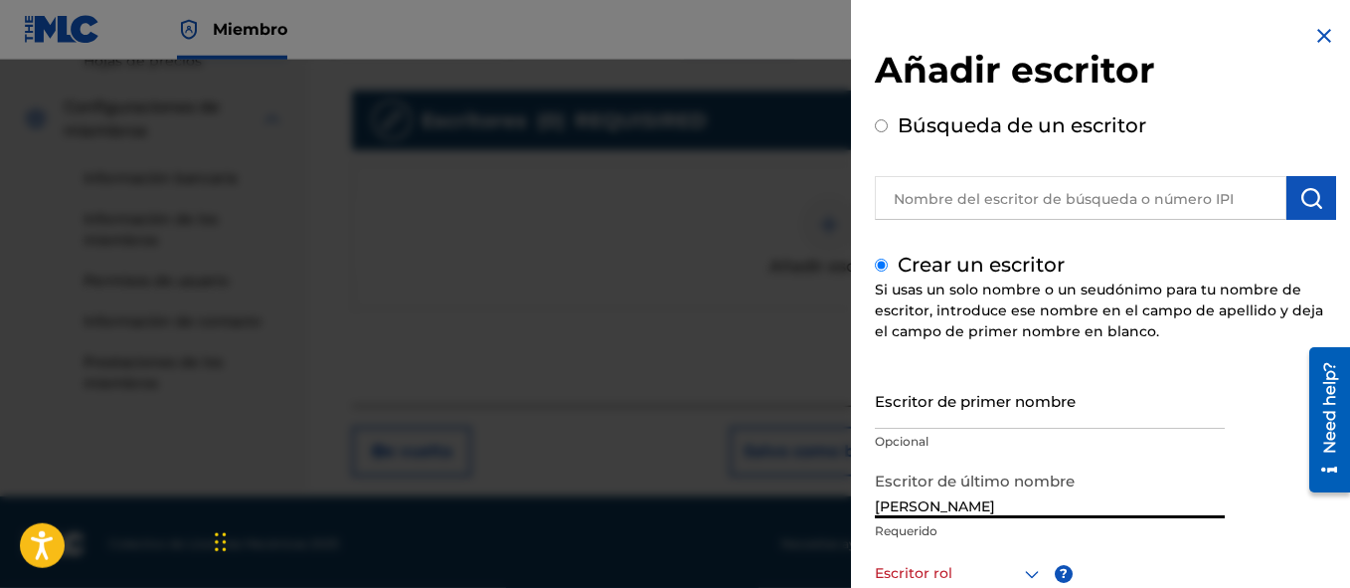
scroll to position [559, 0]
type input "[PERSON_NAME]"
click at [1205, 444] on p "Opcional" at bounding box center [1050, 441] width 350 height 18
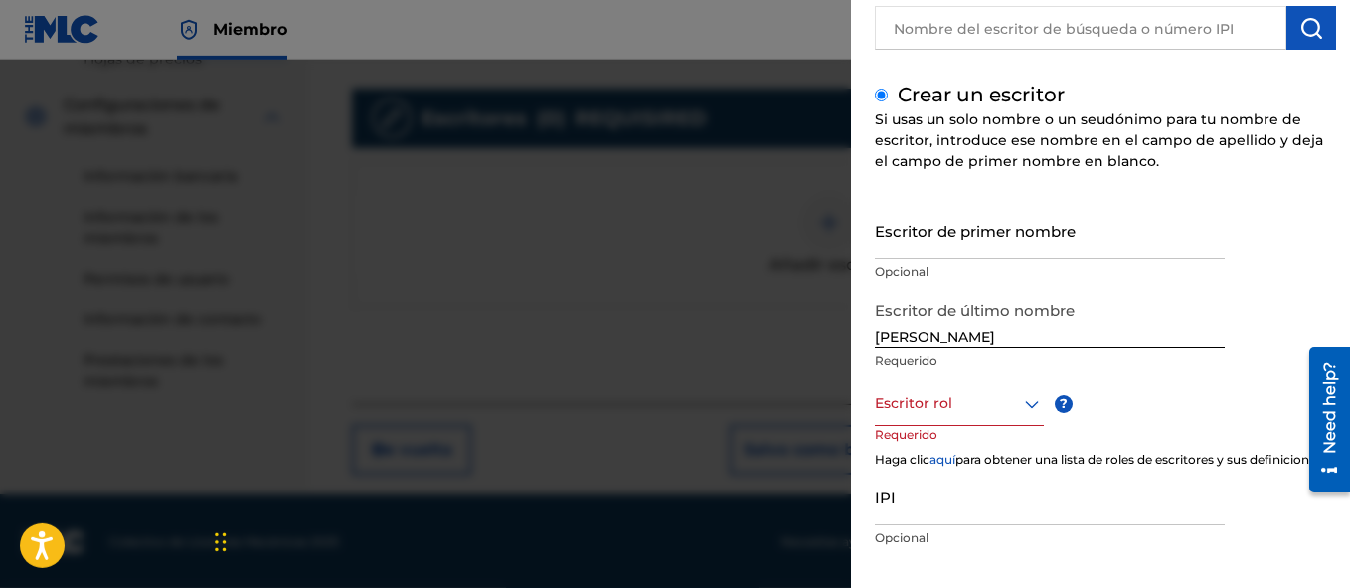
scroll to position [227, 0]
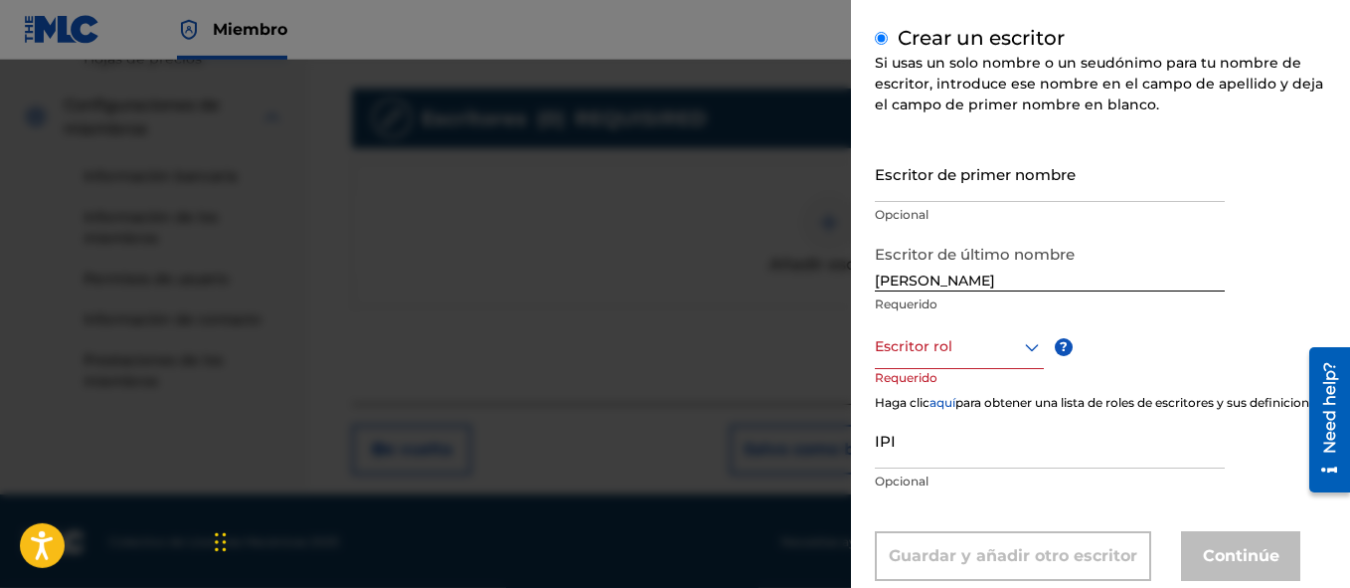
click at [1028, 352] on icon at bounding box center [1032, 347] width 24 height 24
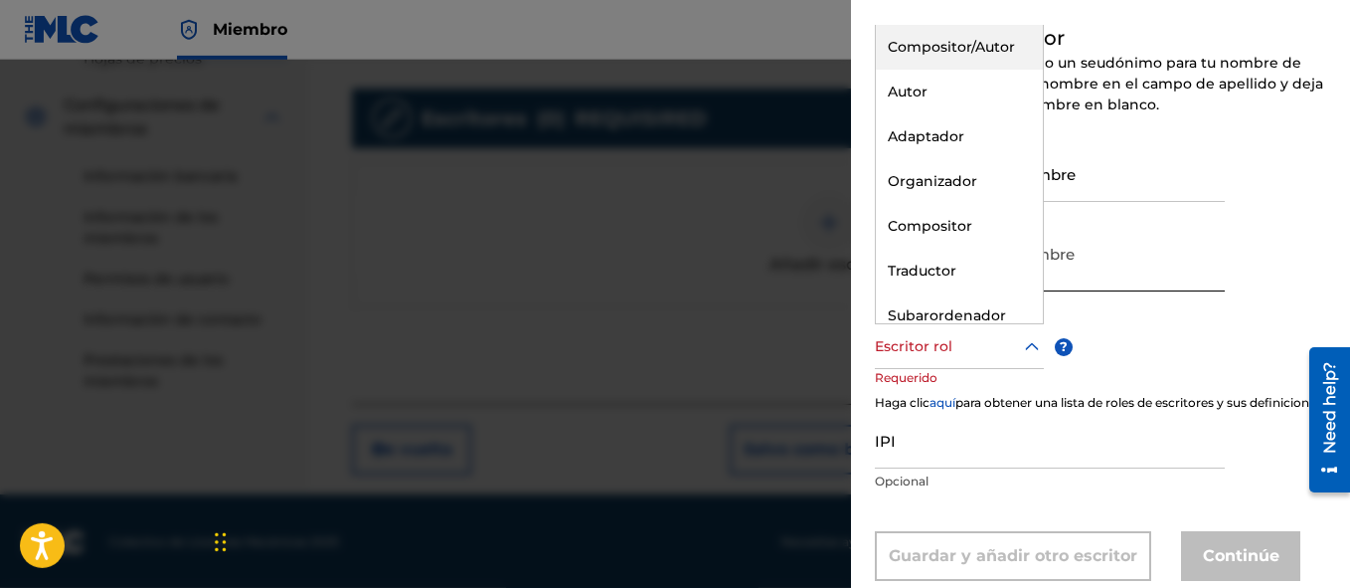
click at [976, 70] on div "Compositor/Autor" at bounding box center [959, 47] width 167 height 45
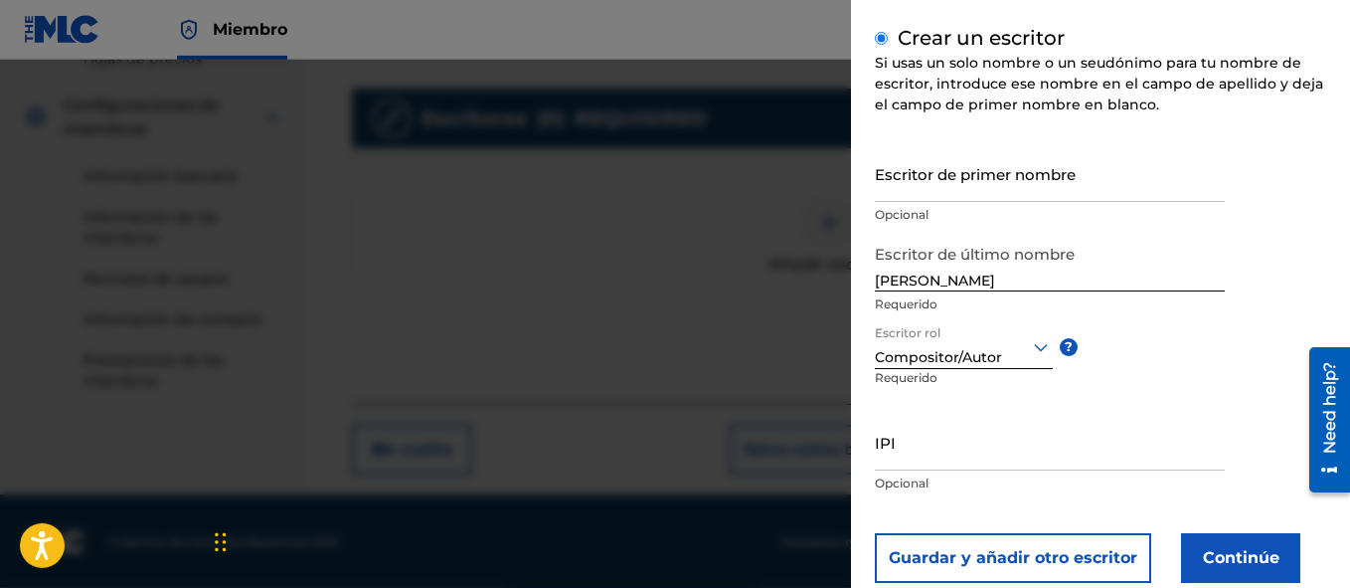
click at [934, 454] on input "IPI" at bounding box center [1050, 442] width 350 height 57
paste input "01204387085"
type input "01204387085"
click at [1241, 556] on button "Continúe" at bounding box center [1240, 558] width 119 height 50
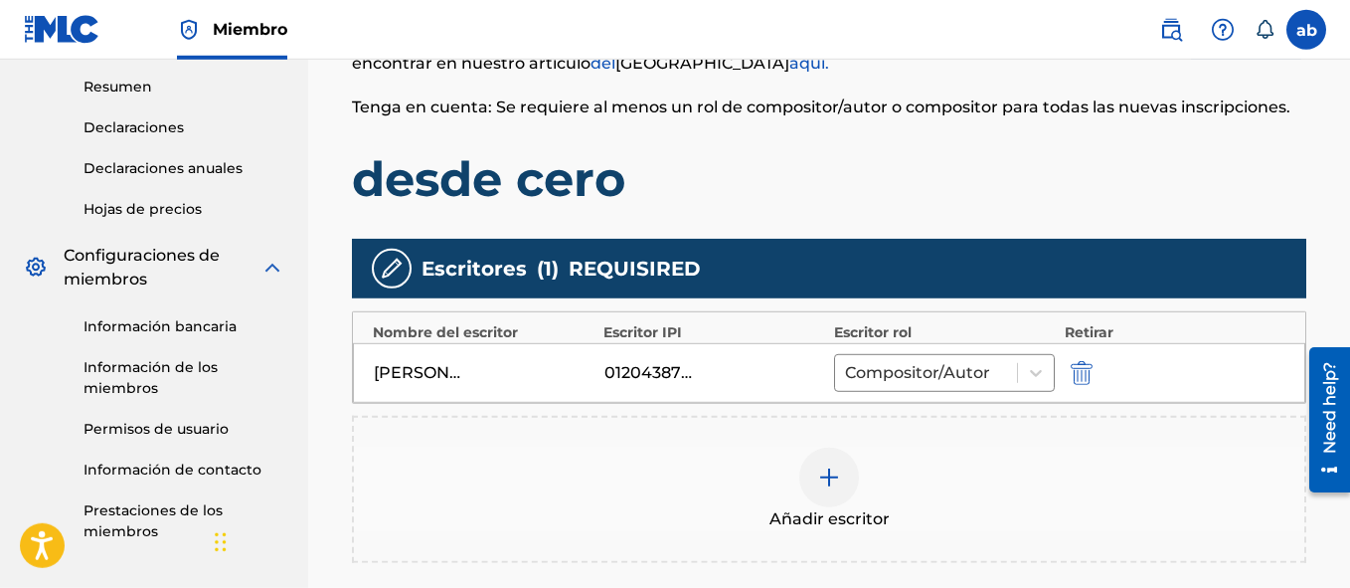
scroll to position [665, 0]
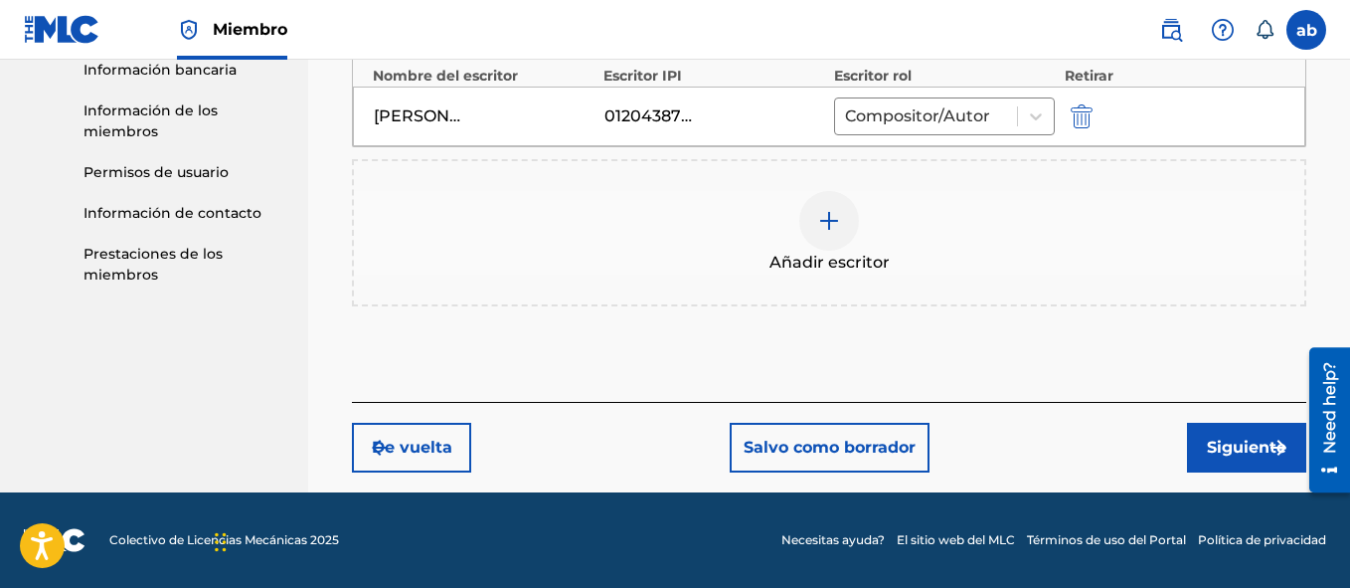
click at [1224, 461] on button "Siguiente" at bounding box center [1246, 448] width 119 height 50
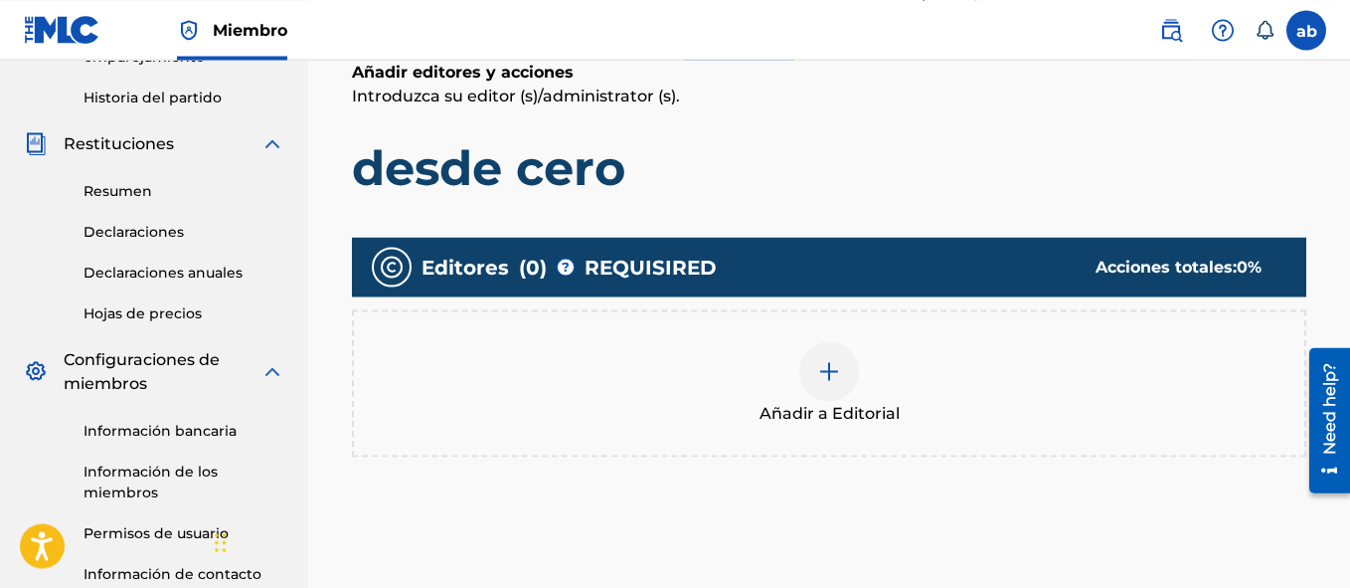
scroll to position [340, 0]
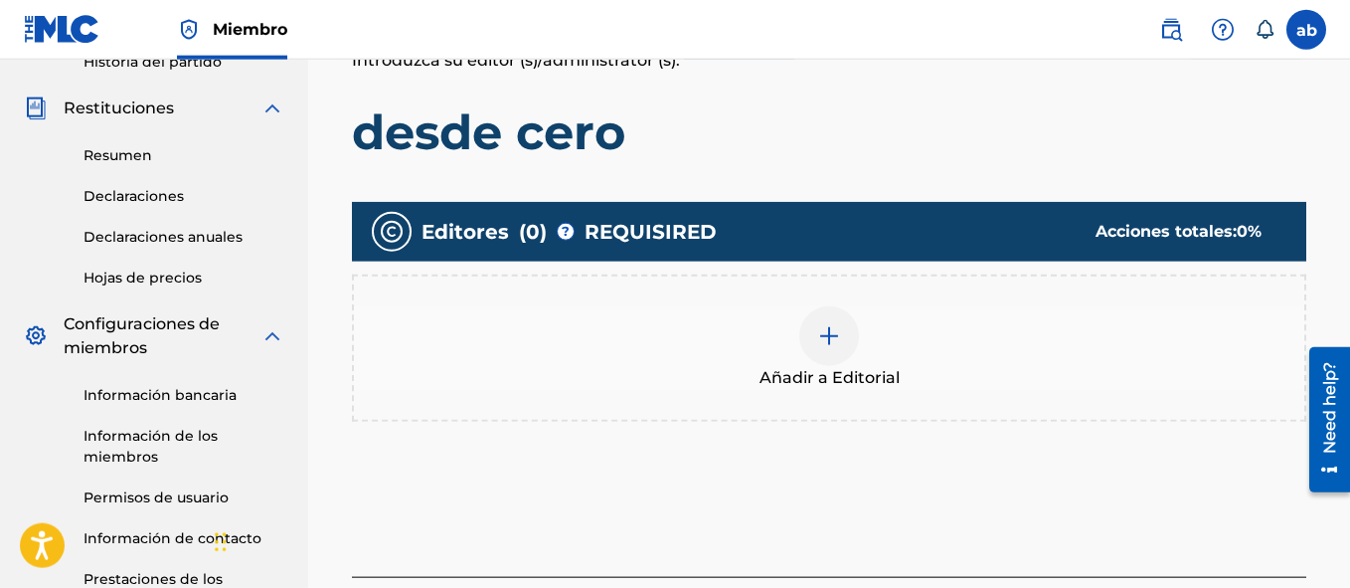
click at [819, 337] on img at bounding box center [829, 336] width 24 height 24
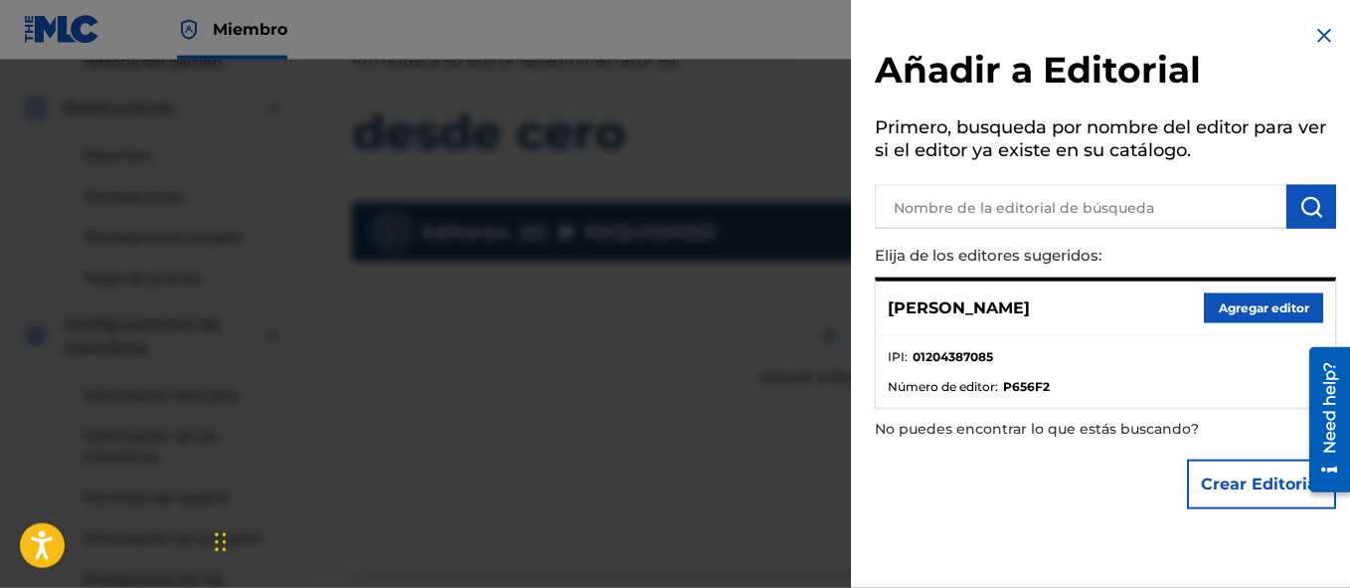
click at [1270, 308] on button "Agregar editor" at bounding box center [1263, 308] width 119 height 30
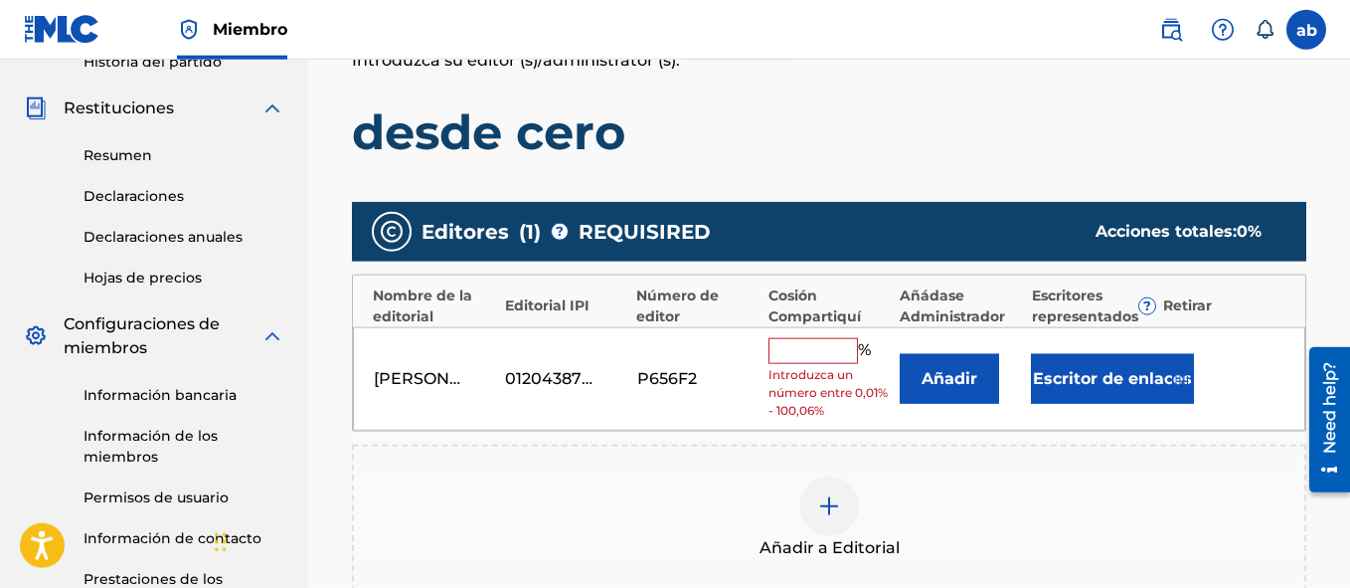
click at [825, 350] on input "text" at bounding box center [813, 351] width 89 height 26
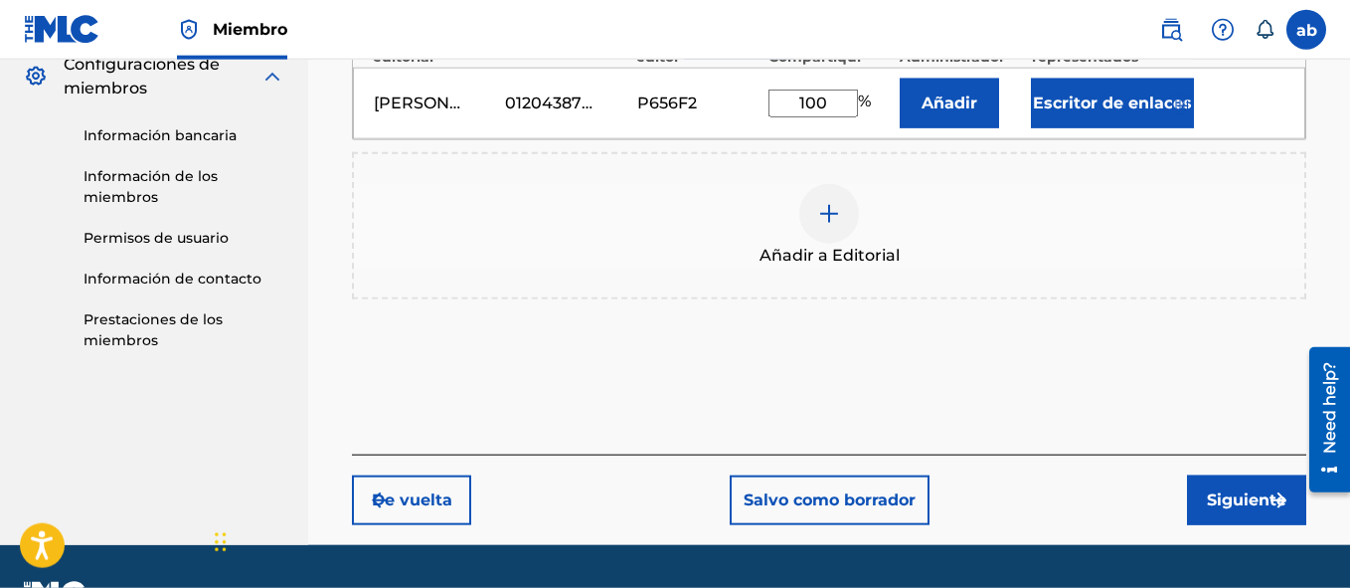
scroll to position [609, 0]
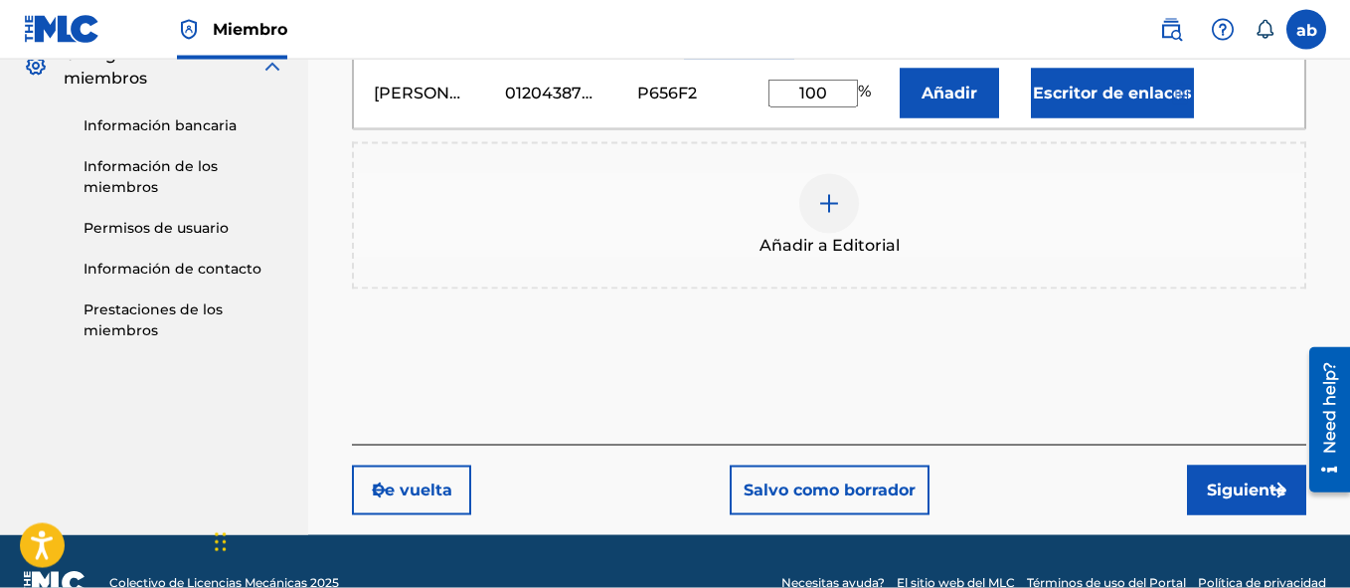
type input "100"
click at [1238, 488] on button "Siguiente" at bounding box center [1246, 490] width 119 height 50
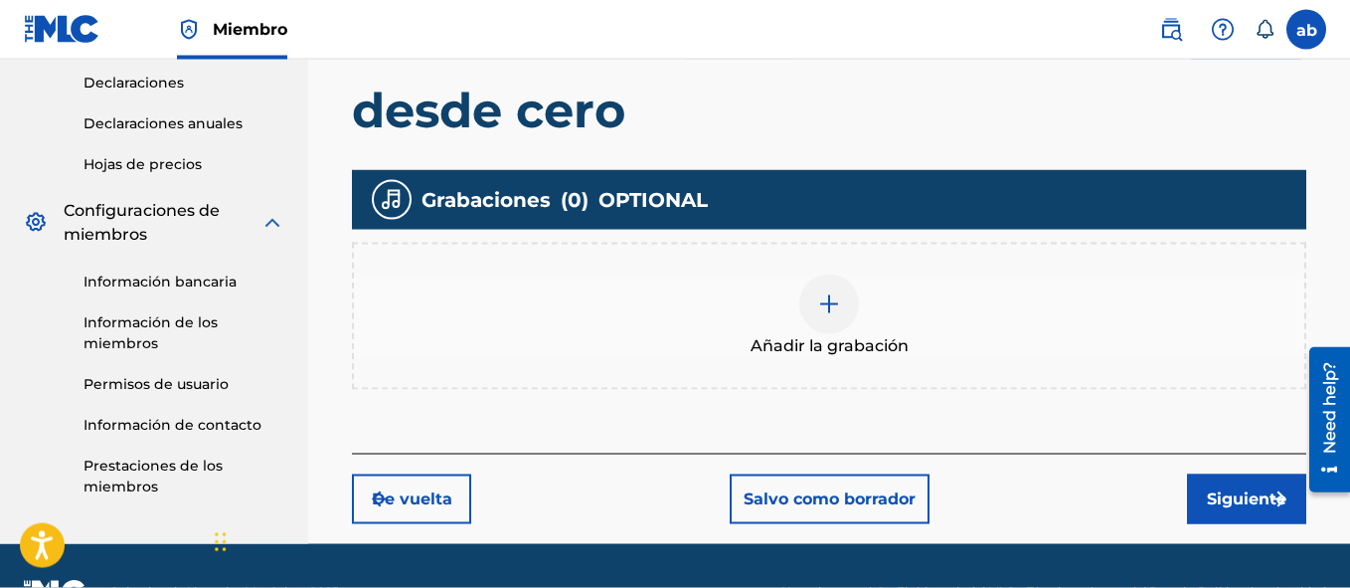
scroll to position [457, 0]
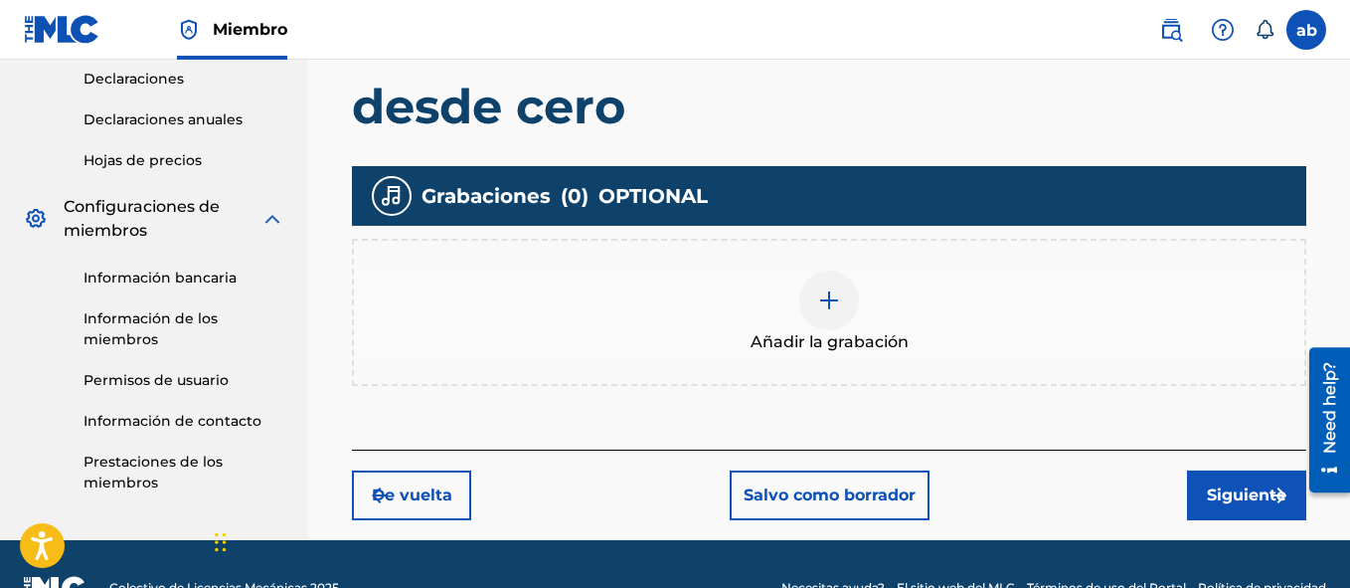
click at [1230, 502] on button "Siguiente" at bounding box center [1246, 495] width 119 height 50
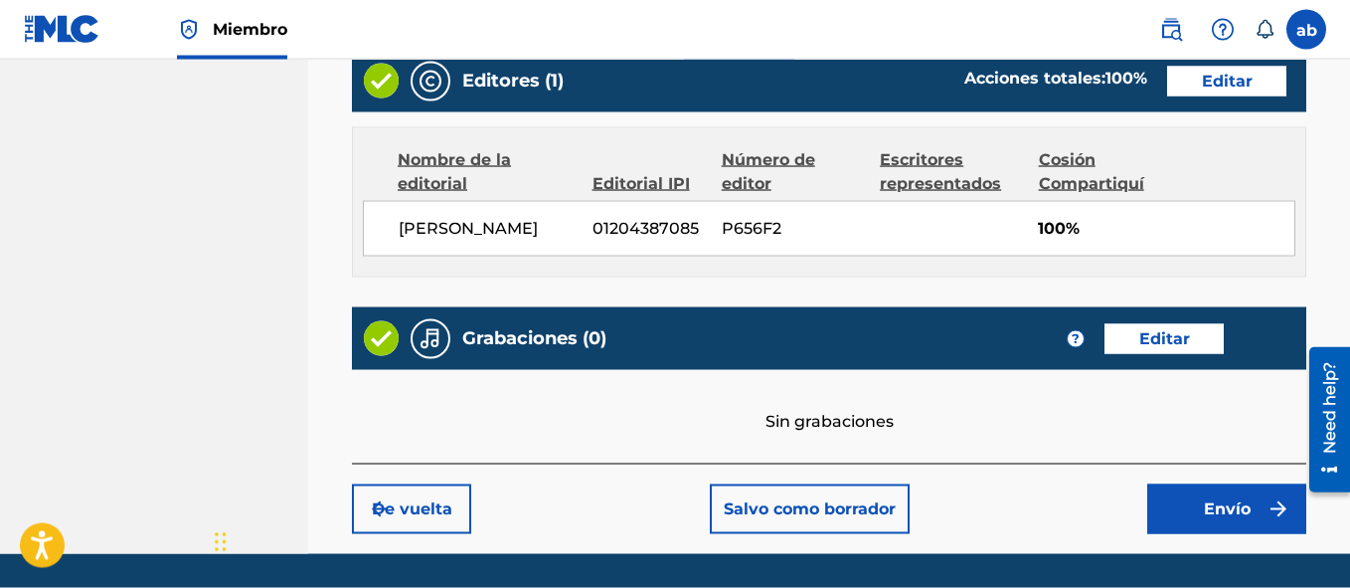
scroll to position [1136, 0]
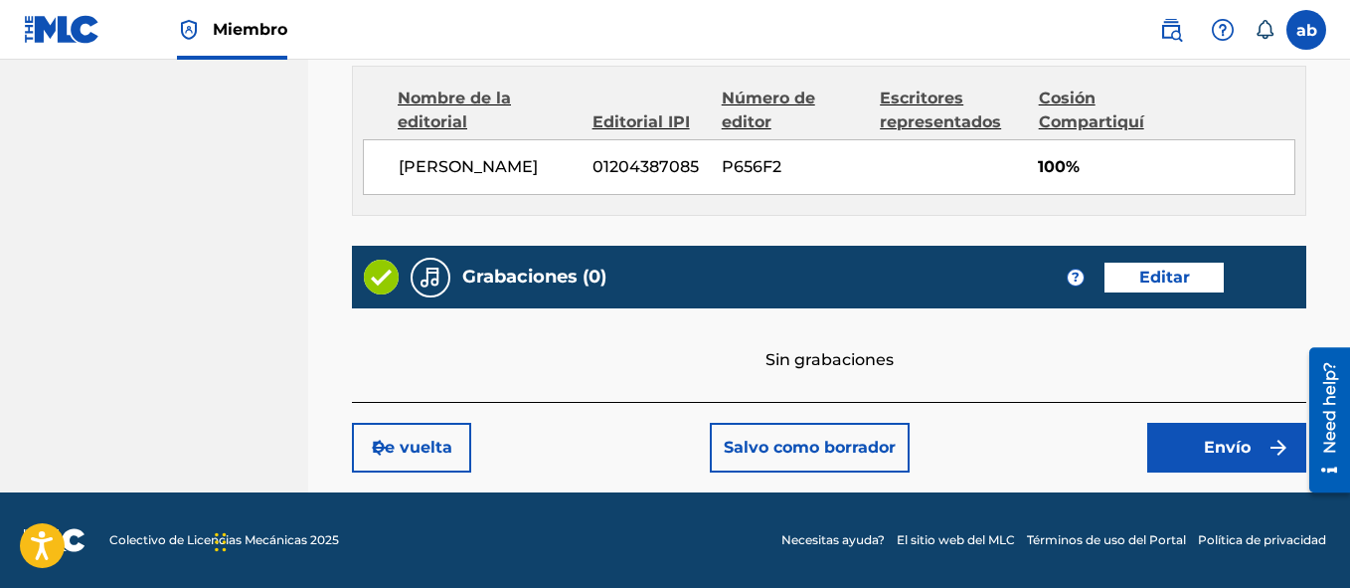
click at [1193, 454] on button "Envío" at bounding box center [1226, 448] width 159 height 50
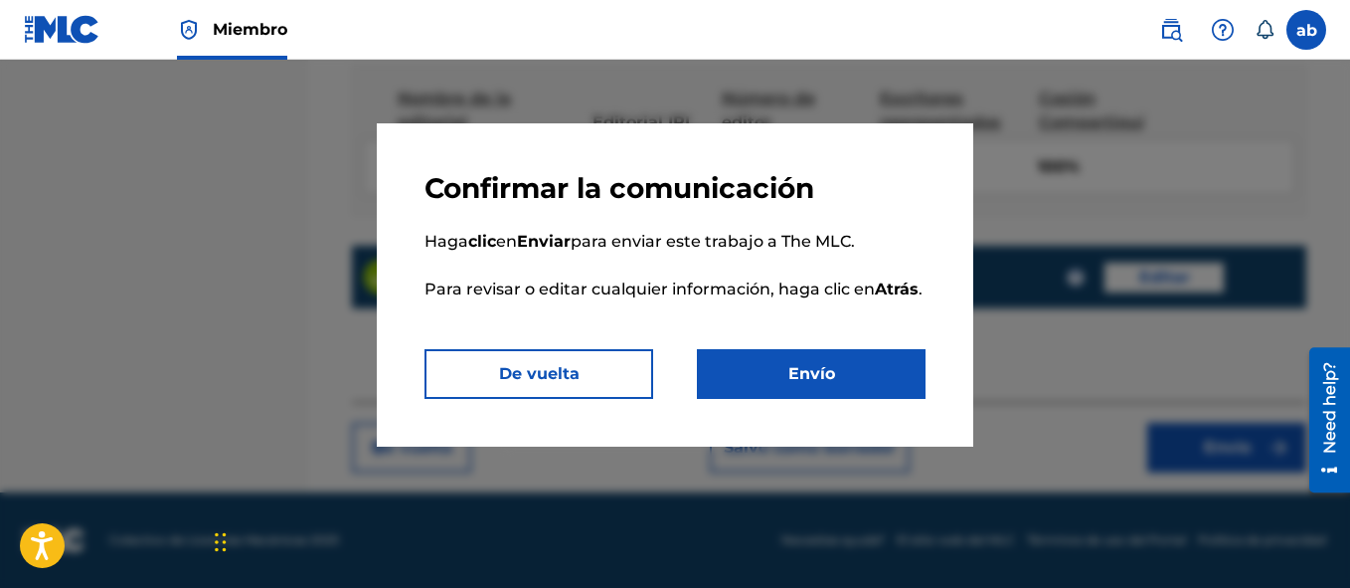
click at [763, 363] on button "Envío" at bounding box center [811, 374] width 229 height 50
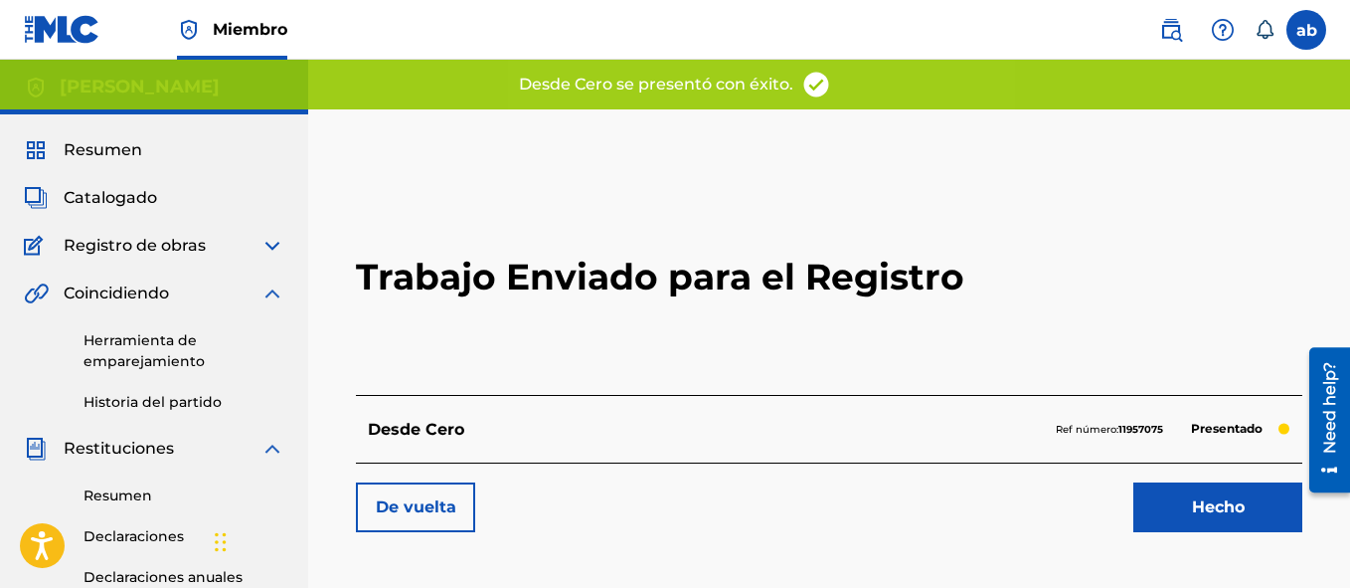
click at [1220, 513] on link "Hecho" at bounding box center [1217, 507] width 169 height 50
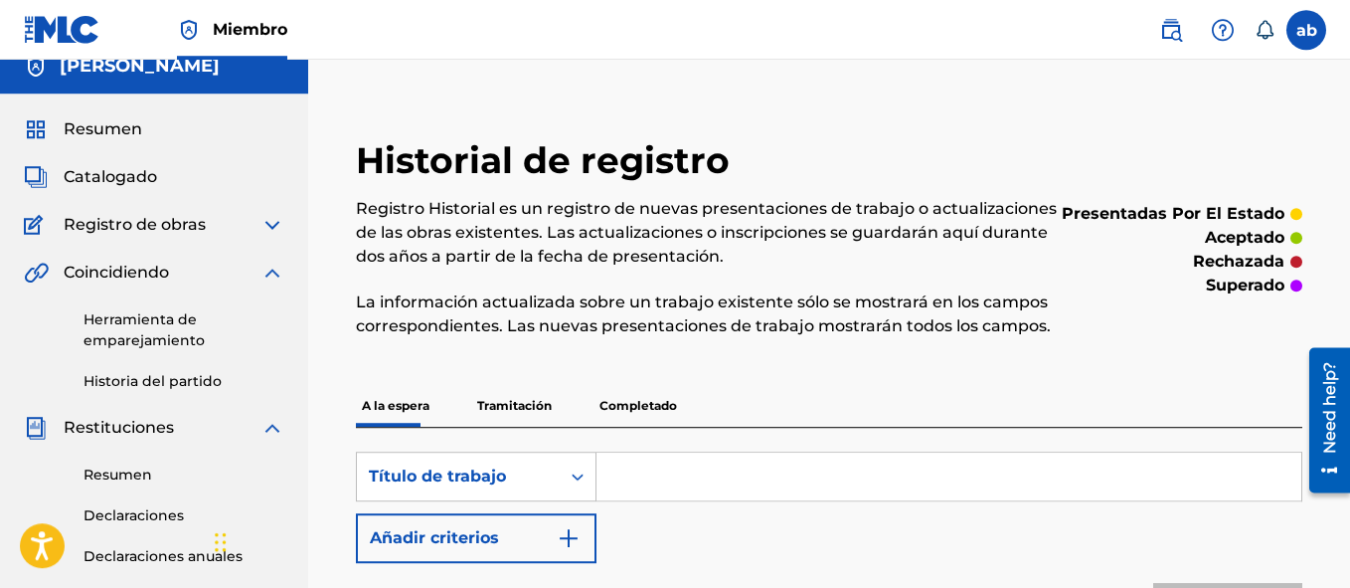
scroll to position [14, 0]
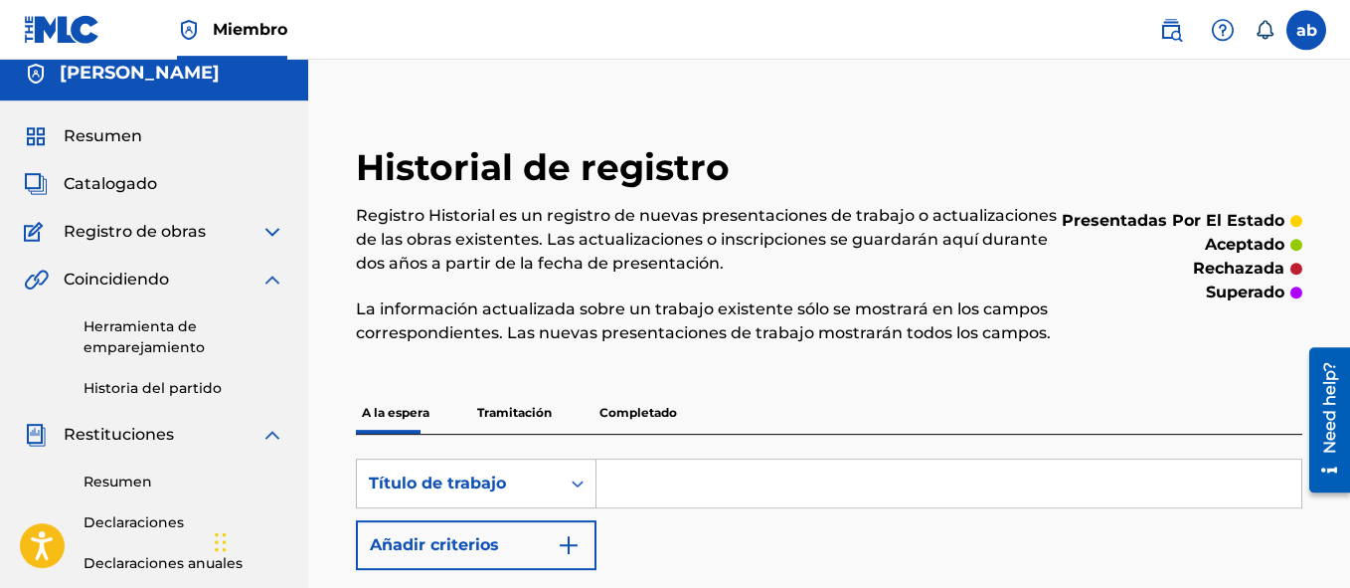
click at [641, 490] on input "Formulario de búsqueda" at bounding box center [949, 483] width 705 height 48
click at [729, 381] on div "Historial de registro Registro Historial es un registro de nuevas presentacione…" at bounding box center [829, 461] width 994 height 633
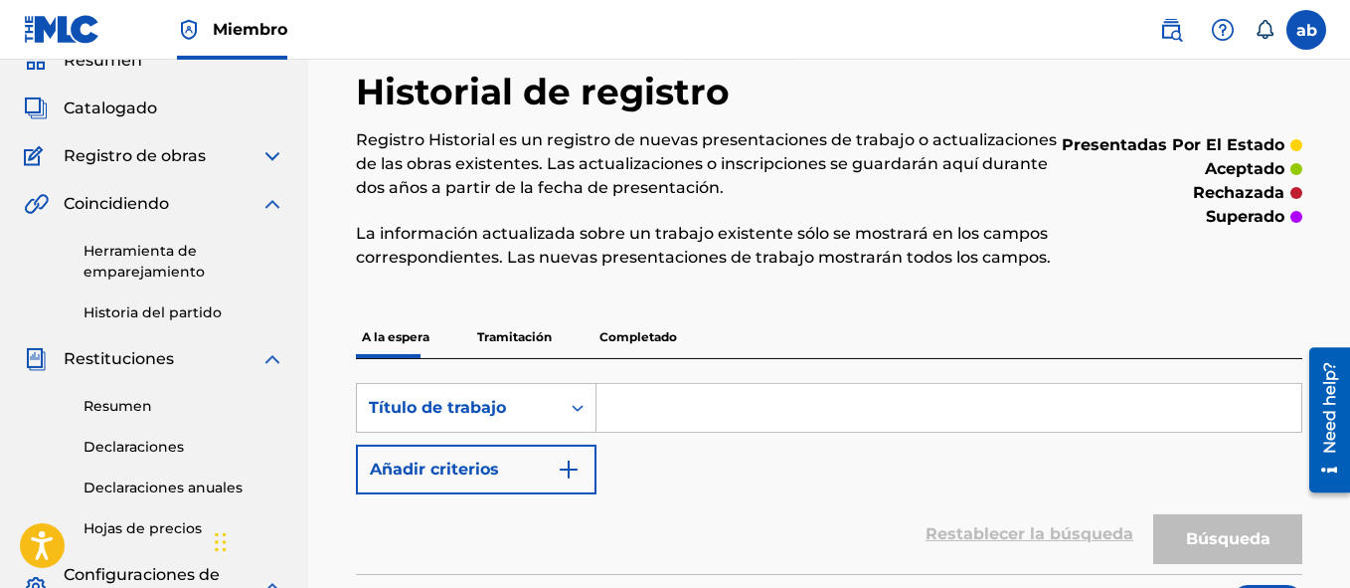
scroll to position [0, 0]
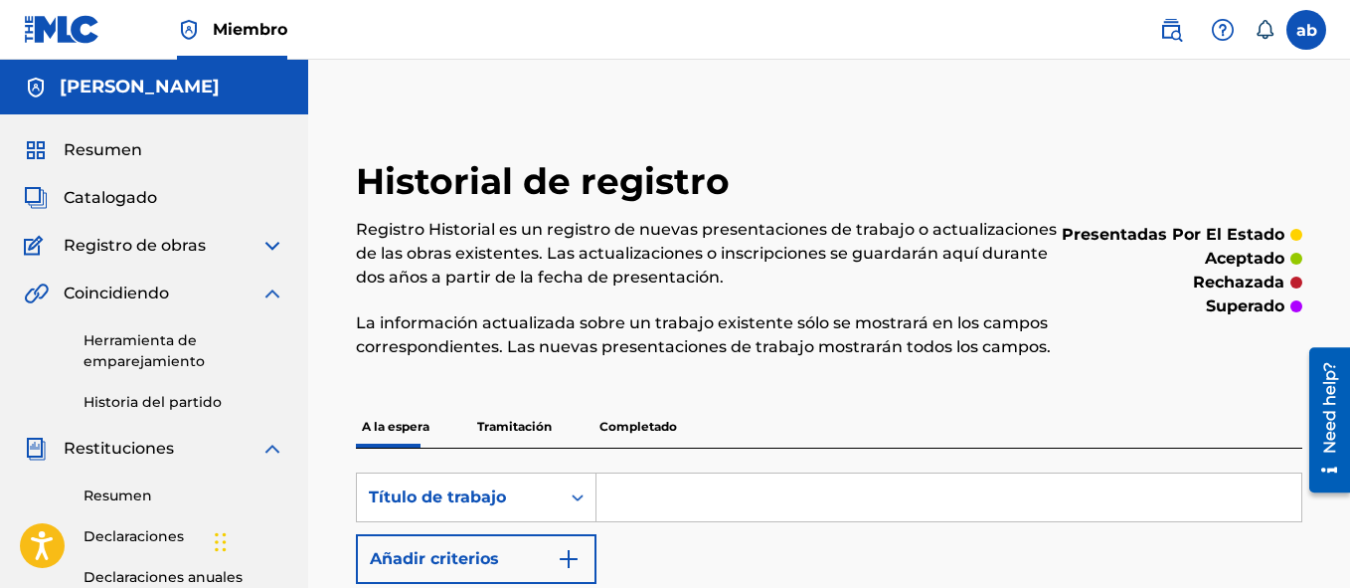
click at [149, 157] on div "Resumen" at bounding box center [154, 150] width 260 height 24
click at [99, 161] on span "Resumen" at bounding box center [103, 150] width 79 height 24
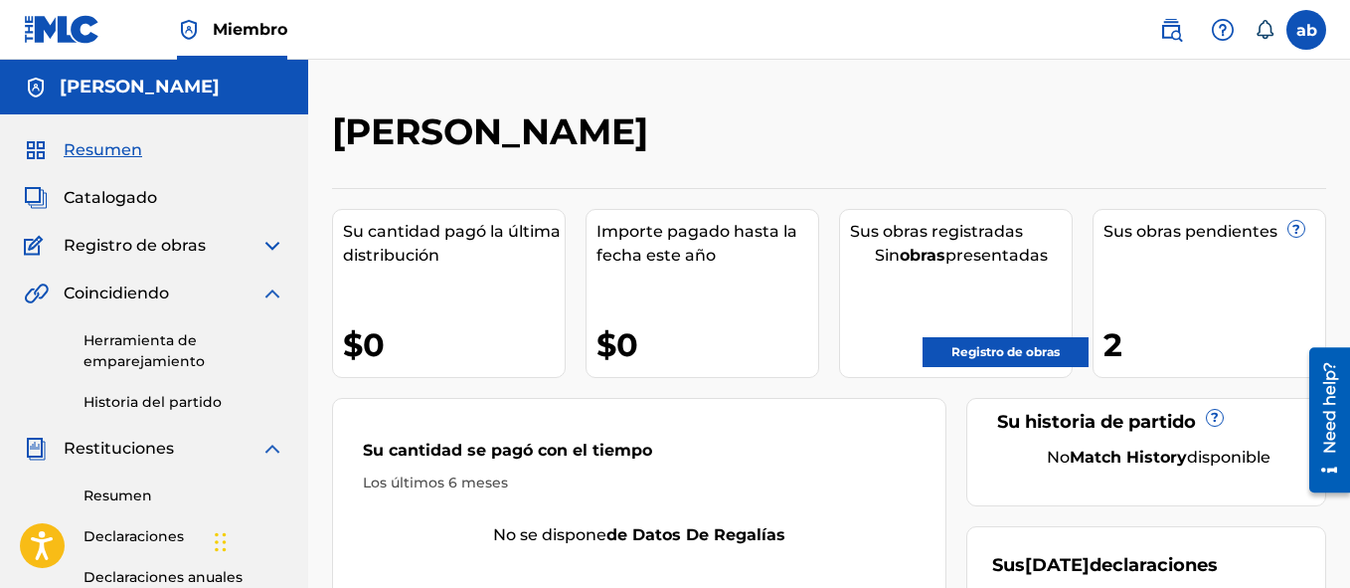
click at [1013, 339] on link "Registro de obras" at bounding box center [1006, 352] width 166 height 30
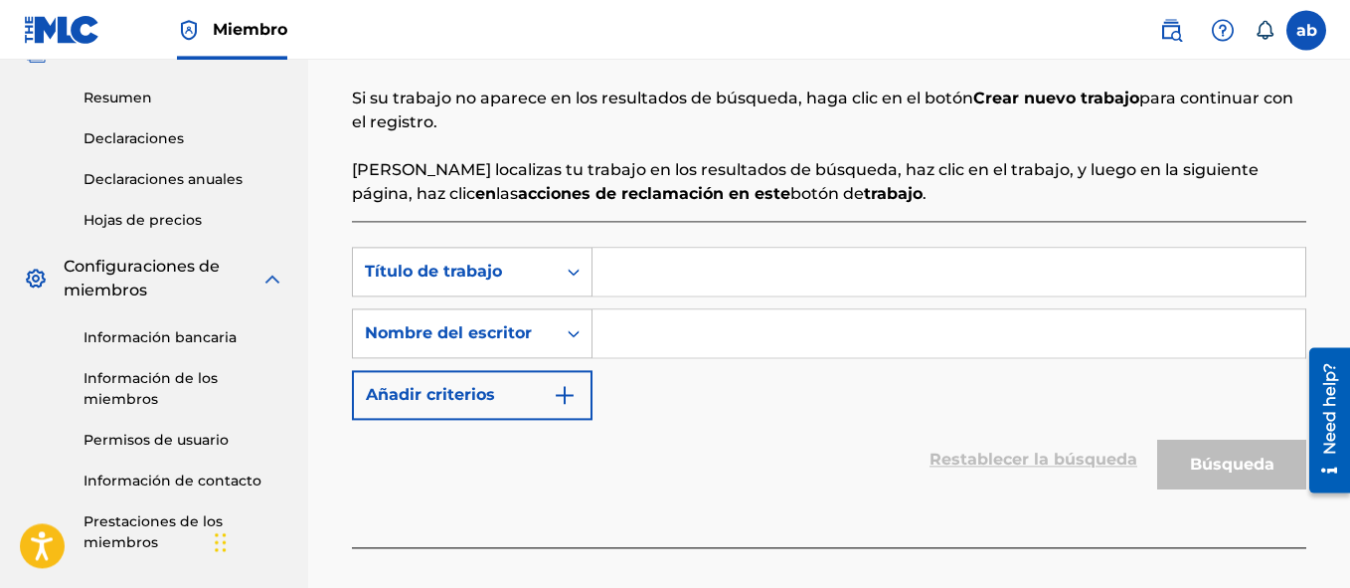
scroll to position [396, 0]
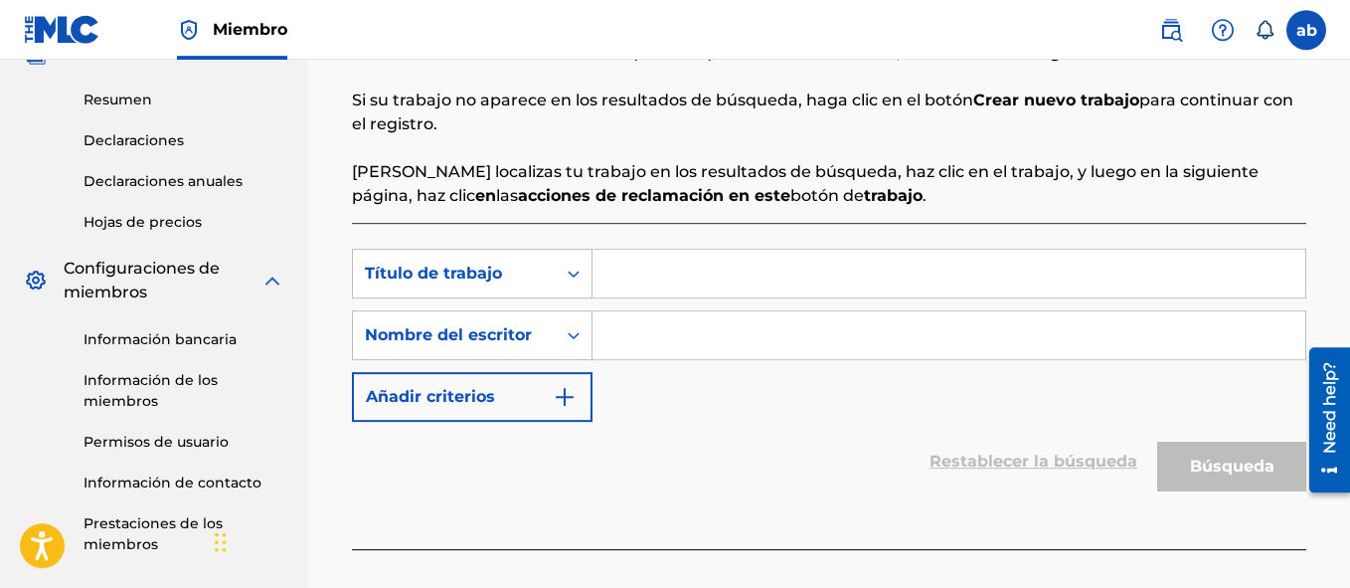
click at [658, 304] on div "SearchWithCriteriaf65a76ab-7bd3-46d2-b83f-4b3e763071db Título de trabajo Search…" at bounding box center [829, 335] width 954 height 173
click at [662, 276] on input "Formulario de búsqueda" at bounding box center [949, 274] width 713 height 48
type input "el ch"
click at [647, 312] on input "Formulario de búsqueda" at bounding box center [949, 335] width 713 height 48
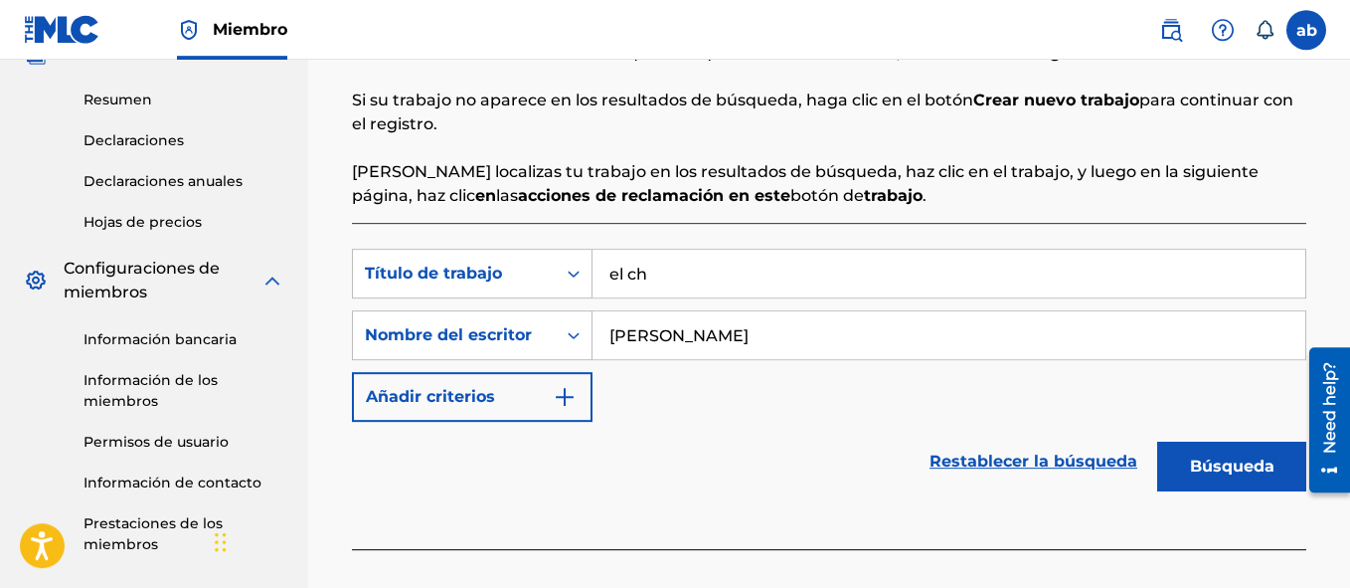
type input "[PERSON_NAME]"
click at [1193, 460] on button "Búsqueda" at bounding box center [1231, 466] width 149 height 50
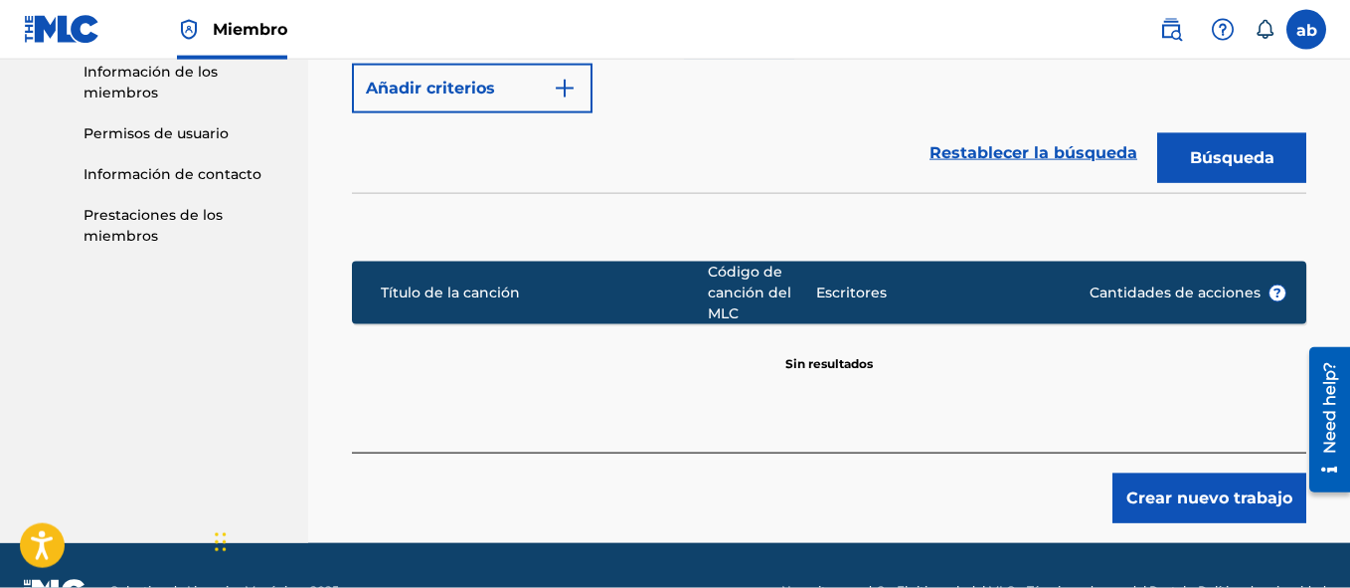
scroll to position [711, 0]
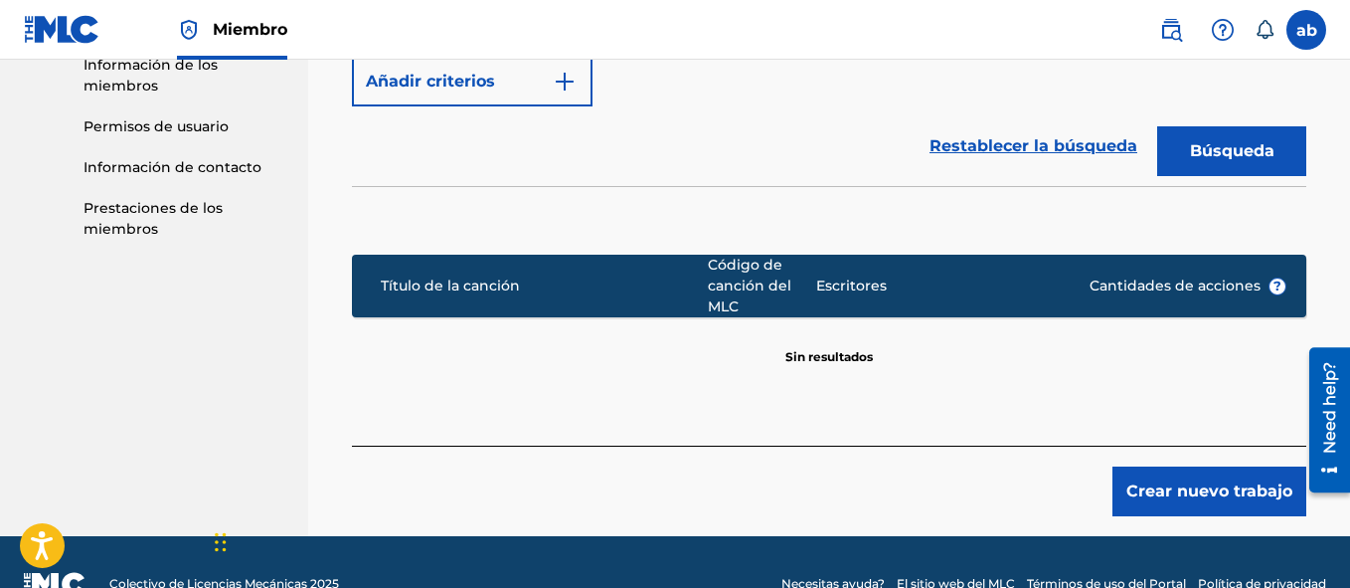
click at [1212, 496] on button "Crear nuevo trabajo" at bounding box center [1210, 491] width 194 height 50
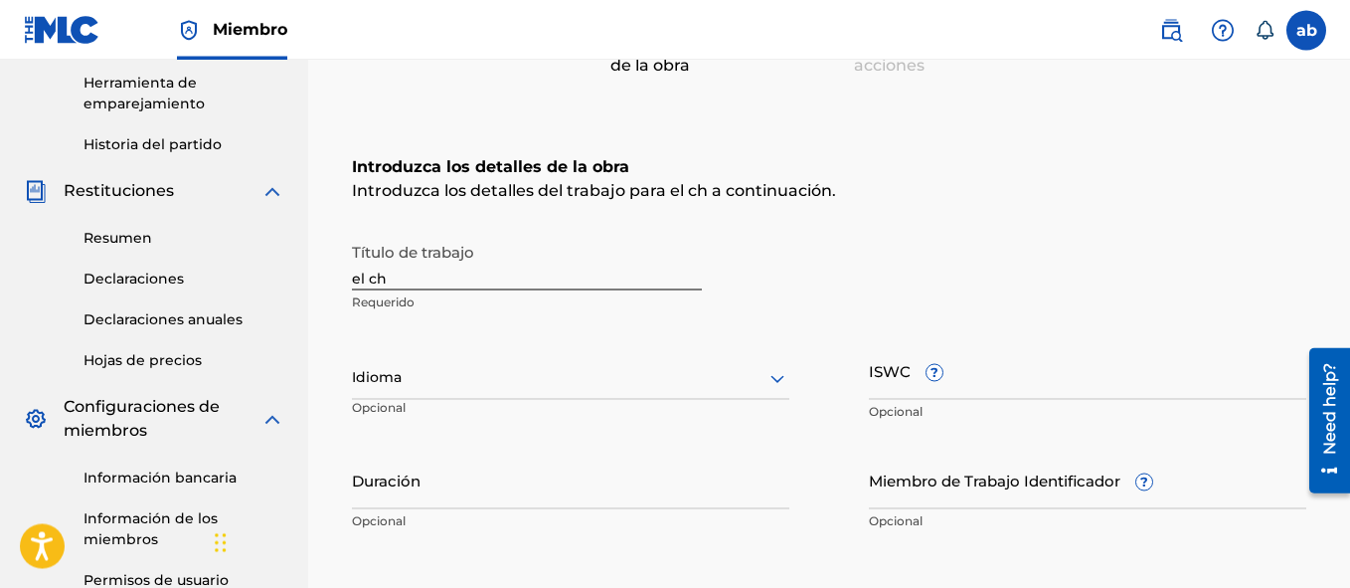
scroll to position [255, 0]
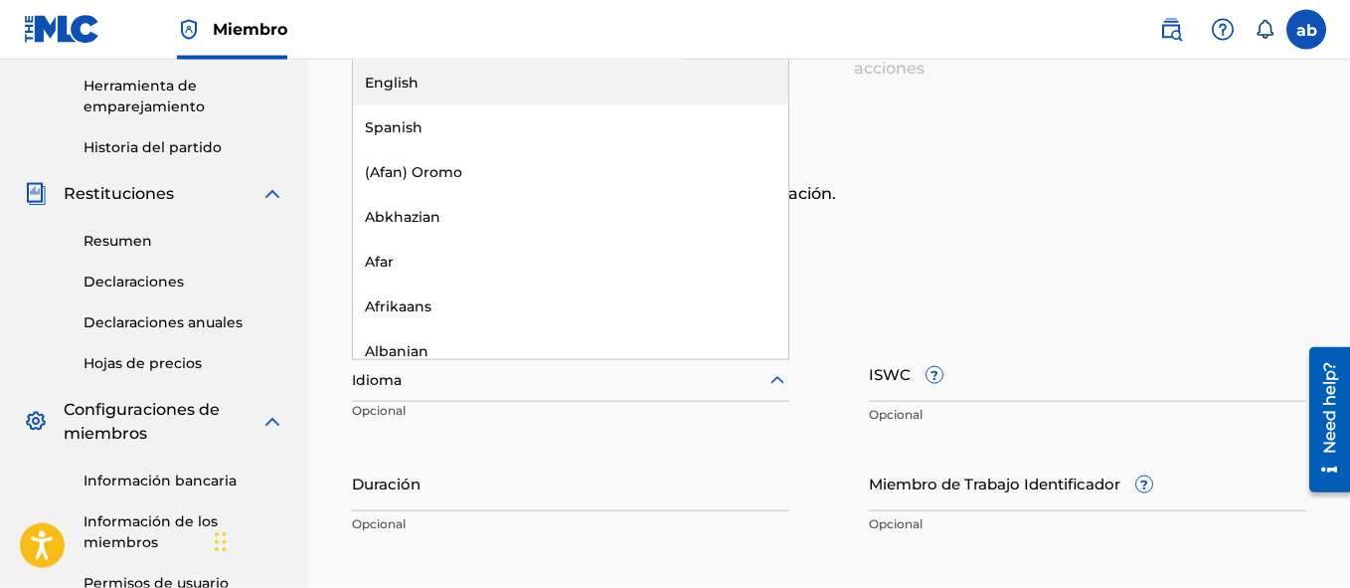
click at [770, 368] on div at bounding box center [570, 380] width 437 height 25
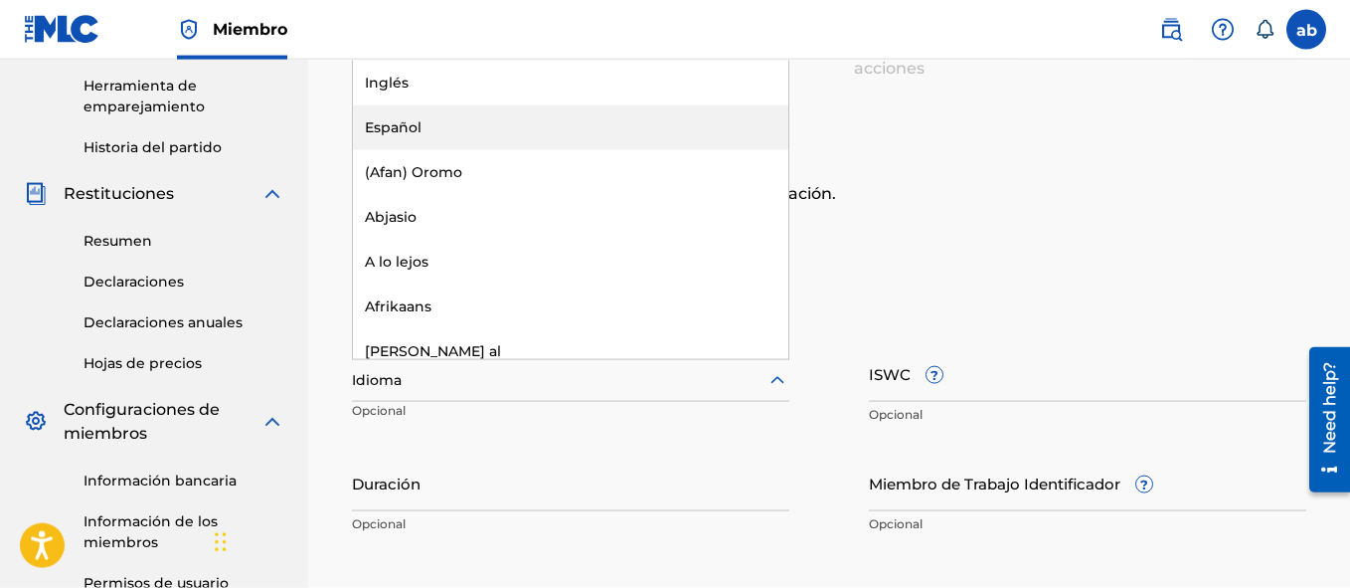
click at [570, 129] on div "Español" at bounding box center [570, 127] width 435 height 45
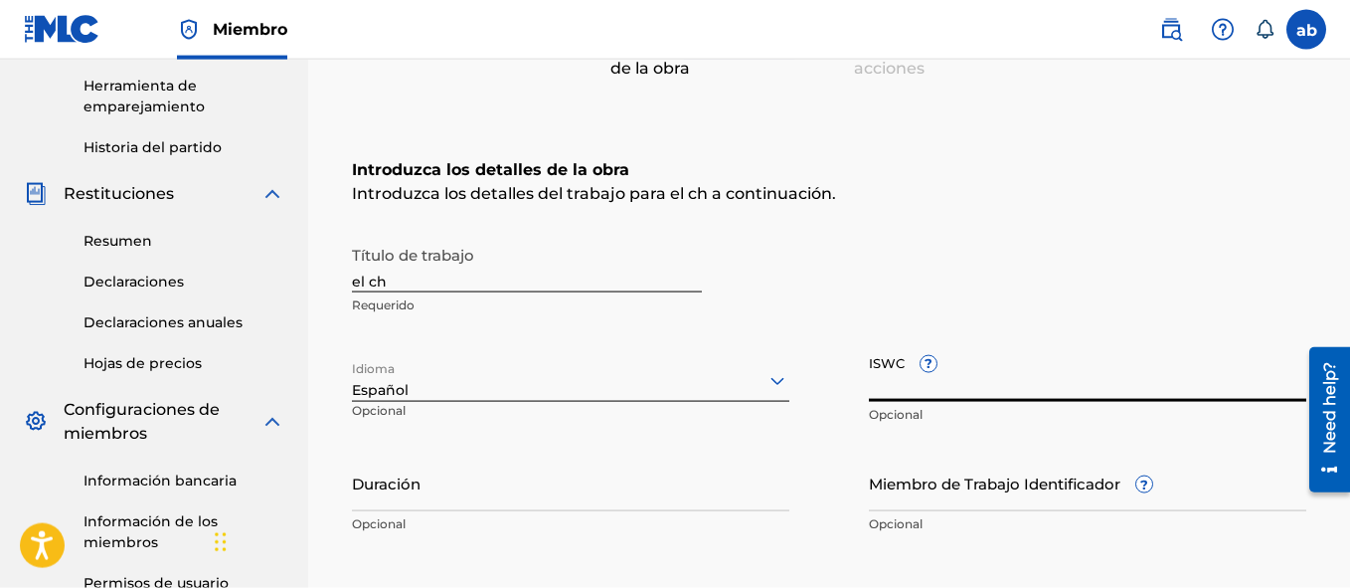
click at [882, 401] on input "ISWC ?" at bounding box center [1087, 373] width 437 height 57
paste input "T-323.368.115-3"
type input "T-323.368.115-3"
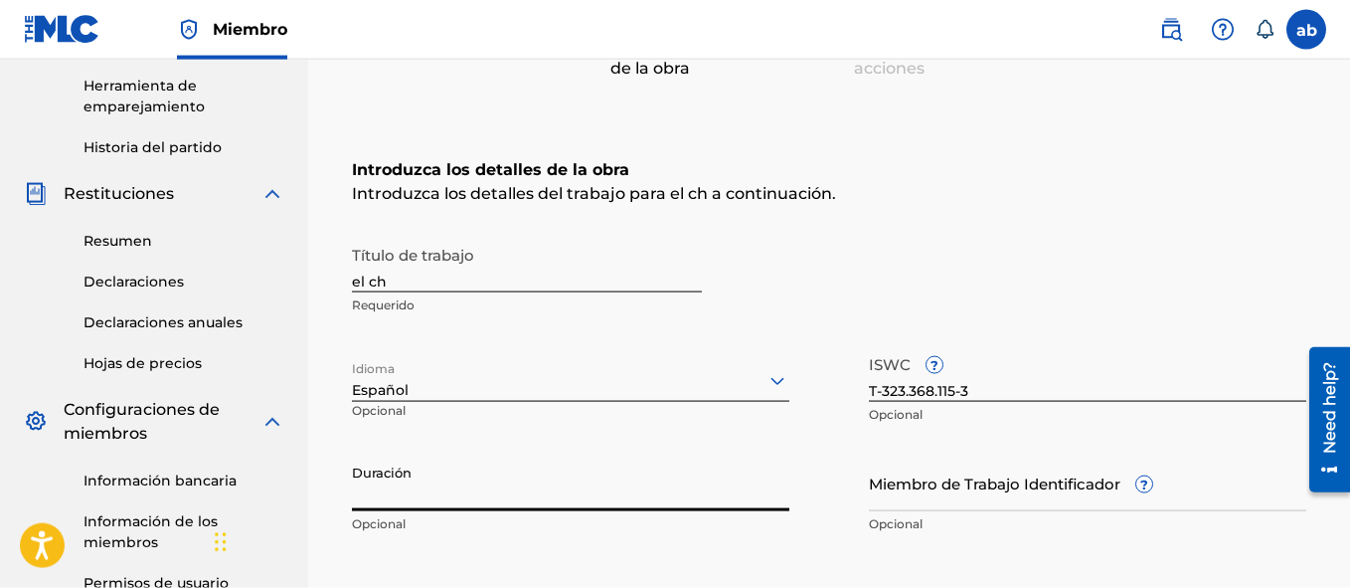
click at [466, 504] on input "Duración" at bounding box center [570, 482] width 437 height 57
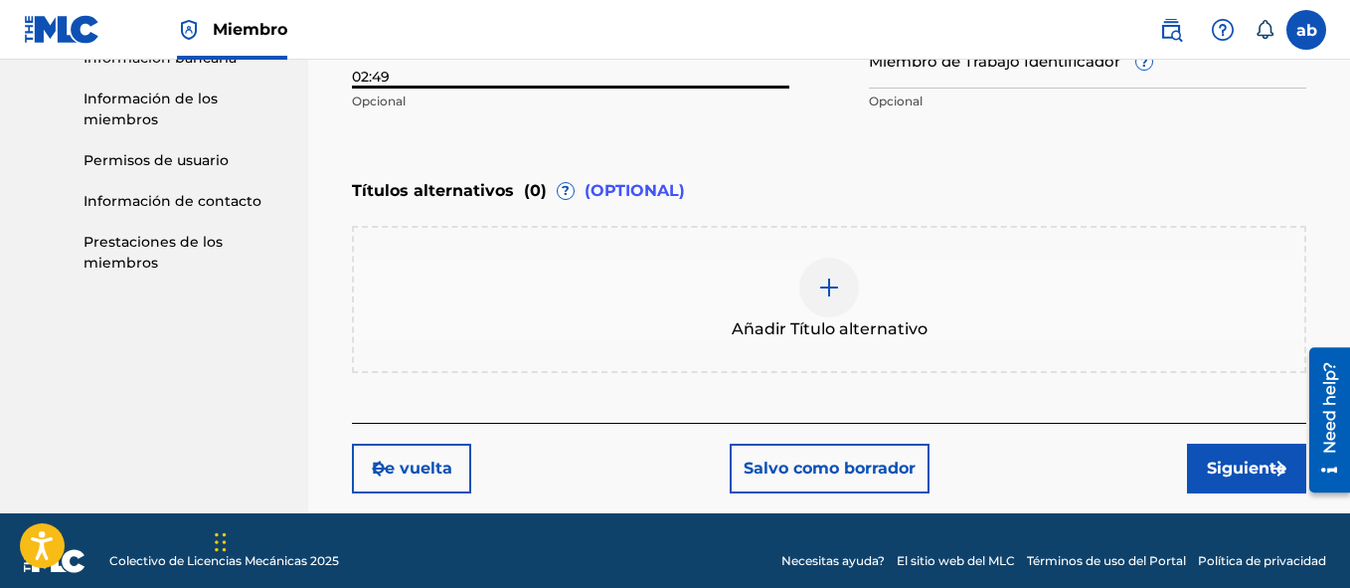
scroll to position [698, 0]
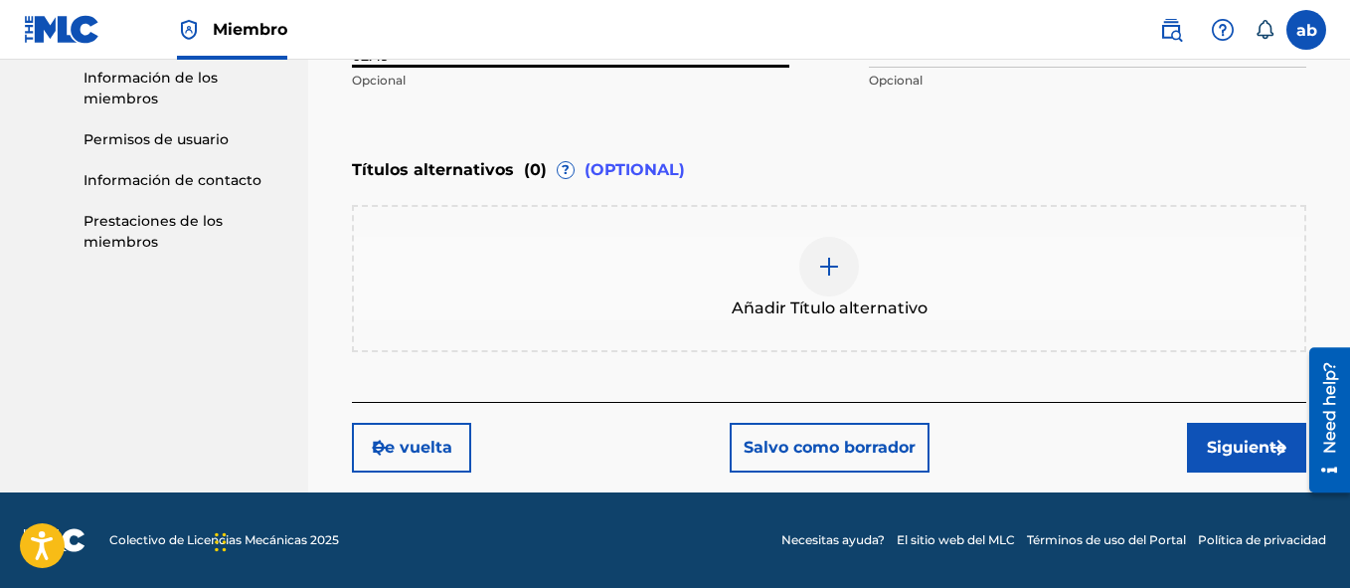
type input "02:49"
click at [1215, 448] on button "Siguiente" at bounding box center [1246, 448] width 119 height 50
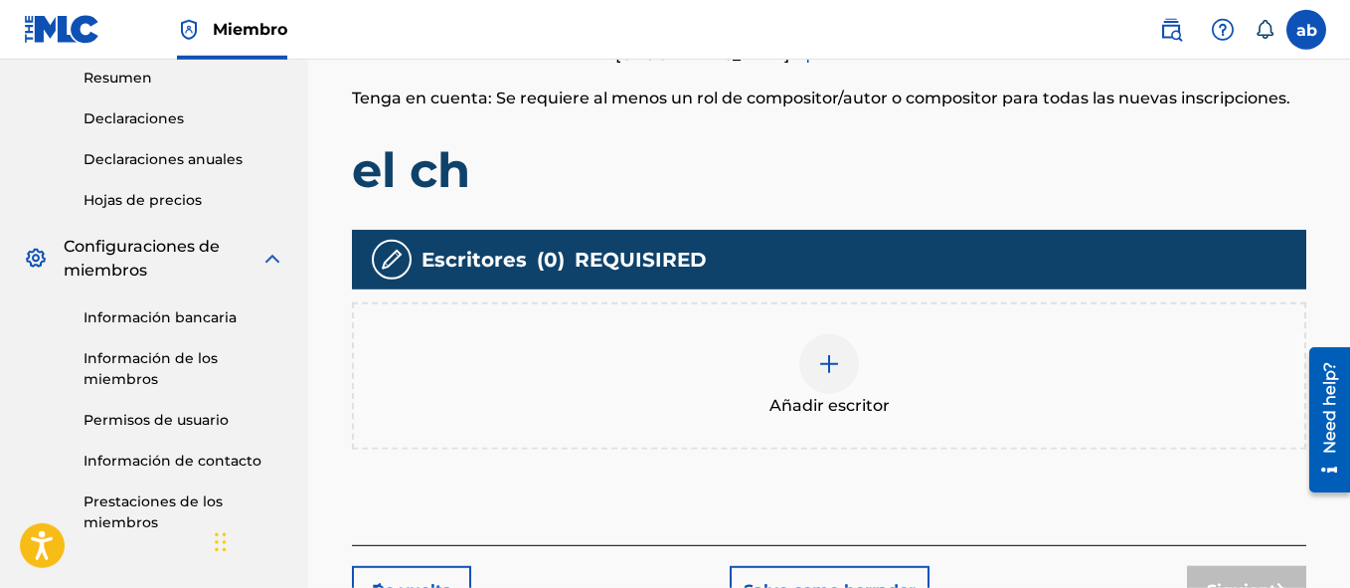
scroll to position [440, 0]
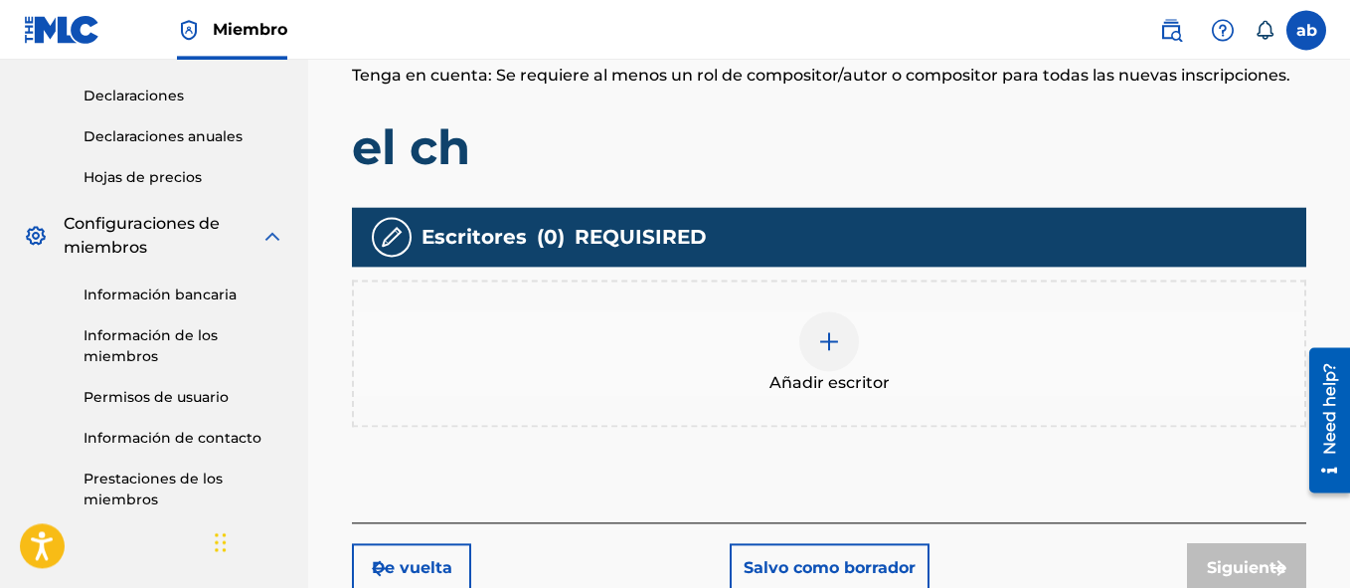
click at [805, 349] on div at bounding box center [829, 341] width 60 height 60
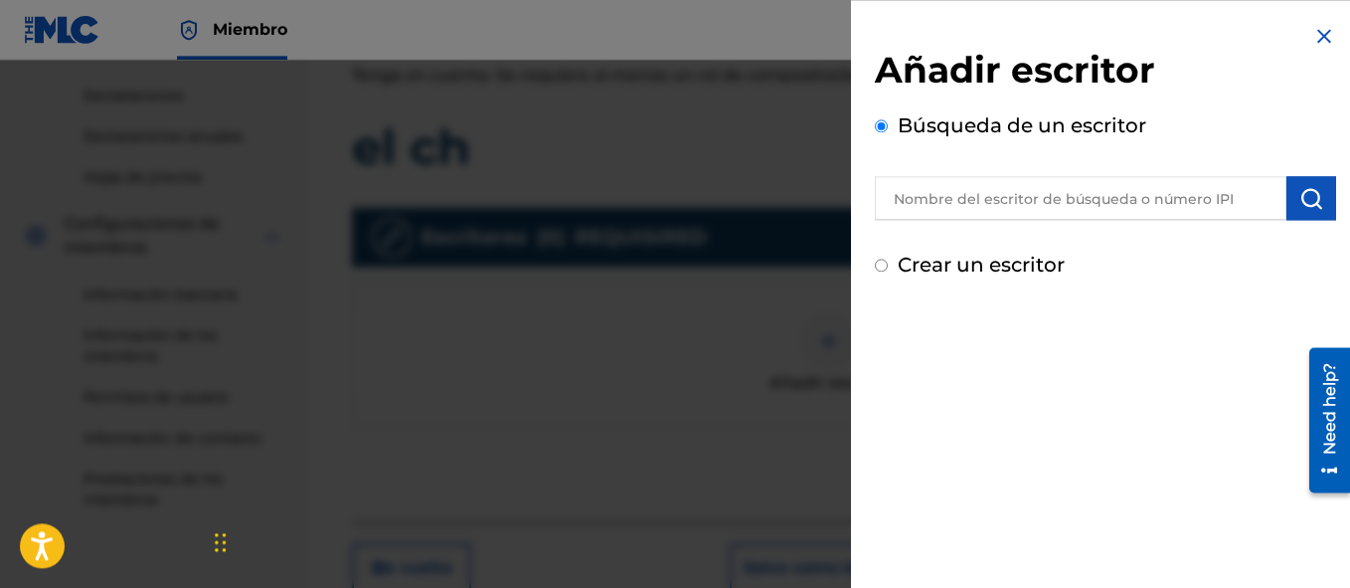
click at [875, 264] on input "Crear un escritor" at bounding box center [881, 264] width 13 height 13
radio input "false"
radio input "true"
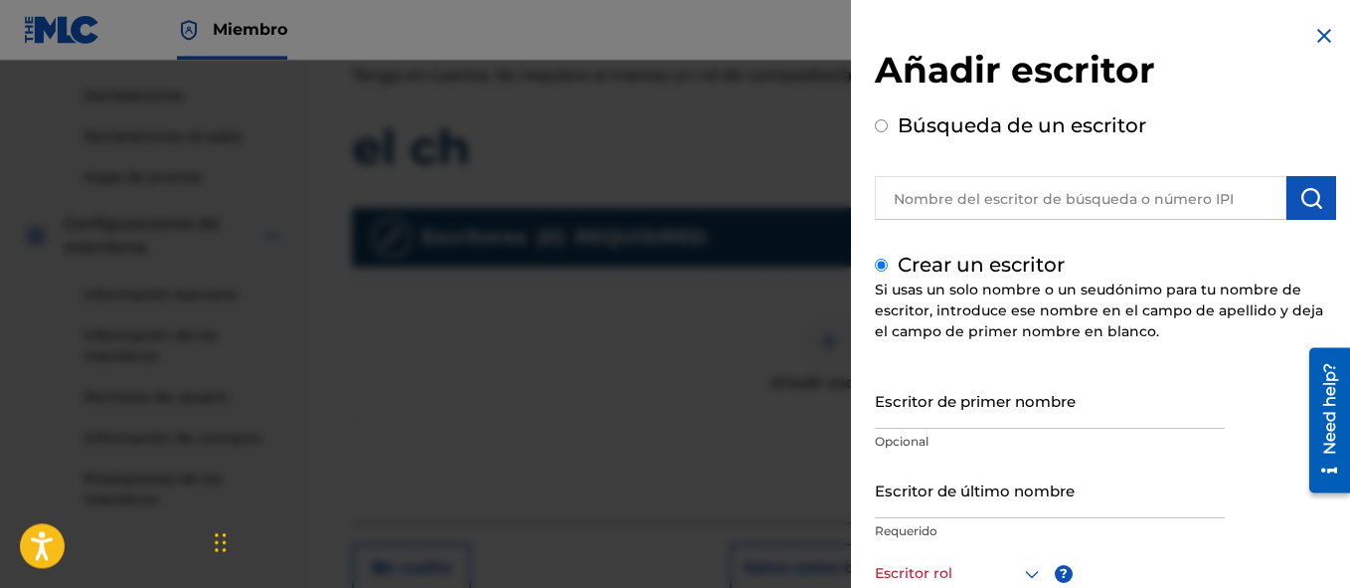
click at [959, 510] on input "Escritor de último nombre" at bounding box center [1050, 489] width 350 height 57
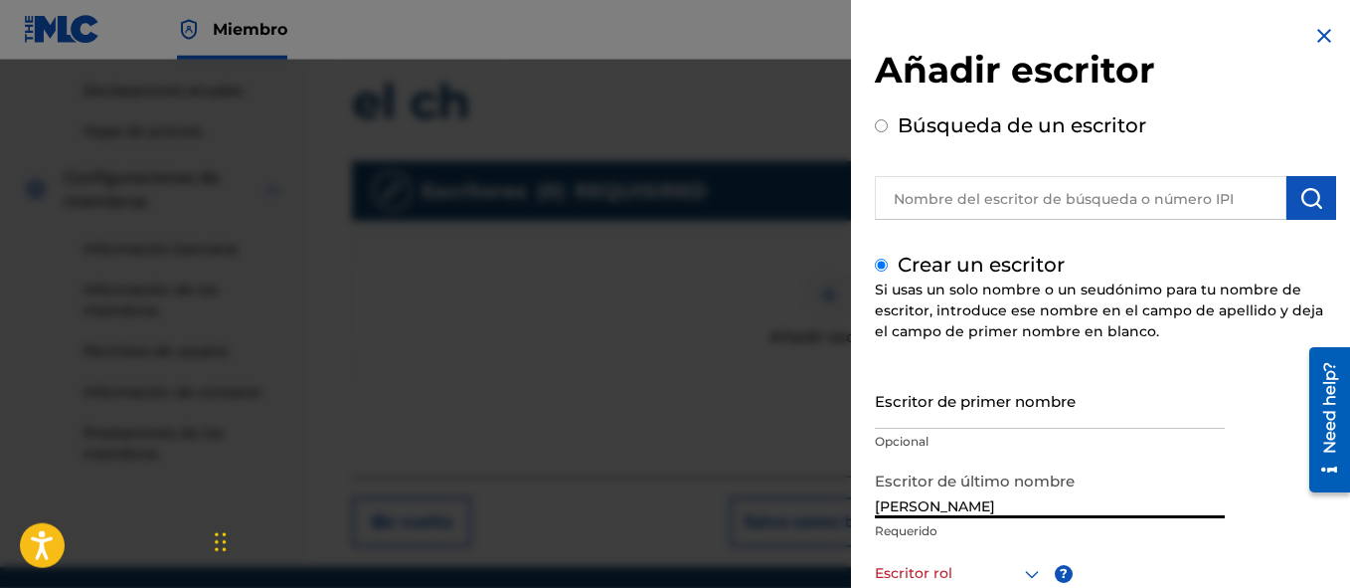
scroll to position [561, 0]
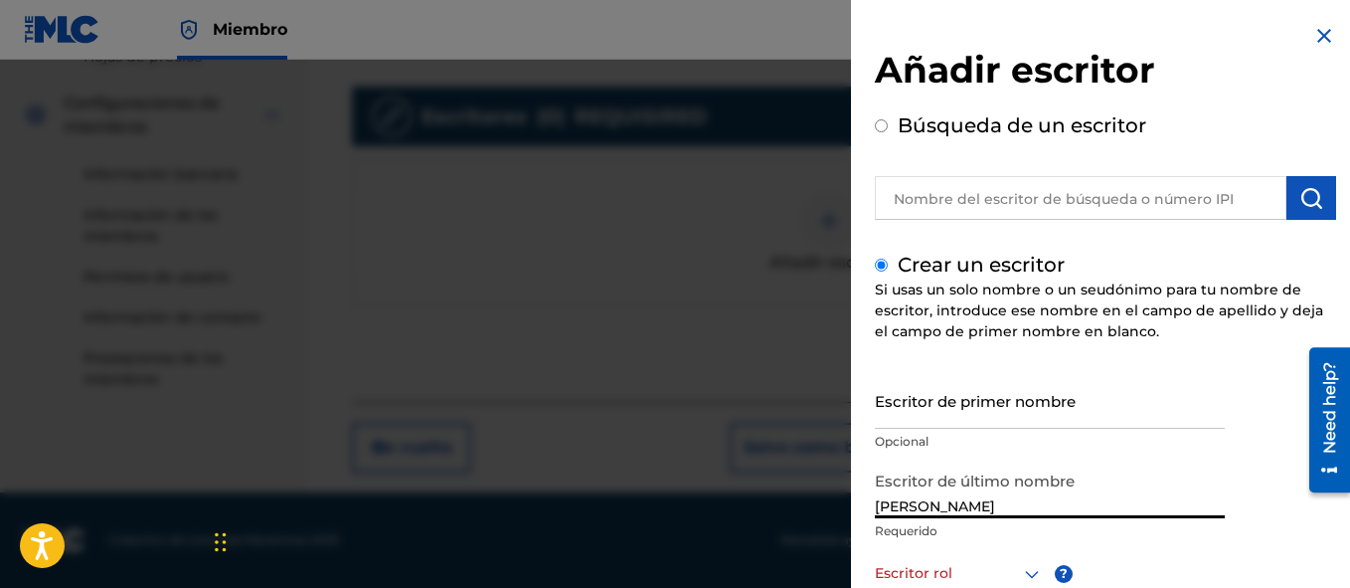
type input "[PERSON_NAME]"
click at [1236, 395] on div "Escritor de primer nombre Opcional Escritor de último nombre [PERSON_NAME] Requ…" at bounding box center [1105, 589] width 461 height 435
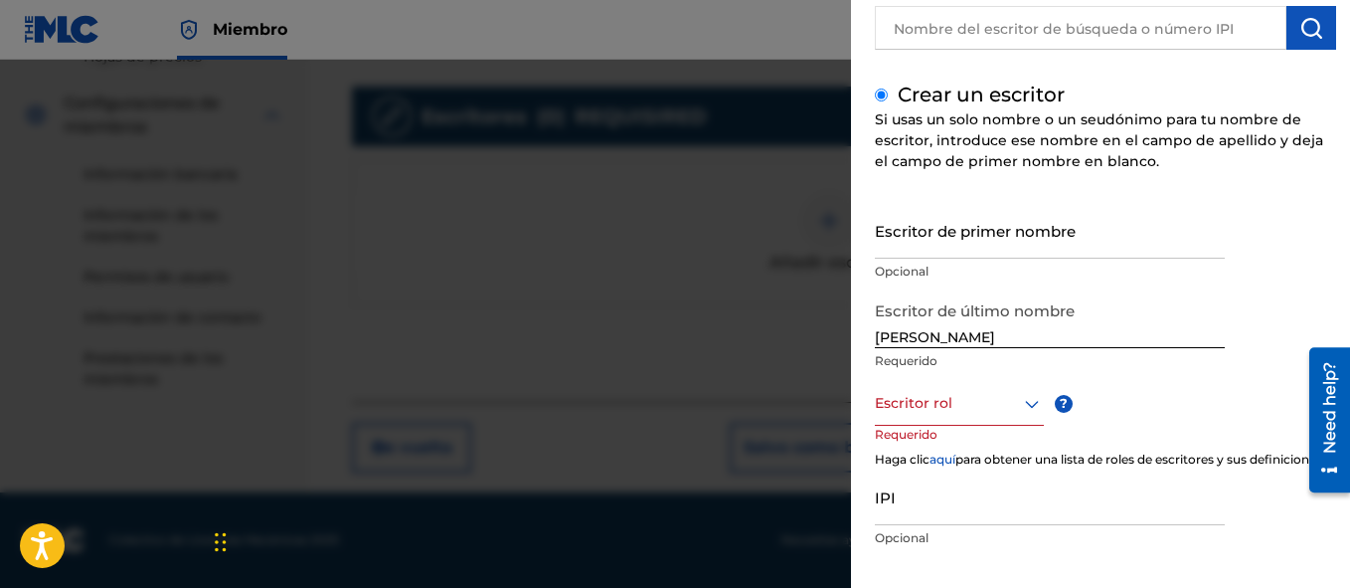
scroll to position [227, 0]
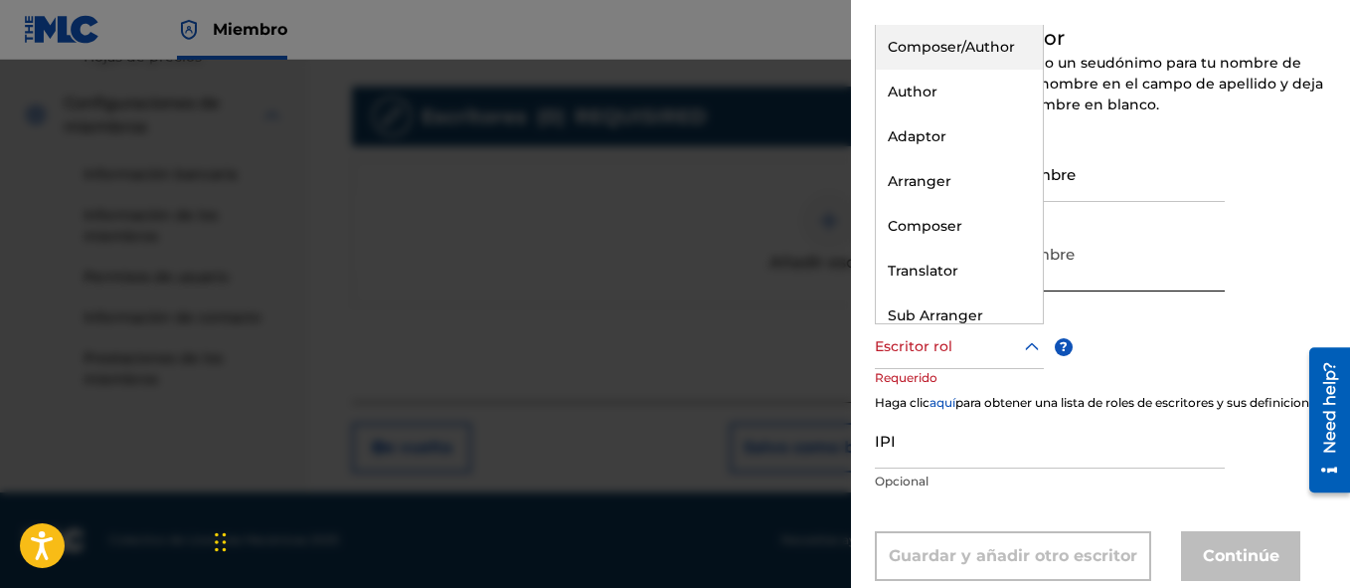
click at [1027, 342] on icon at bounding box center [1032, 347] width 24 height 24
click at [965, 55] on div "Compositor/Autor" at bounding box center [959, 47] width 167 height 45
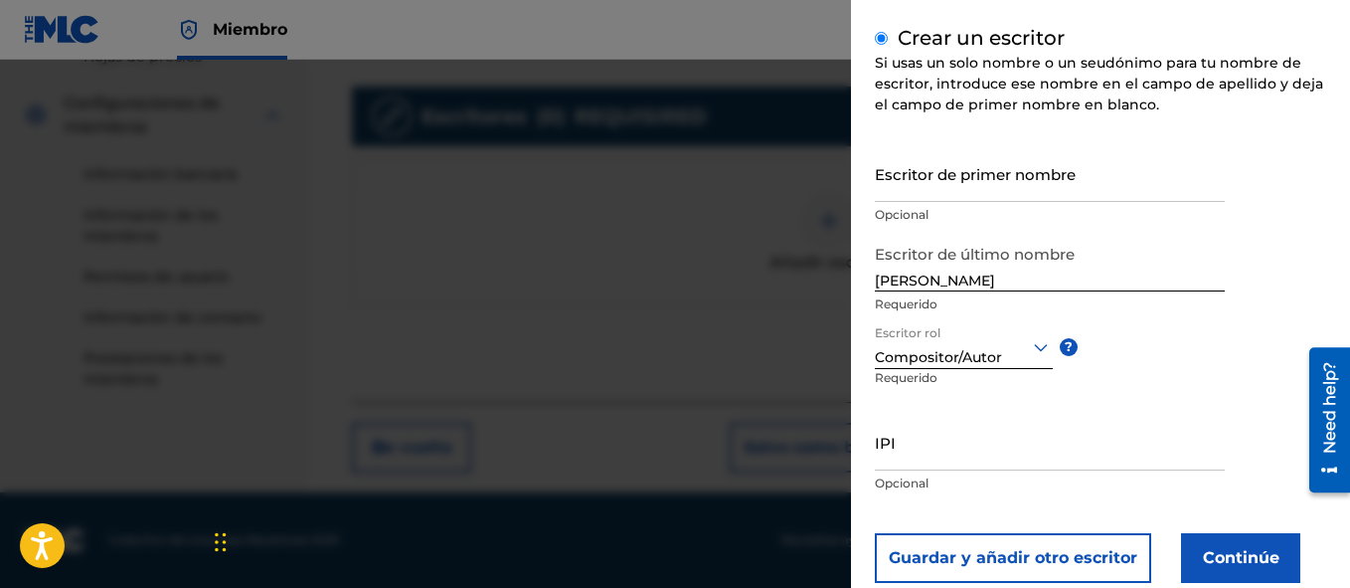
click at [923, 452] on input "IPI" at bounding box center [1050, 442] width 350 height 57
paste input "01204387085"
type input "01204387085"
click at [1220, 555] on button "Continúe" at bounding box center [1240, 558] width 119 height 50
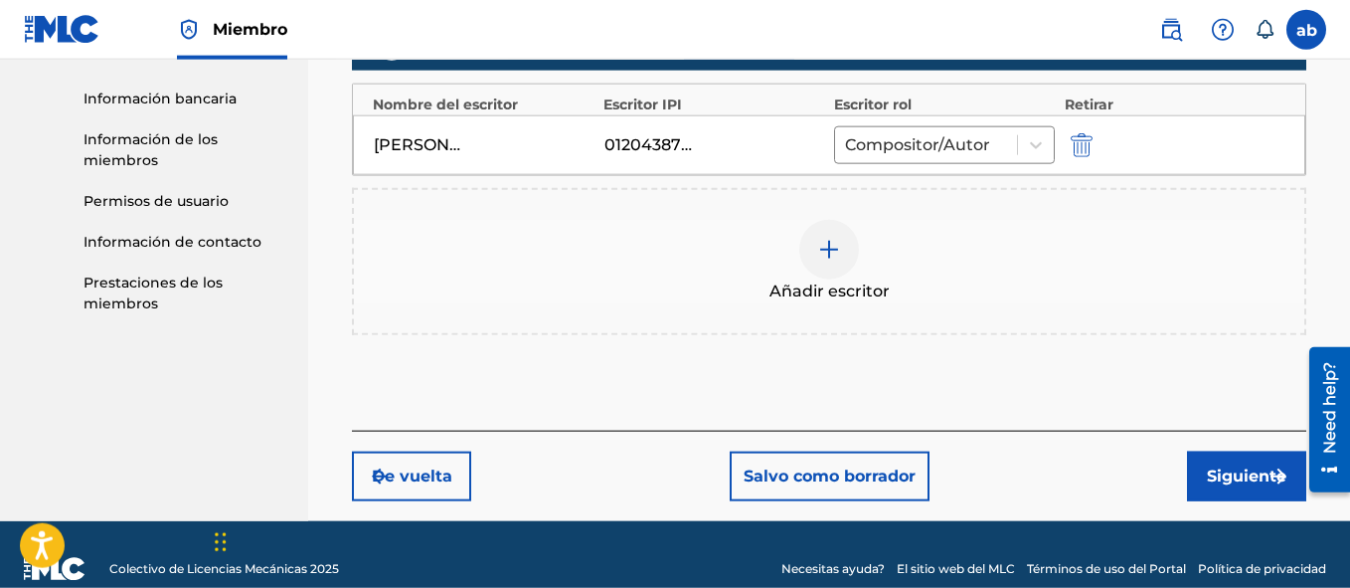
scroll to position [643, 0]
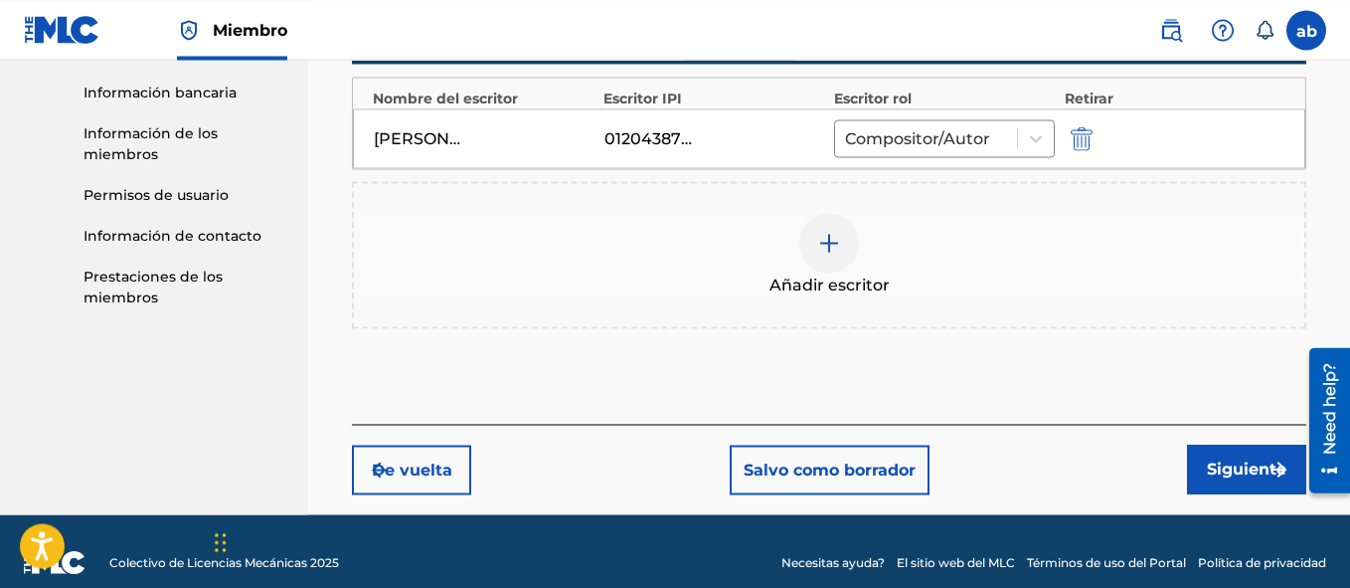
click at [1209, 468] on button "Siguiente" at bounding box center [1246, 469] width 119 height 50
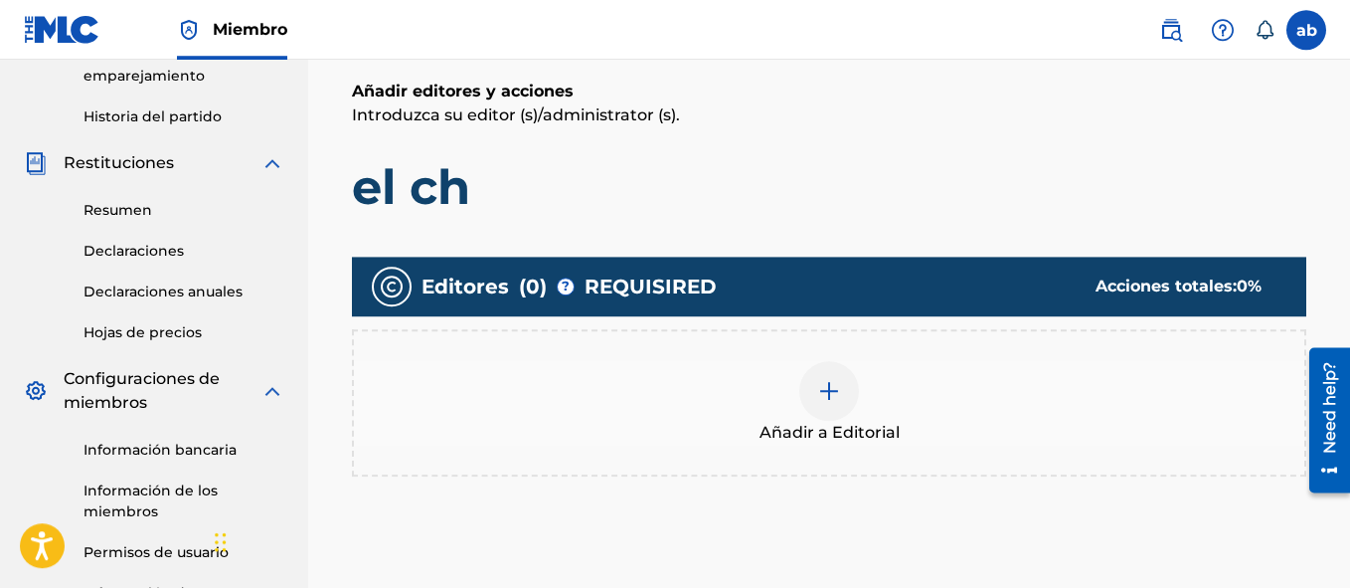
scroll to position [303, 0]
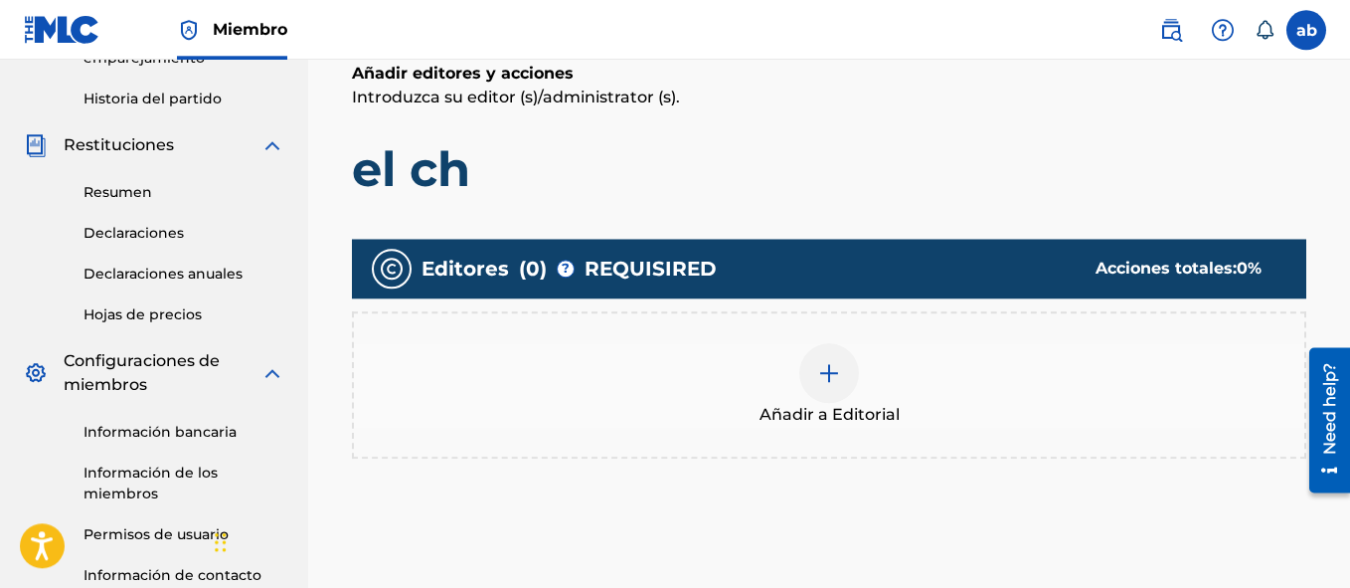
click at [826, 363] on img at bounding box center [829, 373] width 24 height 24
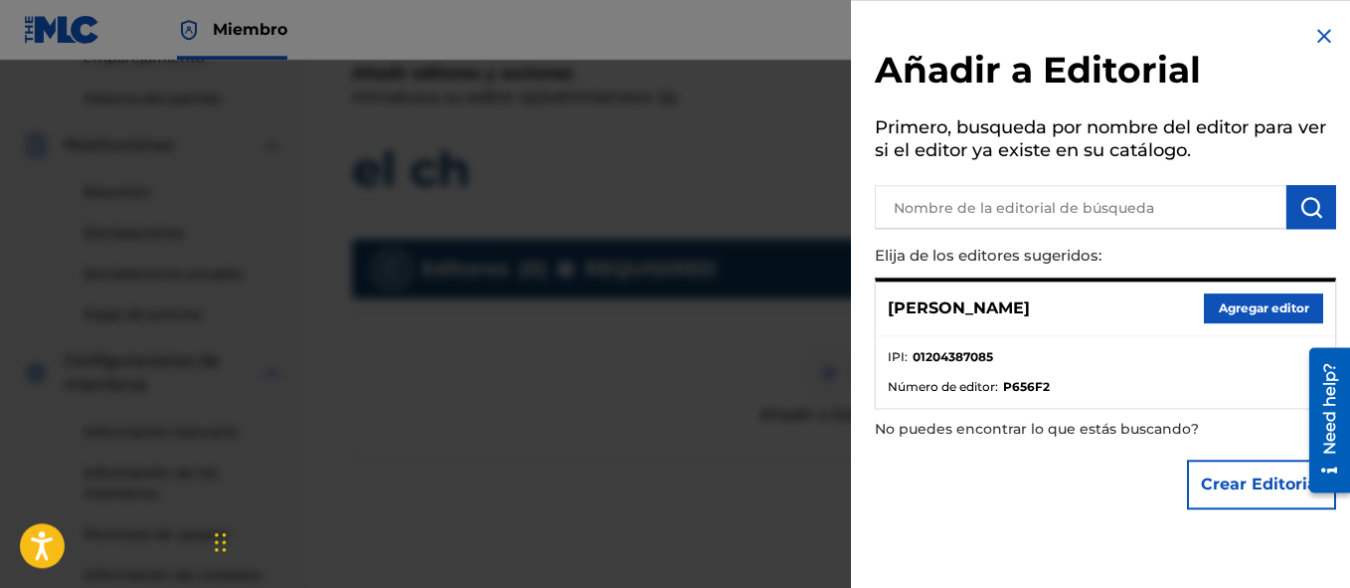
click at [1253, 300] on button "Agregar editor" at bounding box center [1263, 308] width 119 height 30
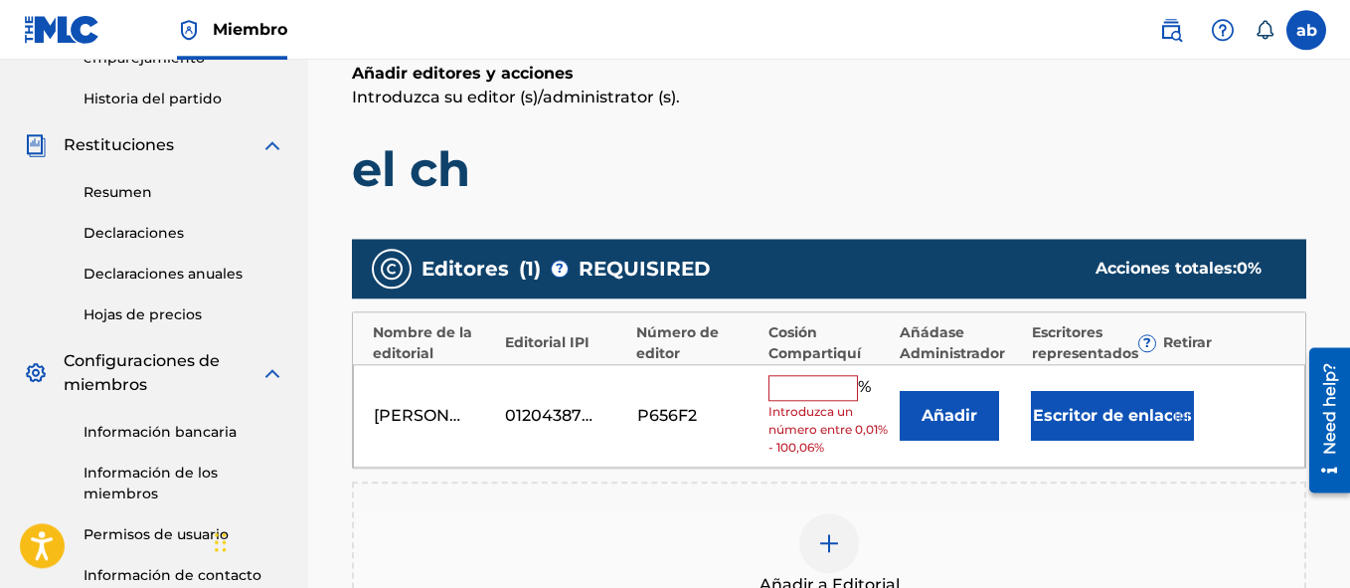
click at [830, 396] on input "text" at bounding box center [813, 388] width 89 height 26
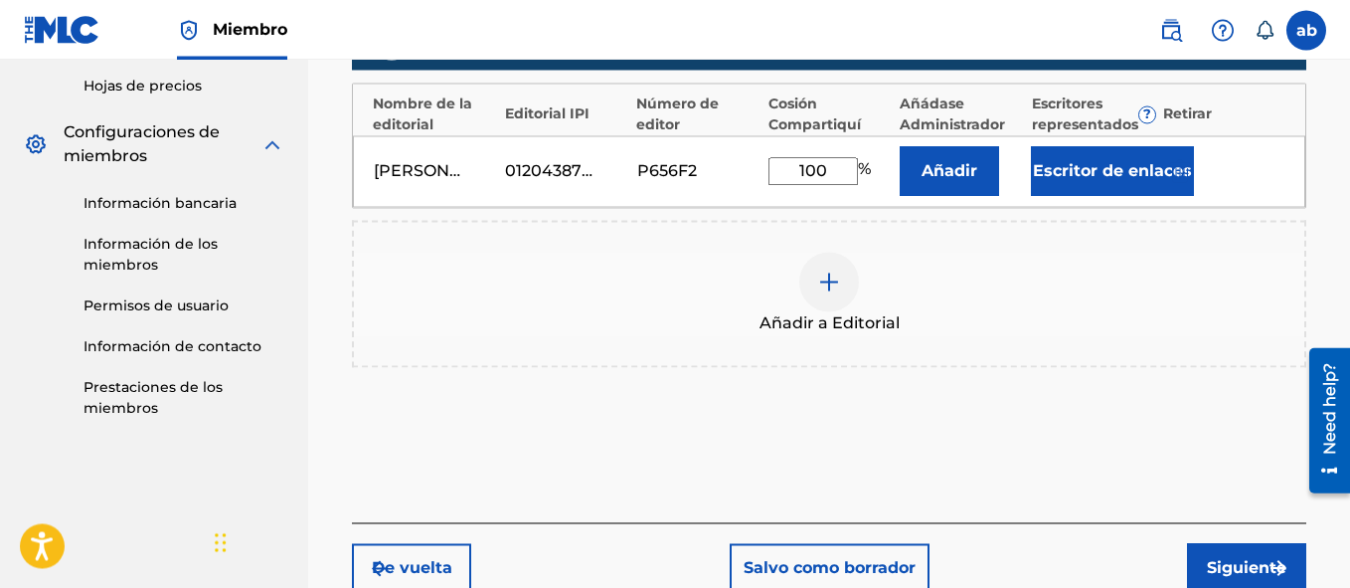
scroll to position [536, 0]
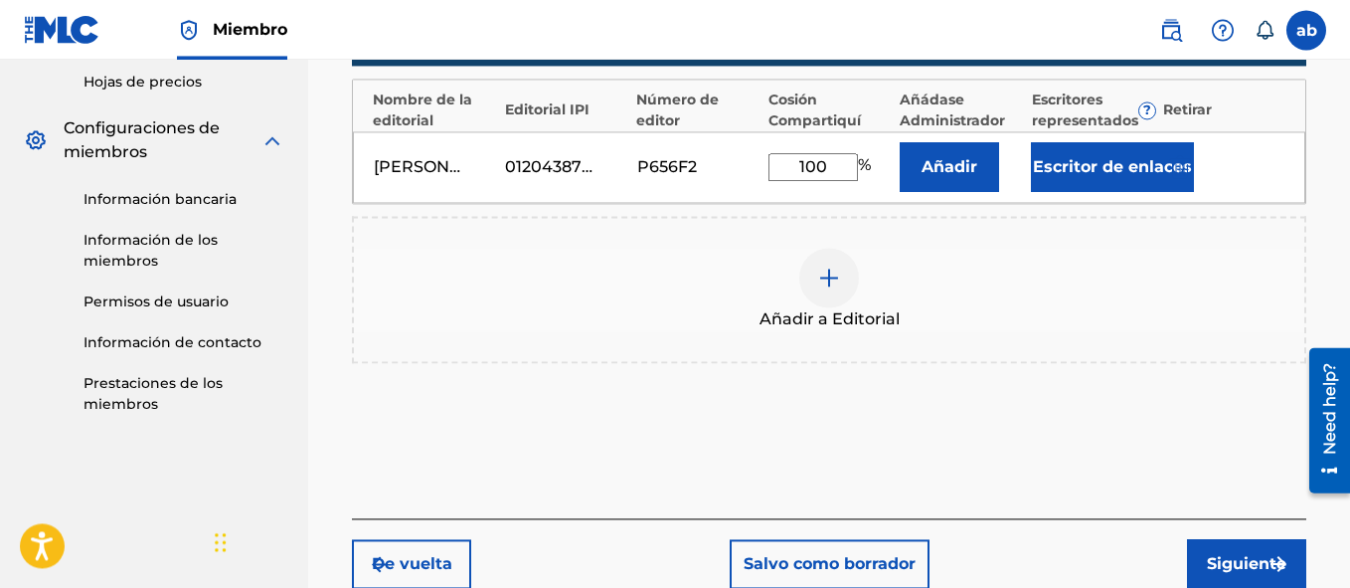
type input "100"
click at [1259, 558] on button "Siguiente" at bounding box center [1246, 564] width 119 height 50
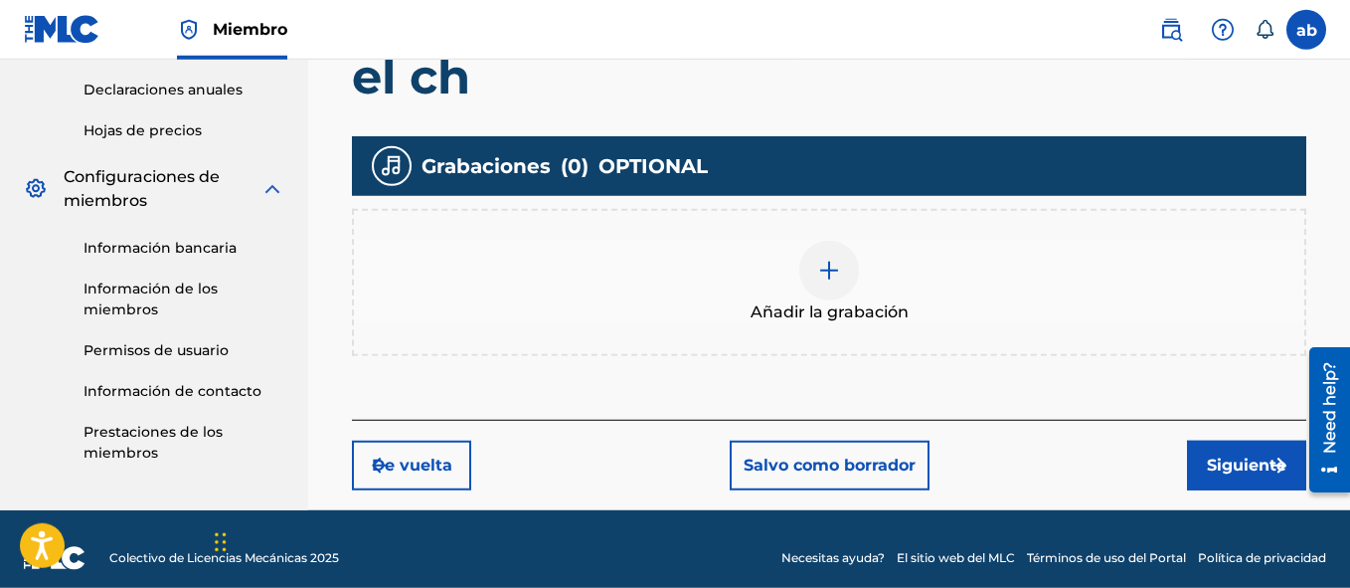
scroll to position [496, 0]
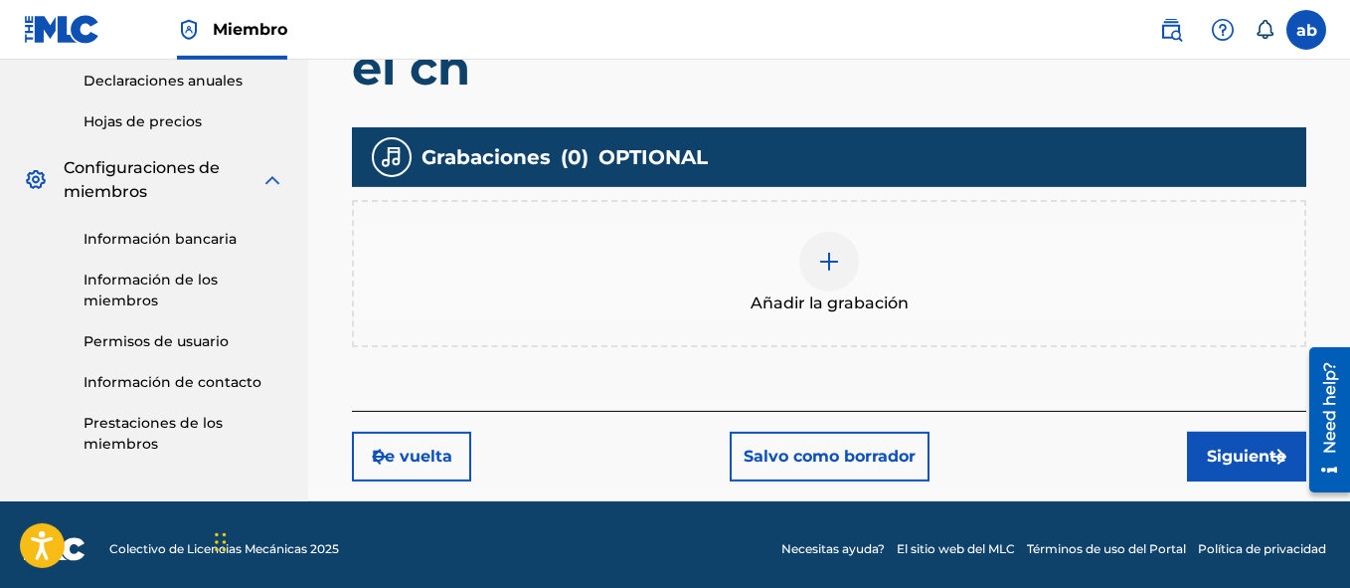
click at [1249, 458] on button "Siguiente" at bounding box center [1246, 456] width 119 height 50
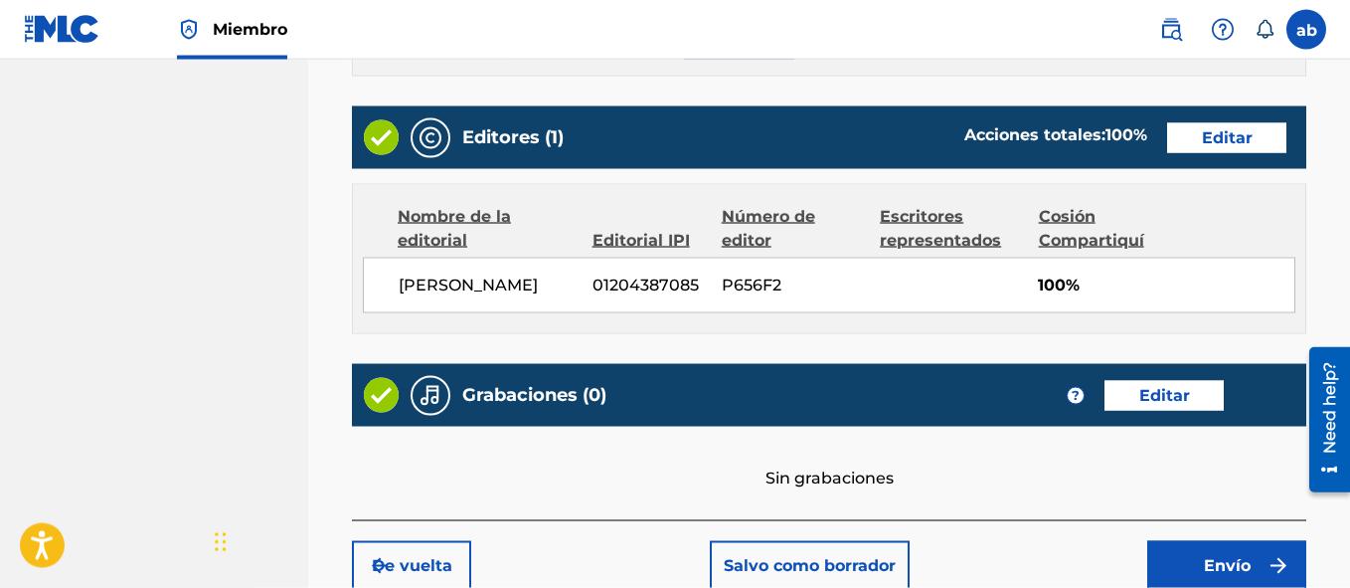
scroll to position [1136, 0]
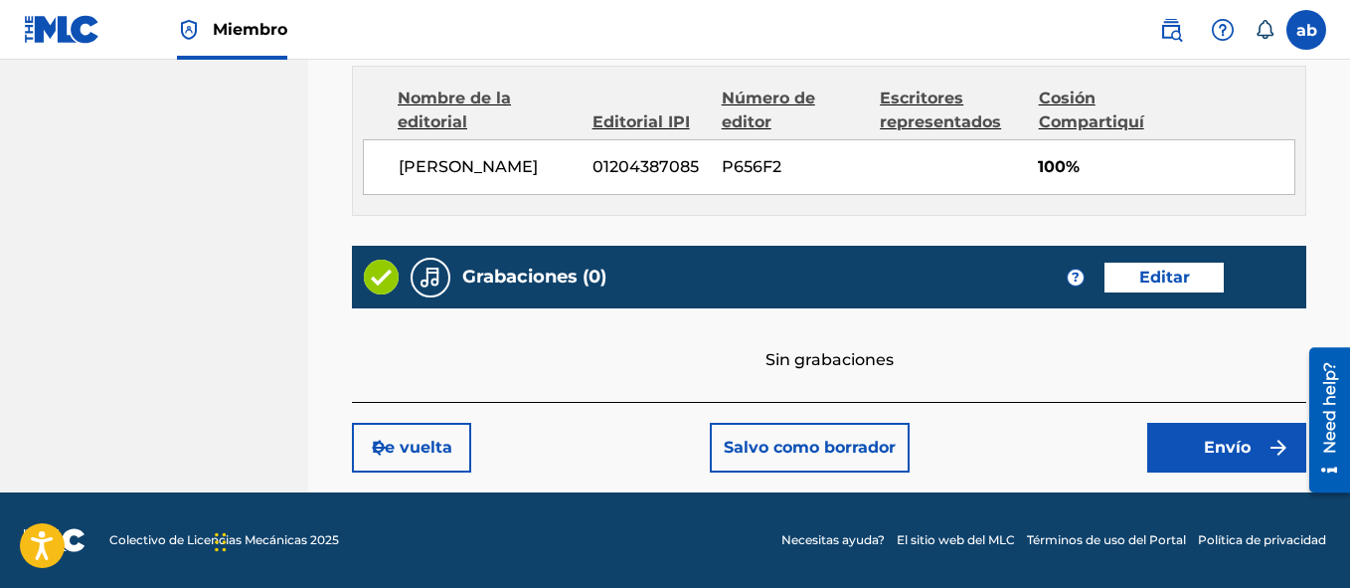
click at [1252, 447] on button "Envío" at bounding box center [1226, 448] width 159 height 50
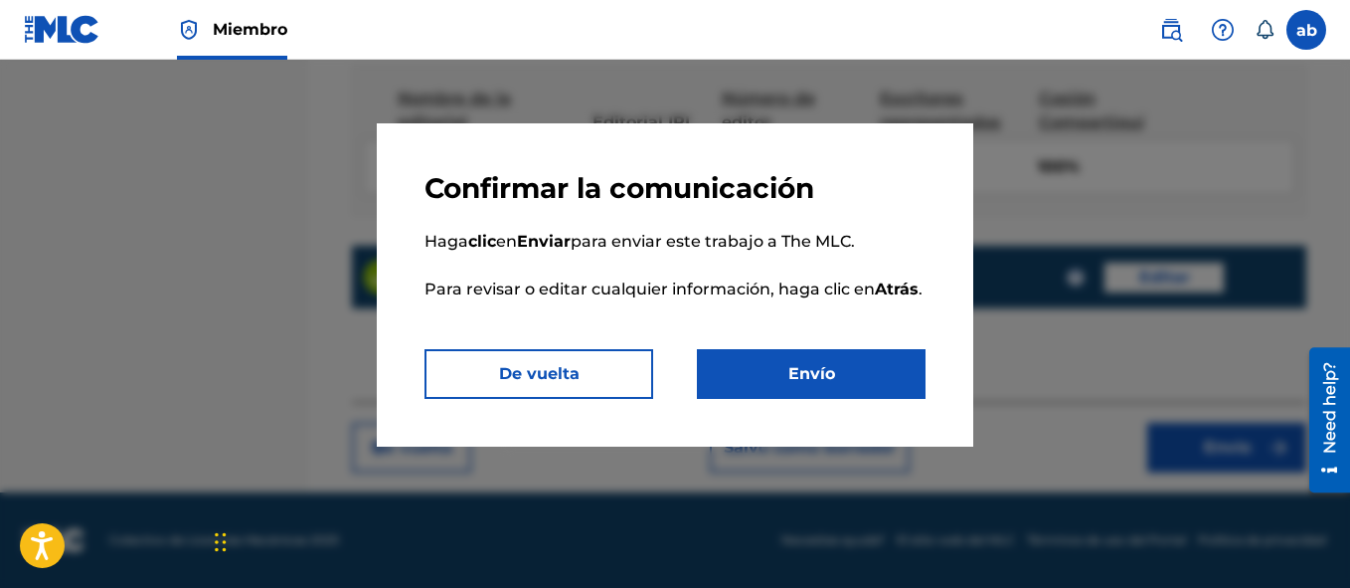
click at [818, 371] on button "Envío" at bounding box center [811, 374] width 229 height 50
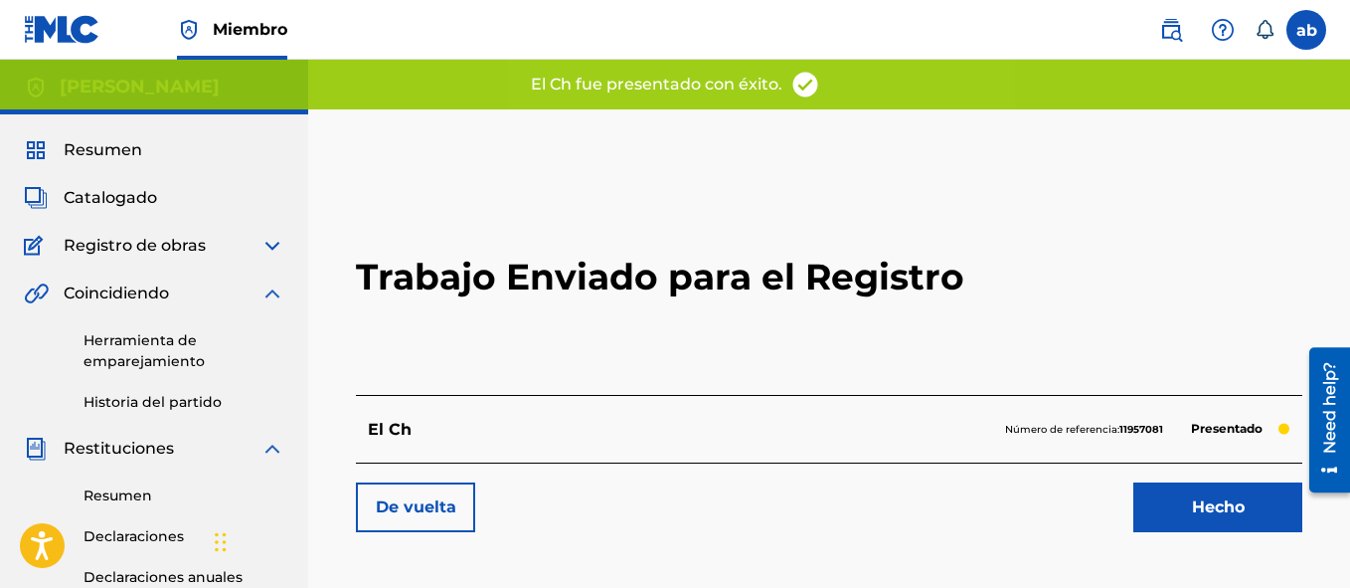
click at [1234, 505] on link "Hecho" at bounding box center [1217, 507] width 169 height 50
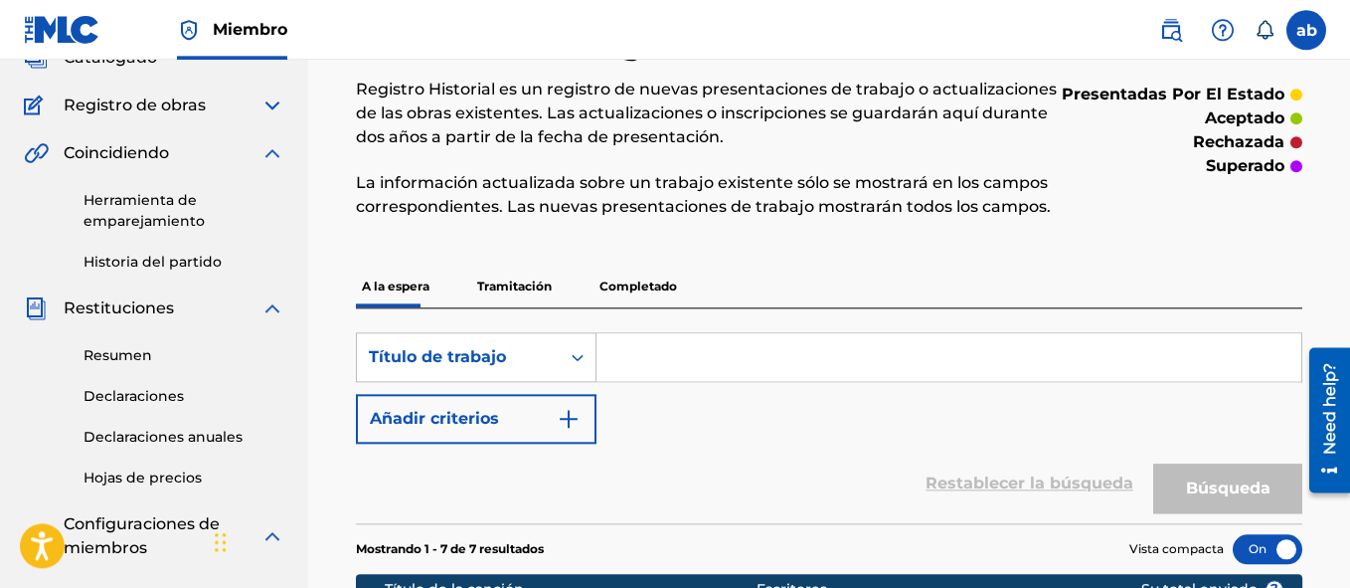
scroll to position [137, 0]
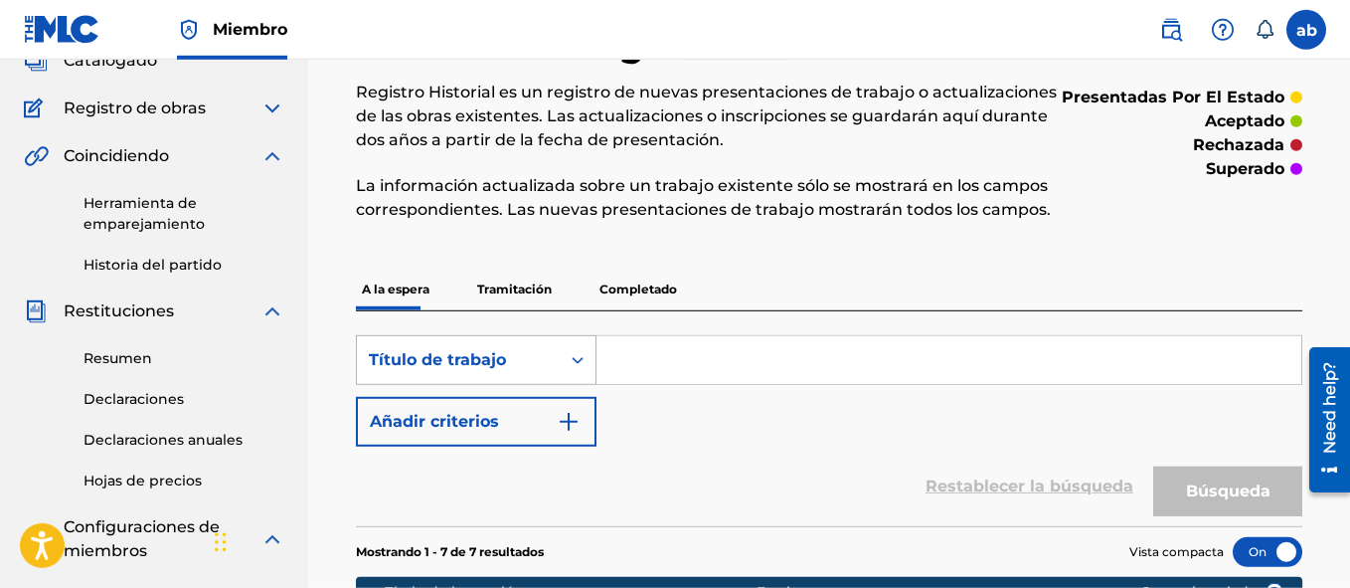
click at [553, 382] on div "Título de trabajo" at bounding box center [476, 360] width 241 height 50
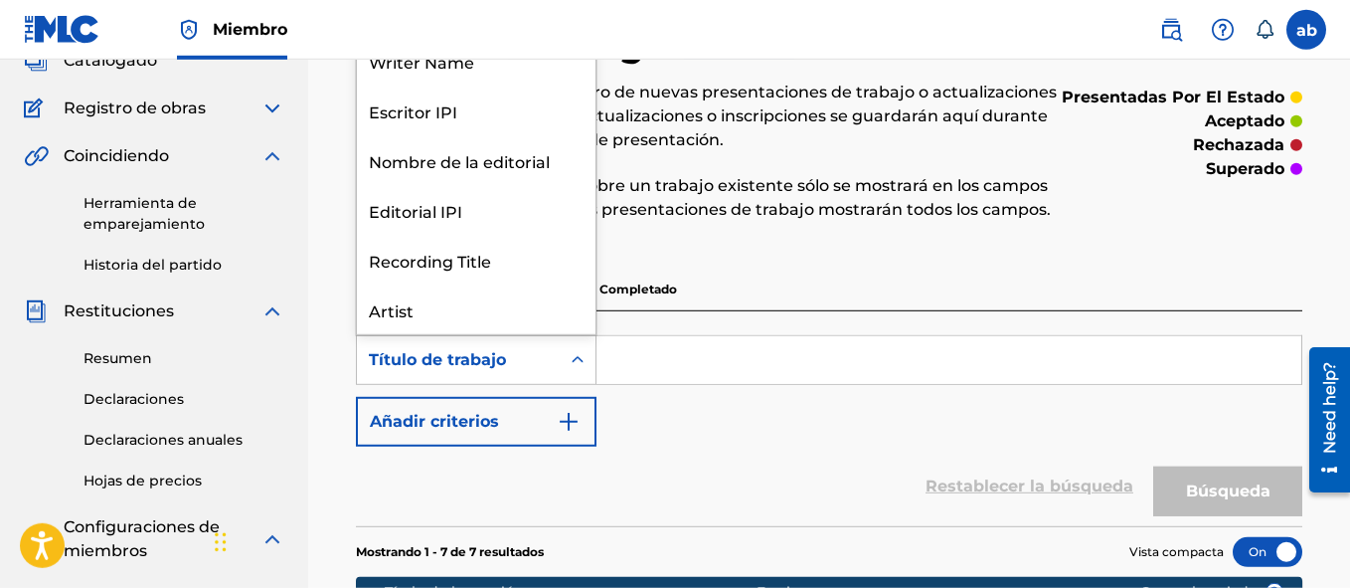
scroll to position [99, 0]
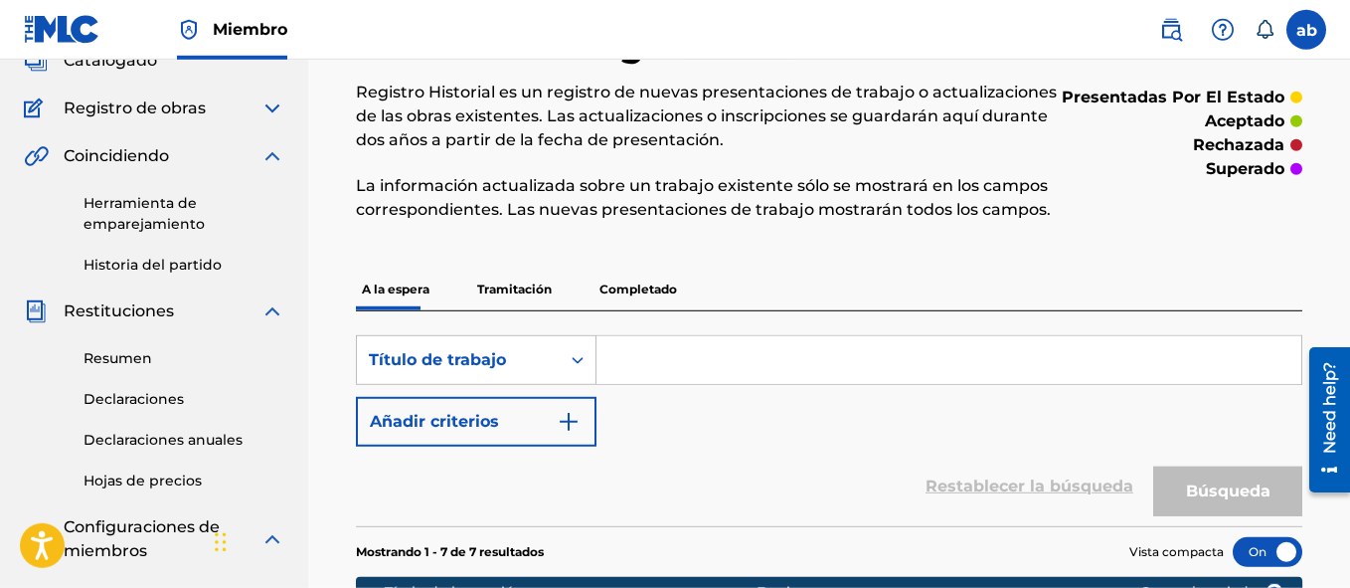
click at [747, 244] on div "Historial de registro Registro Historial es un registro de nuevas presentacione…" at bounding box center [715, 133] width 718 height 223
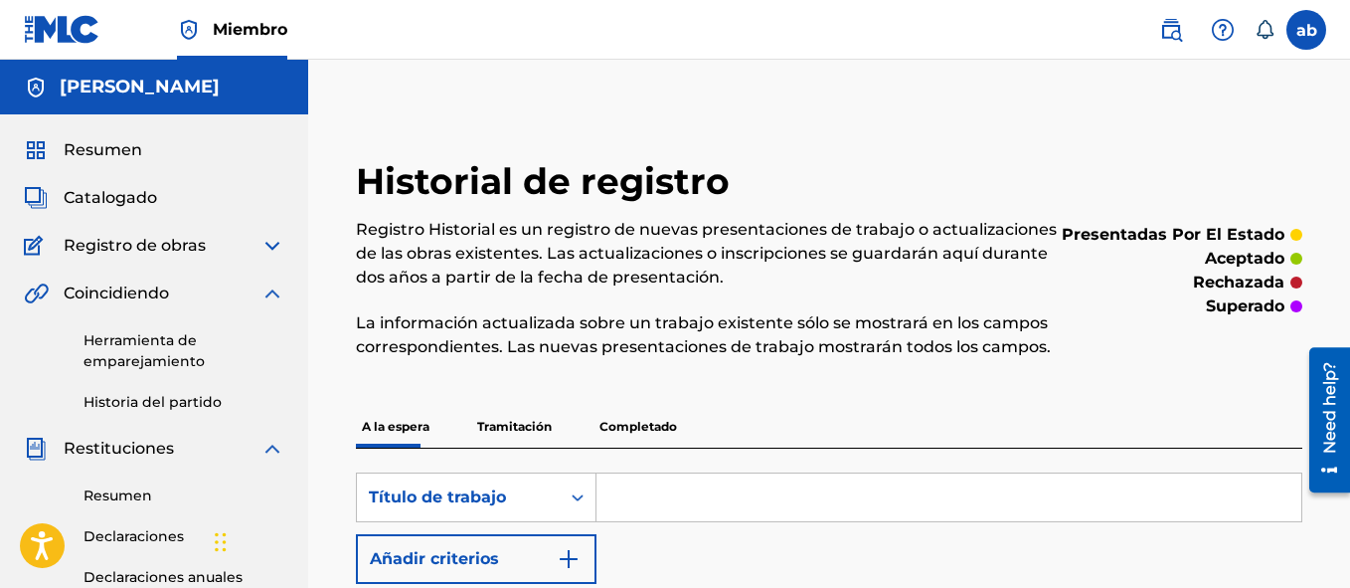
click at [270, 296] on img at bounding box center [272, 293] width 24 height 24
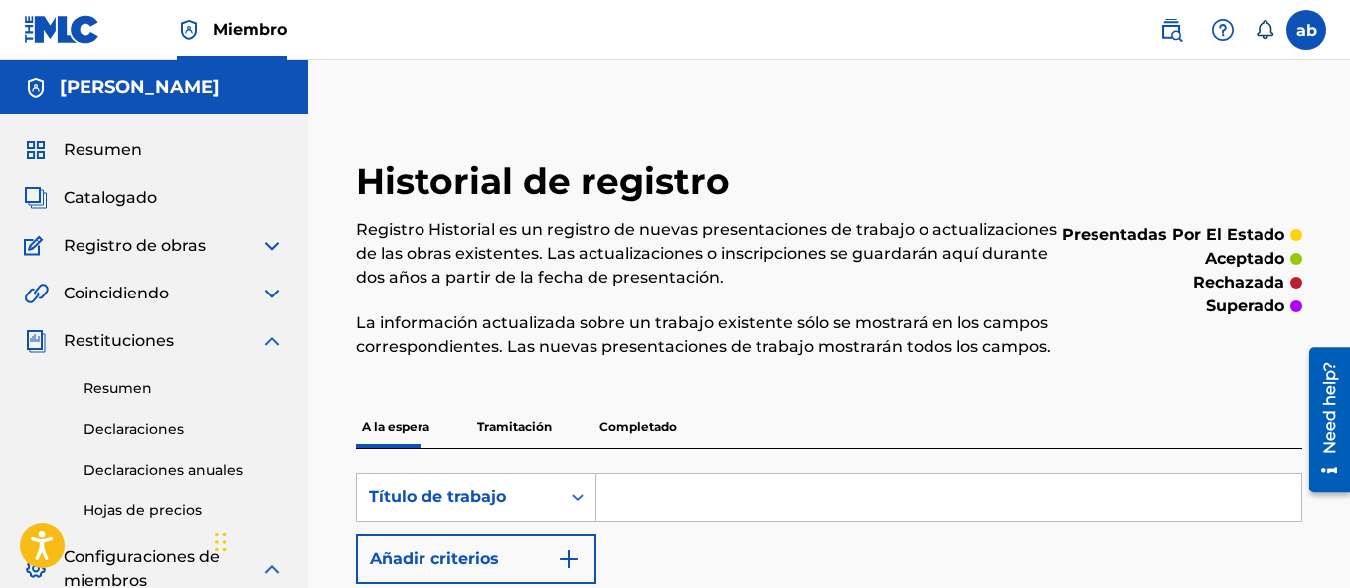
click at [87, 153] on span "Resumen" at bounding box center [103, 150] width 79 height 24
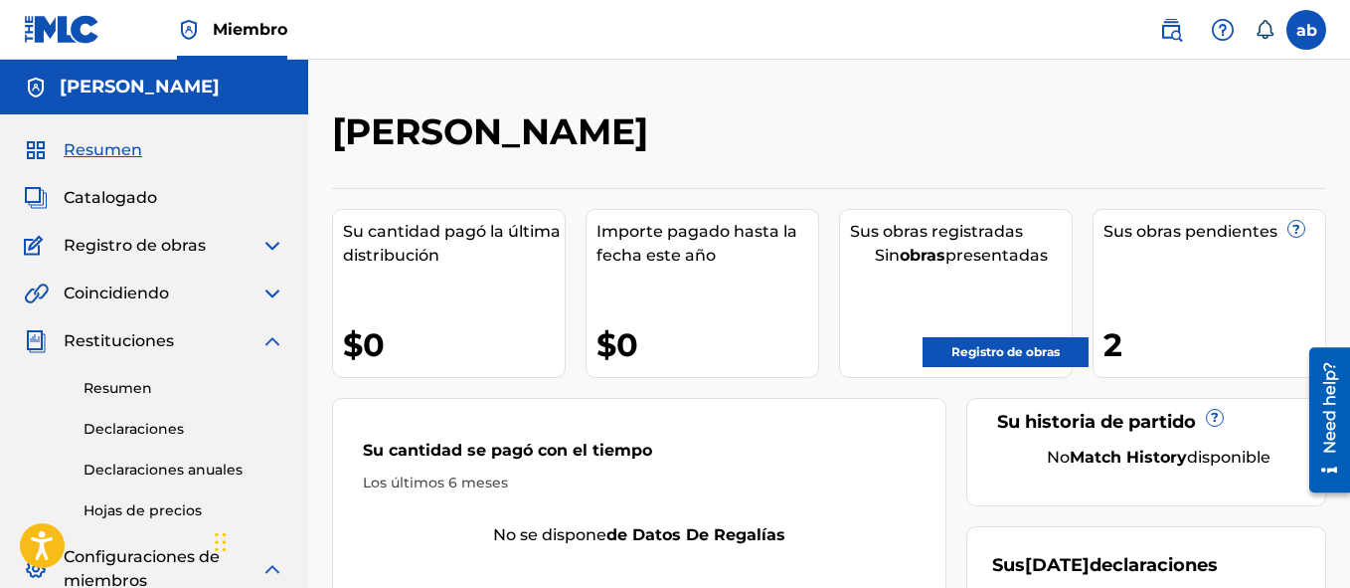
click at [1015, 351] on link "Registro de obras" at bounding box center [1006, 352] width 166 height 30
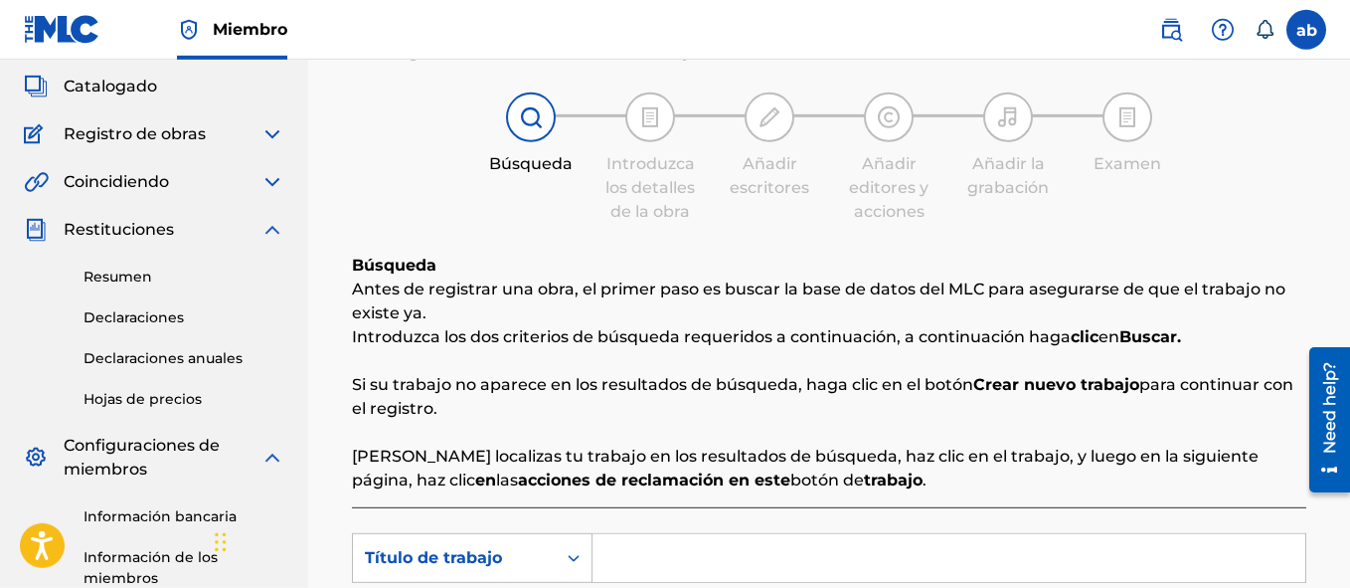
scroll to position [208, 0]
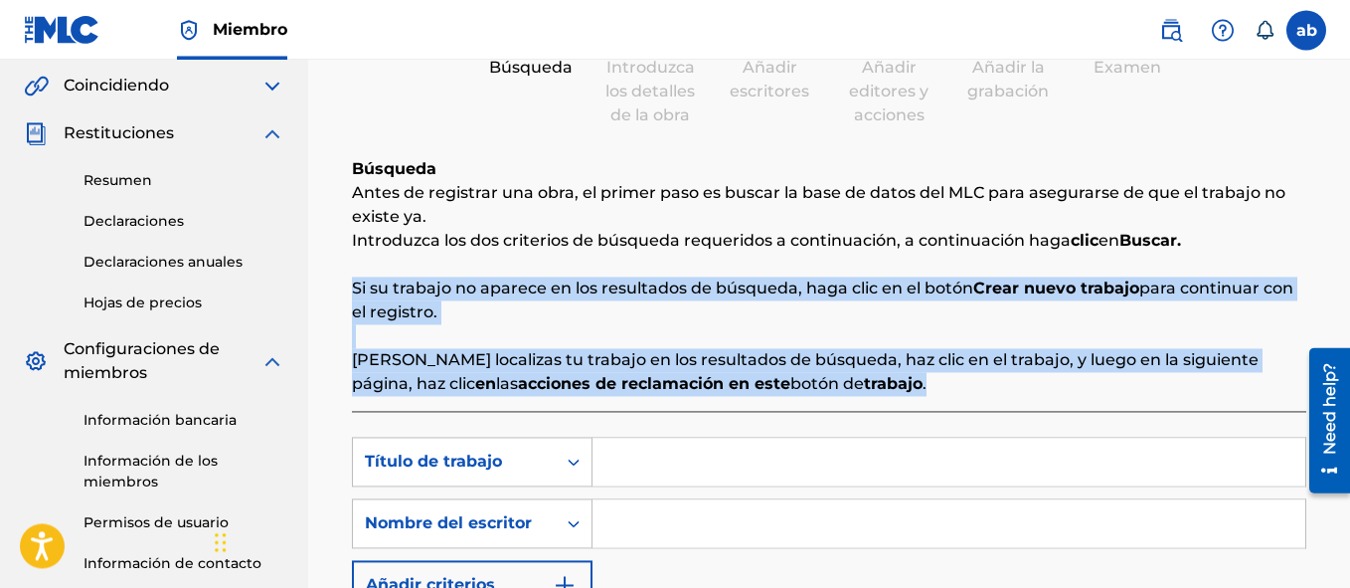
drag, startPoint x: 1347, startPoint y: 325, endPoint x: 1355, endPoint y: 391, distance: 66.1
click at [1349, 380] on html "Guía de resolución de pantalla de accesibilidad, retroalimentación y presentaci…" at bounding box center [675, 86] width 1350 height 588
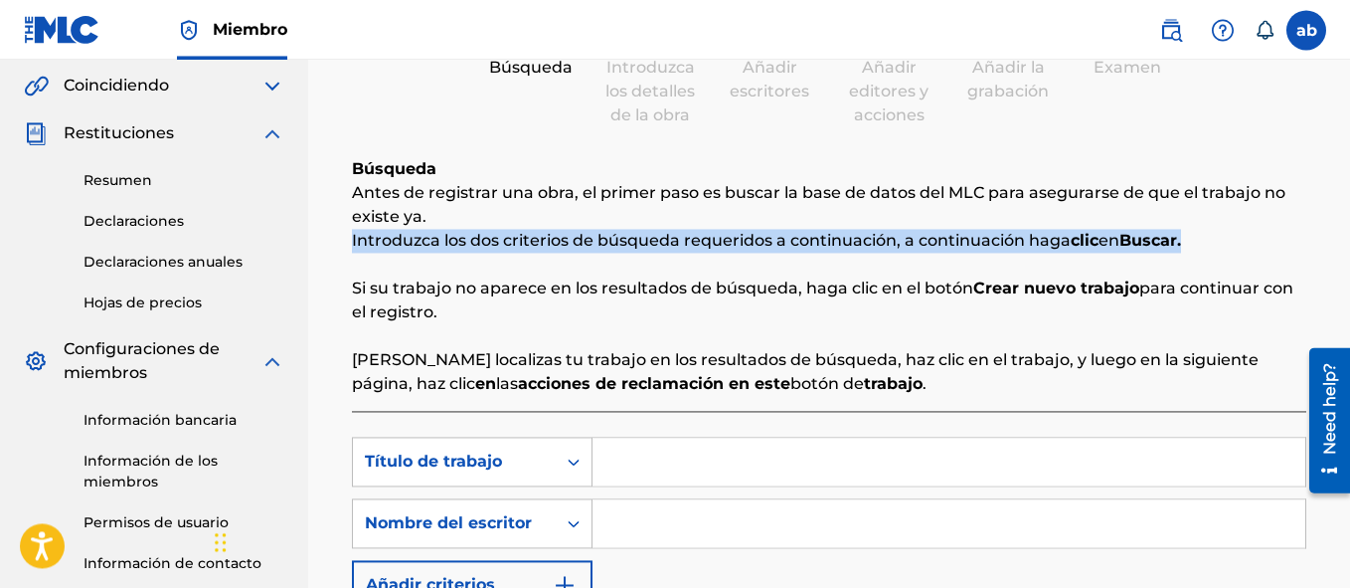
drag, startPoint x: 1315, startPoint y: 214, endPoint x: 1314, endPoint y: 254, distance: 39.8
click at [1314, 253] on div "Registro de Trabajo Búsqueda Introduzca los detalles de la obra Añadir escritor…" at bounding box center [829, 340] width 994 height 876
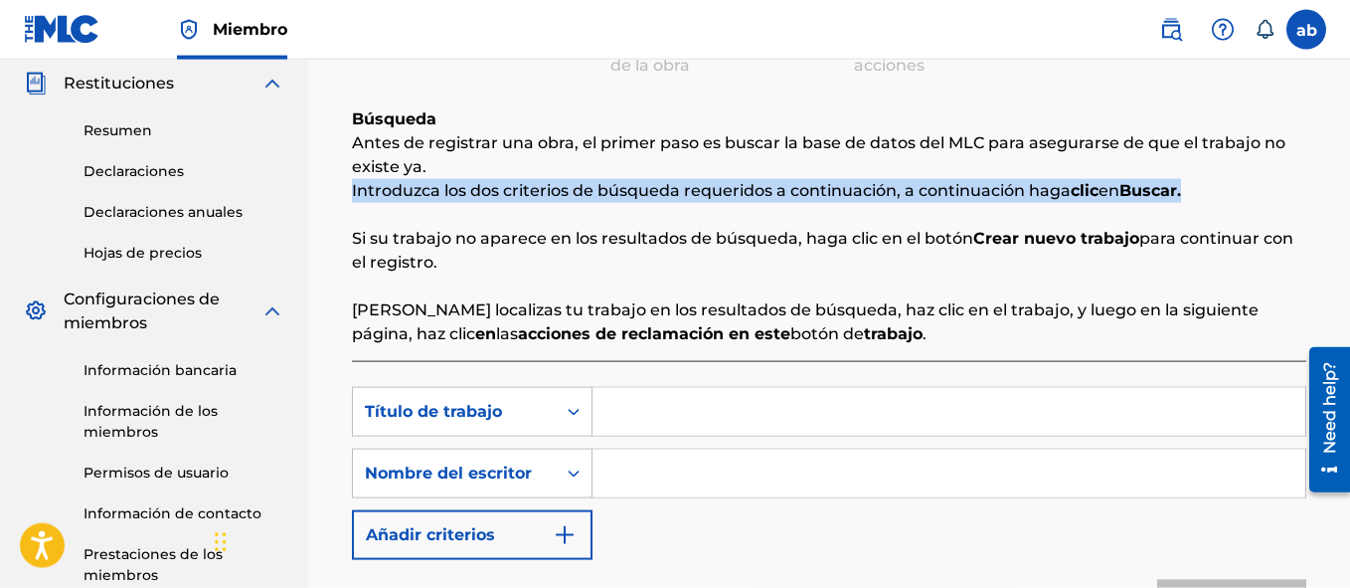
scroll to position [275, 0]
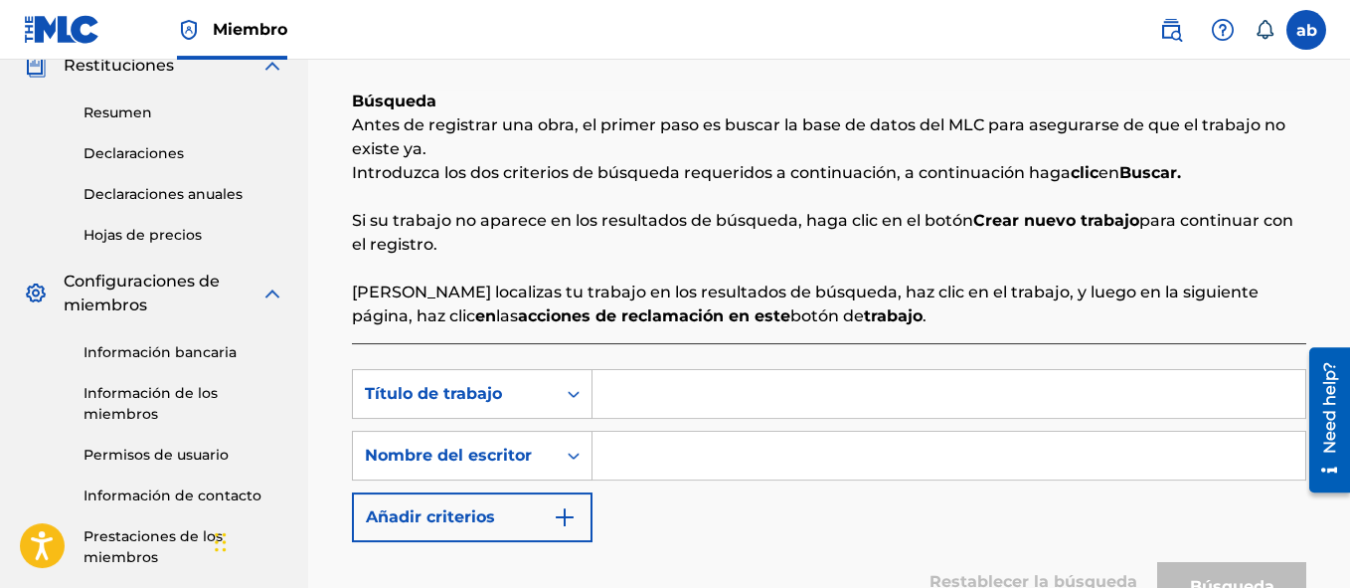
click at [1314, 223] on div "Registro de Trabajo Búsqueda Introduzca los detalles de la obra Añadir escritor…" at bounding box center [829, 272] width 994 height 876
click at [700, 382] on input "Formulario de búsqueda" at bounding box center [949, 394] width 713 height 48
type input "el de la [PERSON_NAME]"
click at [645, 463] on input "Formulario de búsqueda" at bounding box center [949, 455] width 713 height 48
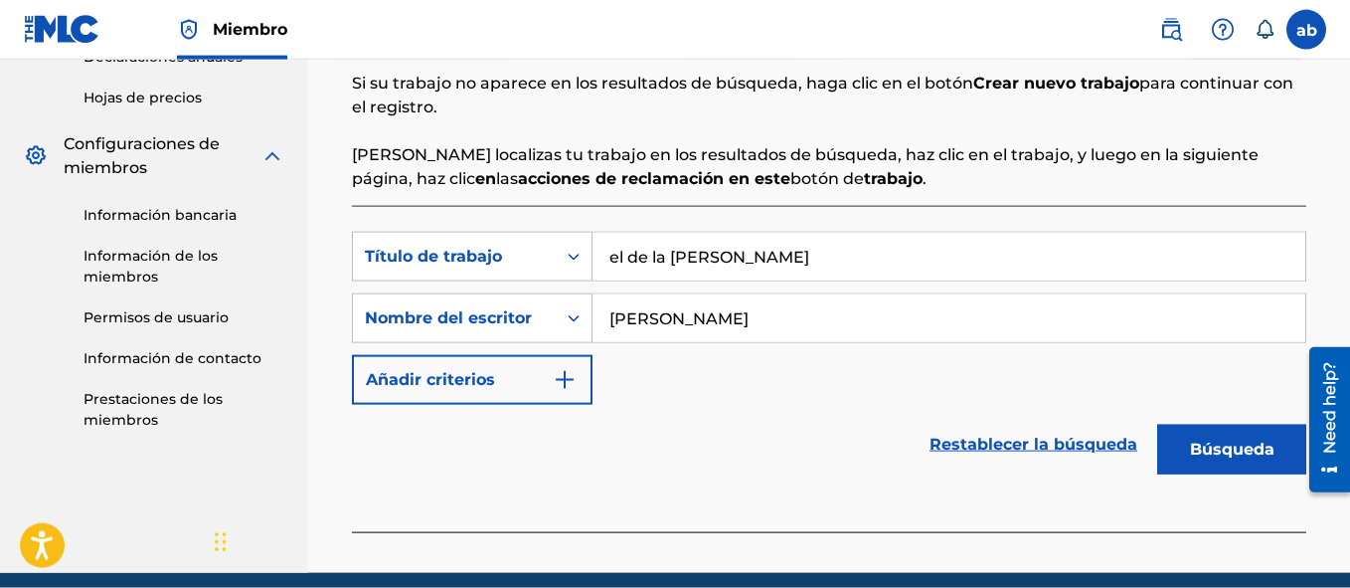
scroll to position [419, 0]
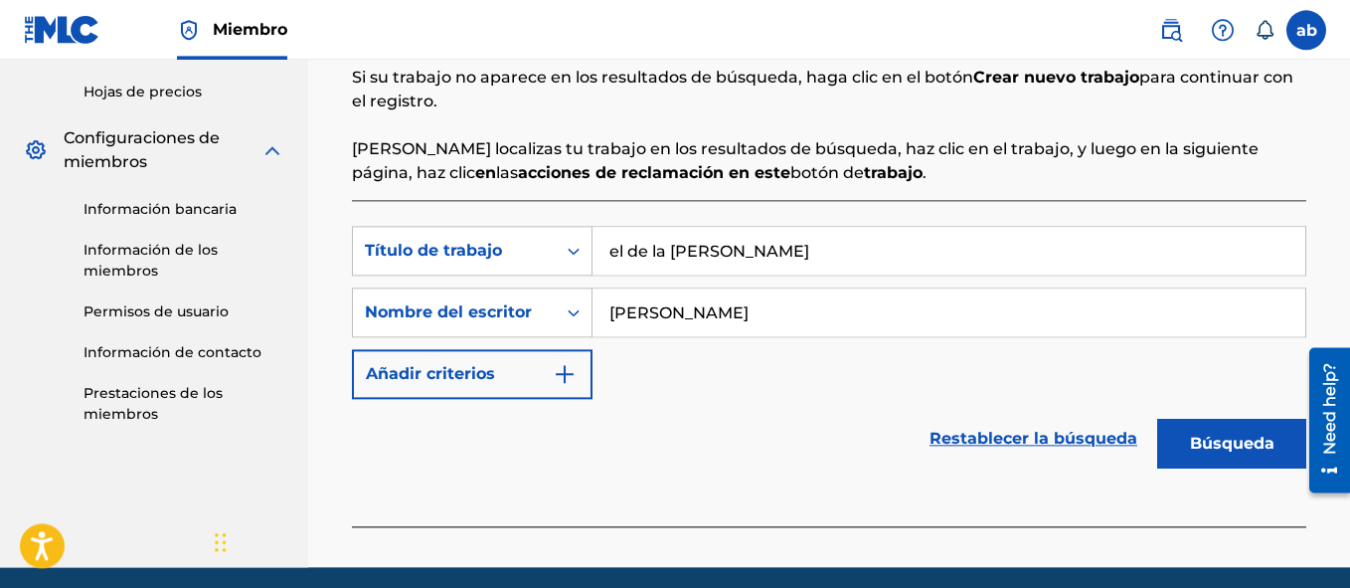
type input "[PERSON_NAME]"
click at [1227, 451] on button "Búsqueda" at bounding box center [1231, 444] width 149 height 50
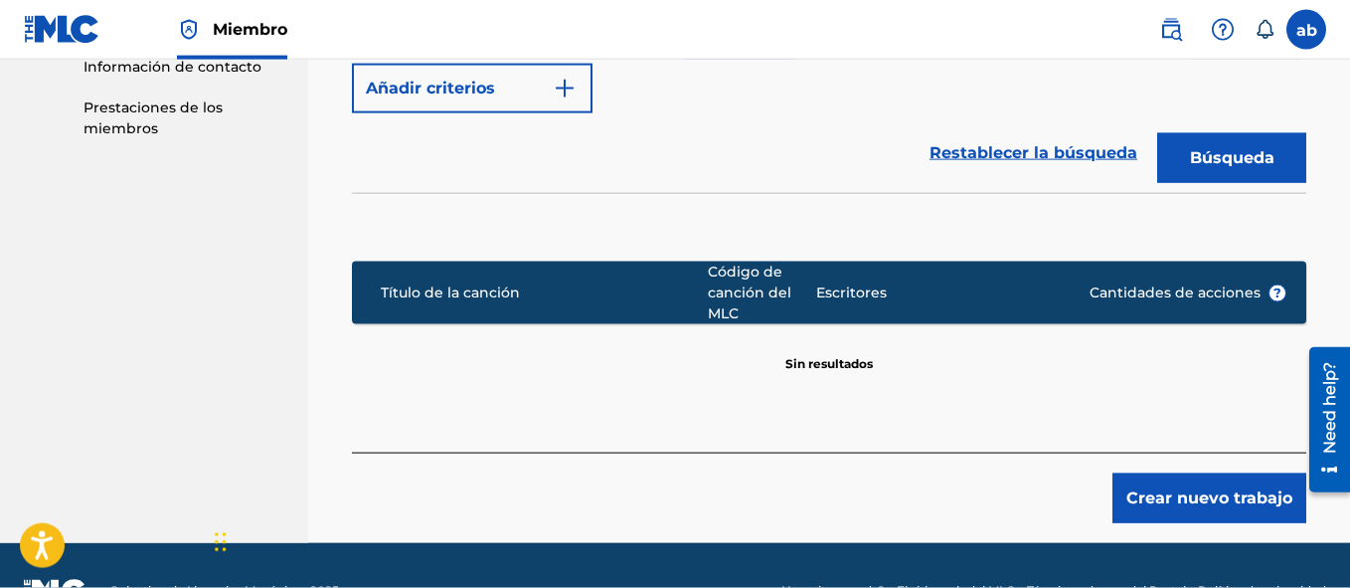
scroll to position [707, 0]
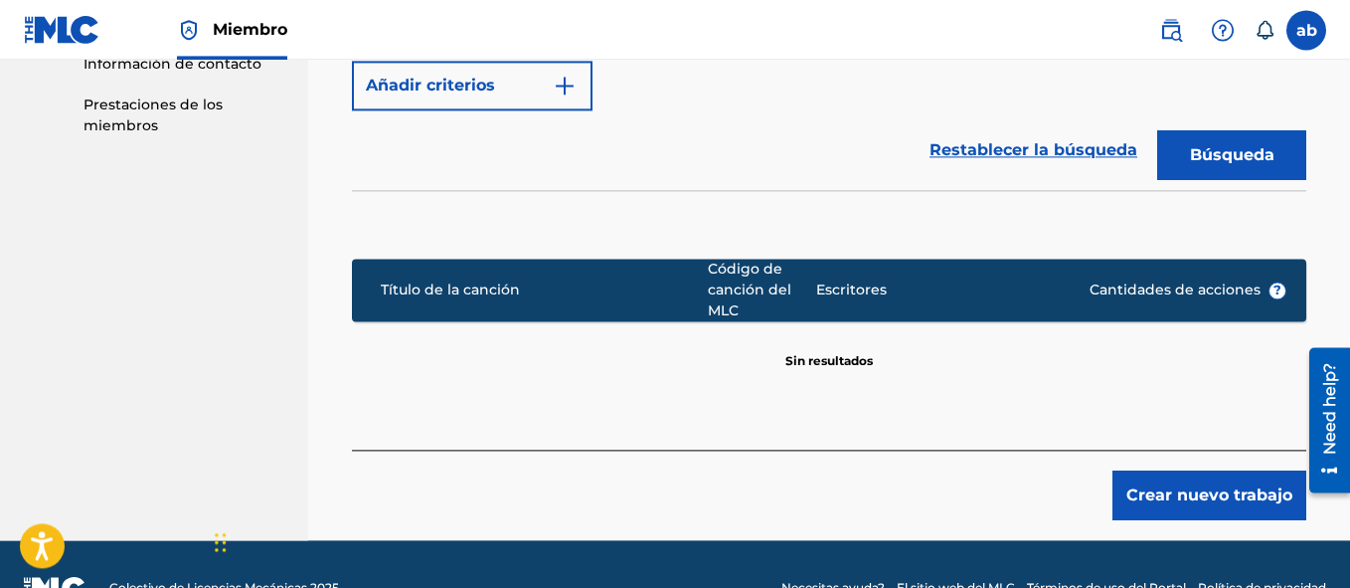
click at [1208, 490] on button "Crear nuevo trabajo" at bounding box center [1210, 495] width 194 height 50
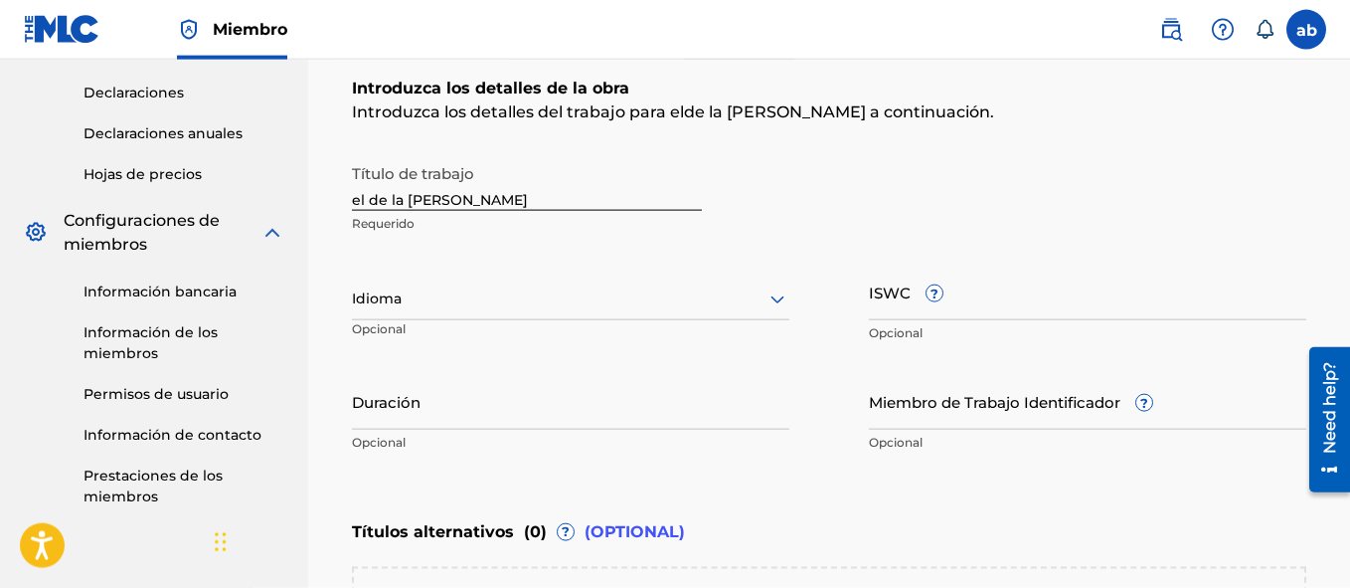
scroll to position [338, 0]
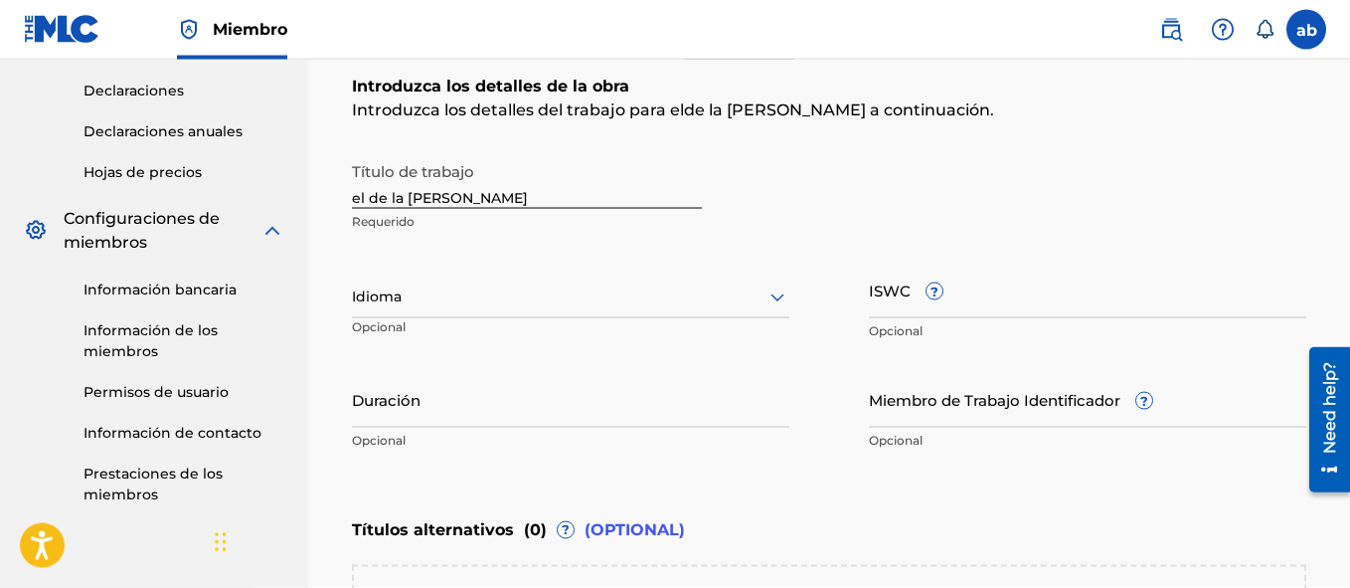
click at [893, 296] on input "ISWC ?" at bounding box center [1087, 289] width 437 height 57
paste input "T-326.237.956-2"
type input "T-326.237.956-2"
click at [655, 398] on input "Duración" at bounding box center [570, 399] width 437 height 57
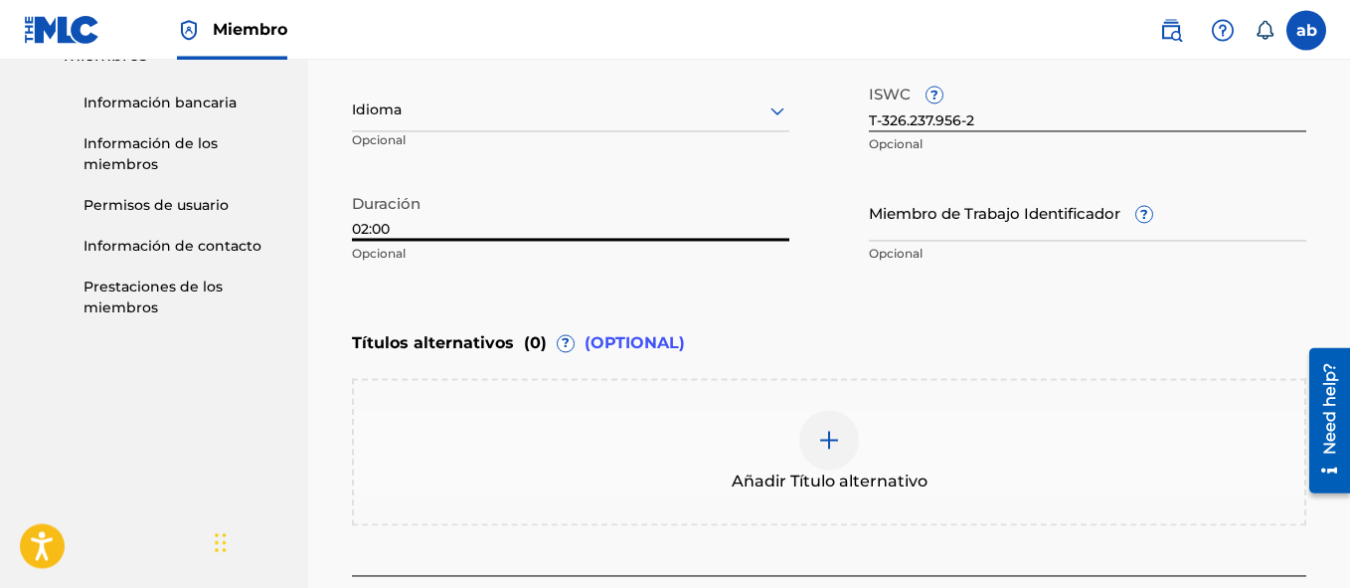
scroll to position [527, 0]
type input "02:00"
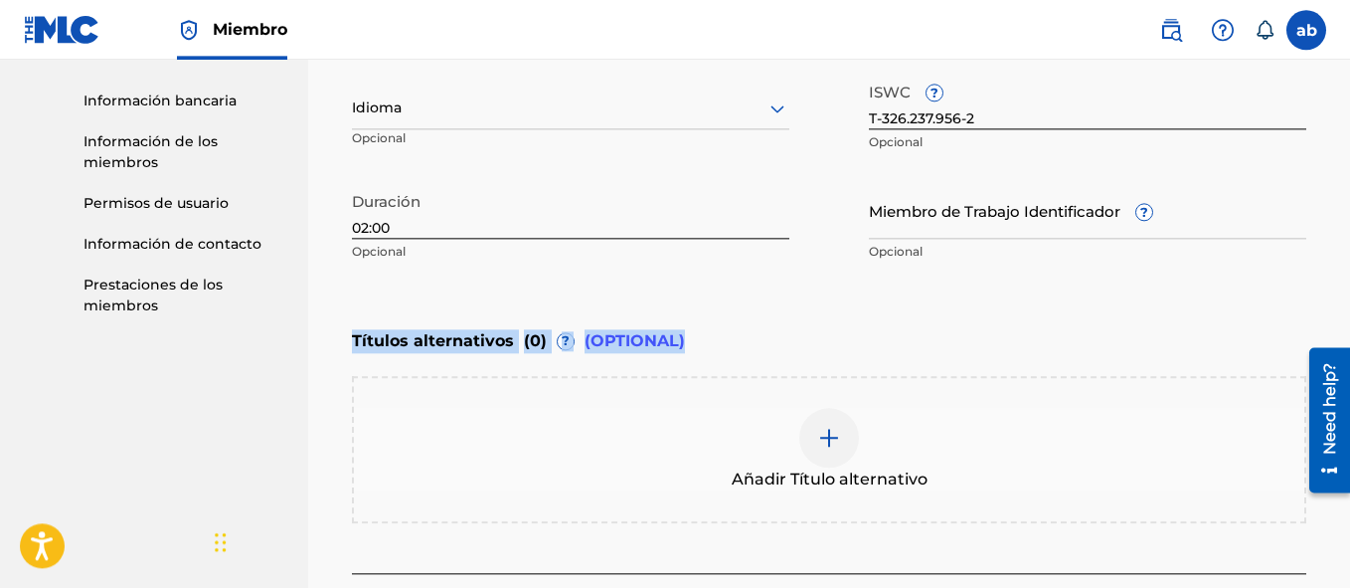
drag, startPoint x: 1349, startPoint y: 315, endPoint x: 1347, endPoint y: 256, distance: 59.7
click at [1347, 256] on div "Registro de Trabajo Búsqueda Introduzca los detalles de la obra Añadir escritor…" at bounding box center [829, 122] width 1042 height 1081
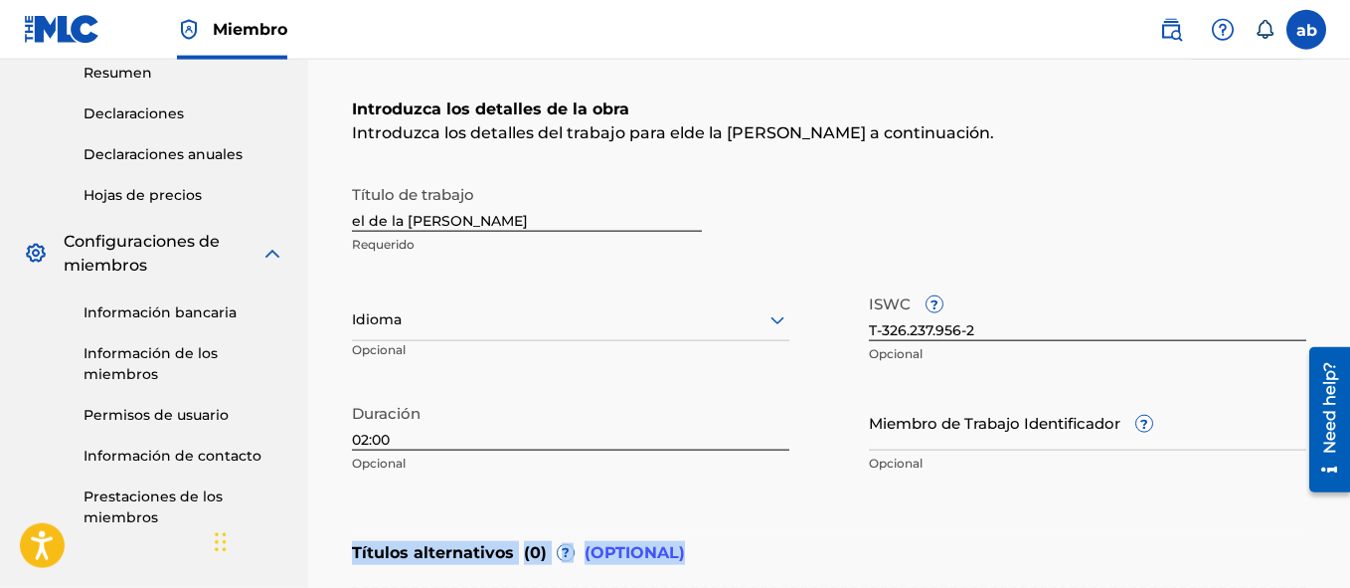
scroll to position [313, 0]
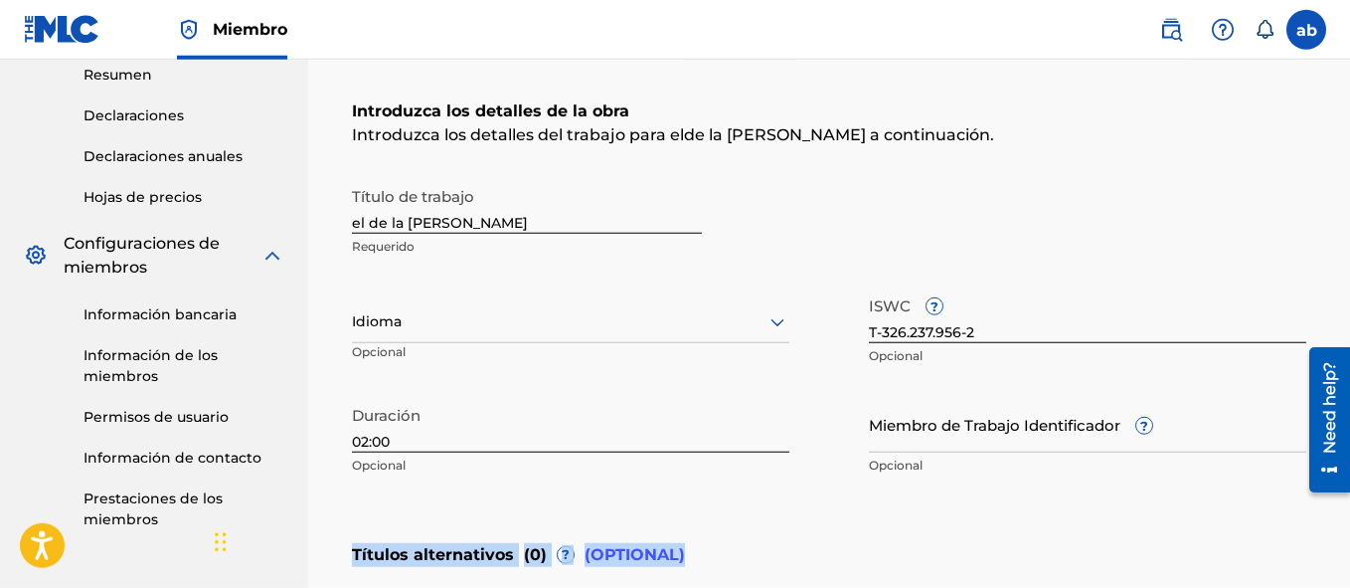
click at [762, 326] on div at bounding box center [570, 321] width 437 height 25
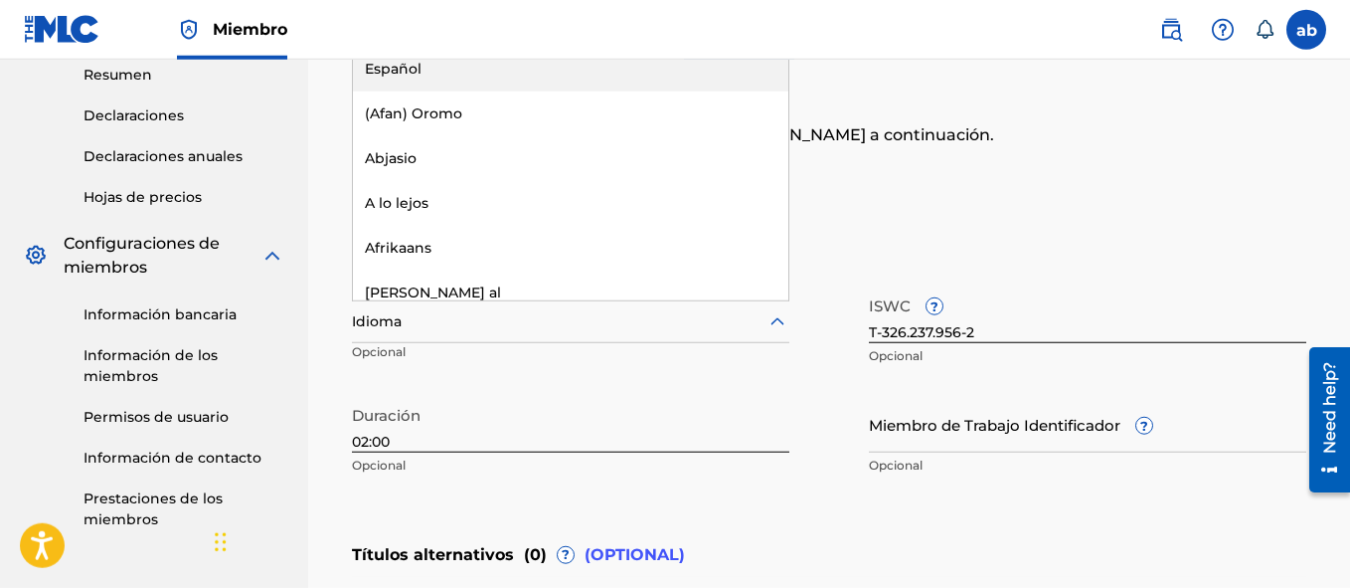
click at [608, 68] on div "Español" at bounding box center [570, 69] width 435 height 45
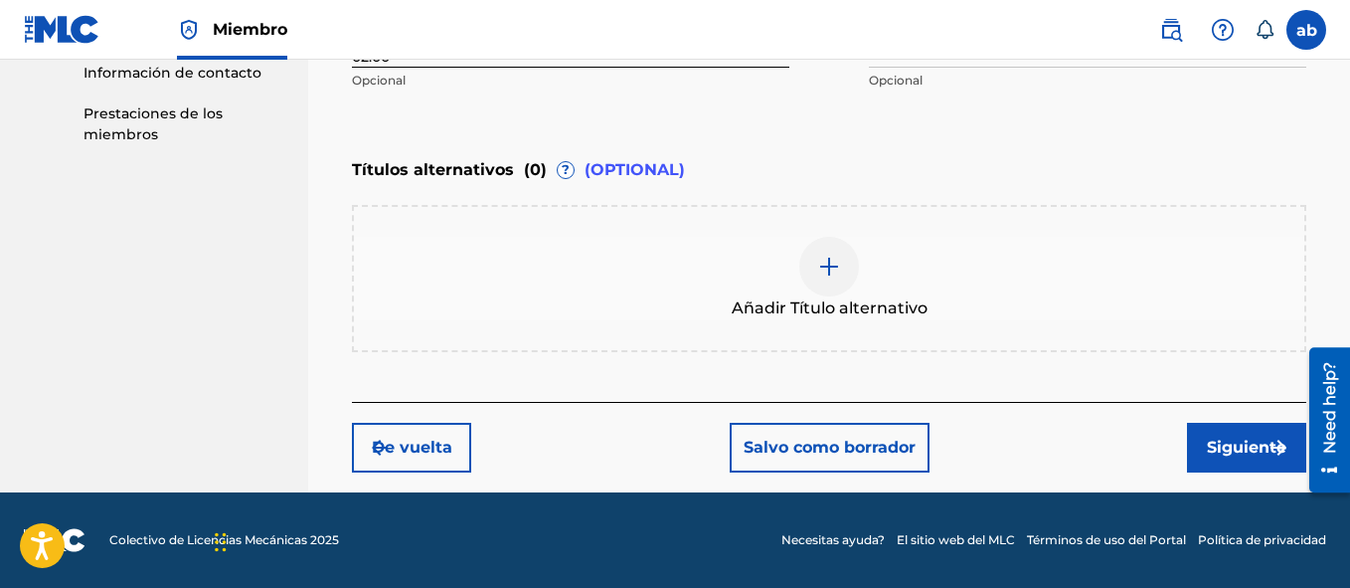
click at [1242, 443] on button "Siguiente" at bounding box center [1246, 448] width 119 height 50
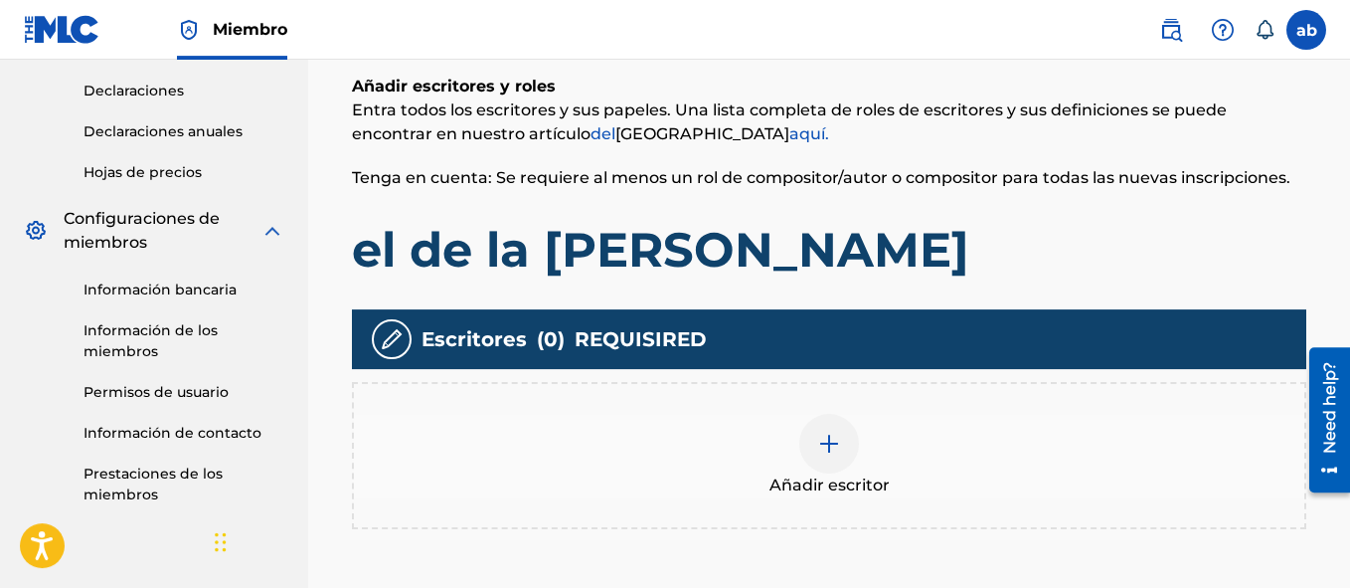
scroll to position [334, 0]
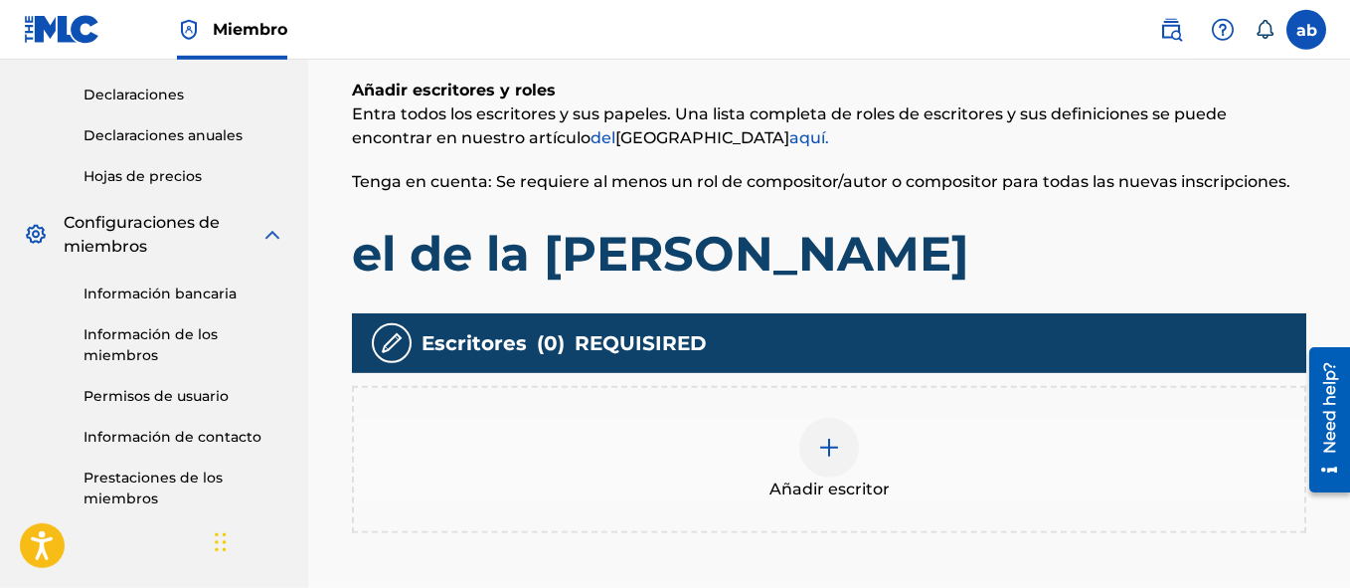
click at [836, 450] on img at bounding box center [829, 447] width 24 height 24
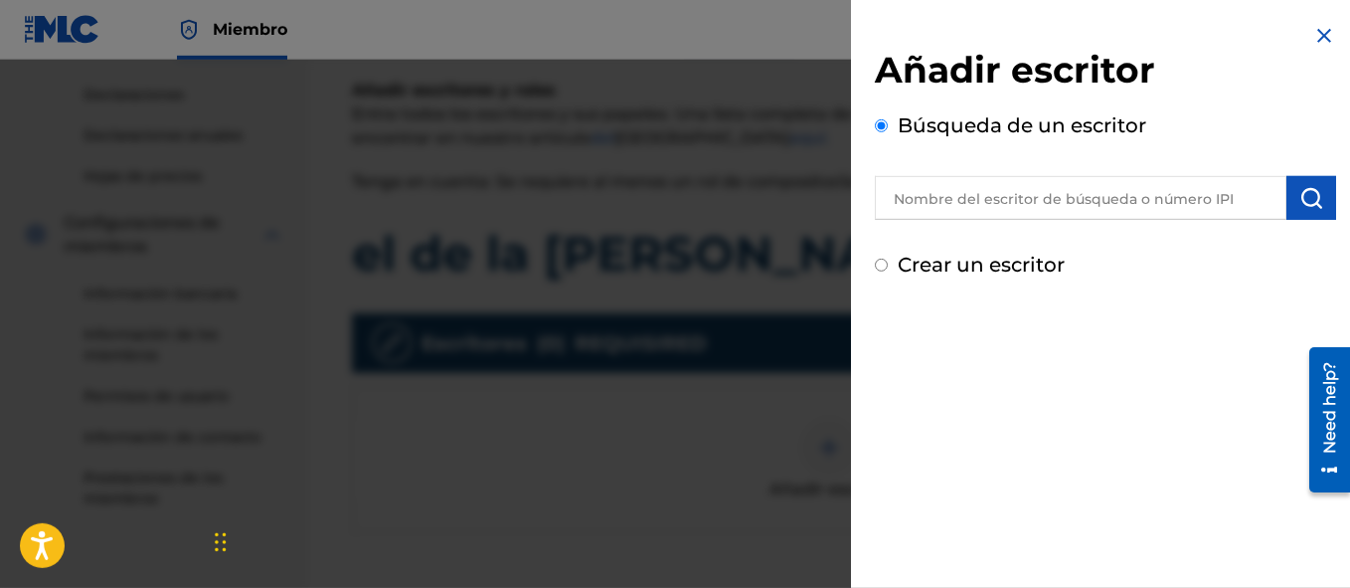
click at [962, 204] on input "text" at bounding box center [1081, 198] width 412 height 44
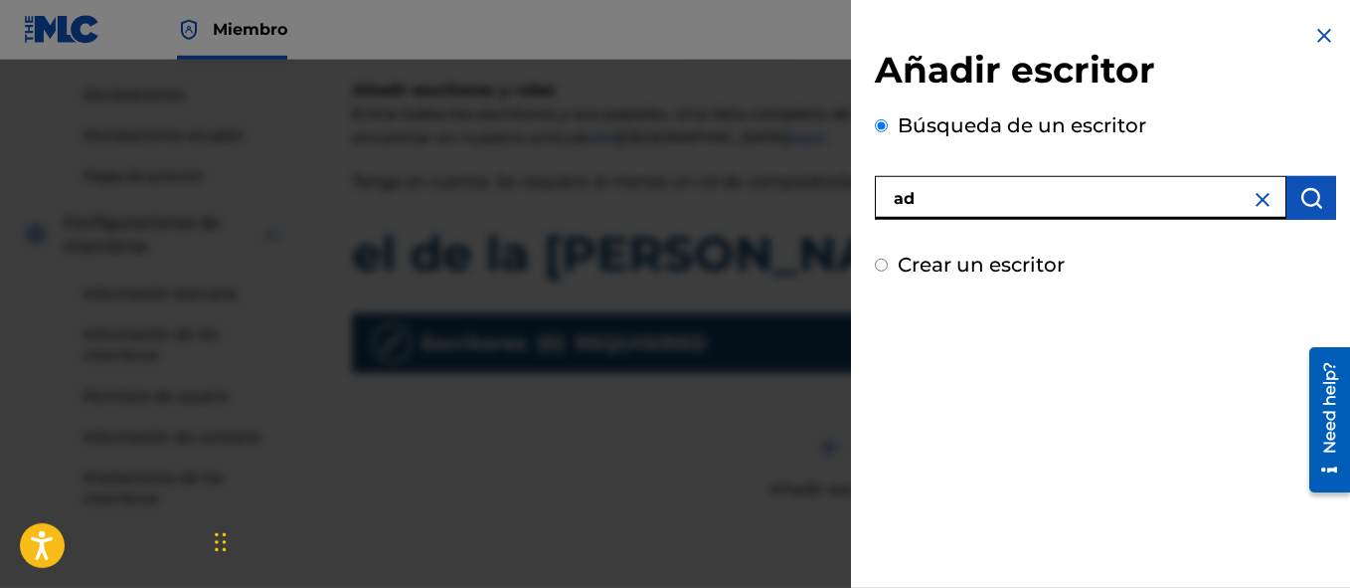
type input "a"
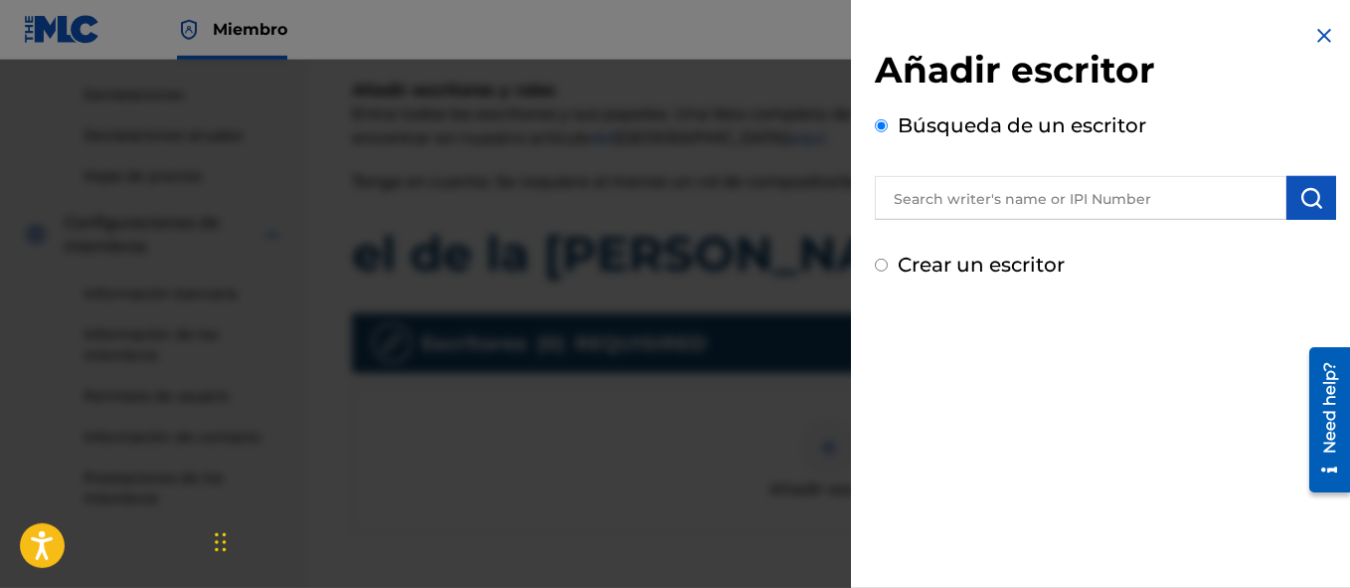
click at [887, 261] on input "Crear un escritor" at bounding box center [881, 264] width 13 height 13
radio input "false"
radio input "true"
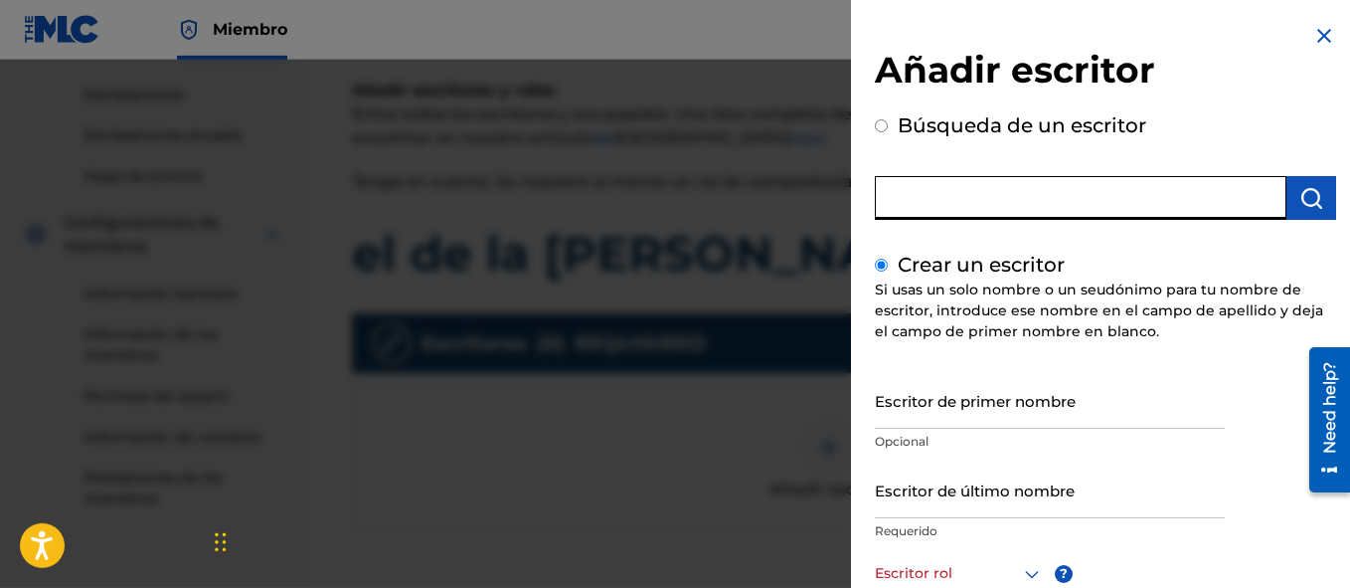
click at [969, 197] on input "text" at bounding box center [1081, 198] width 412 height 44
radio input "true"
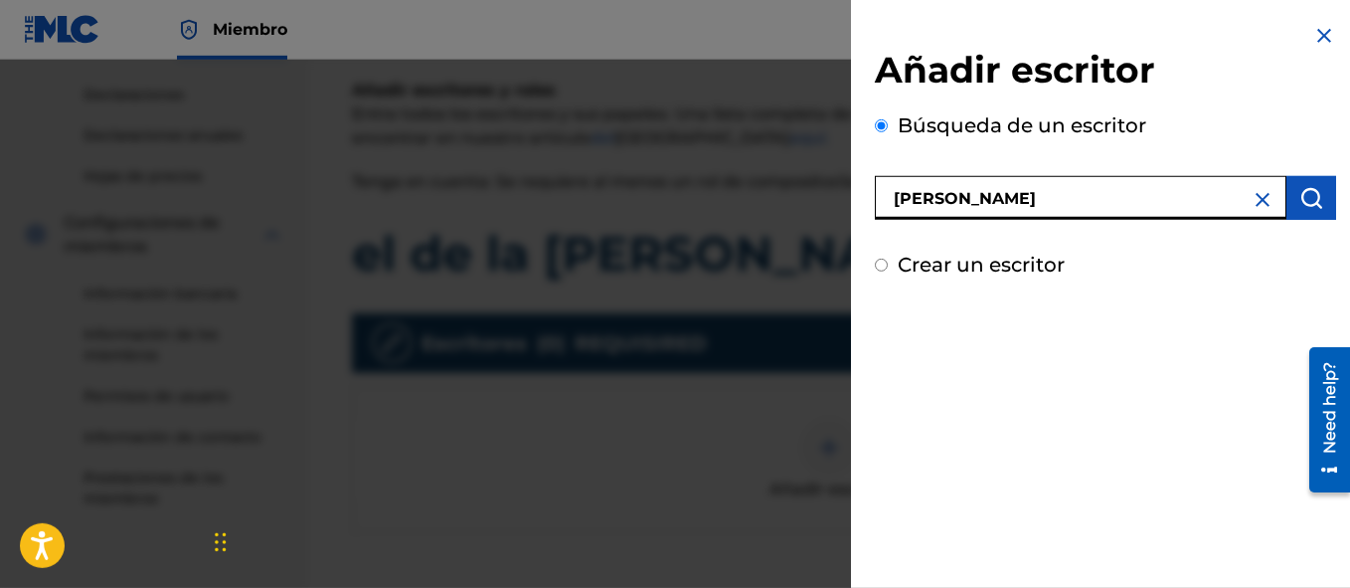
type input "[PERSON_NAME]"
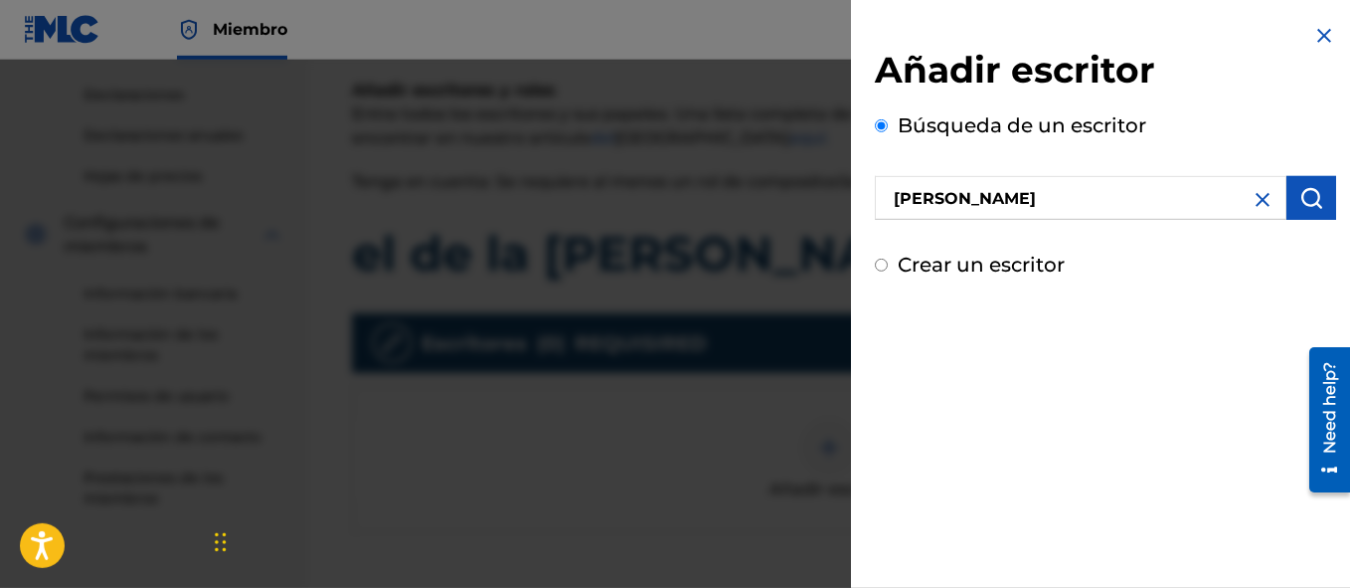
click at [1318, 192] on button "submit" at bounding box center [1312, 198] width 50 height 44
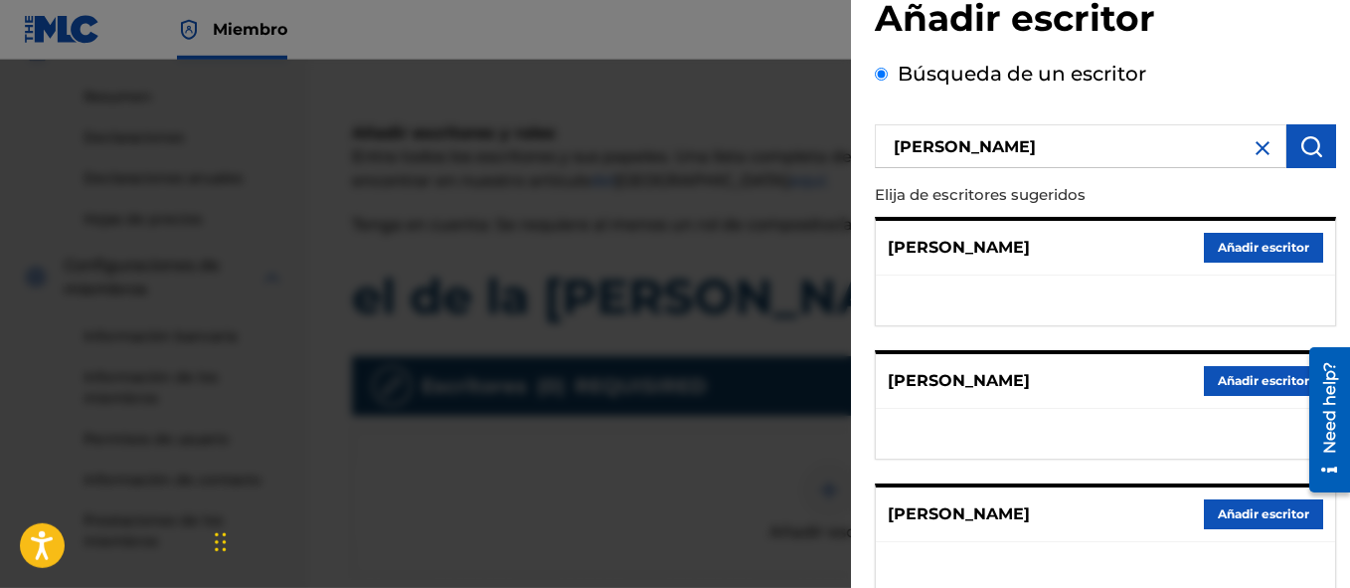
scroll to position [0, 0]
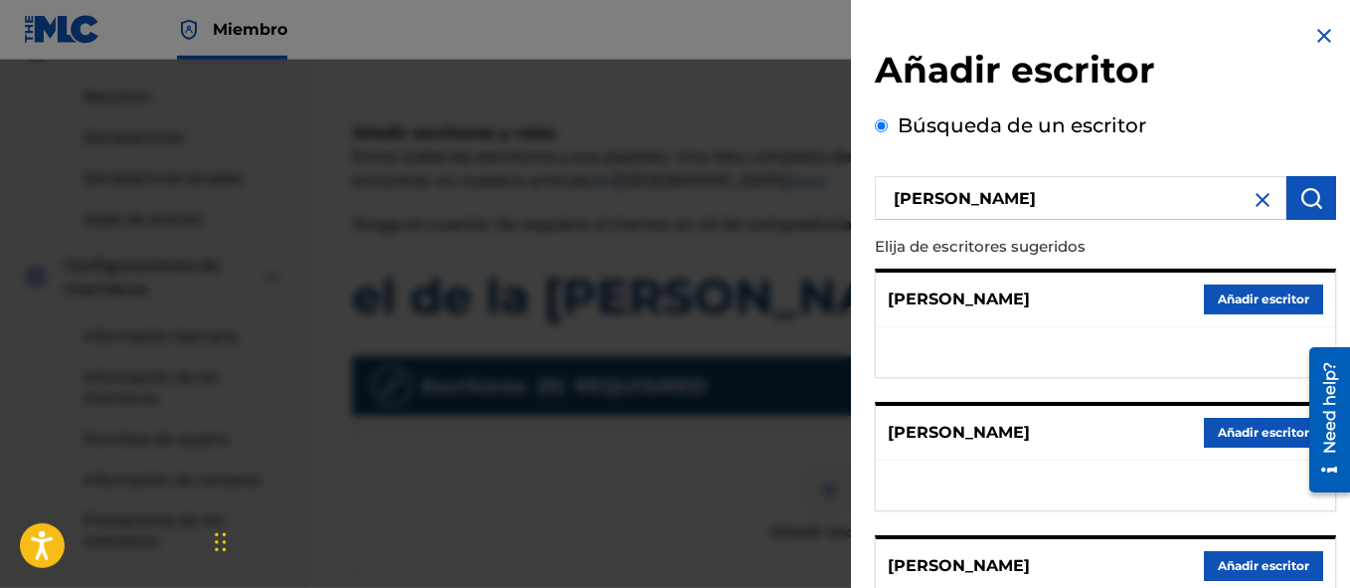
click at [1261, 207] on img at bounding box center [1263, 200] width 24 height 24
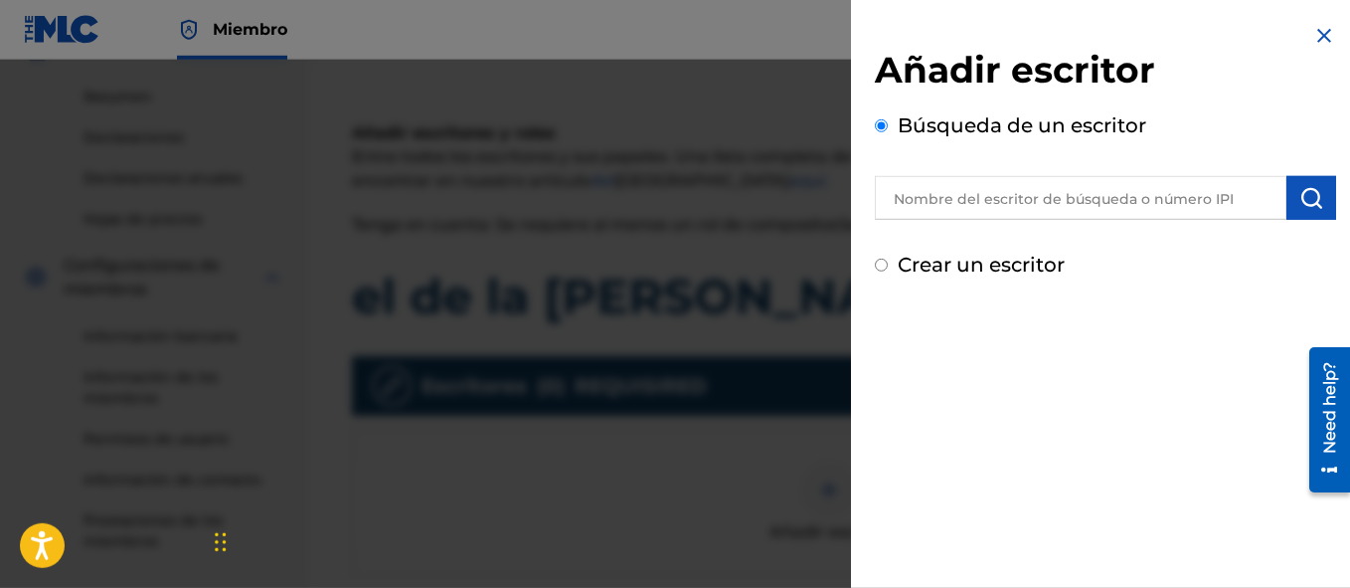
click at [876, 272] on div "Crear un escritor" at bounding box center [1105, 265] width 461 height 30
click at [877, 263] on input "Crear un escritor" at bounding box center [881, 264] width 13 height 13
radio input "false"
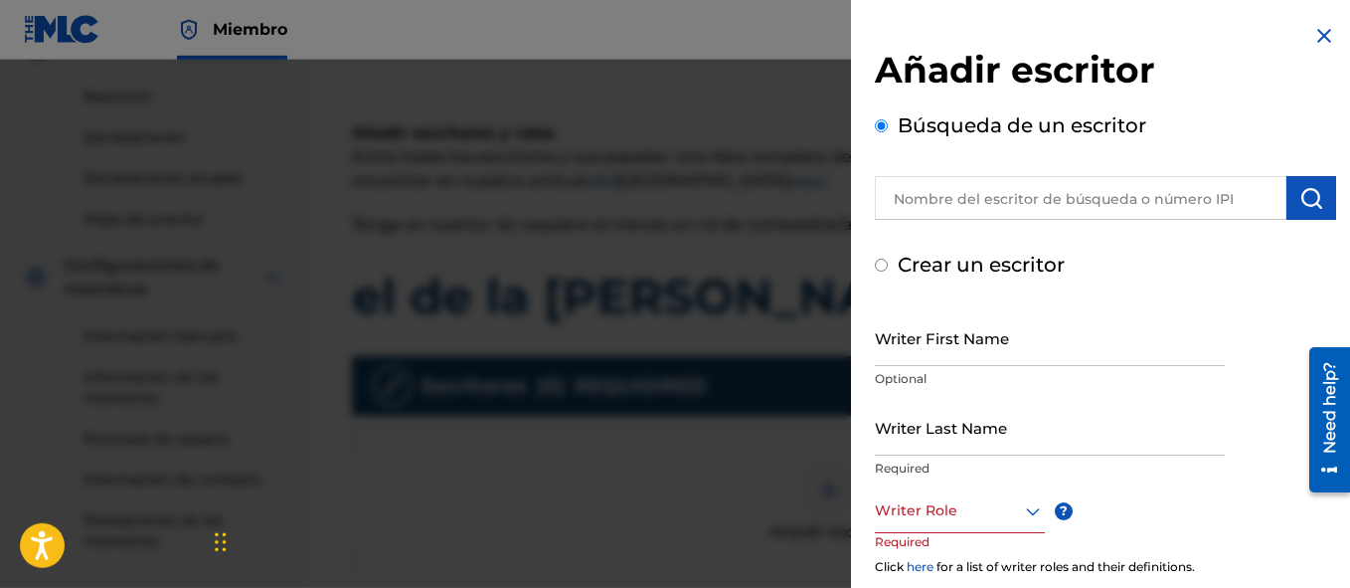
radio input "false"
radio input "true"
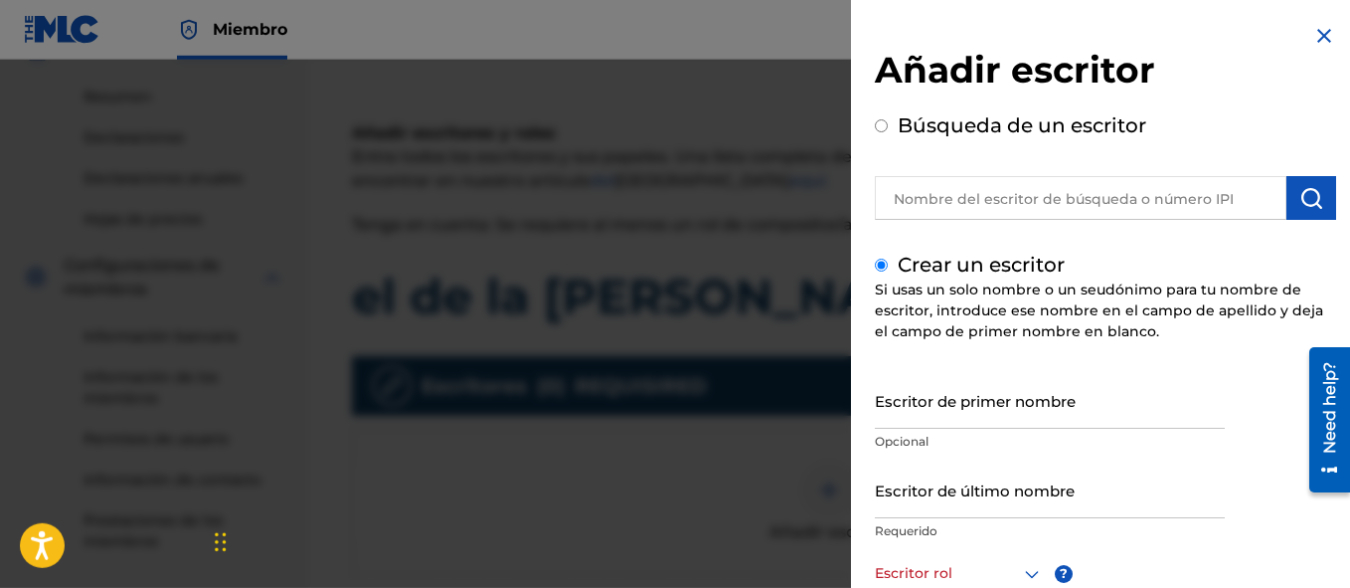
click at [976, 507] on input "Escritor de último nombre" at bounding box center [1050, 489] width 350 height 57
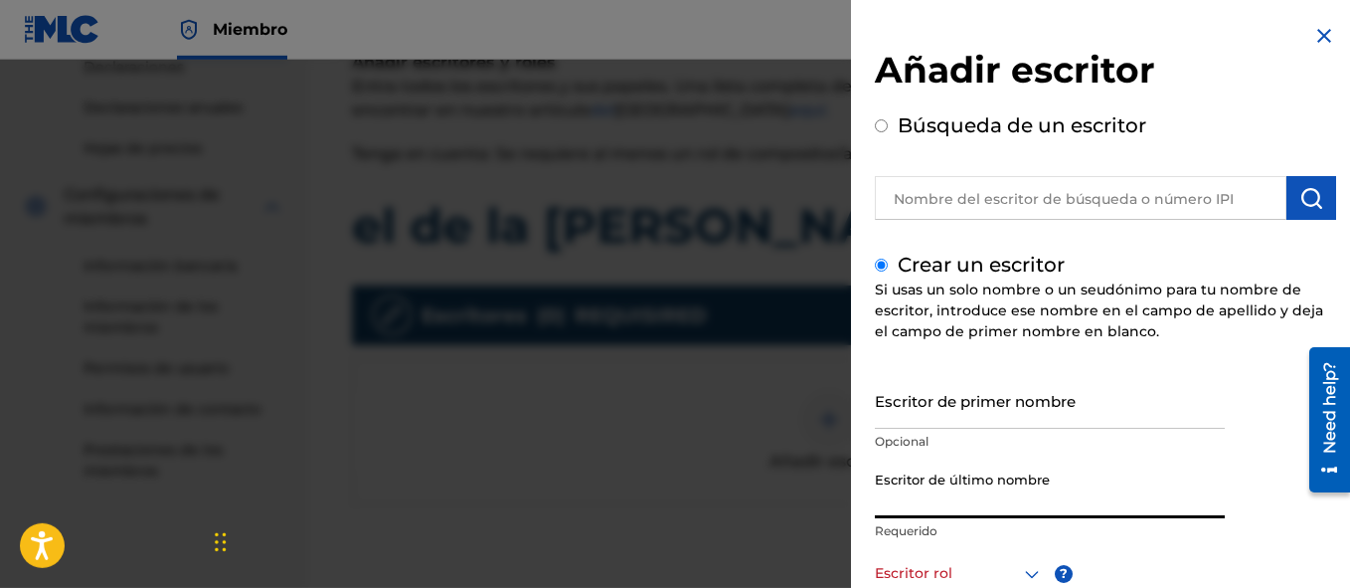
scroll to position [343, 0]
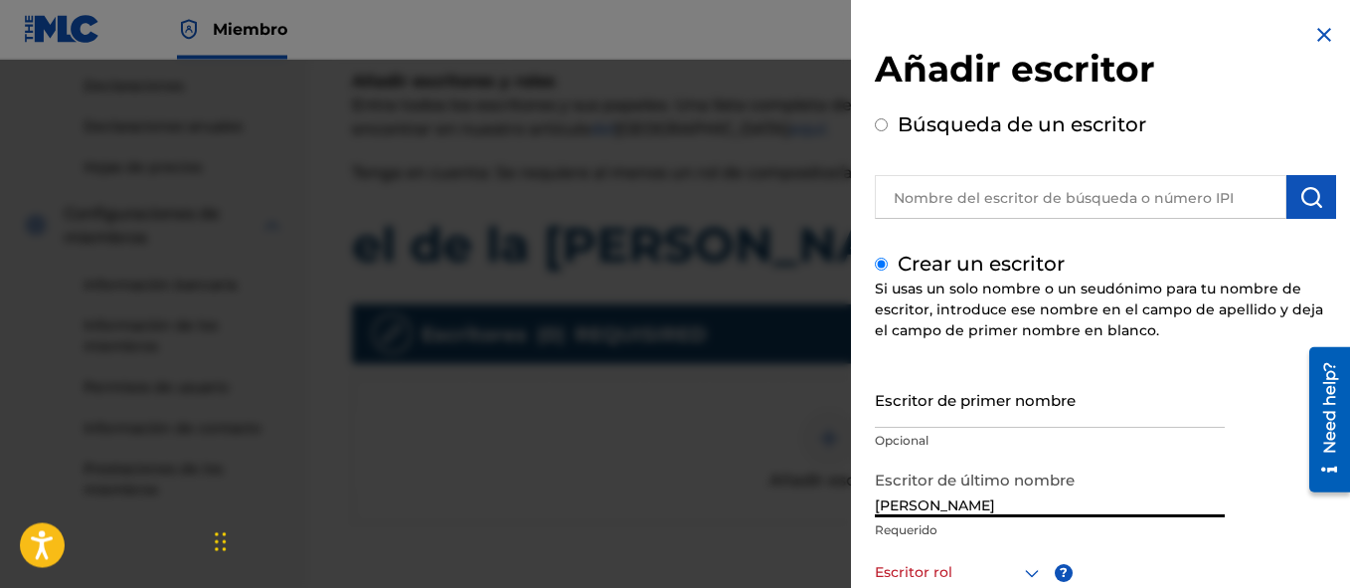
click at [1204, 462] on input "[PERSON_NAME]" at bounding box center [1050, 489] width 350 height 57
type input "[PERSON_NAME]"
click at [1243, 446] on div "Escritor de primer nombre Opcional Escritor de último nombre [PERSON_NAME] Requ…" at bounding box center [1105, 589] width 461 height 435
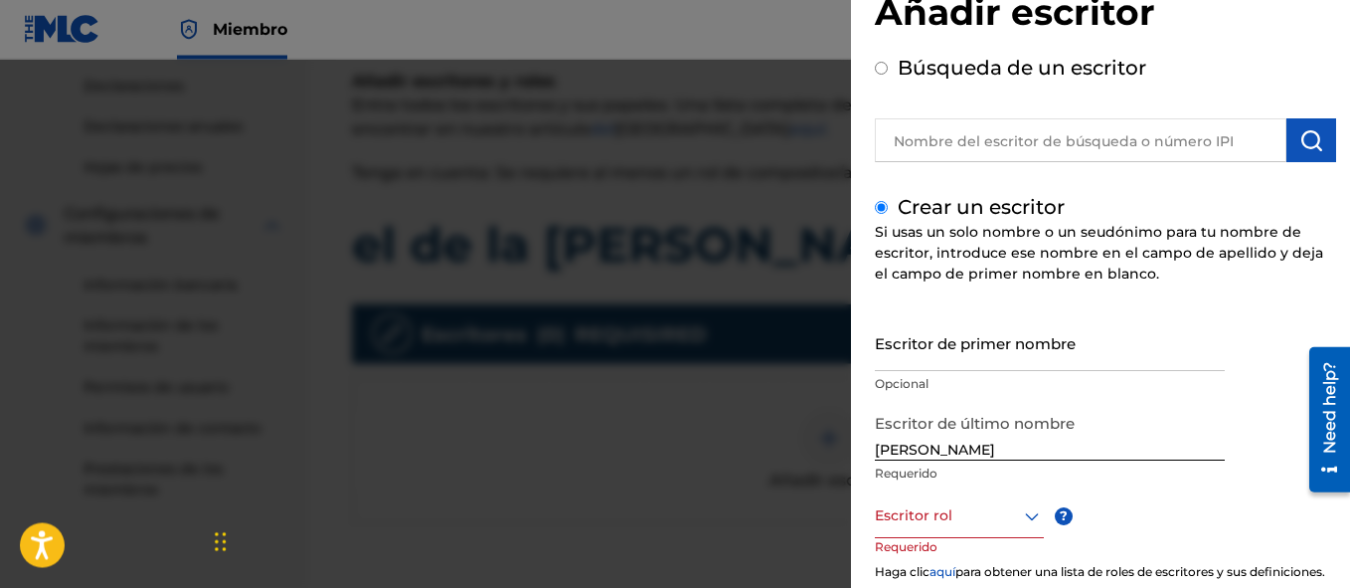
click at [1035, 517] on icon at bounding box center [1032, 517] width 14 height 8
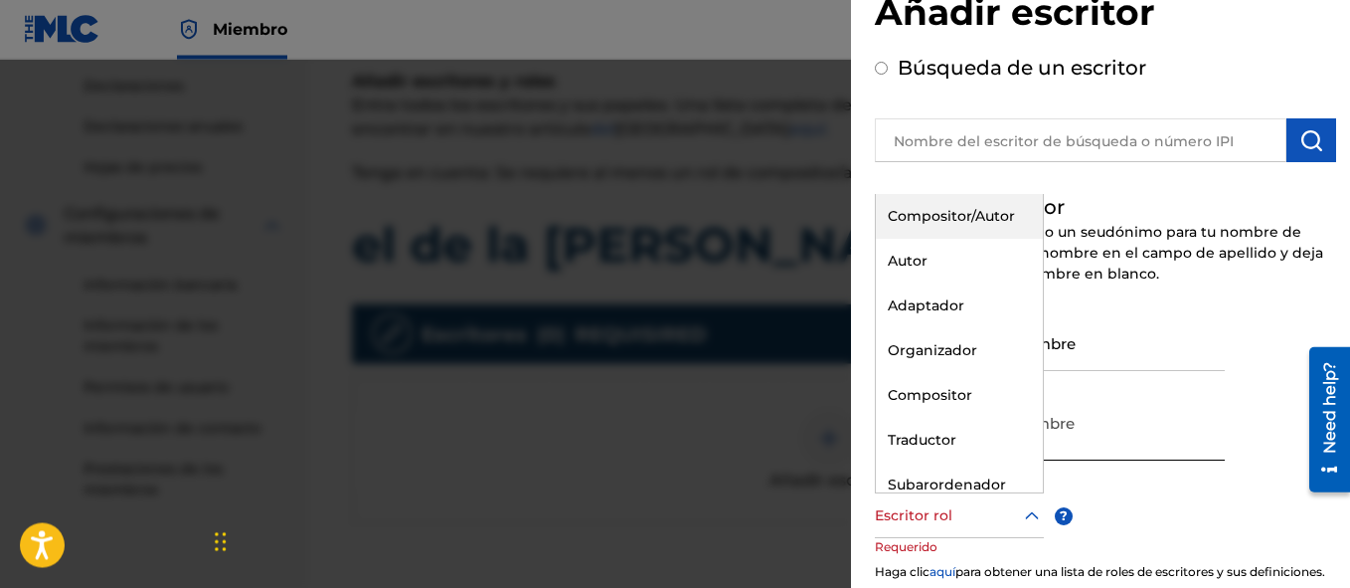
click at [969, 240] on div "Compositor/Autor" at bounding box center [959, 217] width 167 height 45
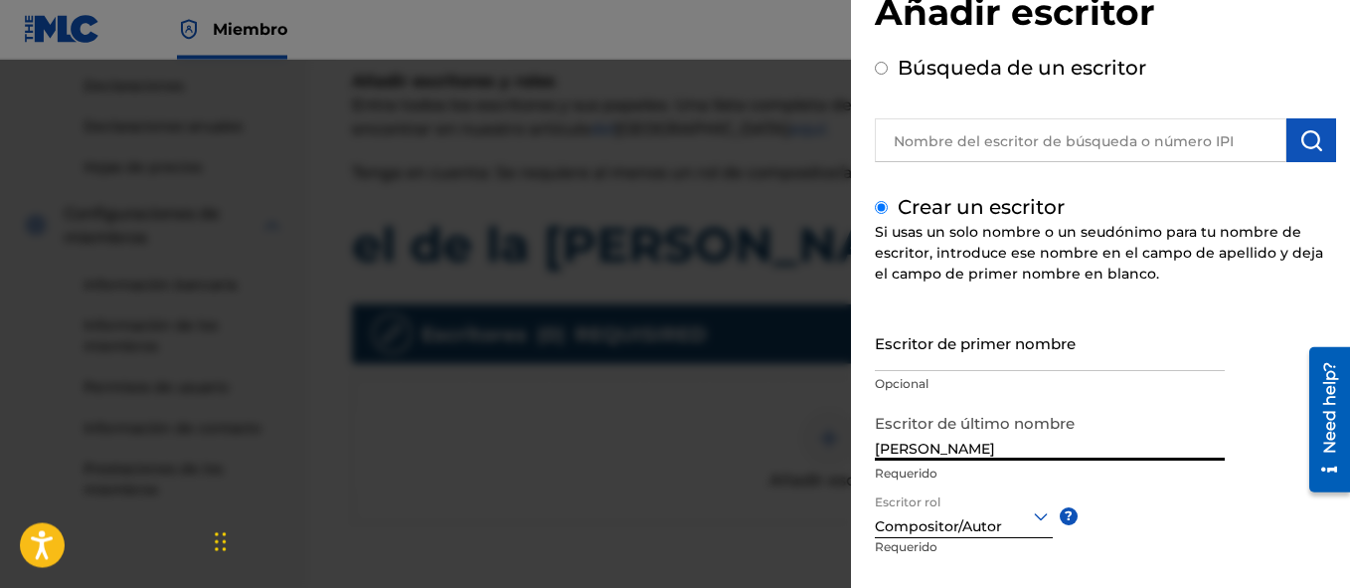
click at [1209, 418] on input "[PERSON_NAME]" at bounding box center [1050, 433] width 350 height 57
click at [1224, 566] on div "Escritor de primer nombre Opcional Escritor de último nombre [PERSON_NAME] Requ…" at bounding box center [1105, 533] width 461 height 437
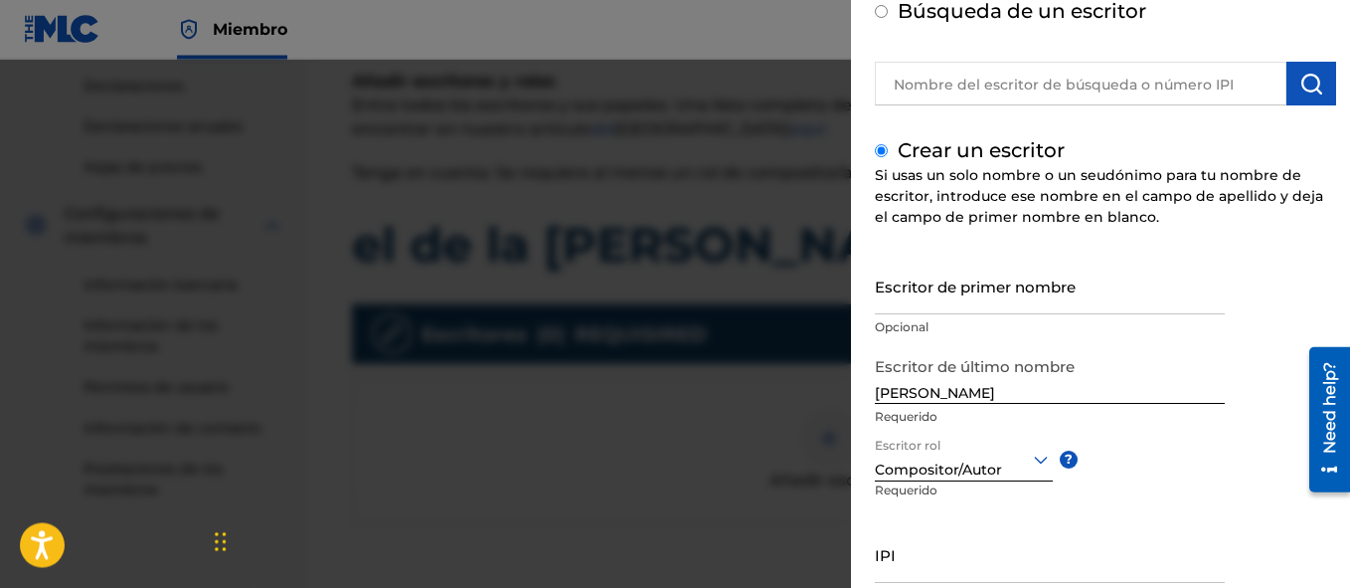
scroll to position [170, 0]
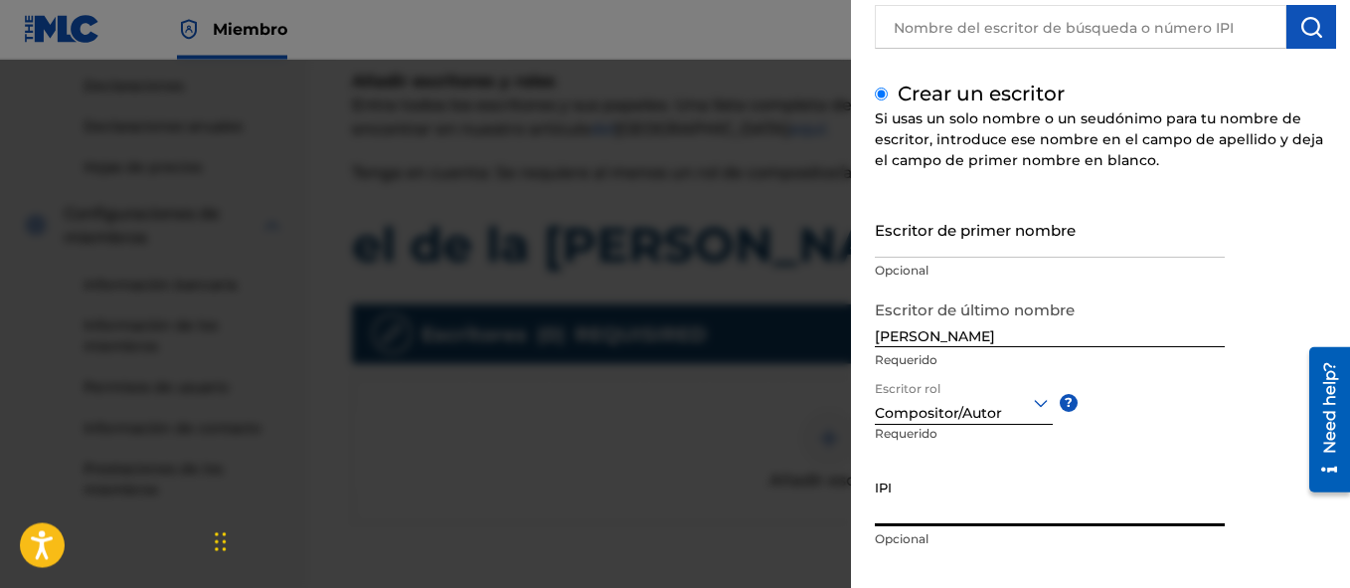
click at [957, 505] on input "IPI" at bounding box center [1050, 498] width 350 height 57
paste input "01204387085"
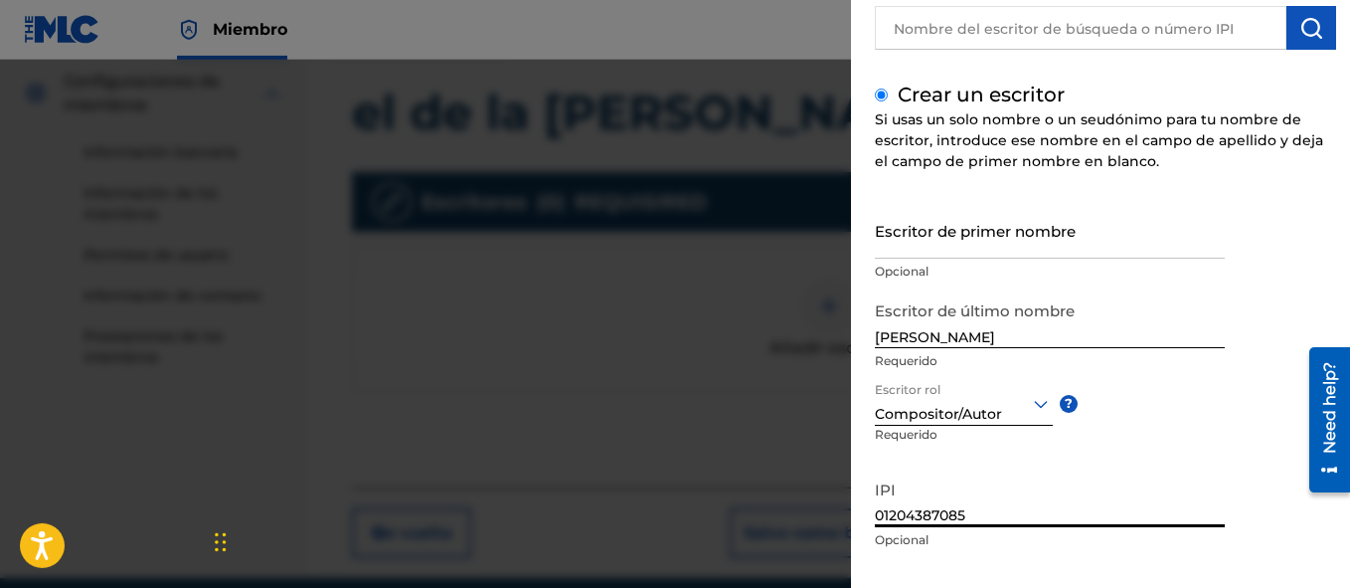
scroll to position [479, 0]
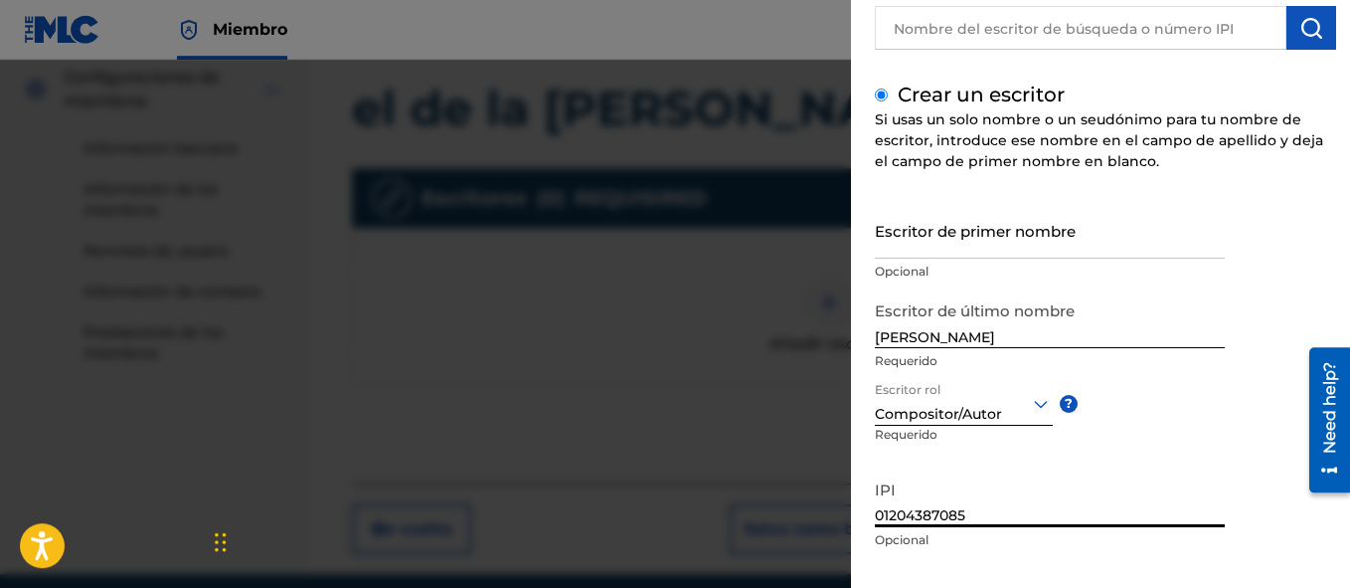
type input "01204387085"
click at [1197, 449] on div "Escritor de primer nombre Opcional Escritor de último nombre [PERSON_NAME] Requ…" at bounding box center [1105, 420] width 461 height 437
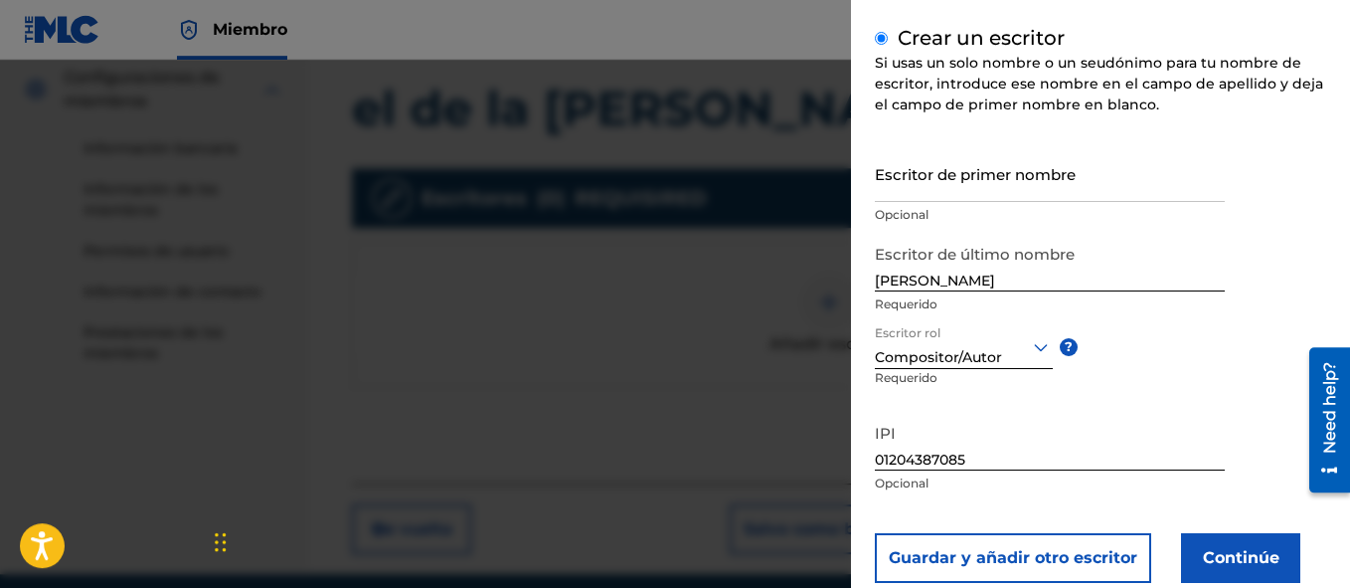
scroll to position [275, 0]
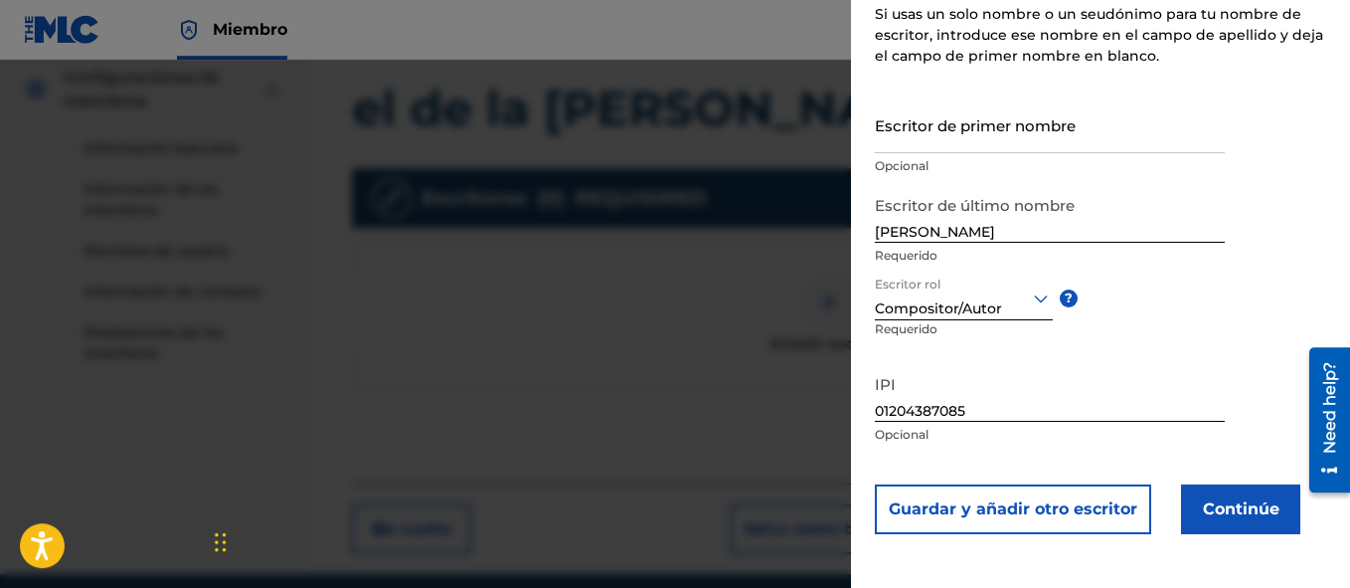
click at [1211, 512] on button "Continúe" at bounding box center [1240, 509] width 119 height 50
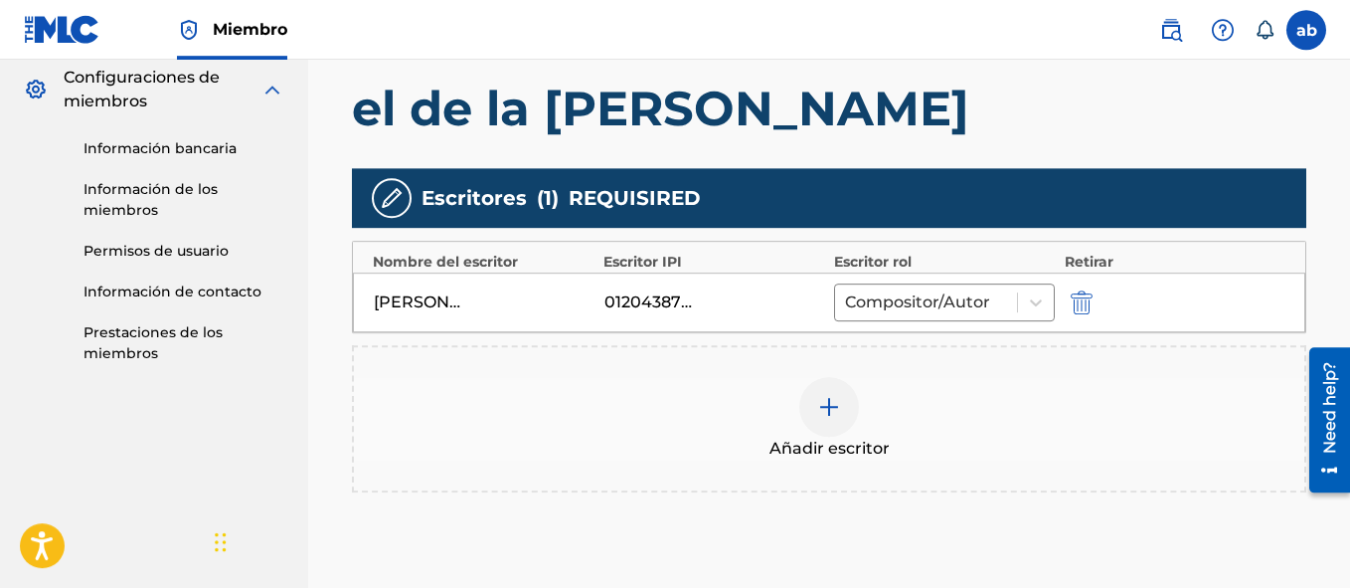
click at [1347, 274] on div "Registro de Trabajo Búsqueda Introduzca los detalles de la obra Añadir escritor…" at bounding box center [829, 154] width 1042 height 1048
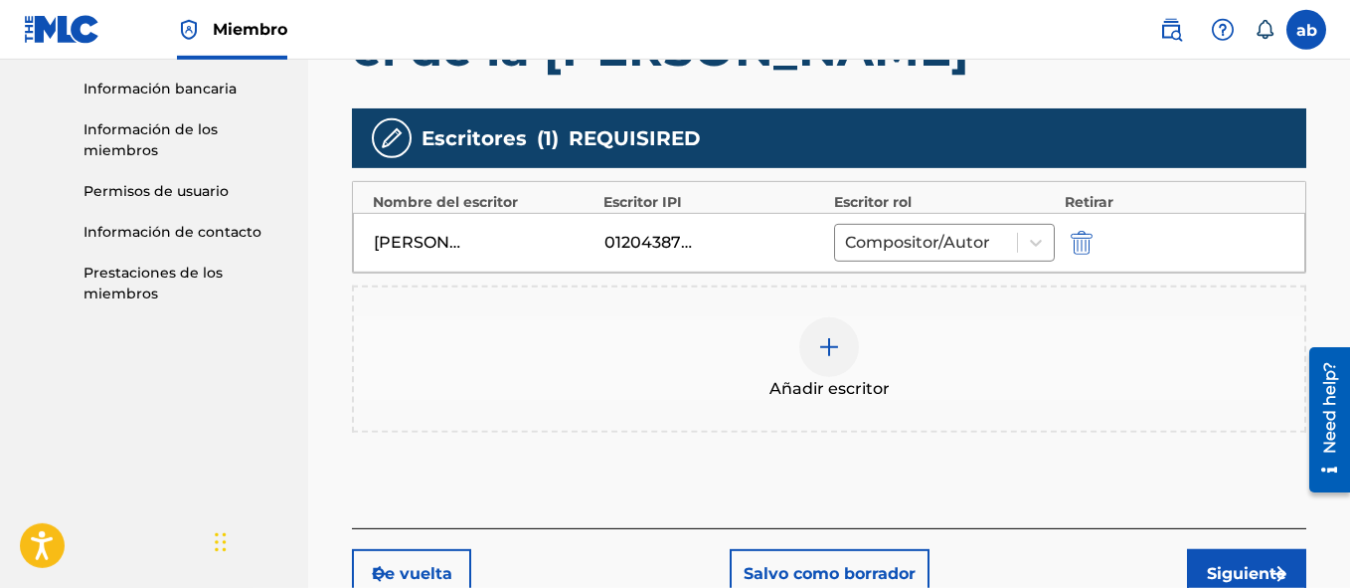
scroll to position [665, 0]
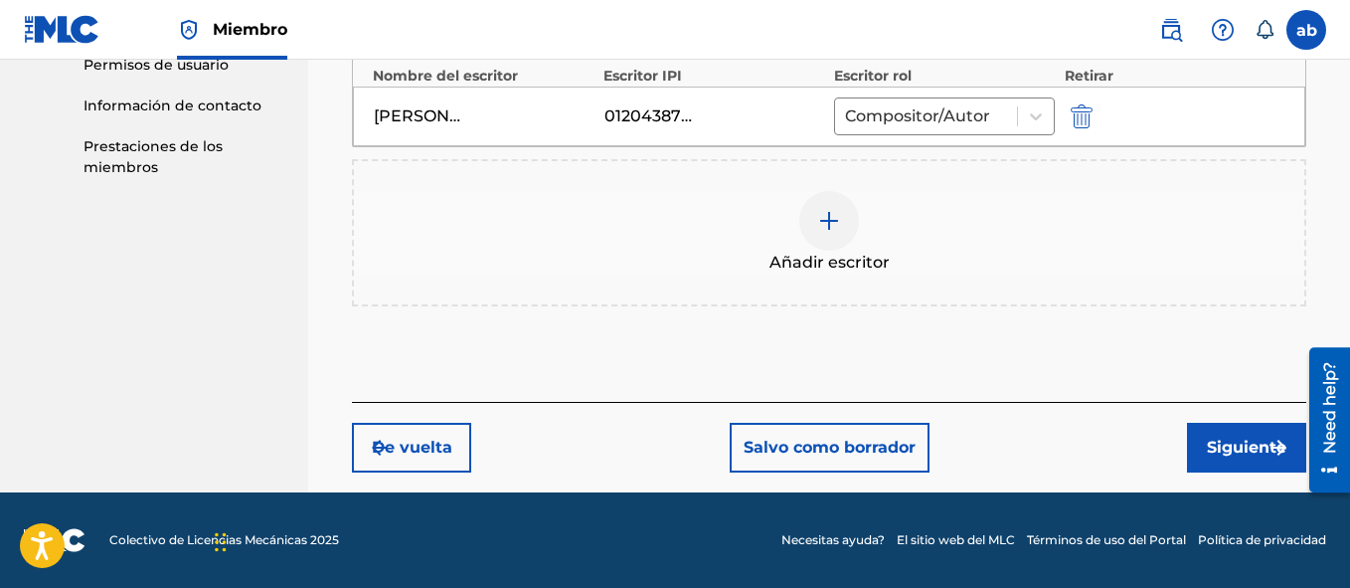
click at [1209, 454] on button "Siguiente" at bounding box center [1246, 448] width 119 height 50
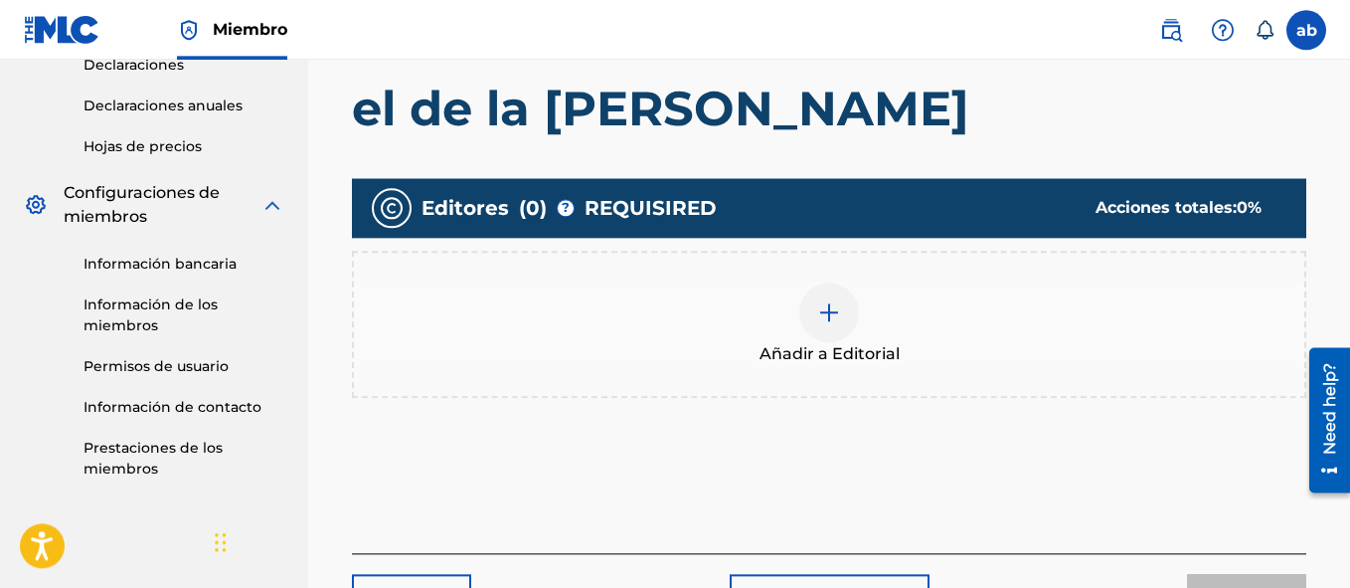
scroll to position [376, 0]
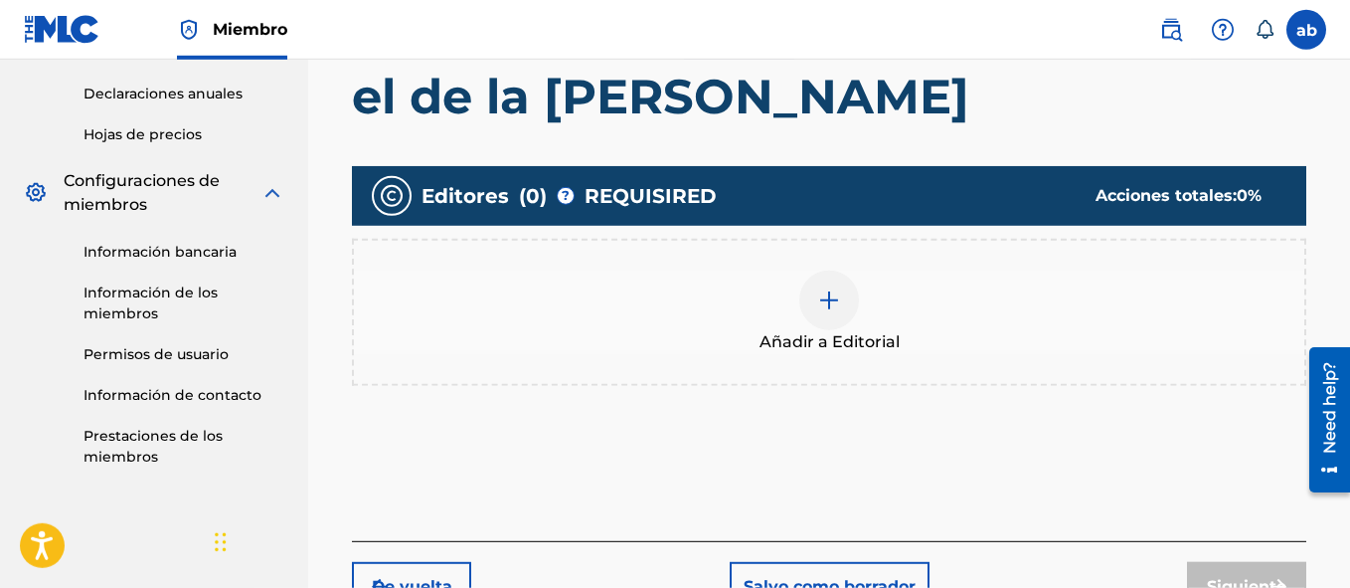
click at [825, 323] on div at bounding box center [829, 300] width 60 height 60
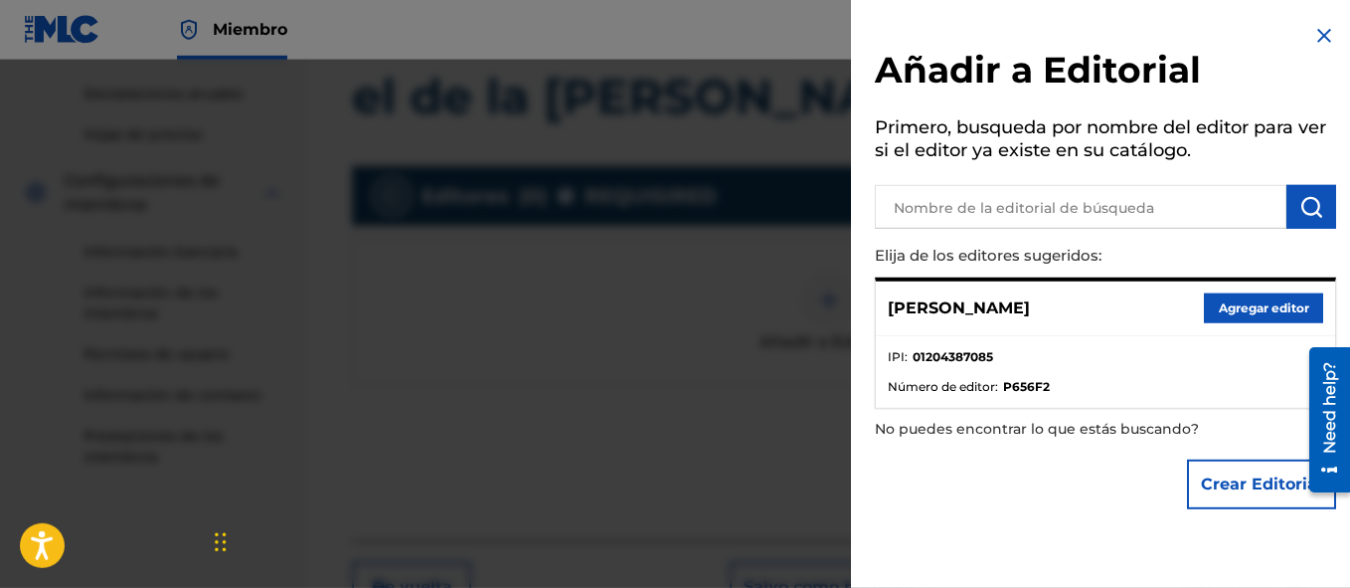
click at [1235, 306] on button "Agregar editor" at bounding box center [1263, 308] width 119 height 30
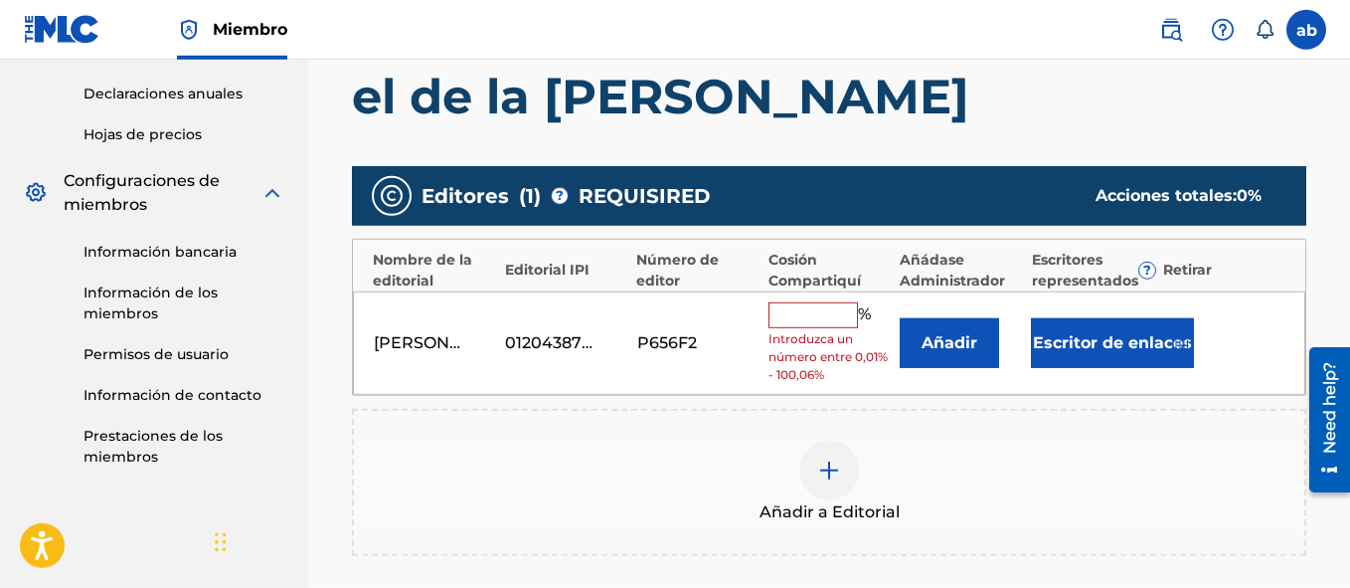
click at [809, 301] on div "[PERSON_NAME] 01204387085 P656F2 % Introduzca un número entre 0,01% - 100,06% A…" at bounding box center [829, 343] width 952 height 104
click at [808, 317] on input "text" at bounding box center [813, 315] width 89 height 26
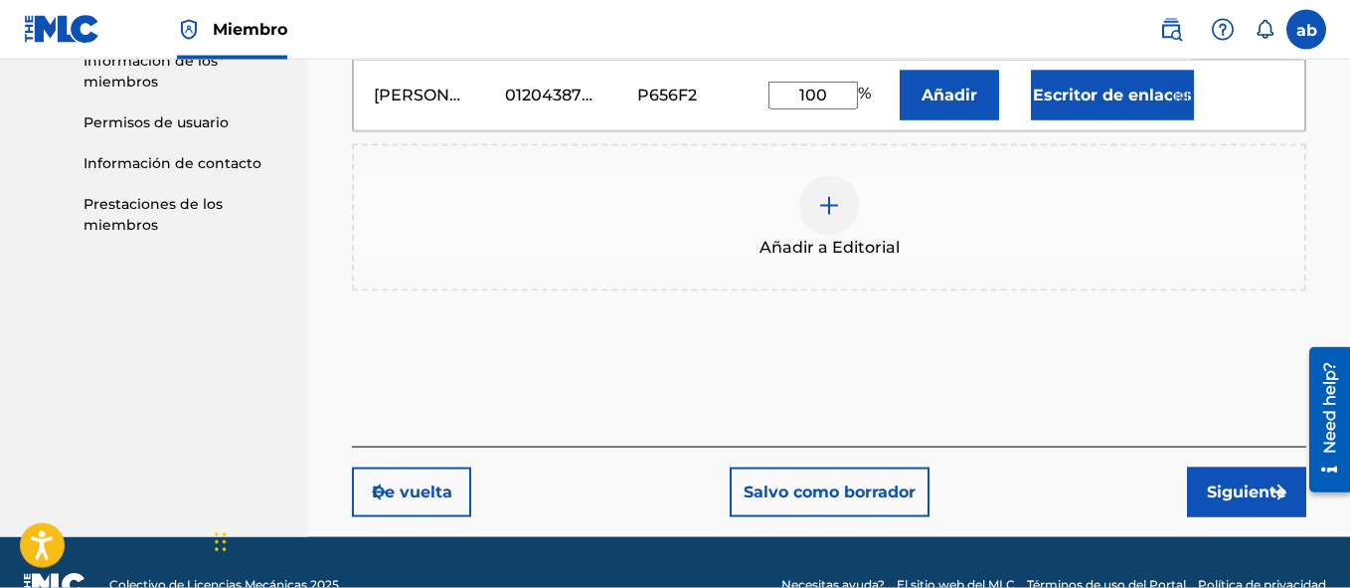
type input "100"
click at [1235, 480] on button "Siguiente" at bounding box center [1246, 492] width 119 height 50
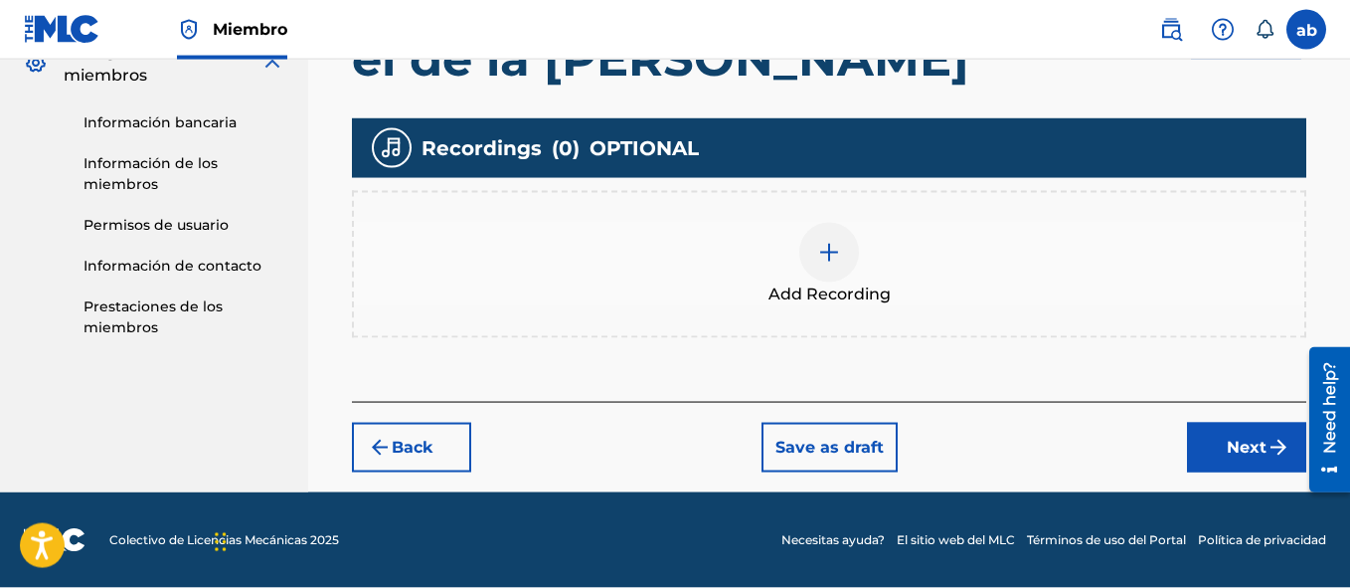
scroll to position [89, 0]
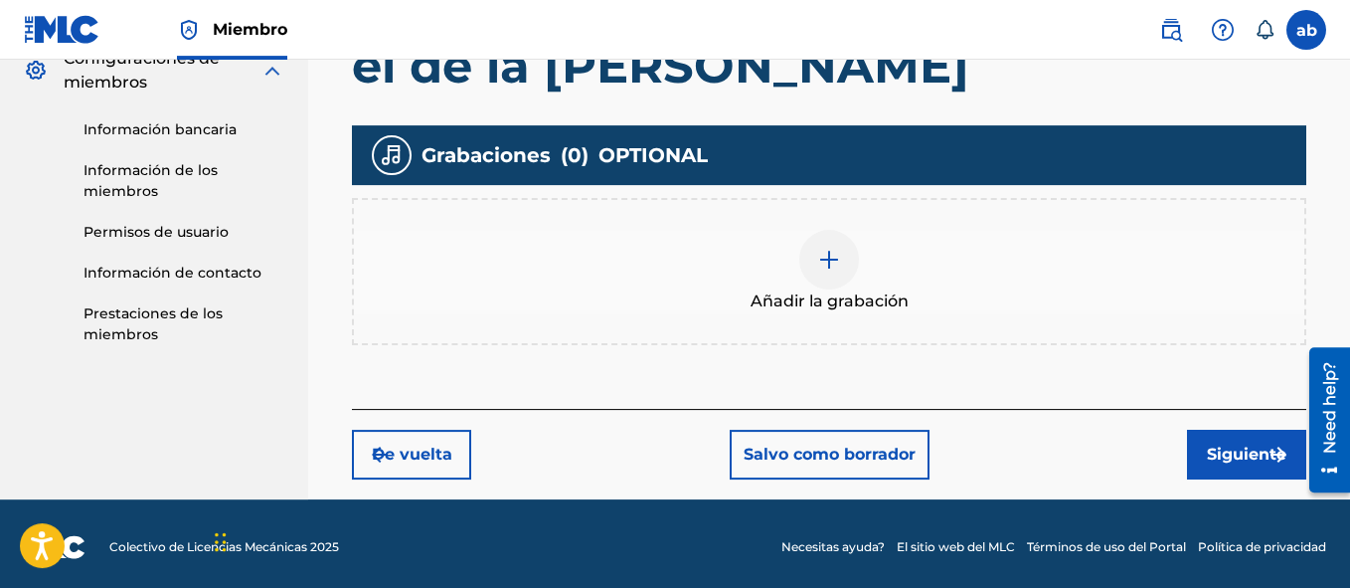
click at [1224, 446] on button "Siguiente" at bounding box center [1246, 454] width 119 height 50
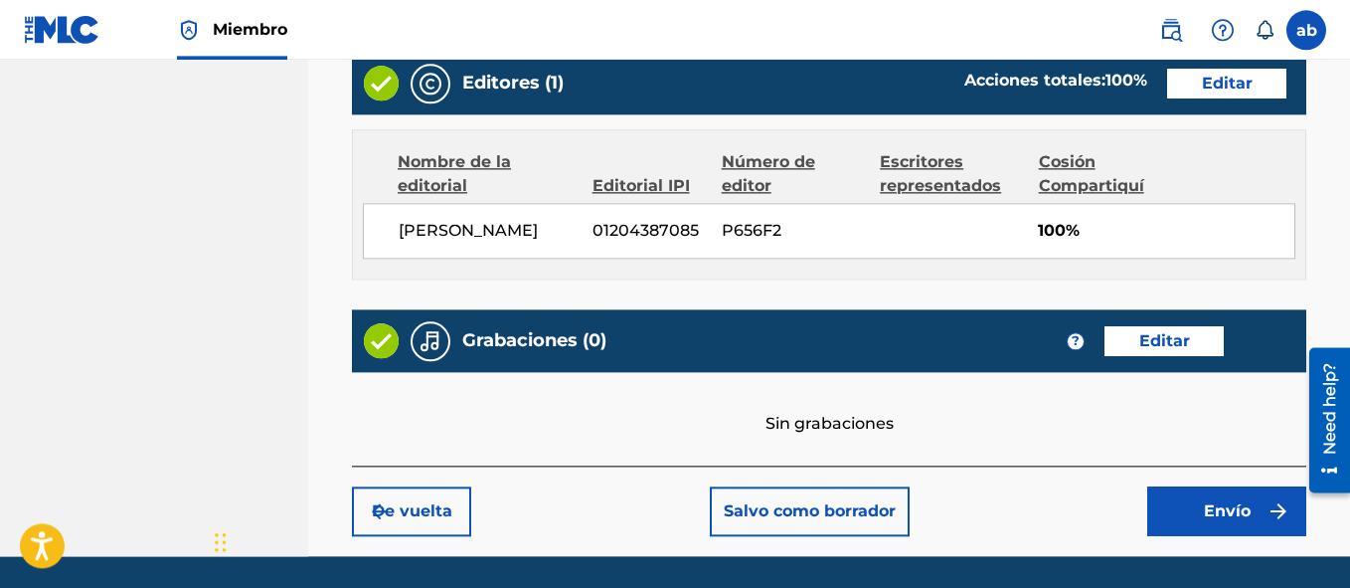
scroll to position [1083, 0]
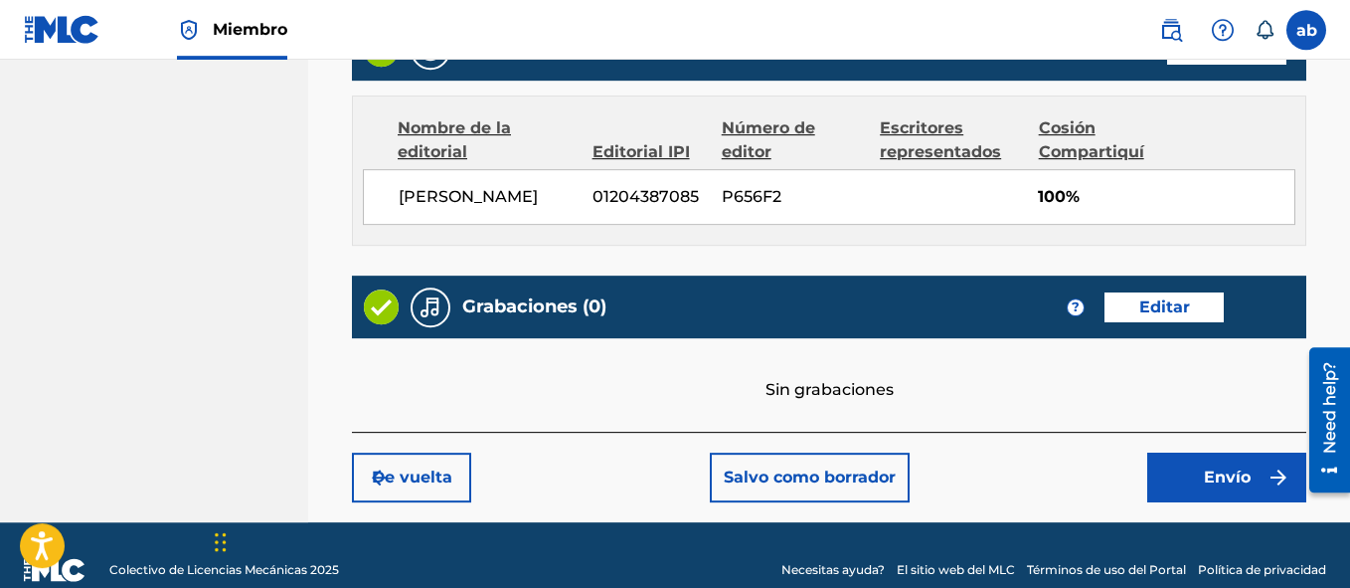
click at [1218, 502] on button "Envío" at bounding box center [1226, 477] width 159 height 50
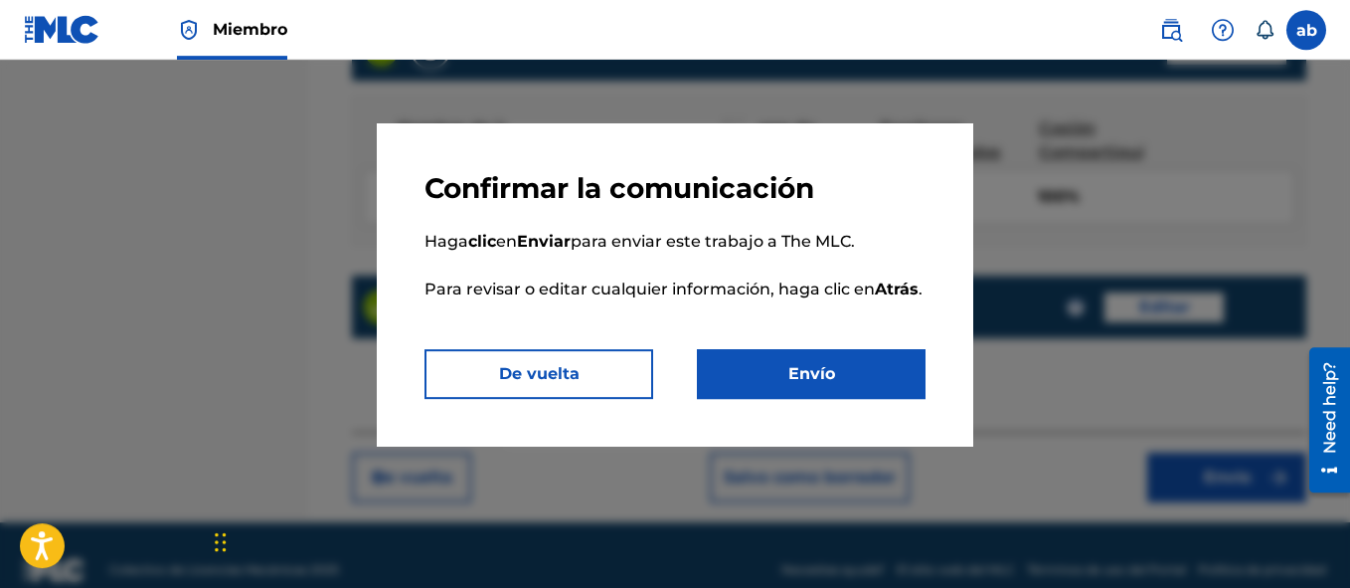
click at [813, 369] on button "Envío" at bounding box center [811, 374] width 229 height 50
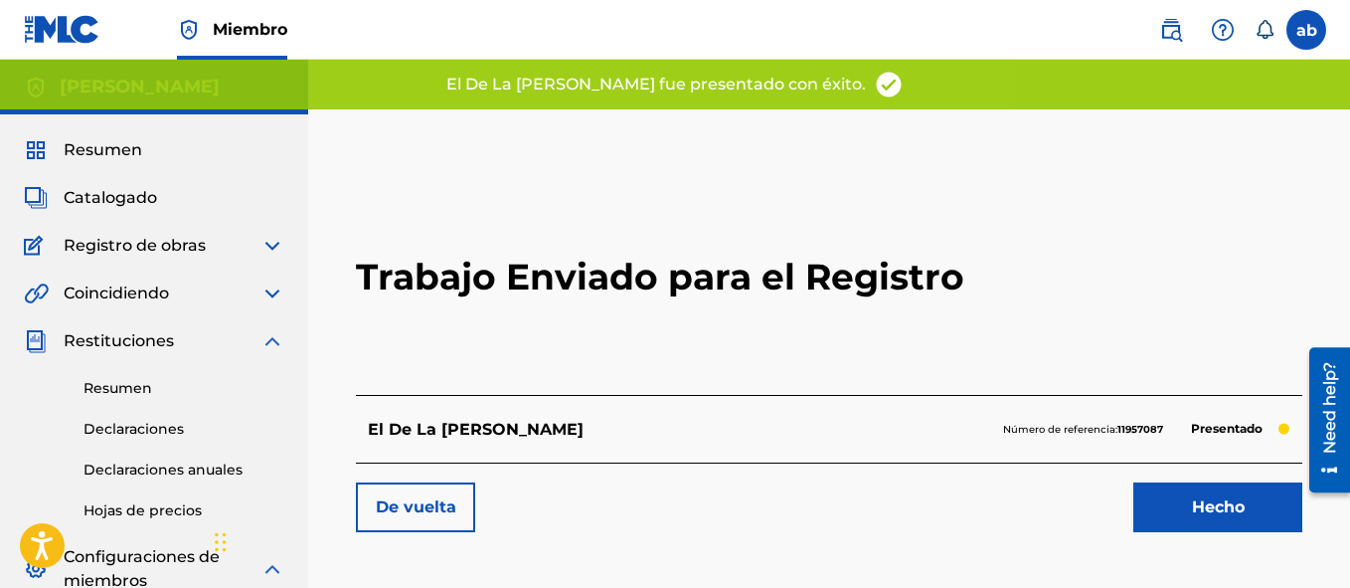
click at [1161, 496] on link "Hecho" at bounding box center [1217, 507] width 169 height 50
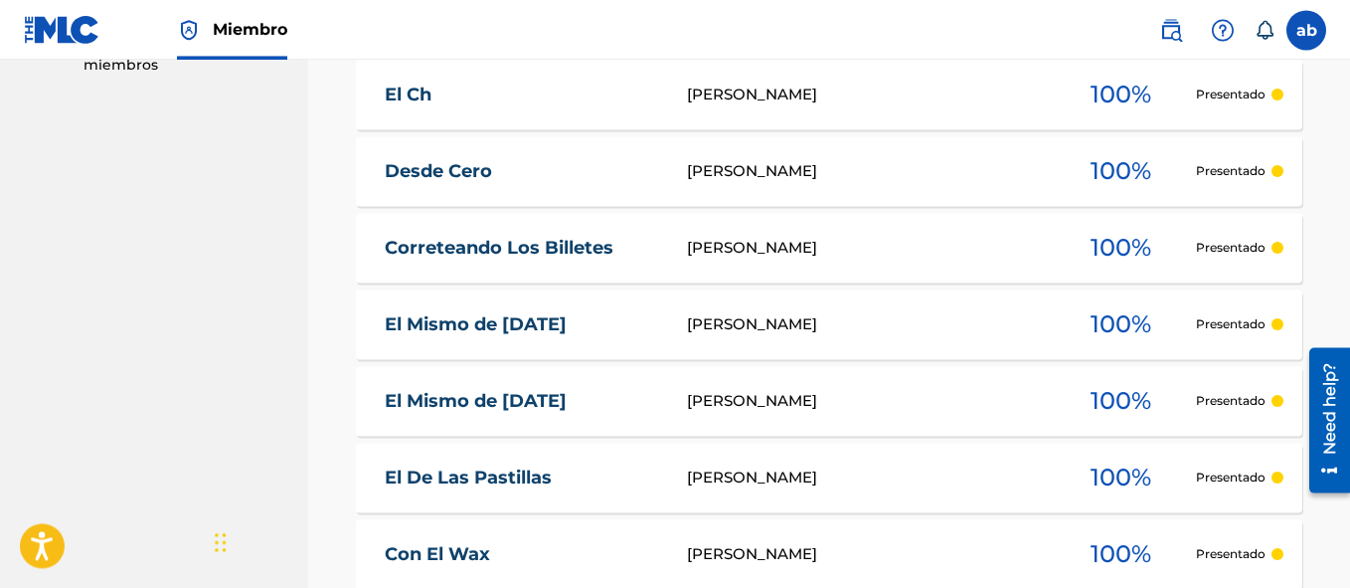
scroll to position [765, 0]
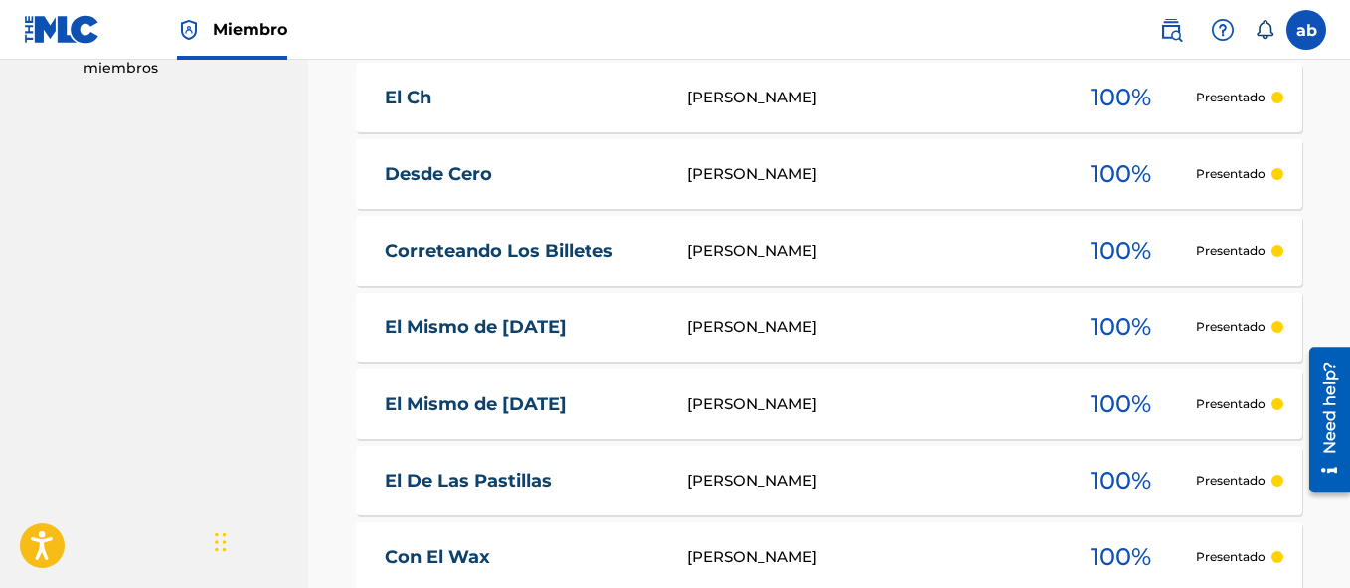
drag, startPoint x: 1355, startPoint y: 97, endPoint x: 9, endPoint y: 48, distance: 1347.1
click at [1282, 329] on div at bounding box center [1278, 327] width 12 height 12
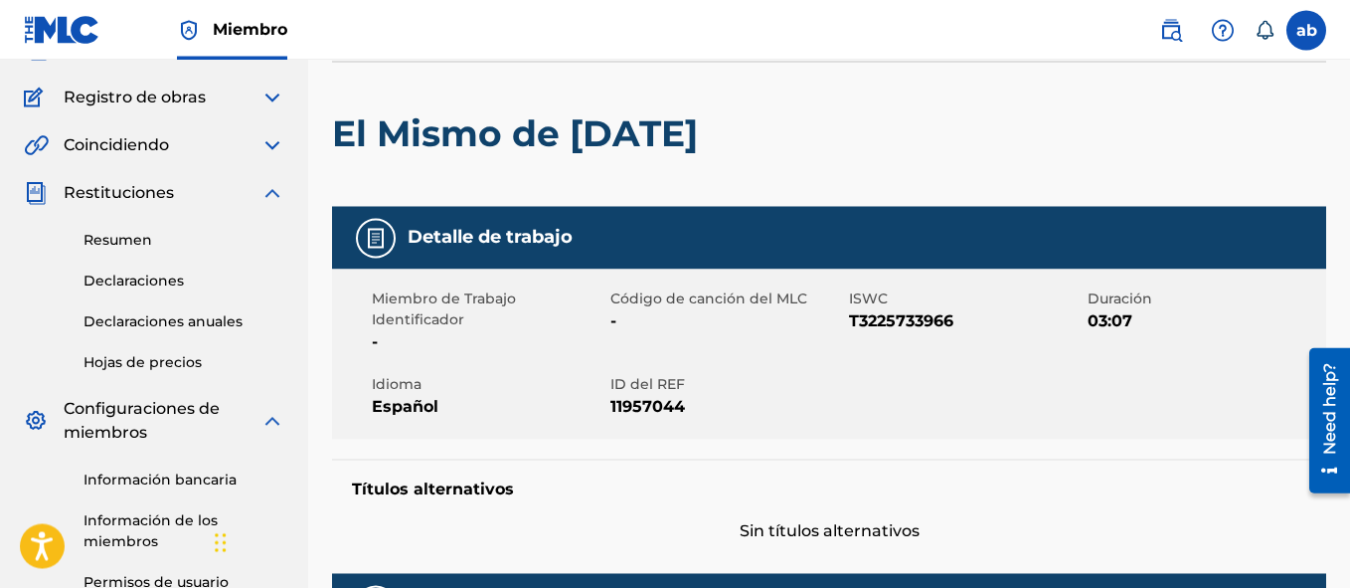
scroll to position [145, 0]
